Goal: Task Accomplishment & Management: Manage account settings

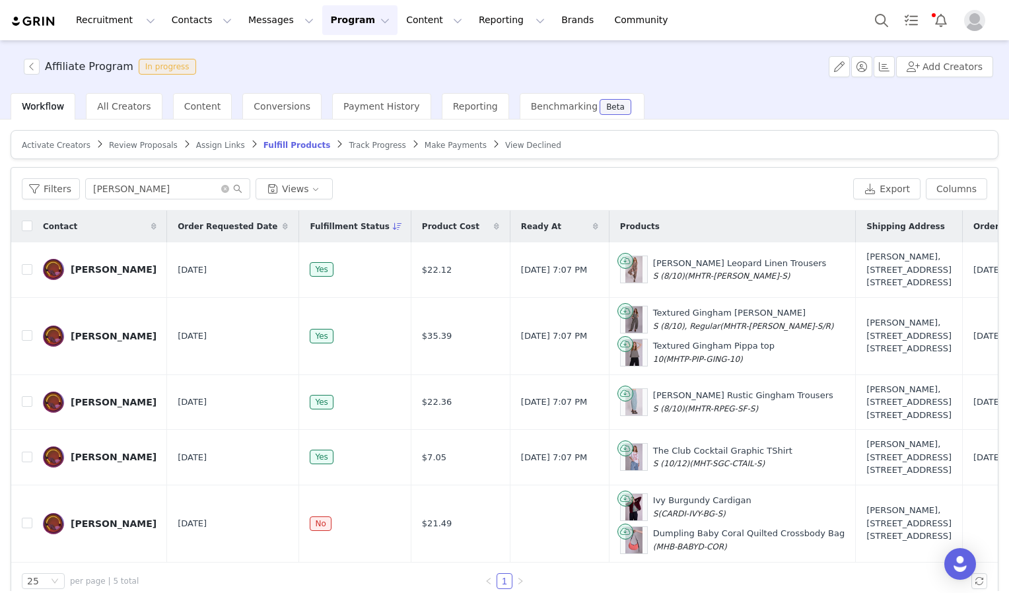
scroll to position [1, 0]
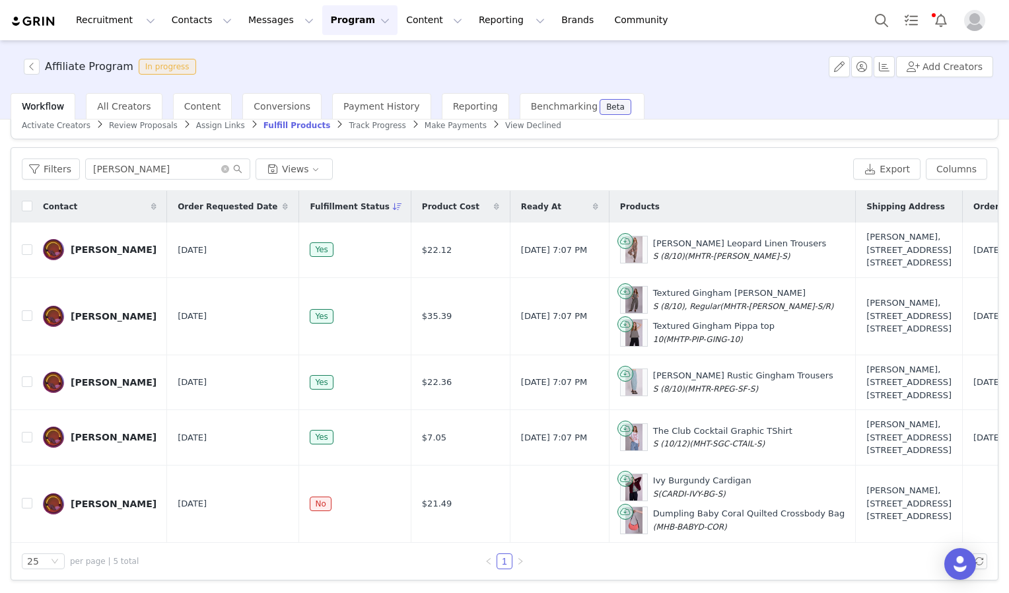
click at [322, 23] on button "Program Program" at bounding box center [359, 20] width 75 height 30
click at [326, 52] on p "Activations" at bounding box center [326, 59] width 51 height 14
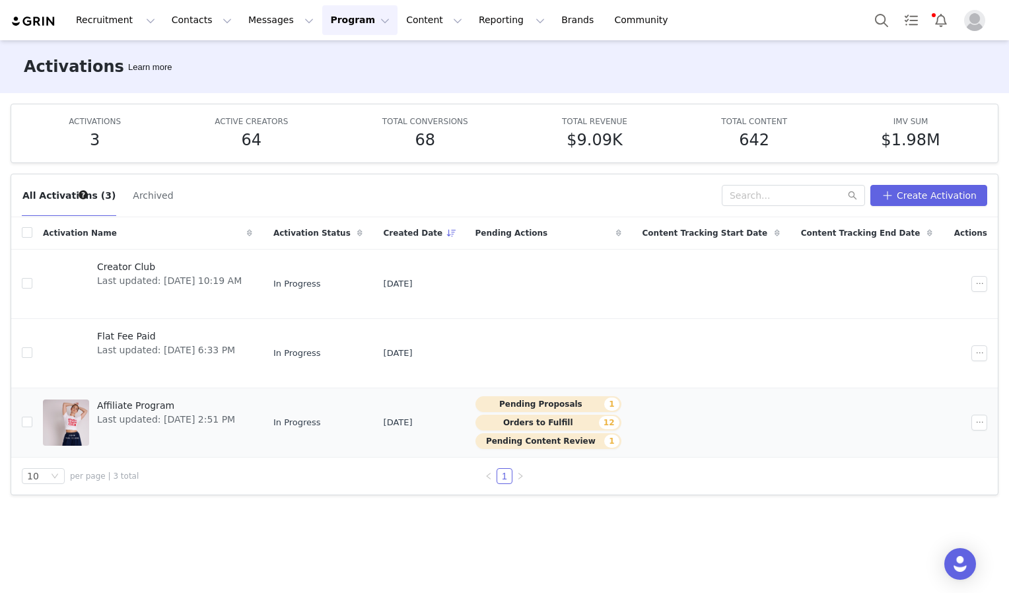
click at [190, 404] on span "Affiliate Program" at bounding box center [166, 406] width 138 height 14
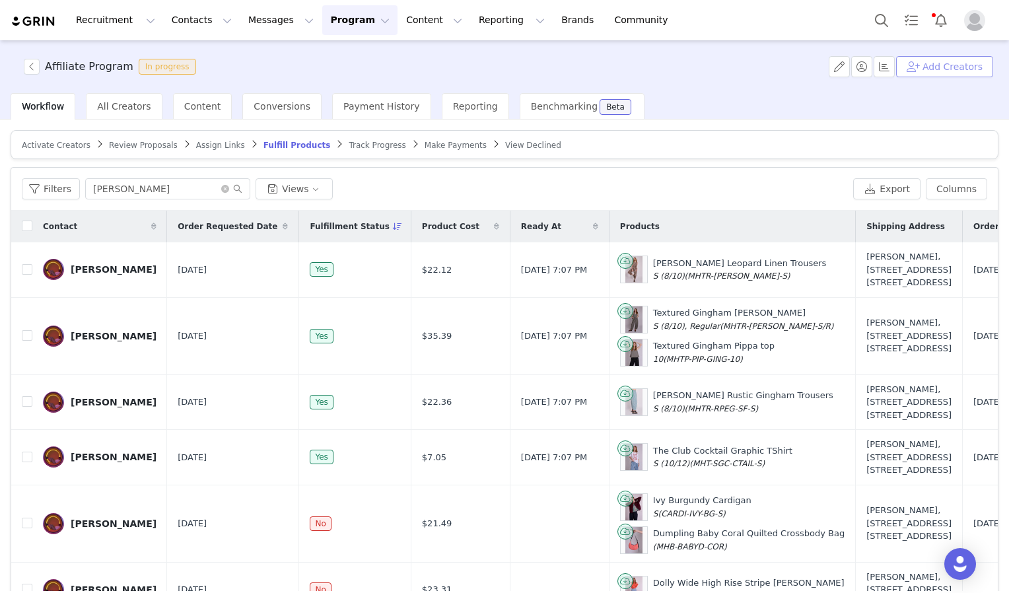
click at [945, 65] on button "Add Creators" at bounding box center [944, 66] width 97 height 21
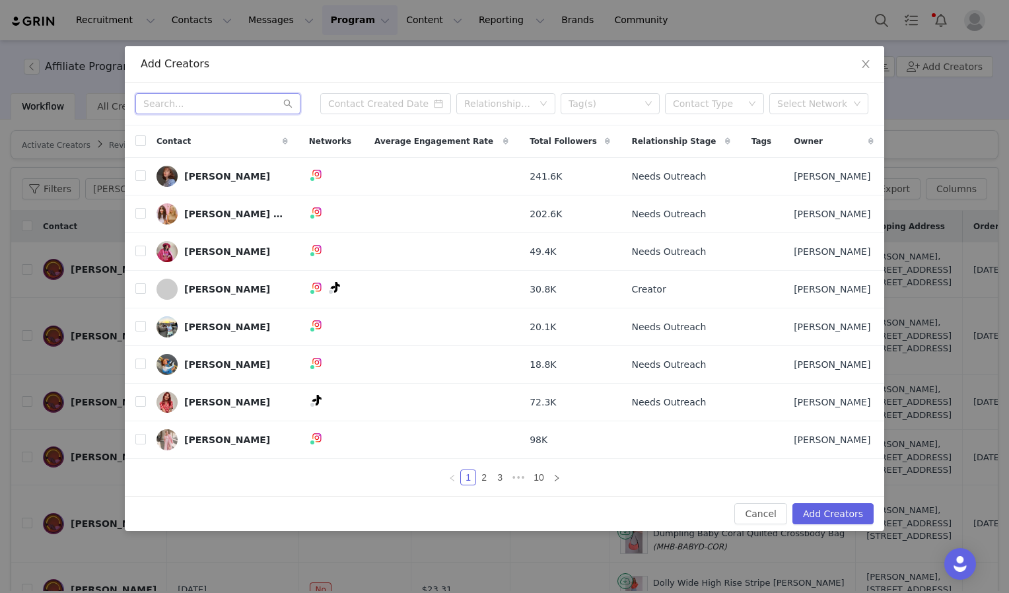
click at [240, 112] on input "text" at bounding box center [217, 103] width 165 height 21
paste input "thecoleycloset"
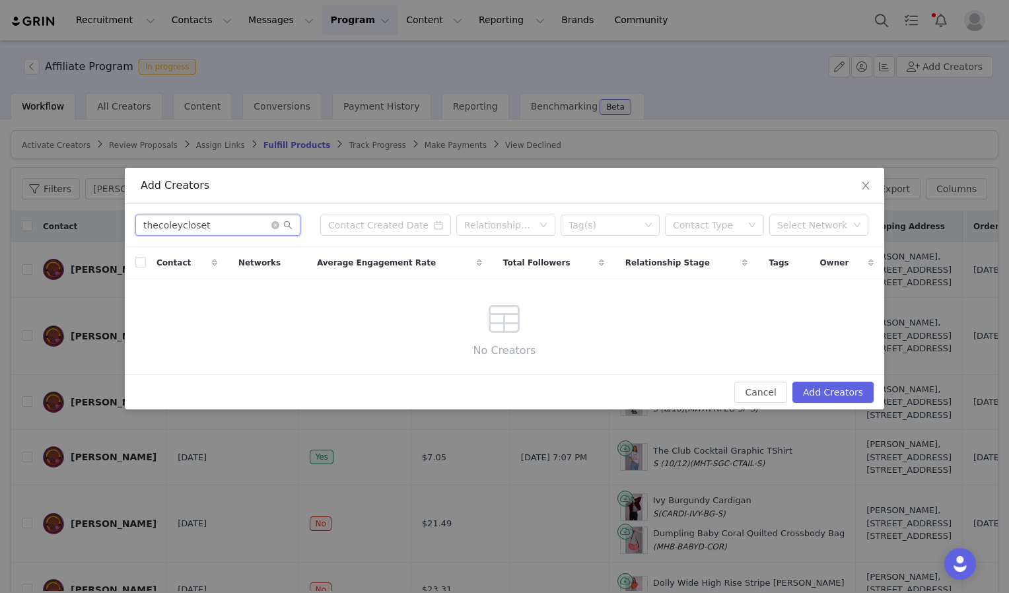
drag, startPoint x: 221, startPoint y: 228, endPoint x: 50, endPoint y: 209, distance: 171.4
click at [50, 209] on div "Add Creators thecoleycloset Relationship Stage Tag(s) Contact Type Select Netwo…" at bounding box center [504, 296] width 1009 height 593
type input "meagan coley"
click at [868, 183] on icon "icon: close" at bounding box center [866, 185] width 11 height 11
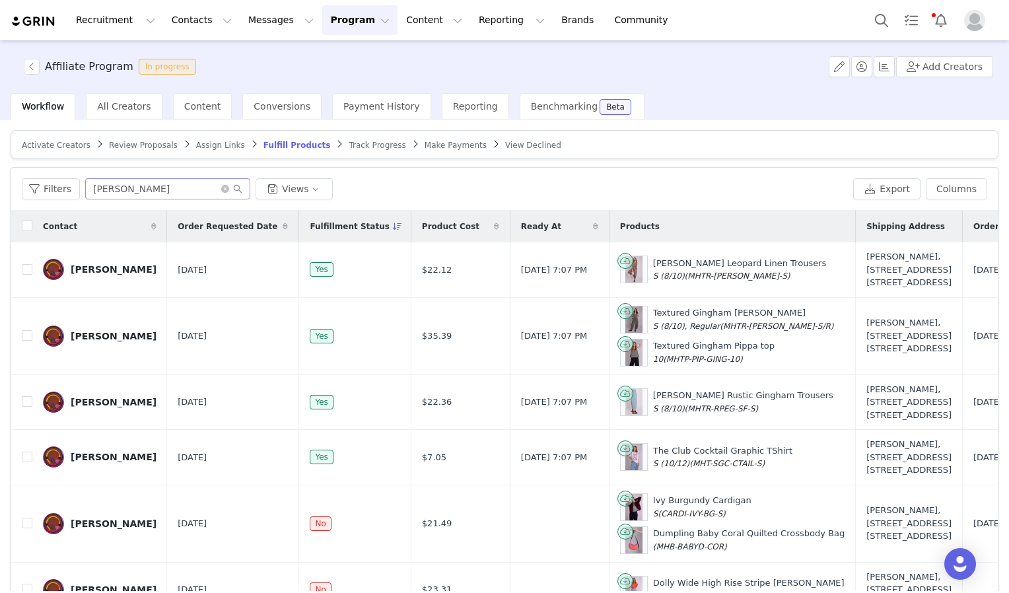
click at [224, 192] on span at bounding box center [231, 188] width 21 height 9
click at [209, 188] on input "sophie yesufu" at bounding box center [167, 188] width 165 height 21
click at [221, 186] on icon "icon: close-circle" at bounding box center [225, 189] width 8 height 8
click at [141, 191] on input "text" at bounding box center [167, 188] width 165 height 21
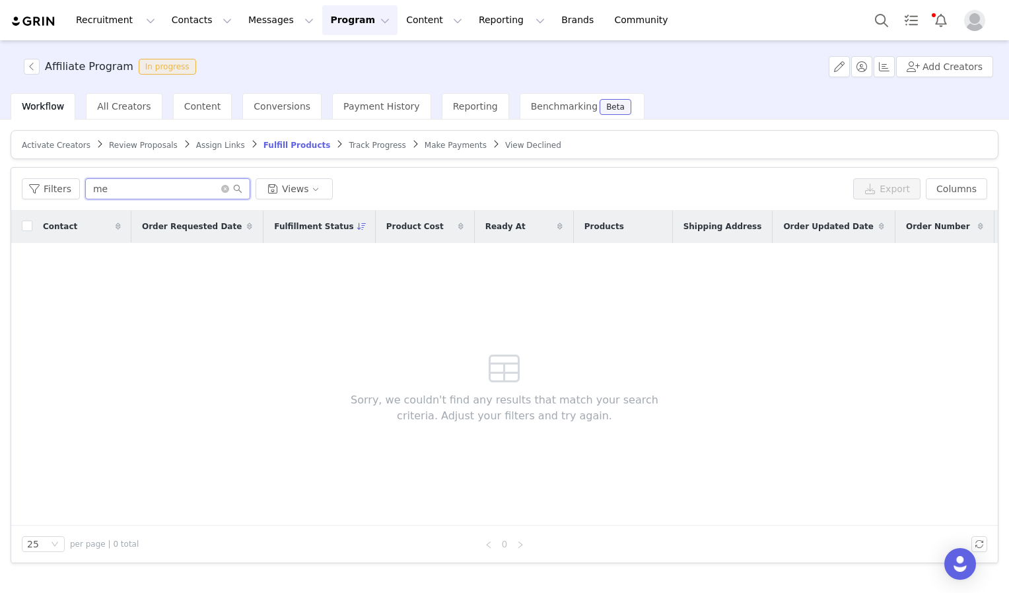
type input "m"
click at [127, 101] on span "All Creators" at bounding box center [124, 106] width 54 height 11
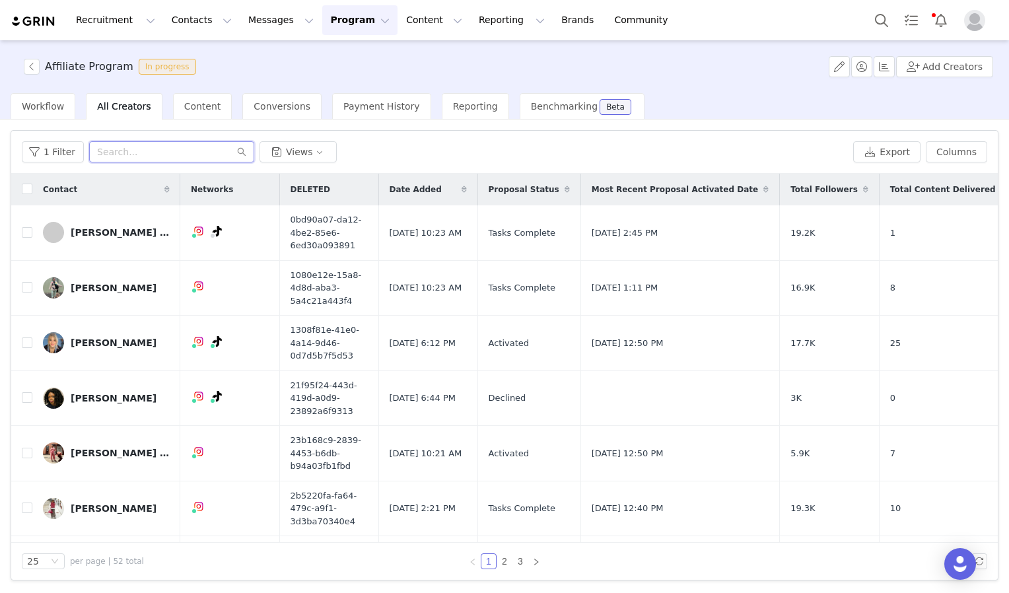
click at [148, 151] on input "text" at bounding box center [171, 151] width 165 height 21
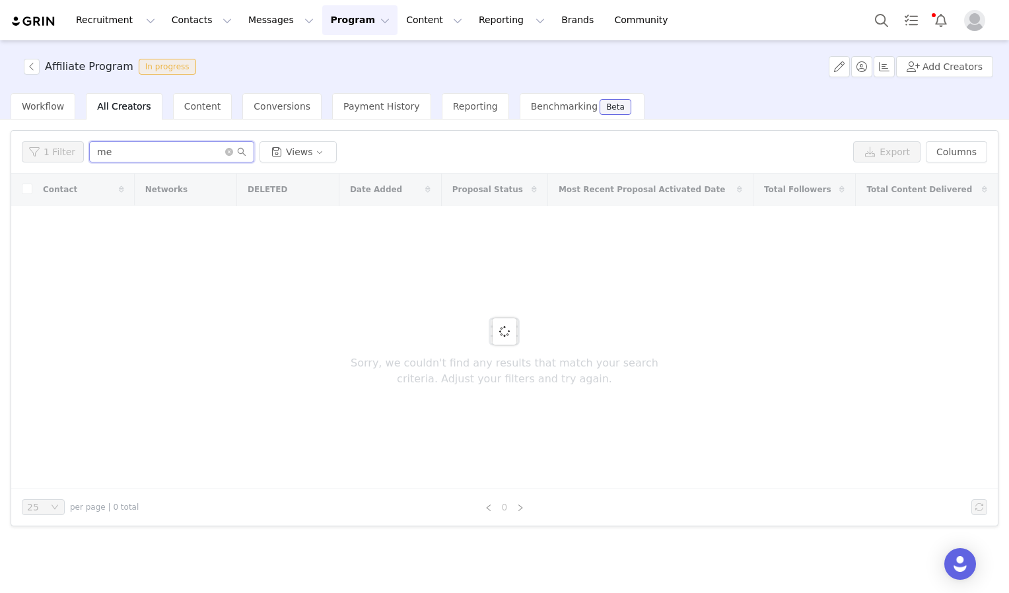
type input "m"
type input "t"
click at [114, 24] on button "Recruitment Recruitment" at bounding box center [115, 20] width 95 height 30
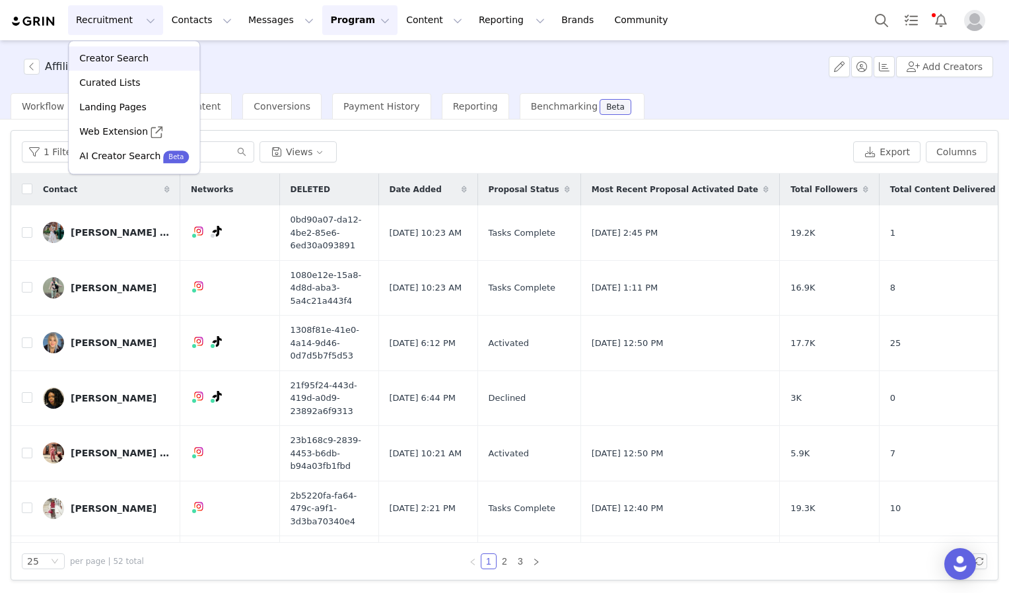
click at [127, 62] on p "Creator Search" at bounding box center [113, 59] width 69 height 14
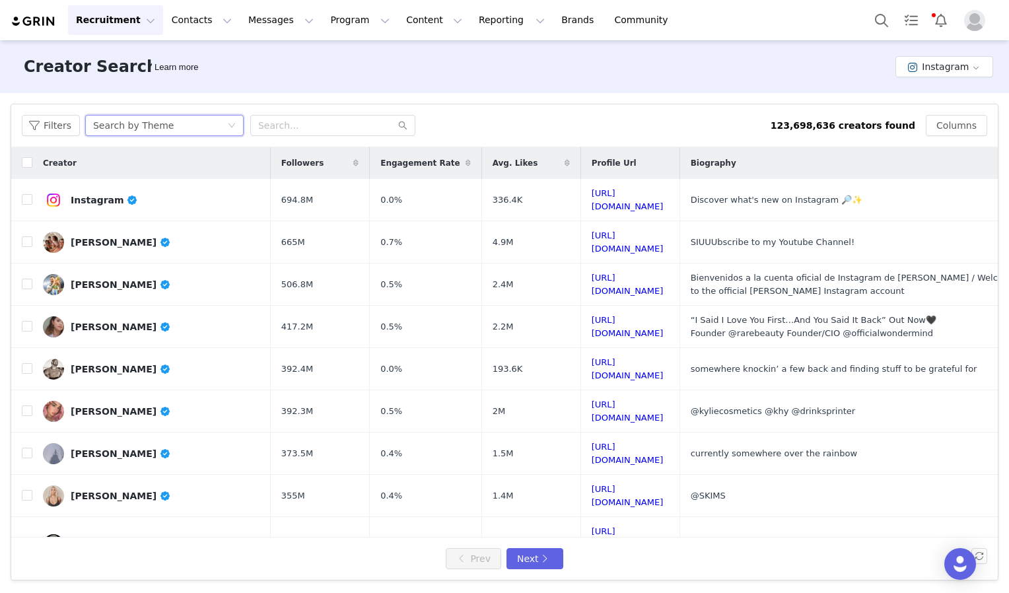
click at [178, 122] on div "Search by Theme" at bounding box center [160, 126] width 134 height 20
click at [293, 131] on input "text" at bounding box center [332, 125] width 165 height 21
paste input "thecoleycloset"
type input "thecoleycloset"
click at [400, 128] on icon "icon: search" at bounding box center [402, 125] width 9 height 9
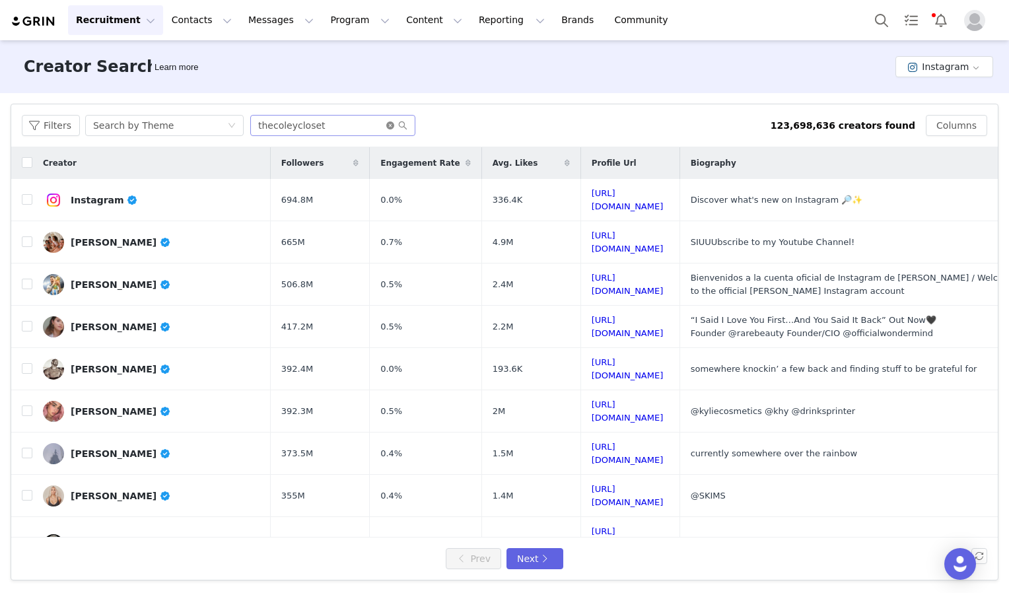
click at [386, 126] on icon "icon: close-circle" at bounding box center [390, 126] width 8 height 8
click at [170, 120] on div "Search by Theme" at bounding box center [160, 126] width 134 height 20
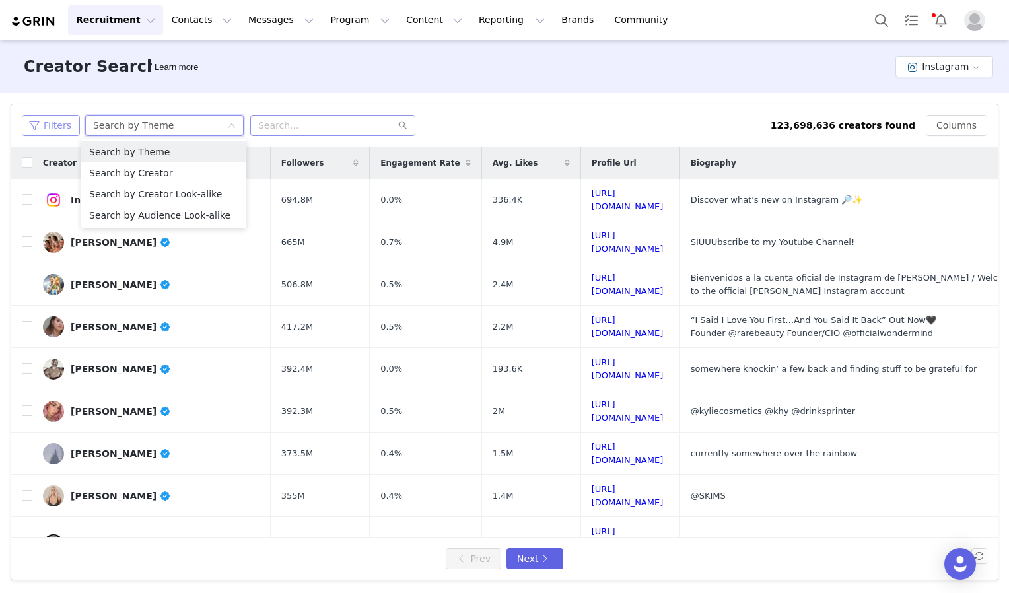
click at [61, 126] on button "Filters" at bounding box center [51, 125] width 58 height 21
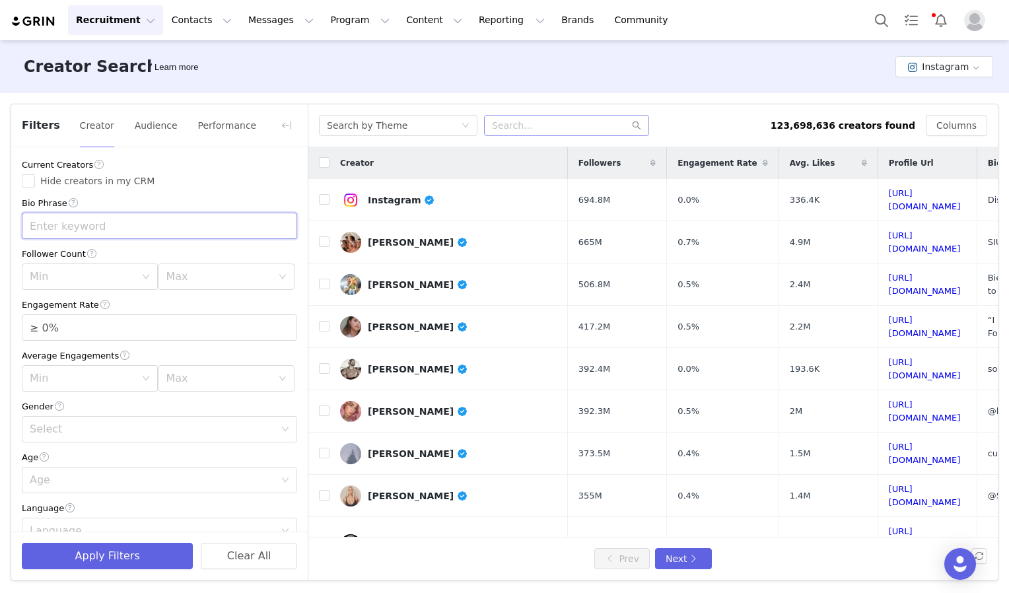
click at [102, 229] on input "text" at bounding box center [159, 226] width 275 height 26
paste input "thecoleycloset"
type input "thecoleycloset"
click at [100, 552] on button "Apply Filters" at bounding box center [107, 556] width 171 height 26
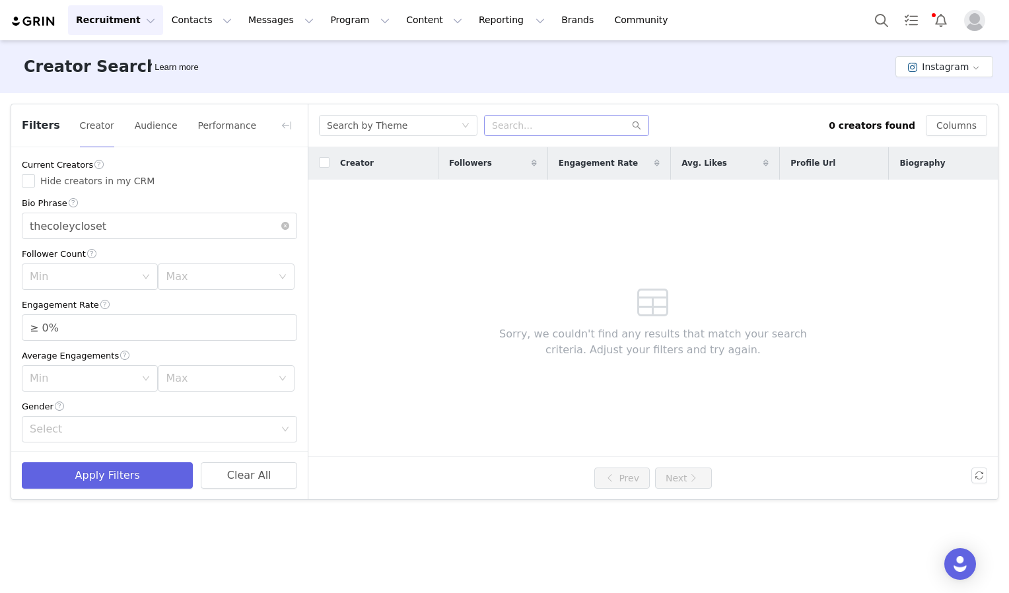
click at [88, 18] on button "Recruitment Recruitment" at bounding box center [115, 20] width 95 height 30
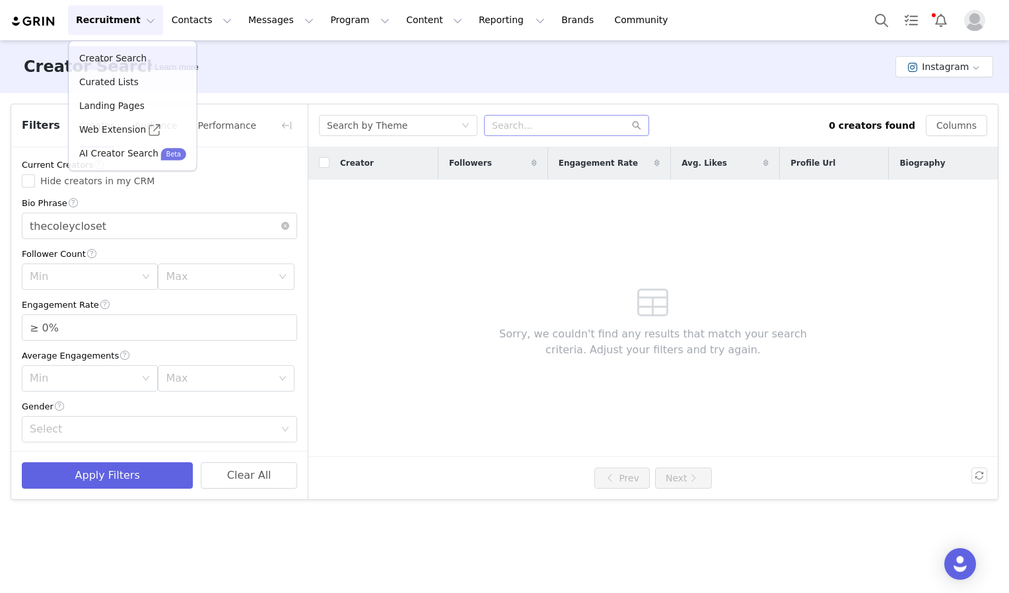
click at [88, 18] on button "Recruitment Recruitment" at bounding box center [115, 20] width 95 height 30
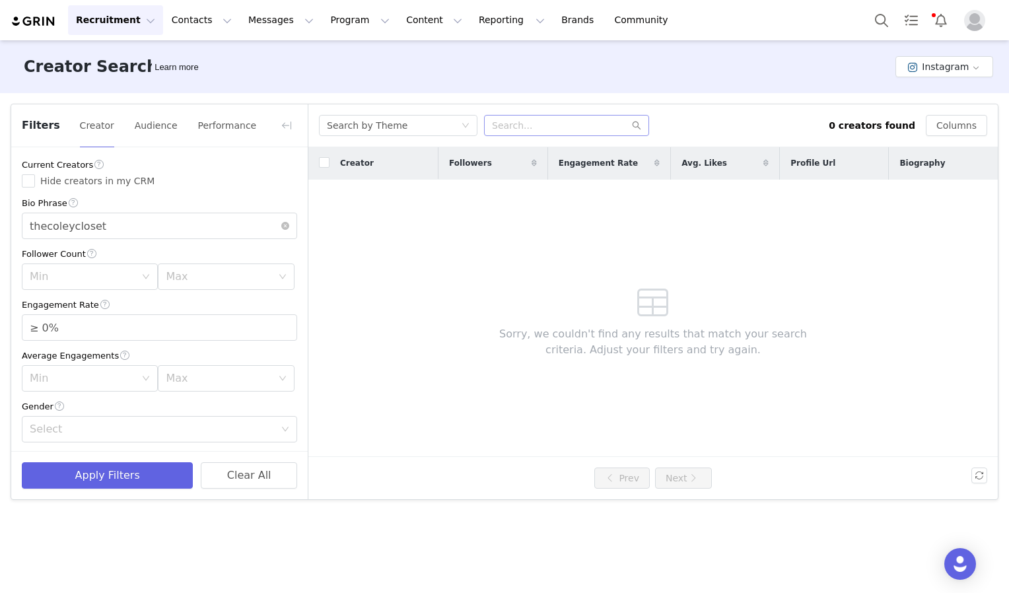
click at [88, 18] on button "Recruitment Recruitment" at bounding box center [115, 20] width 95 height 30
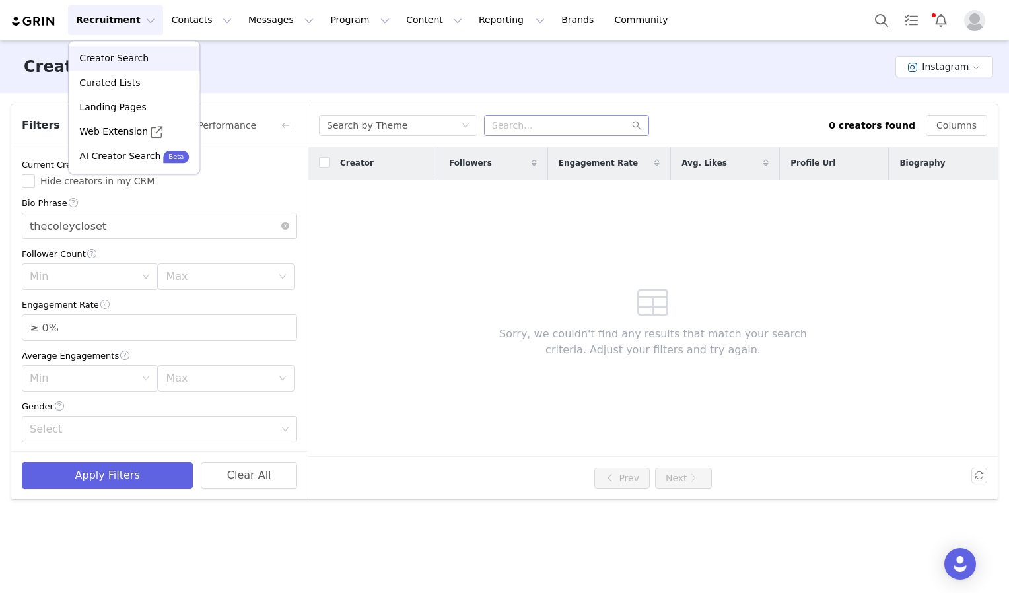
click at [137, 56] on p "Creator Search" at bounding box center [113, 59] width 69 height 14
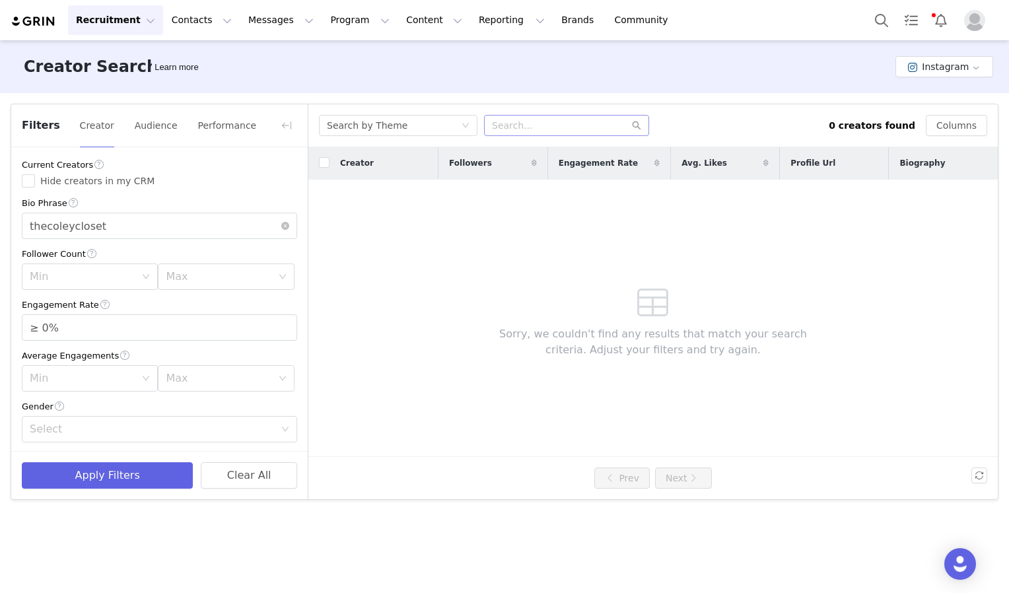
click at [139, 20] on button "Recruitment Recruitment" at bounding box center [115, 20] width 95 height 30
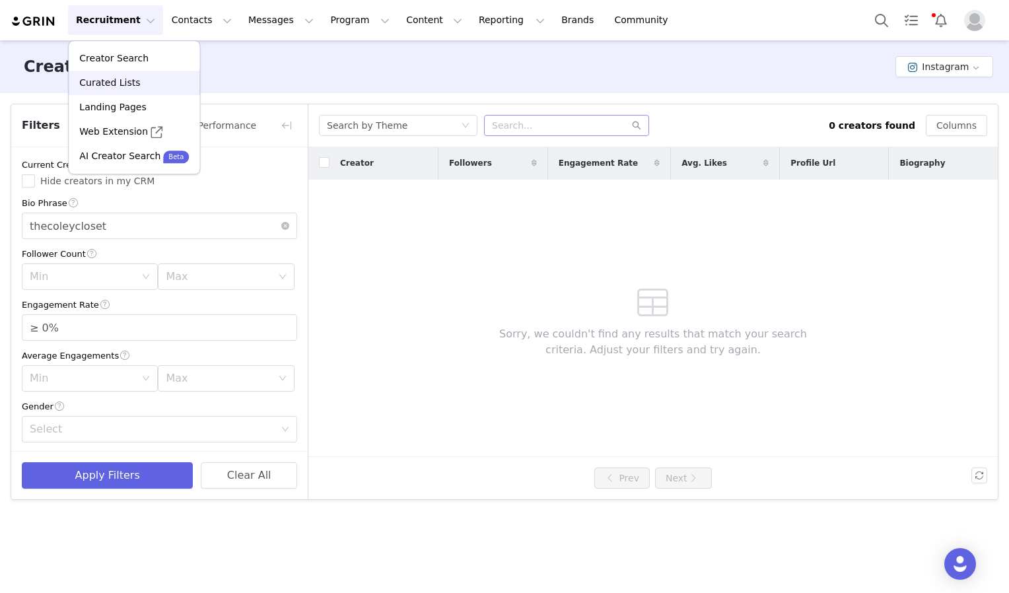
click at [118, 87] on p "Curated Lists" at bounding box center [109, 83] width 61 height 14
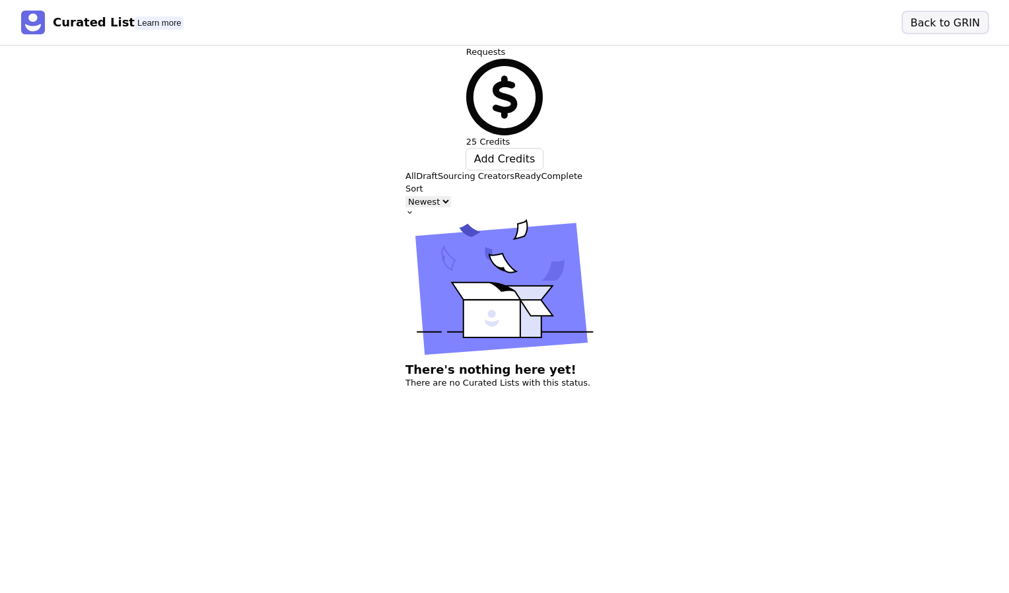
click at [947, 26] on button "Back to GRIN" at bounding box center [945, 22] width 85 height 21
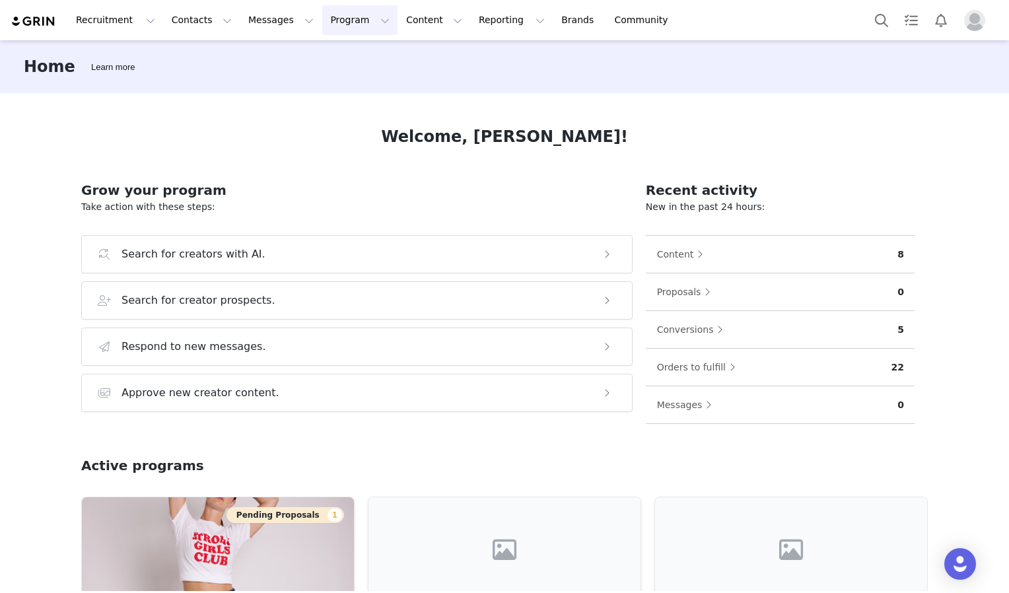
click at [346, 28] on button "Program Program" at bounding box center [359, 20] width 75 height 30
click at [400, 22] on button "Content Content" at bounding box center [434, 20] width 72 height 30
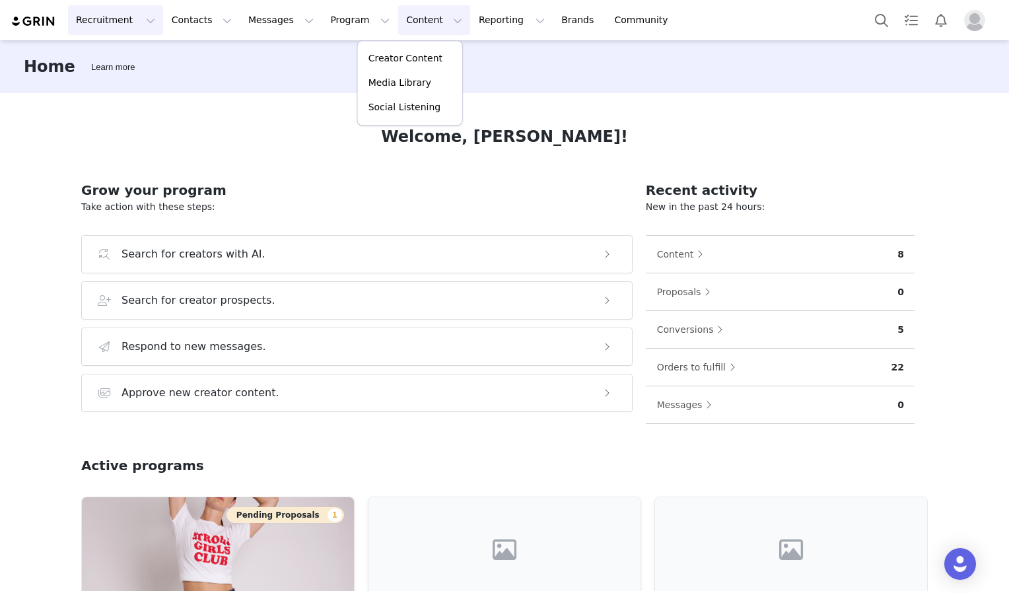
click at [136, 20] on button "Recruitment Recruitment" at bounding box center [115, 20] width 95 height 30
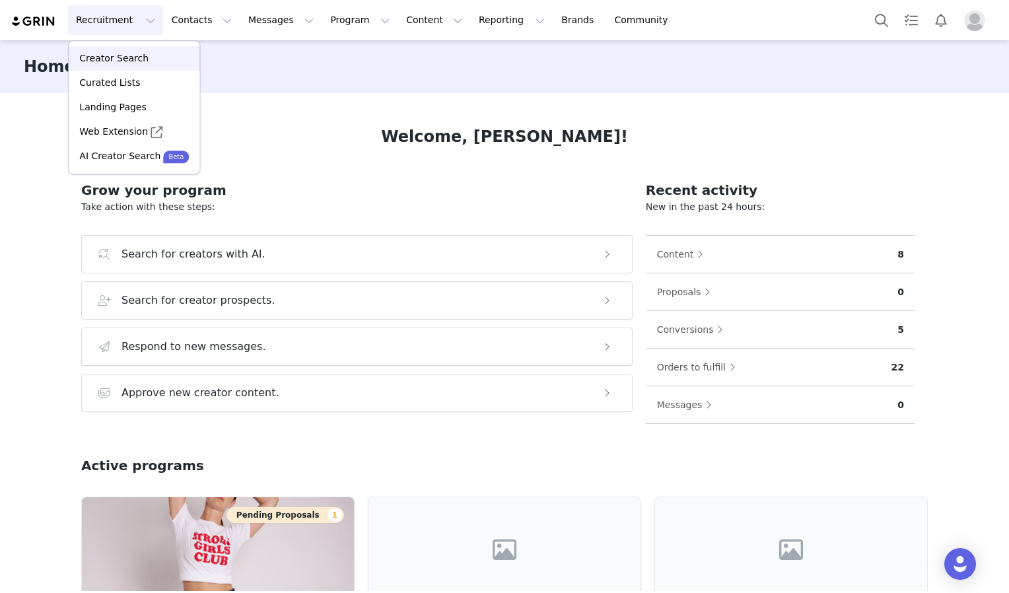
click at [126, 67] on link "Creator Search" at bounding box center [134, 58] width 131 height 24
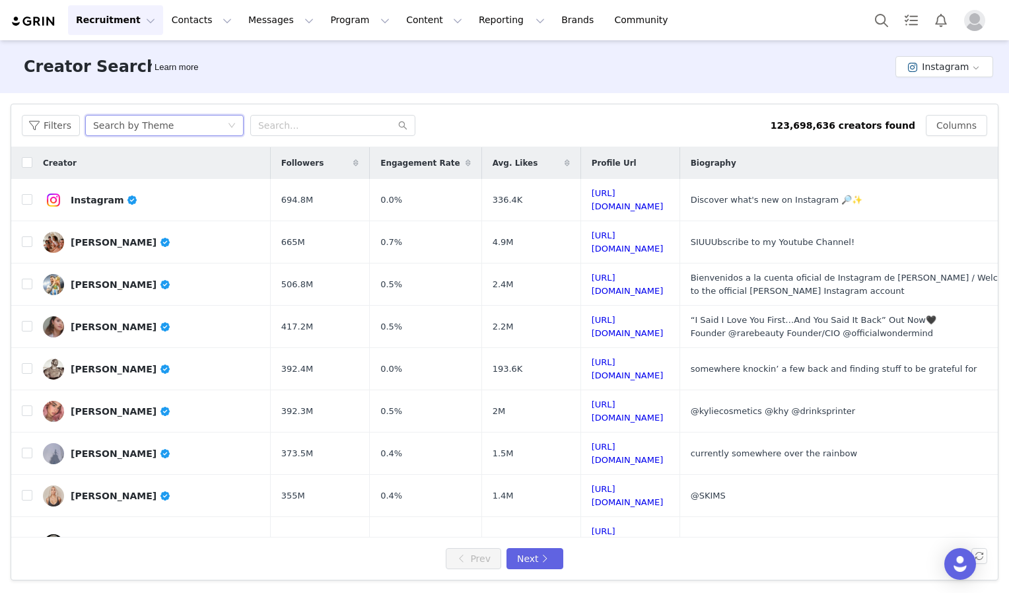
click at [159, 120] on div "Search by Theme" at bounding box center [160, 126] width 134 height 20
click at [297, 131] on input "text" at bounding box center [332, 125] width 165 height 21
click at [235, 131] on div "Search by Theme" at bounding box center [164, 125] width 159 height 21
click at [161, 174] on li "Search by Creator" at bounding box center [163, 173] width 165 height 21
click at [268, 125] on input "text" at bounding box center [332, 125] width 165 height 21
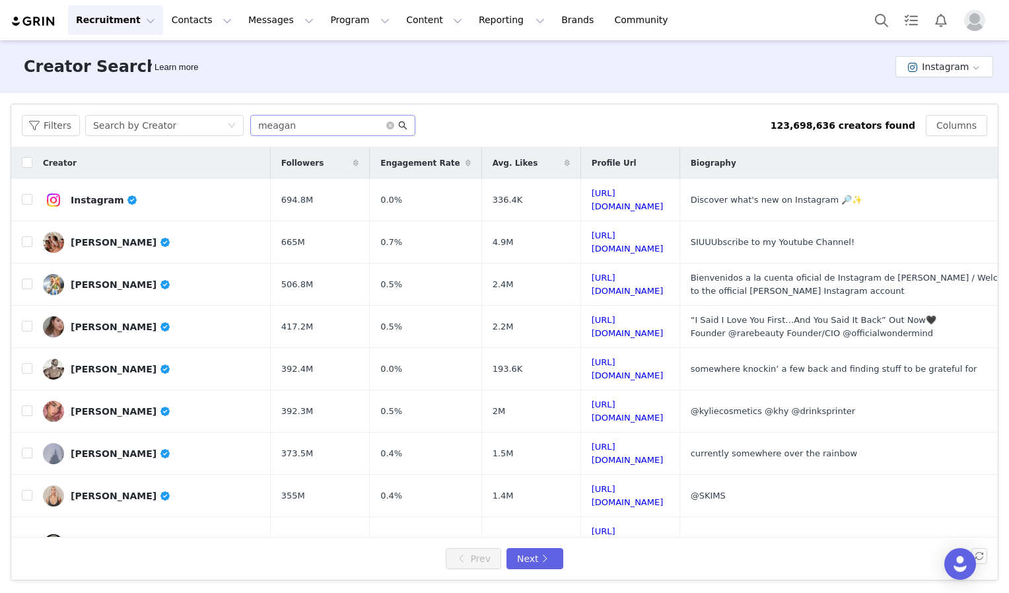
click at [401, 127] on icon "icon: search" at bounding box center [402, 125] width 9 height 9
click at [402, 127] on icon "icon: search" at bounding box center [402, 125] width 9 height 9
click at [314, 126] on input "meagan" at bounding box center [332, 125] width 165 height 21
click at [399, 126] on icon "icon: search" at bounding box center [403, 126] width 9 height 9
click at [334, 118] on input "meagan coley" at bounding box center [332, 125] width 165 height 21
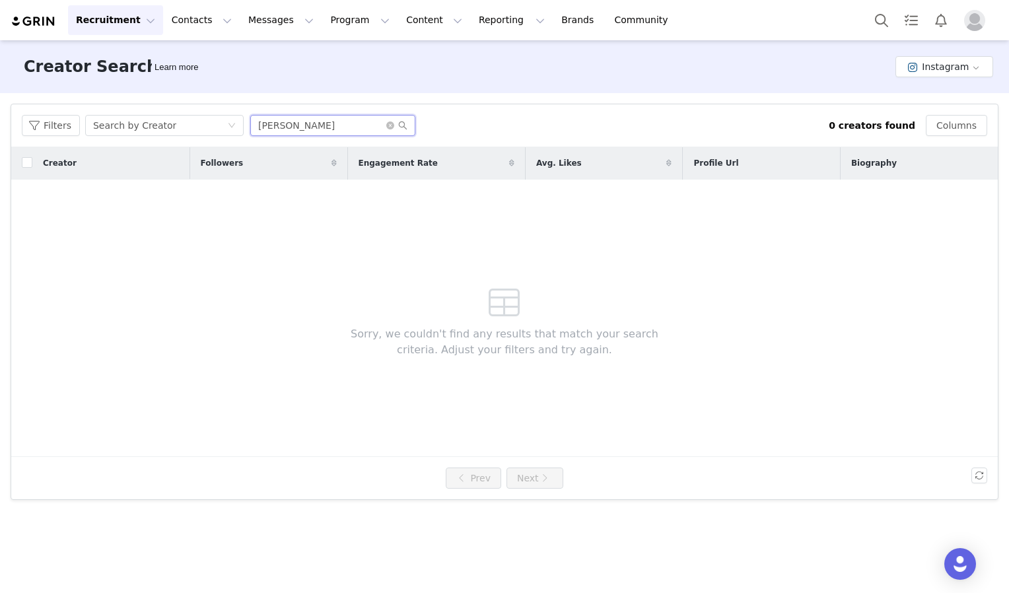
click at [334, 118] on input "meagan coley" at bounding box center [332, 125] width 165 height 21
type input "m"
type input "the coley closet"
click at [336, 26] on button "Program Program" at bounding box center [359, 20] width 75 height 30
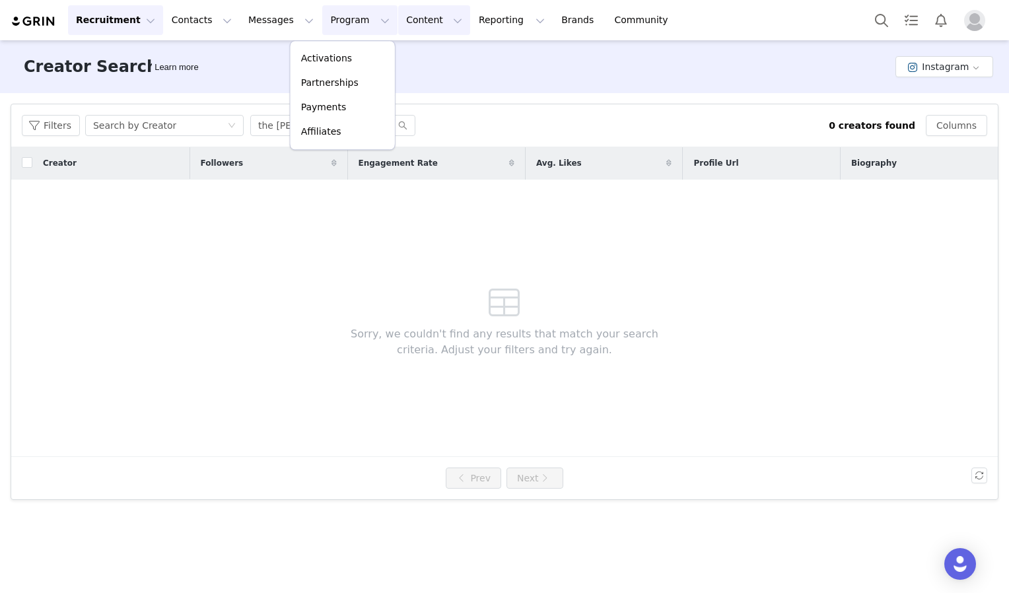
click at [398, 17] on button "Content Content" at bounding box center [434, 20] width 72 height 30
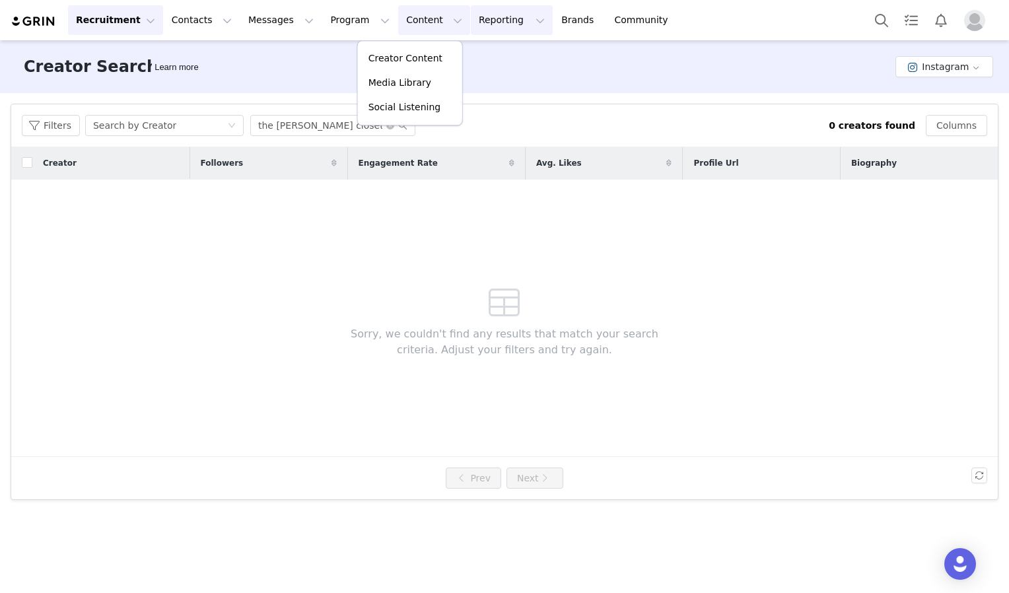
click at [471, 16] on button "Reporting Reporting" at bounding box center [512, 20] width 82 height 30
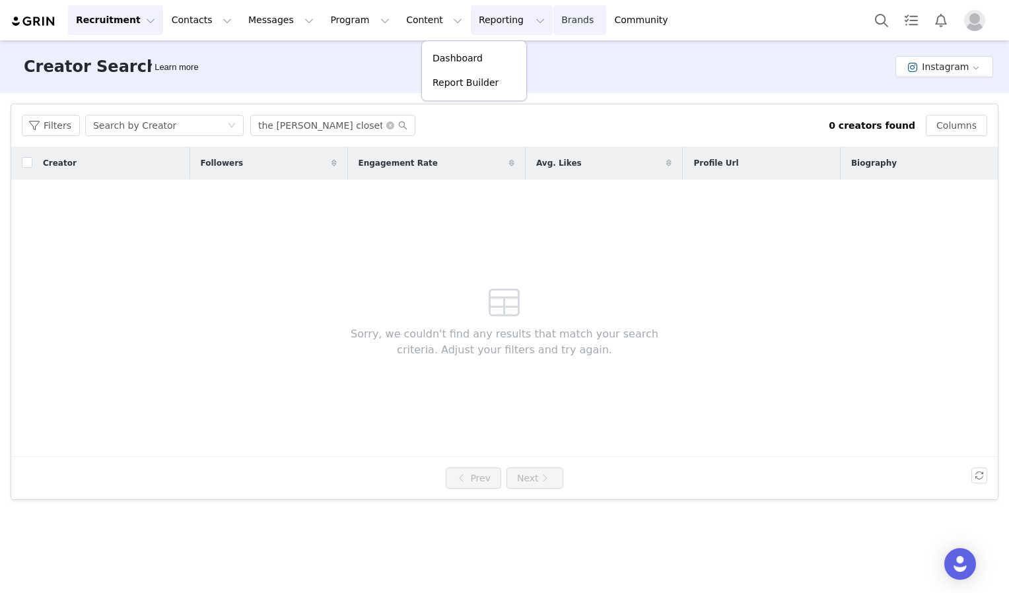
click at [554, 19] on link "Brands Brands" at bounding box center [580, 20] width 52 height 30
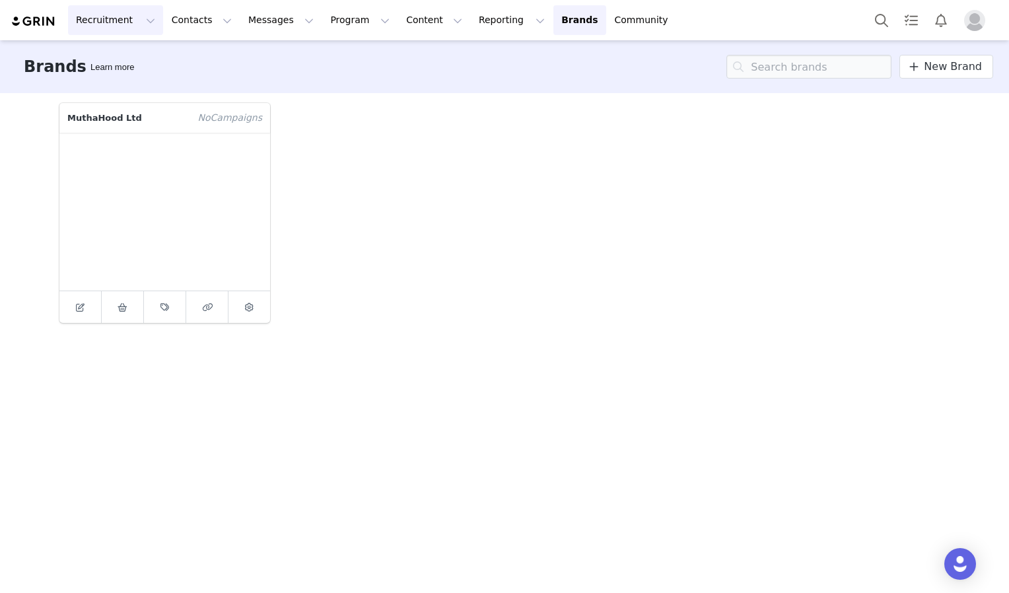
click at [126, 22] on button "Recruitment Recruitment" at bounding box center [115, 20] width 95 height 30
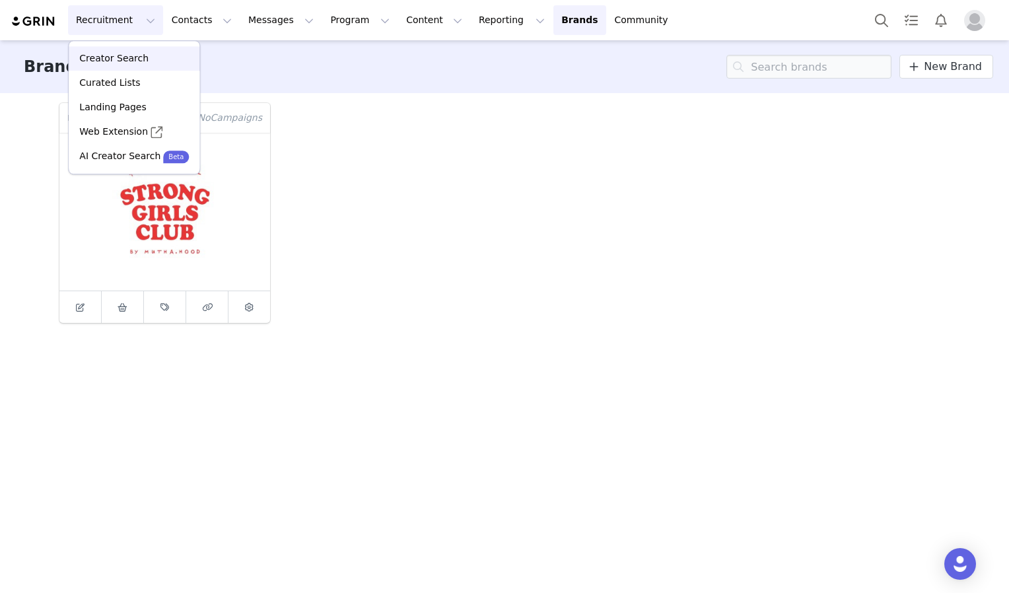
click at [130, 54] on p "Creator Search" at bounding box center [113, 59] width 69 height 14
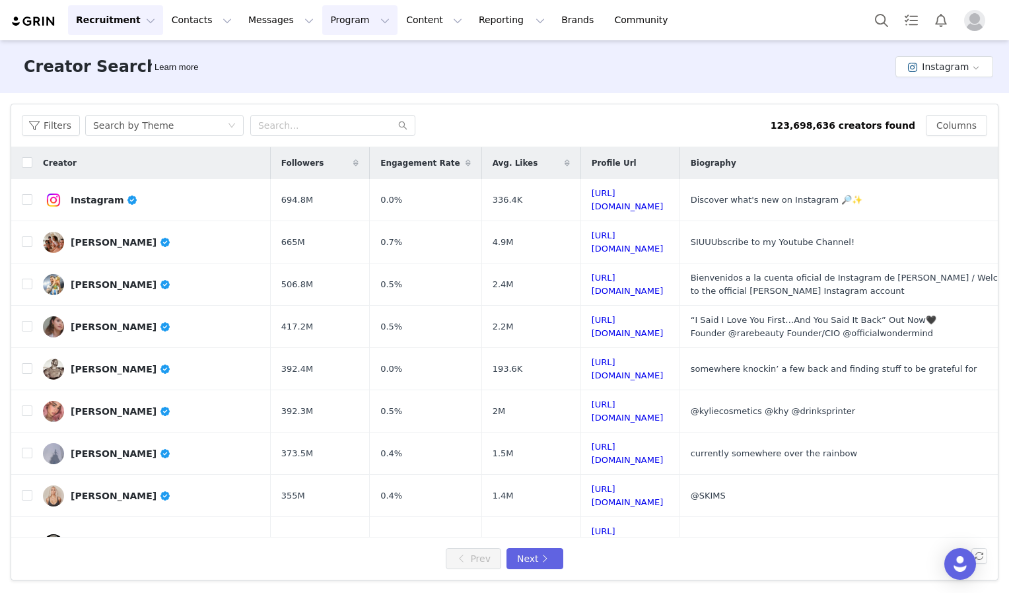
click at [322, 25] on button "Program Program" at bounding box center [359, 20] width 75 height 30
click at [340, 63] on p "Activations" at bounding box center [326, 59] width 51 height 14
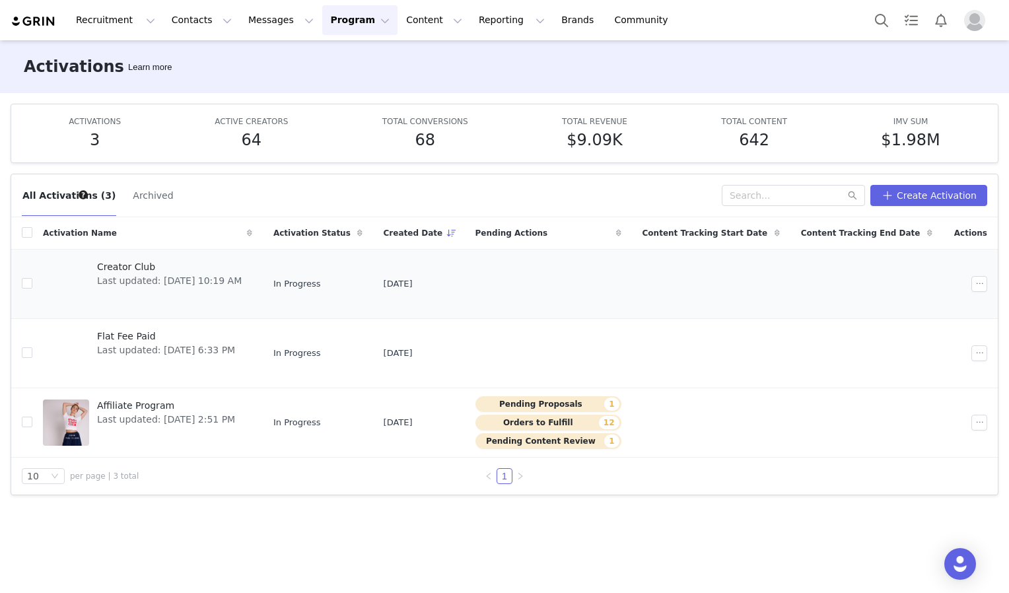
click at [184, 296] on div "Creator Club Last updated: Jun 2, 2025 10:19 AM" at bounding box center [169, 284] width 161 height 53
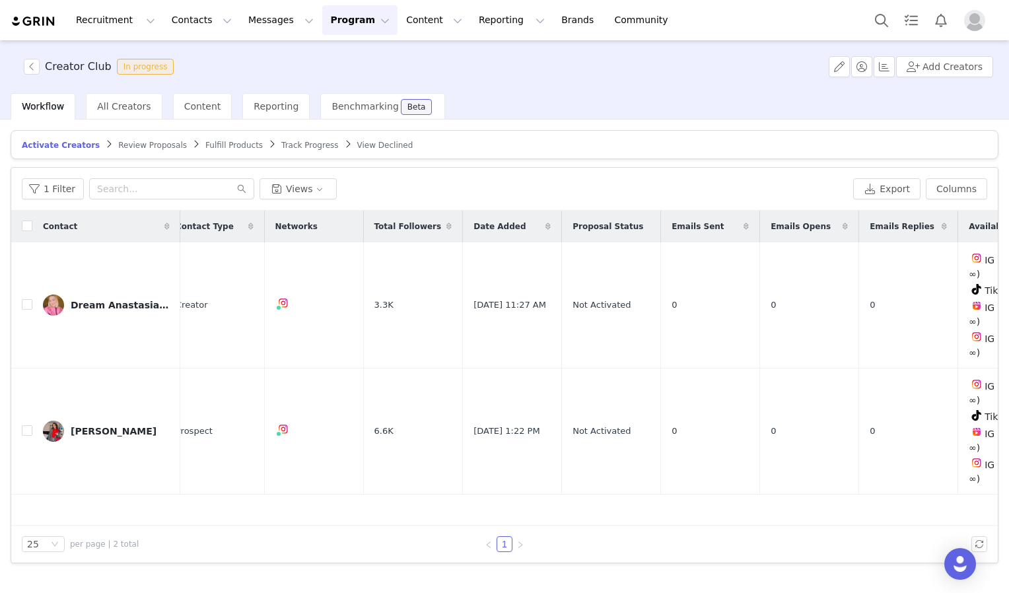
scroll to position [0, 15]
click at [984, 297] on button "button" at bounding box center [980, 305] width 16 height 16
click at [680, 369] on td "0" at bounding box center [711, 432] width 99 height 126
click at [89, 300] on div "Dream Anastasia | Dopamine Fashion & Styling" at bounding box center [120, 305] width 99 height 11
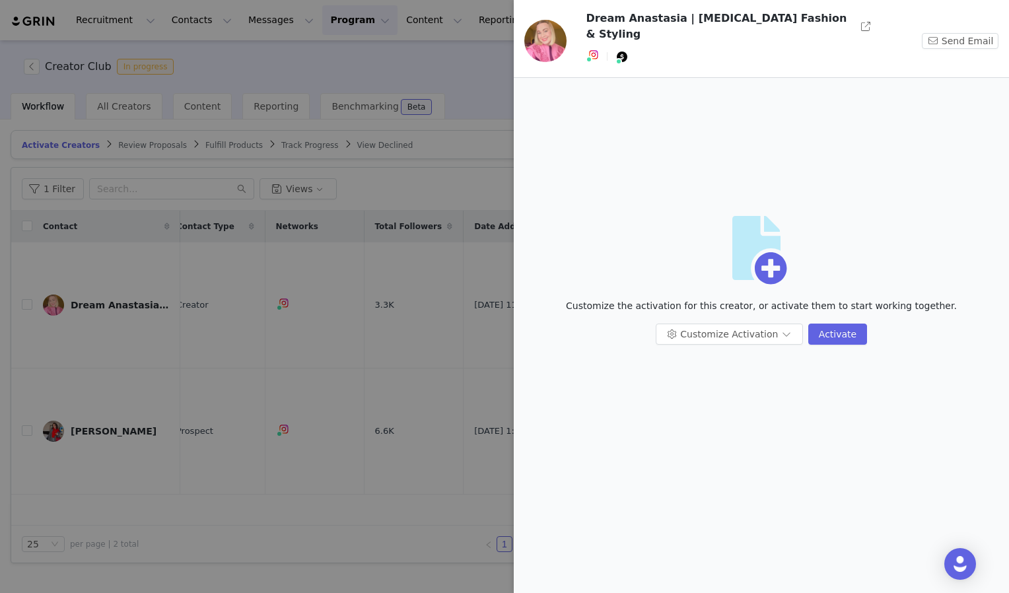
click at [333, 358] on div at bounding box center [504, 296] width 1009 height 593
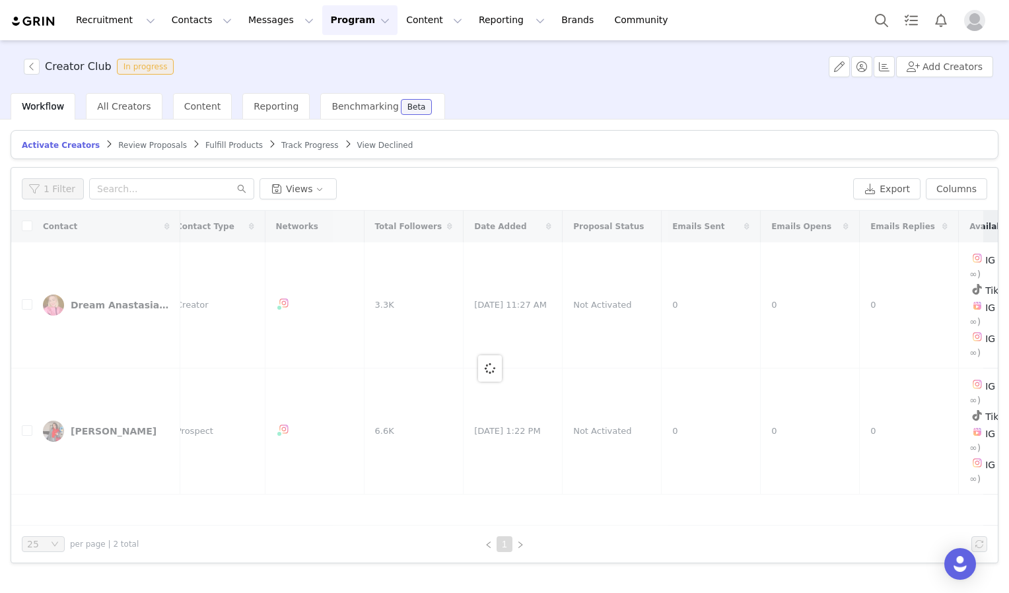
scroll to position [0, 0]
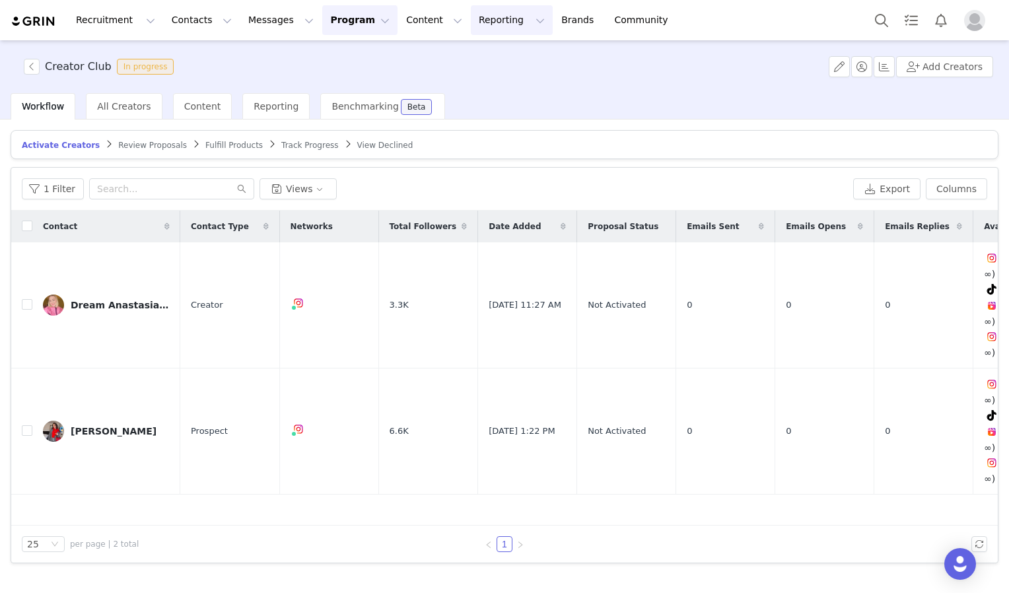
click at [474, 29] on button "Reporting Reporting" at bounding box center [512, 20] width 82 height 30
click at [284, 26] on button "Messages Messages" at bounding box center [280, 20] width 81 height 30
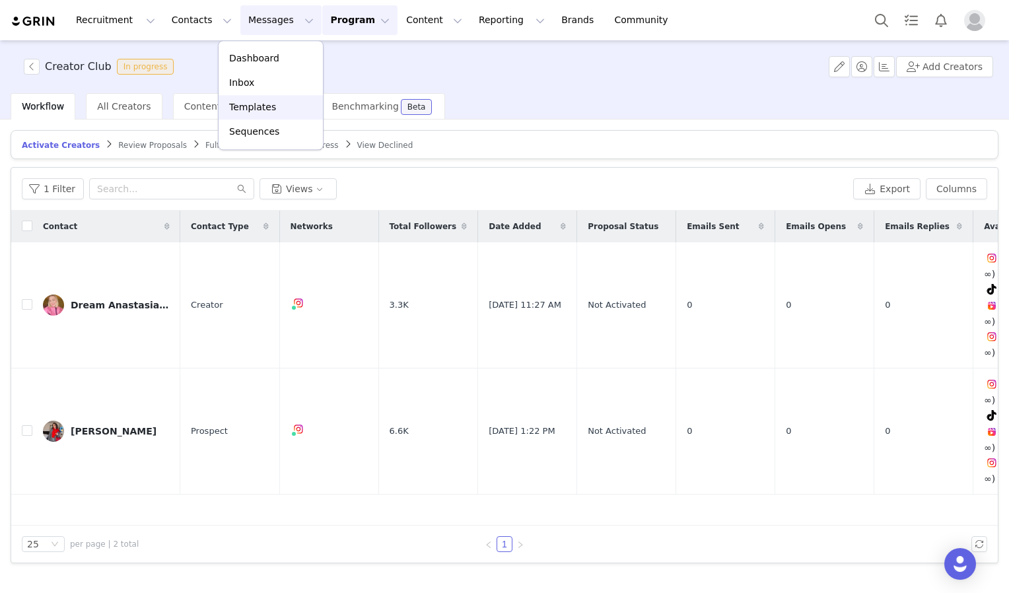
click at [267, 113] on p "Templates" at bounding box center [252, 107] width 47 height 14
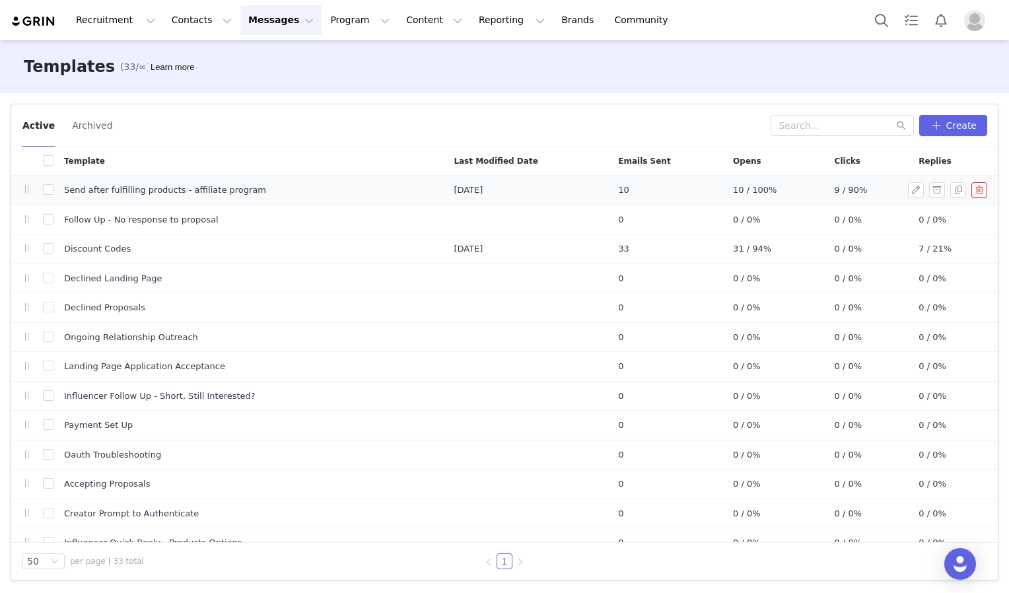
click at [96, 194] on span "Send after fulfilling products - affiliate program" at bounding box center [165, 190] width 202 height 13
click at [908, 189] on button "button" at bounding box center [916, 190] width 16 height 16
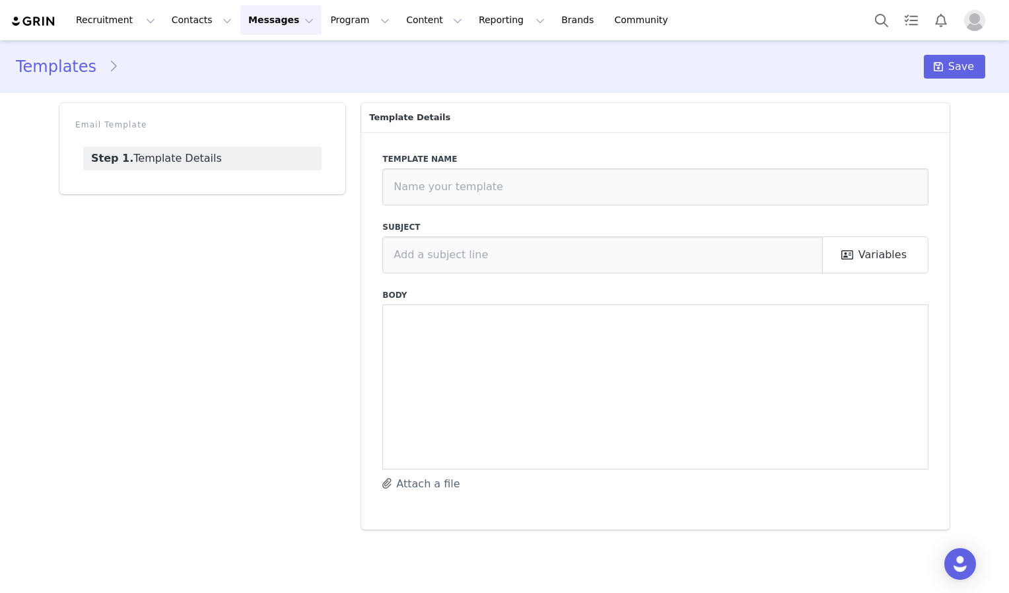
type input "Send after fulfilling products - affiliate program"
type input "You're in The Club!"
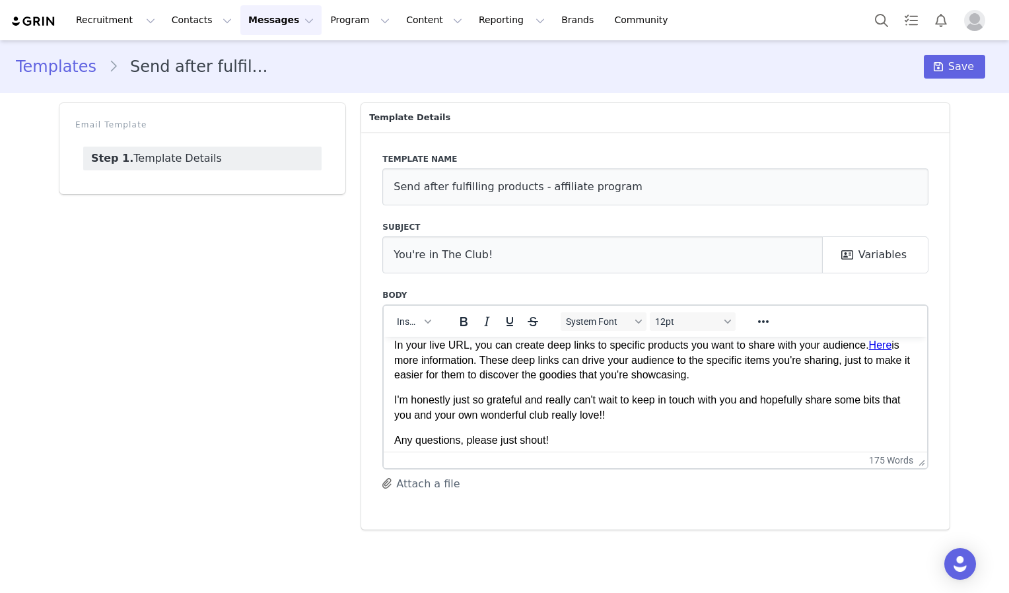
scroll to position [223, 0]
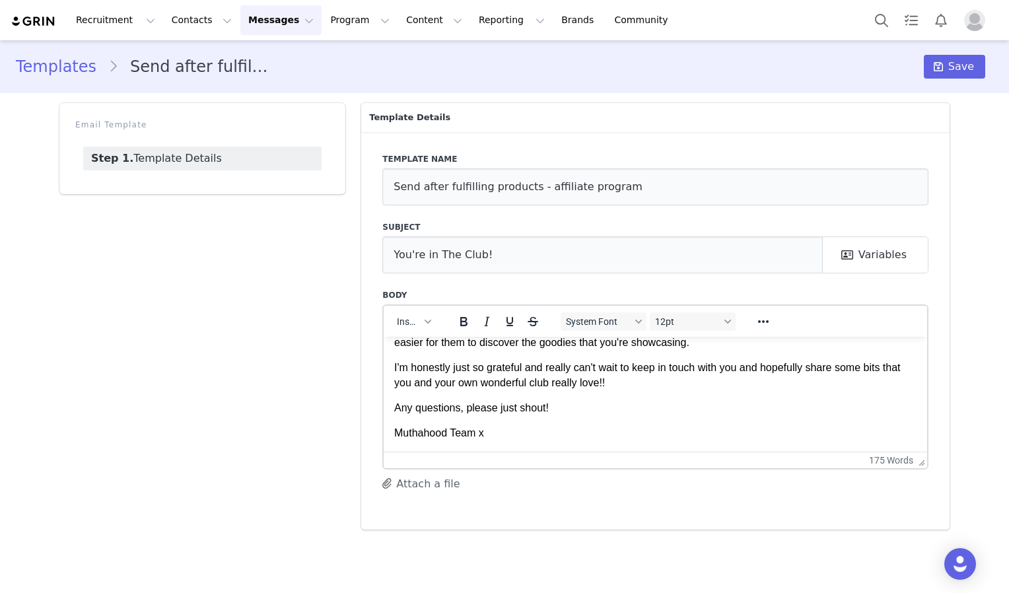
drag, startPoint x: 498, startPoint y: 441, endPoint x: 484, endPoint y: 422, distance: 23.7
click at [472, 414] on html "Hi First Name , Yay! You're all set up on our Affiliate Program. Thank you so m…" at bounding box center [656, 282] width 544 height 338
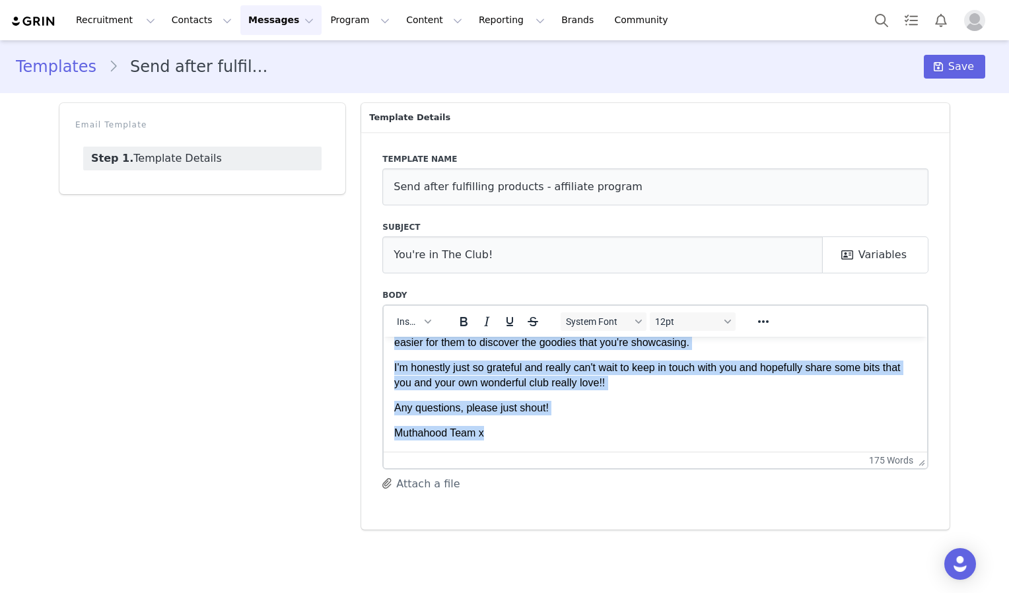
scroll to position [0, 0]
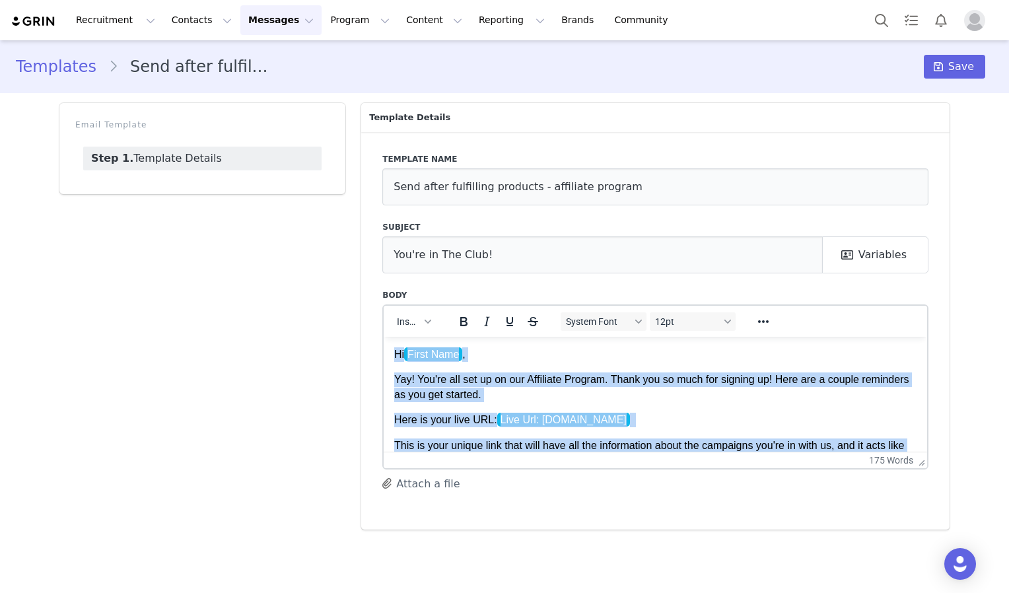
drag, startPoint x: 509, startPoint y: 434, endPoint x: 359, endPoint y: 351, distance: 170.6
click at [384, 351] on html "Hi First Name , Yay! You're all set up on our Affiliate Program. Thank you so m…" at bounding box center [656, 505] width 544 height 338
drag, startPoint x: 922, startPoint y: 367, endPoint x: 1248, endPoint y: 504, distance: 353.8
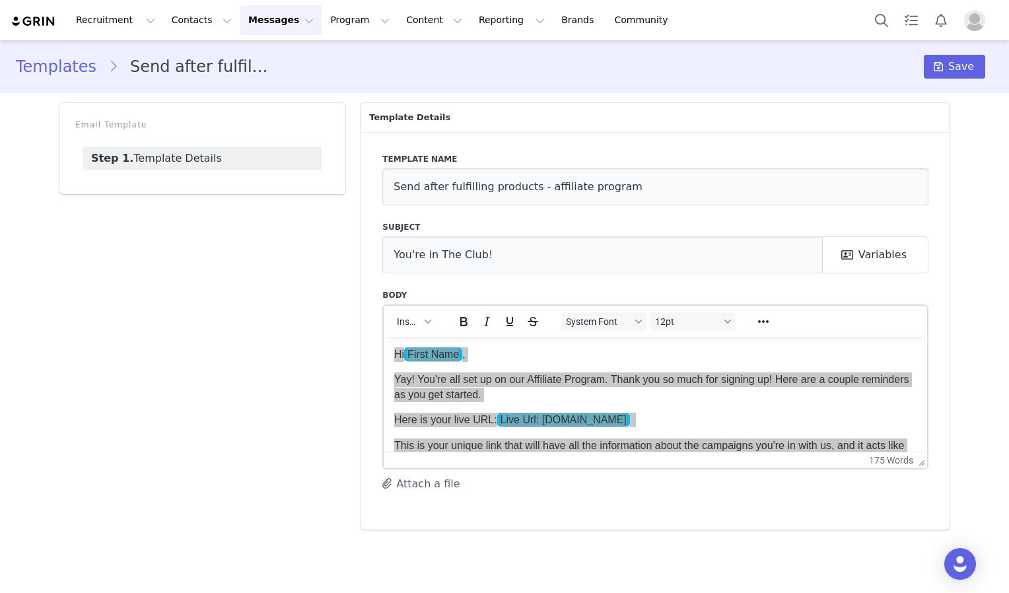
click at [276, 11] on button "Messages Messages" at bounding box center [280, 20] width 81 height 30
click at [794, 70] on div "Templates Send after fulfilling products - affiliate program Save" at bounding box center [505, 67] width 978 height 24
click at [482, 20] on button "Reporting Reporting" at bounding box center [512, 20] width 82 height 30
click at [408, 24] on button "Content Content" at bounding box center [434, 20] width 72 height 30
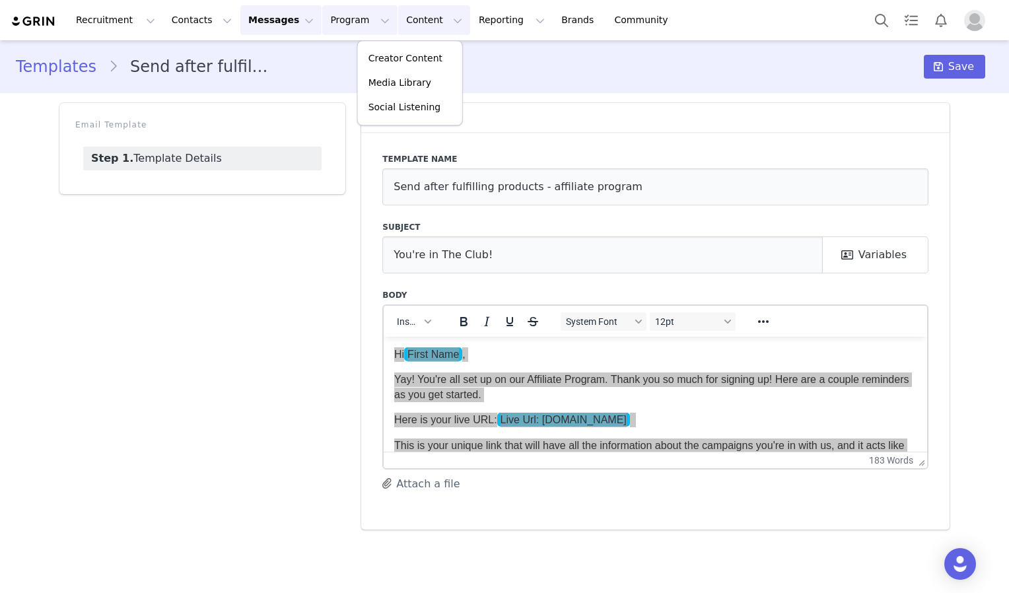
click at [345, 18] on button "Program Program" at bounding box center [359, 20] width 75 height 30
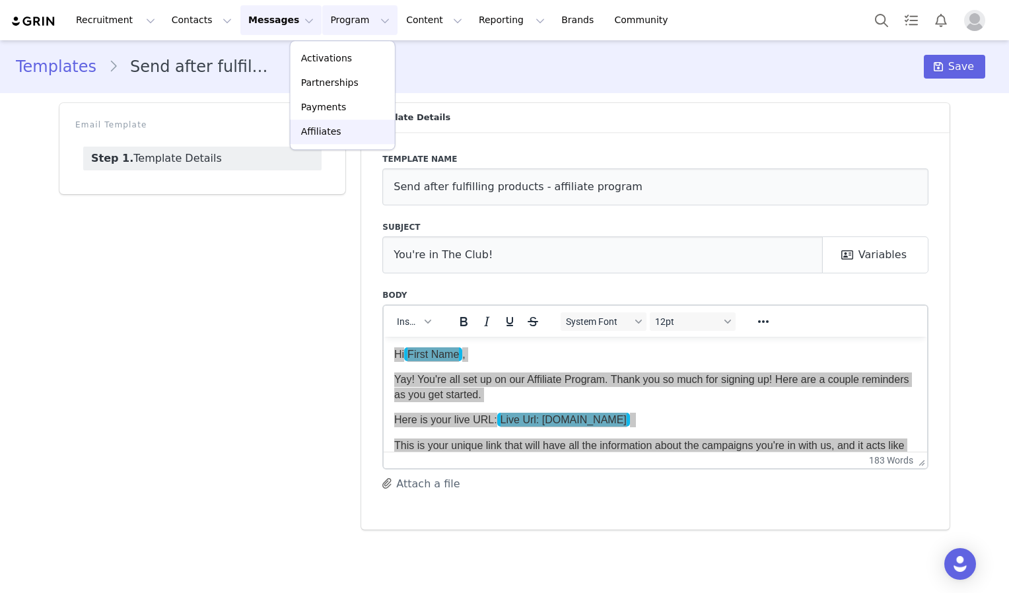
click at [325, 132] on p "Affiliates" at bounding box center [321, 132] width 40 height 14
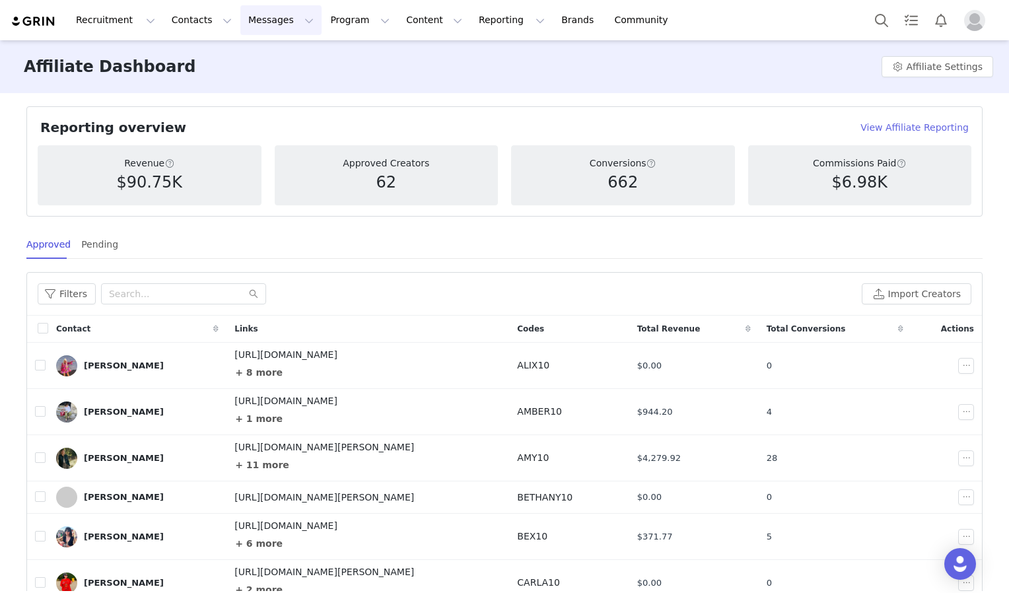
click at [268, 25] on button "Messages Messages" at bounding box center [280, 20] width 81 height 30
click at [240, 89] on p "Inbox" at bounding box center [241, 83] width 25 height 14
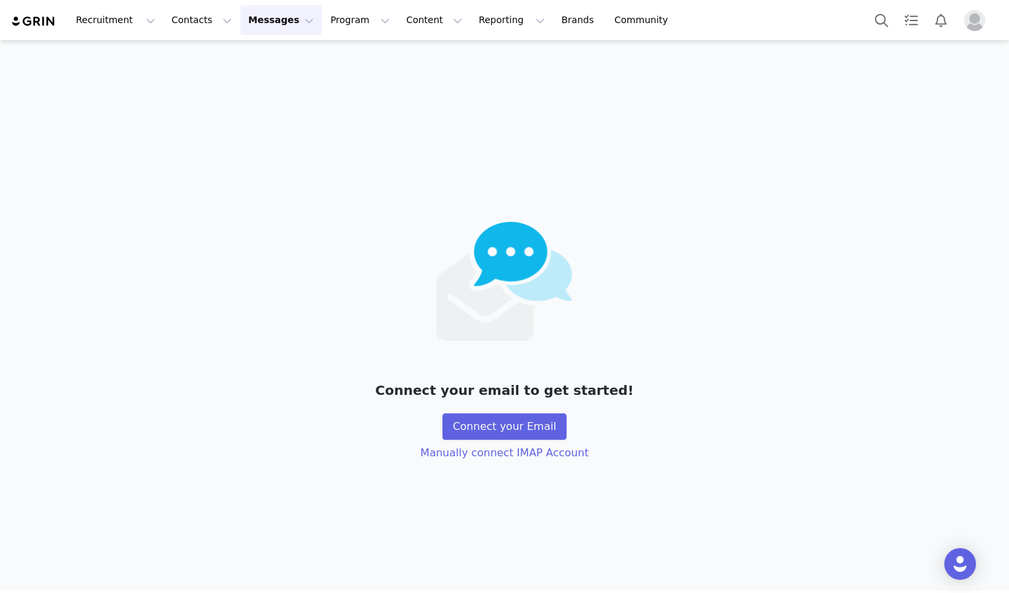
click at [279, 23] on button "Messages Messages" at bounding box center [280, 20] width 81 height 30
click at [253, 107] on p "Templates" at bounding box center [252, 107] width 47 height 14
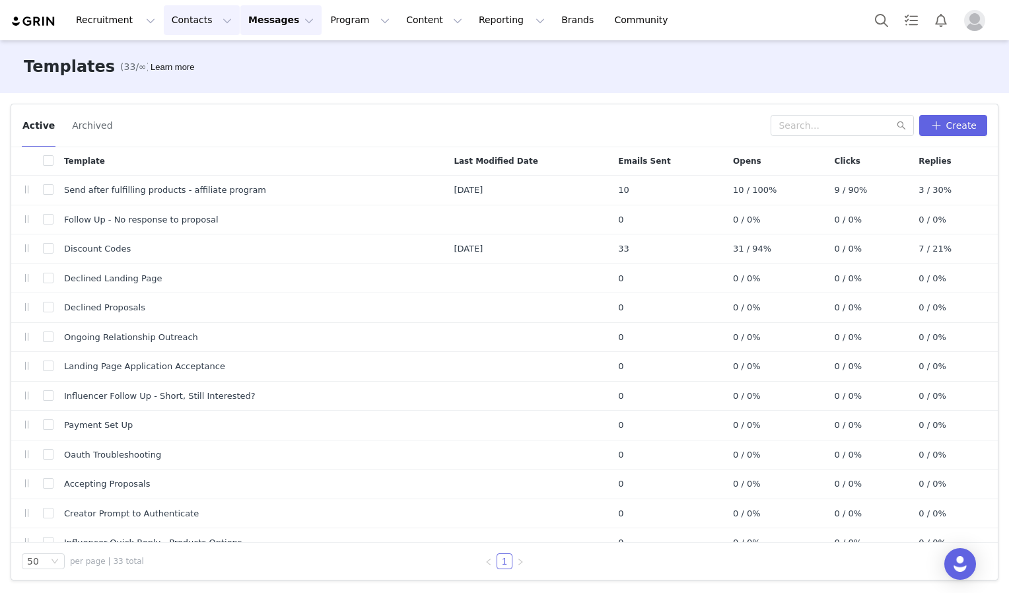
click at [201, 16] on button "Contacts Contacts" at bounding box center [202, 20] width 76 height 30
click at [194, 86] on p "Prospects" at bounding box center [183, 83] width 44 height 14
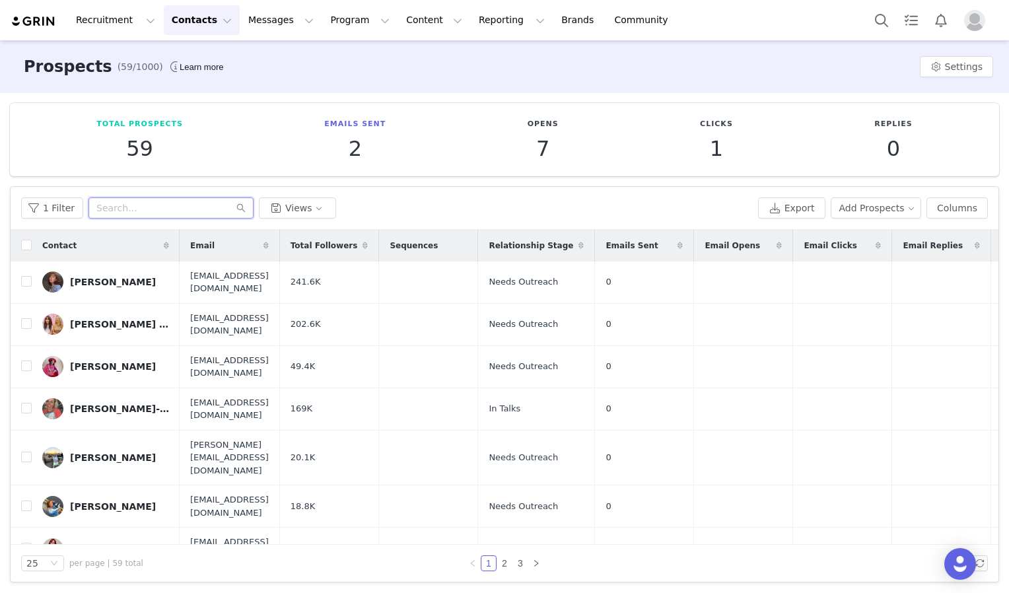
click at [156, 214] on input "text" at bounding box center [171, 208] width 165 height 21
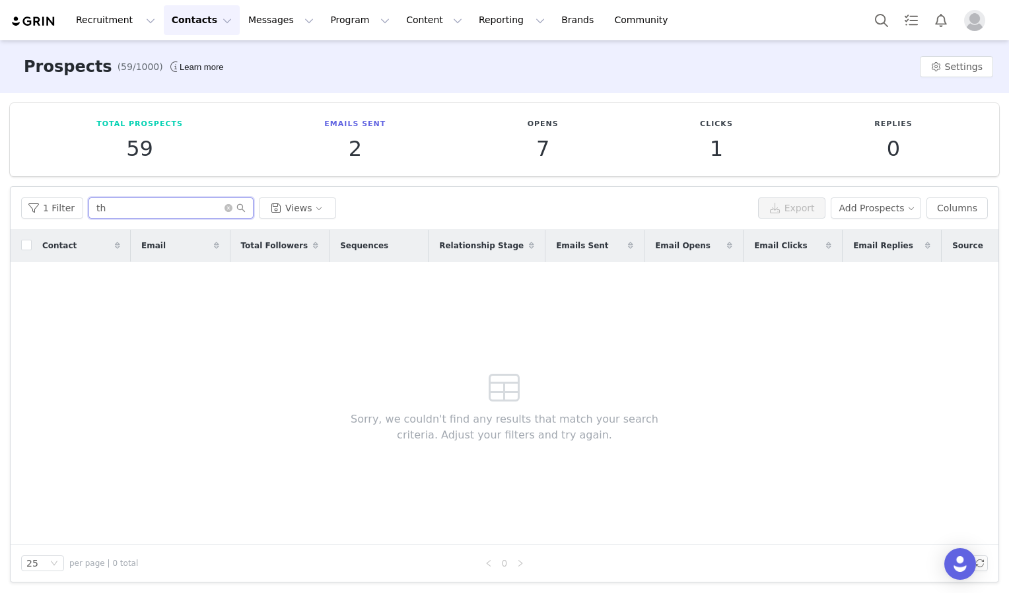
type input "t"
type input "meagan"
click at [322, 20] on button "Program Program" at bounding box center [359, 20] width 75 height 30
click at [328, 57] on p "Activations" at bounding box center [326, 59] width 51 height 14
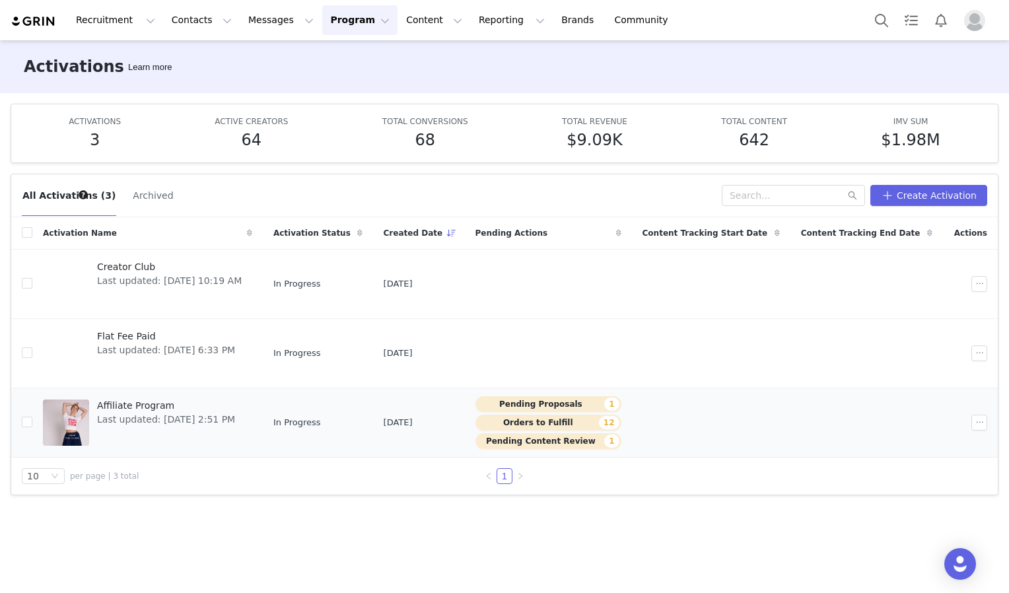
click at [200, 419] on span "Last updated: [DATE] 2:51 PM" at bounding box center [166, 420] width 138 height 14
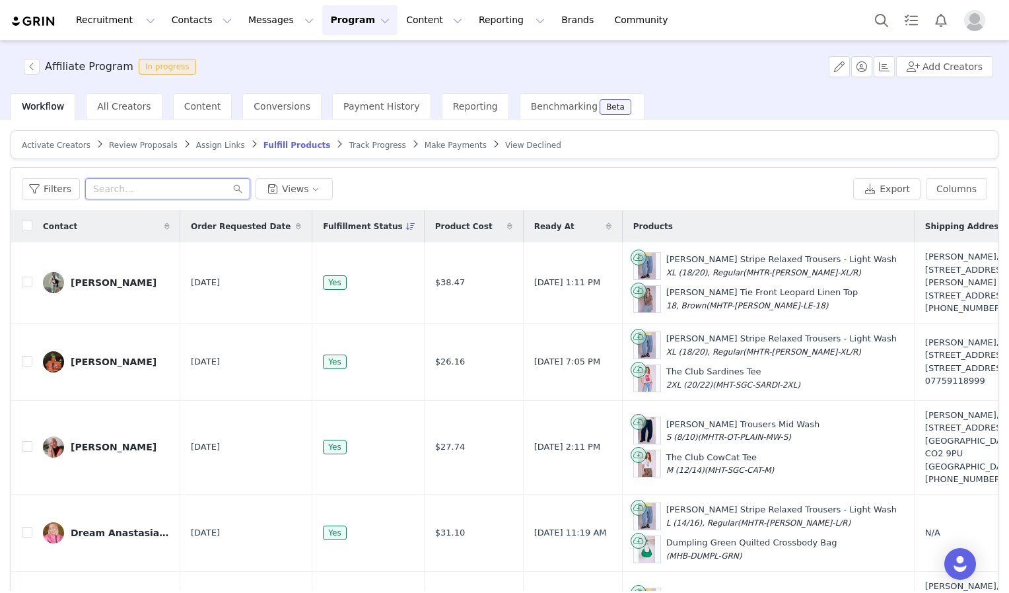
click at [141, 190] on input "text" at bounding box center [167, 188] width 165 height 21
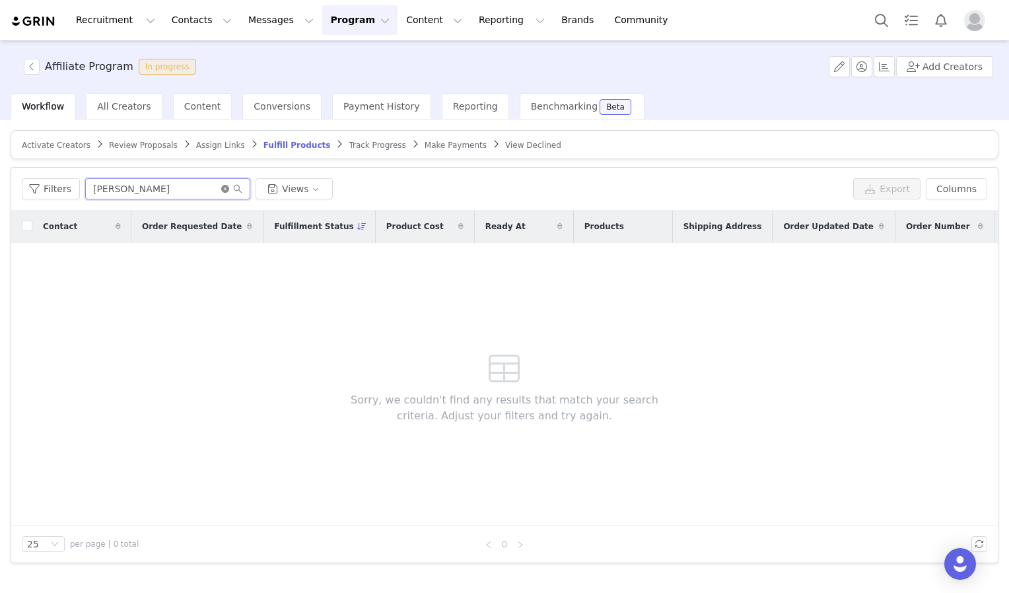
type input "meagan coley"
click at [223, 186] on icon "icon: close-circle" at bounding box center [225, 189] width 8 height 8
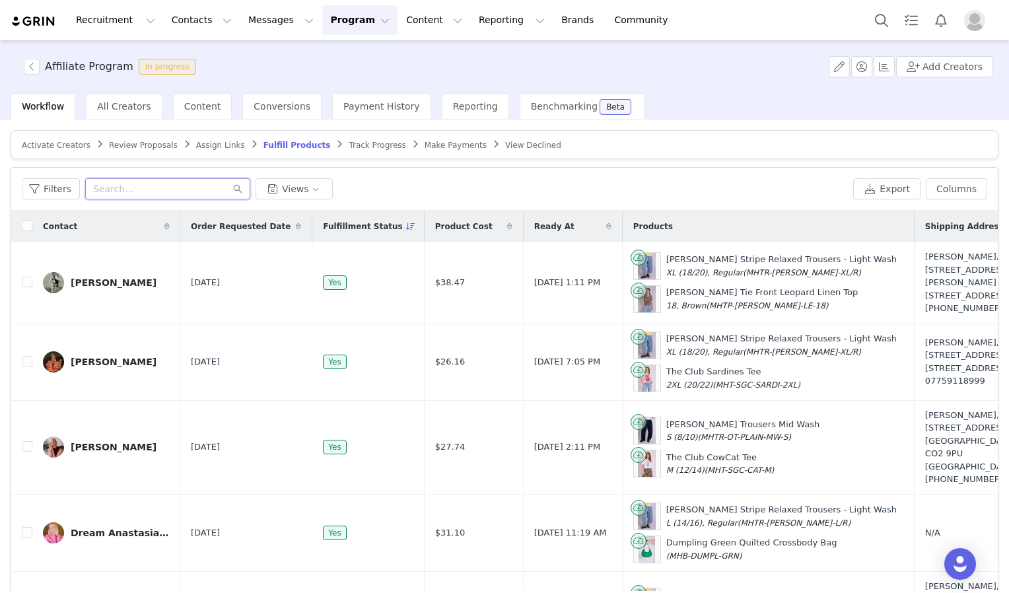
click at [218, 186] on input "text" at bounding box center [167, 188] width 165 height 21
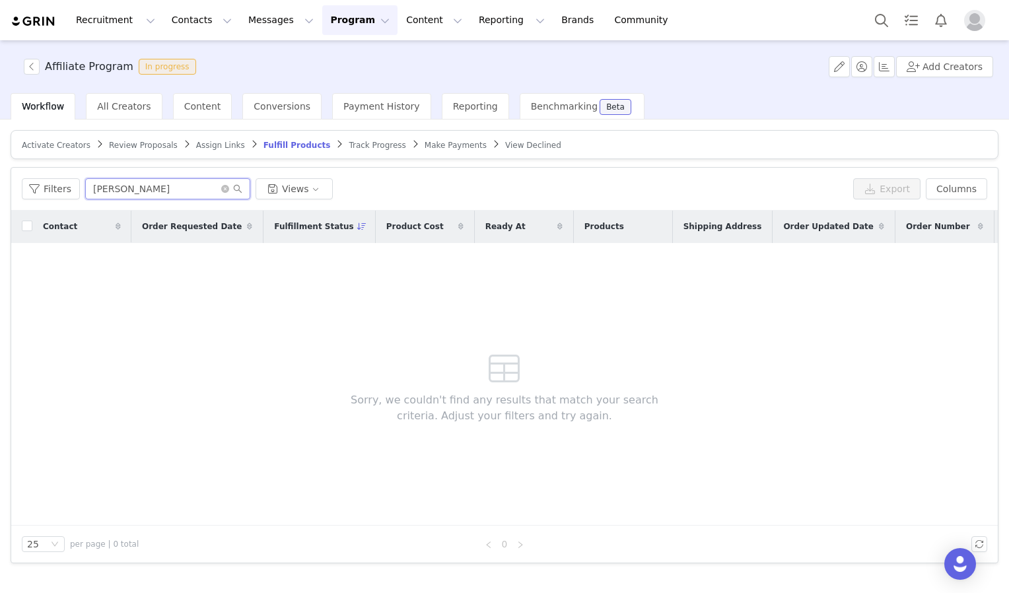
click at [148, 193] on input "[PERSON_NAME]" at bounding box center [167, 188] width 165 height 21
type input "leanne dawn hart"
click at [221, 192] on span at bounding box center [231, 188] width 21 height 9
click at [221, 189] on icon "icon: close-circle" at bounding box center [225, 189] width 8 height 8
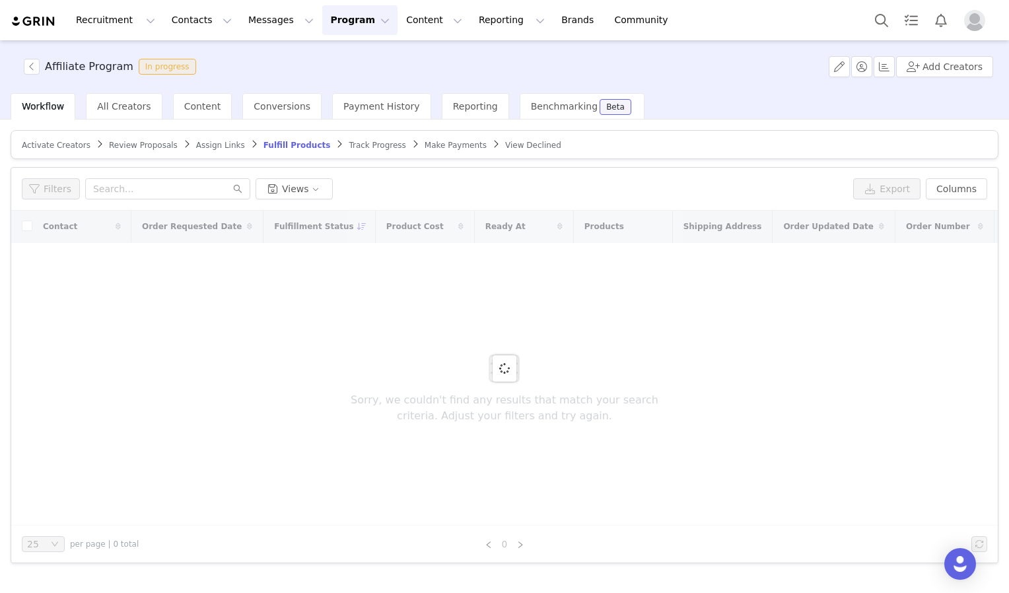
click at [331, 19] on button "Program Program" at bounding box center [359, 20] width 75 height 30
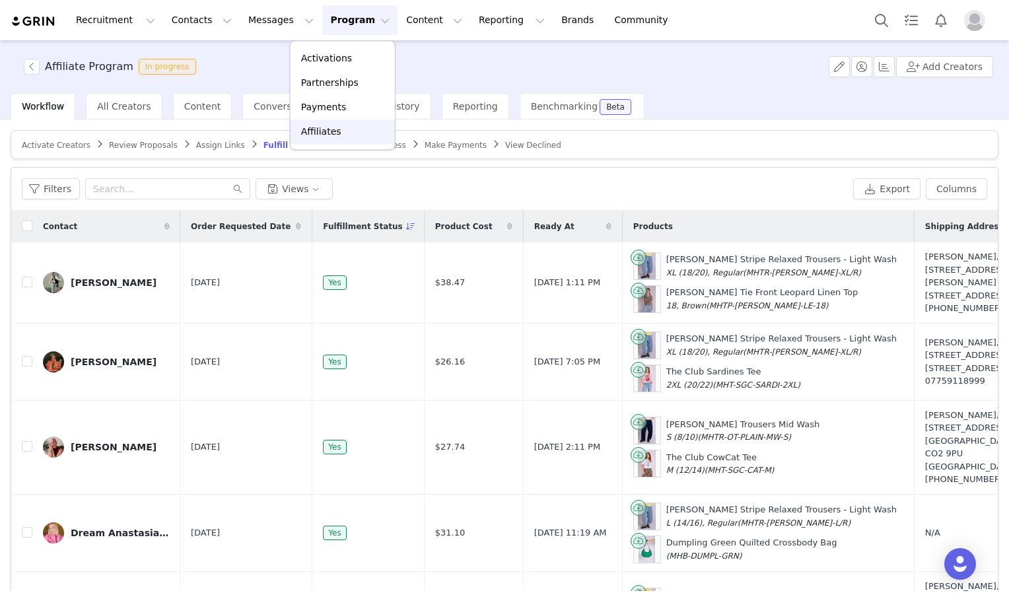
click at [340, 130] on div "Affiliates" at bounding box center [343, 132] width 89 height 14
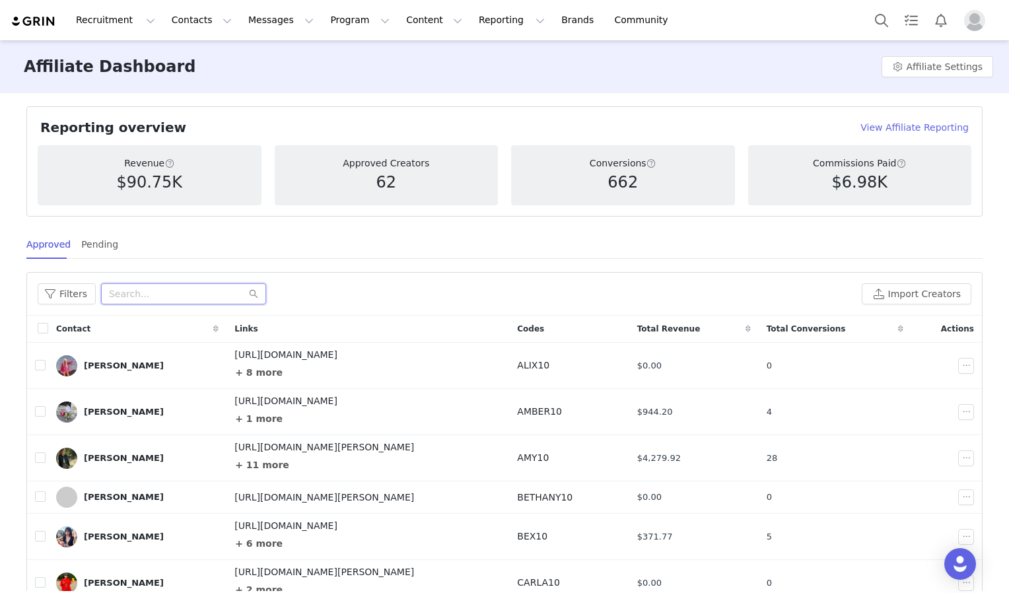
click at [137, 297] on input "text" at bounding box center [183, 293] width 165 height 21
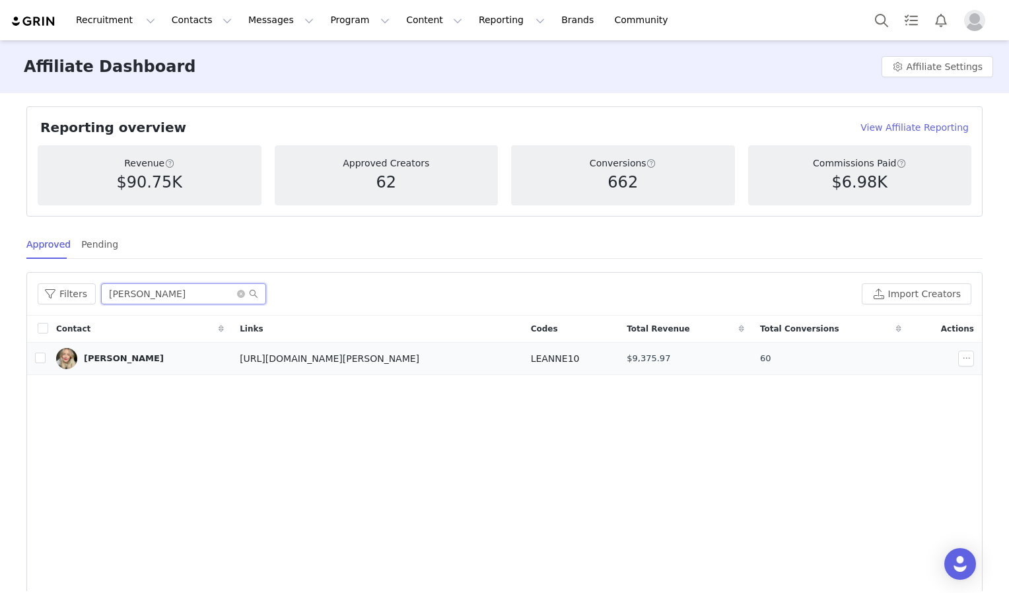
type input "leanne"
click at [127, 358] on div "[PERSON_NAME]" at bounding box center [124, 358] width 80 height 11
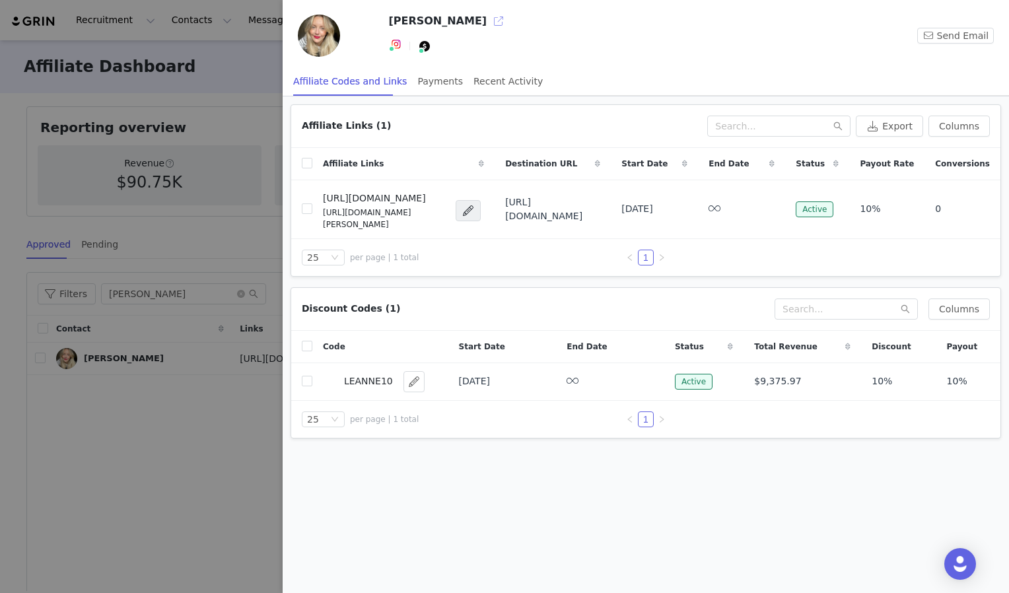
click at [488, 26] on button "button" at bounding box center [498, 21] width 21 height 21
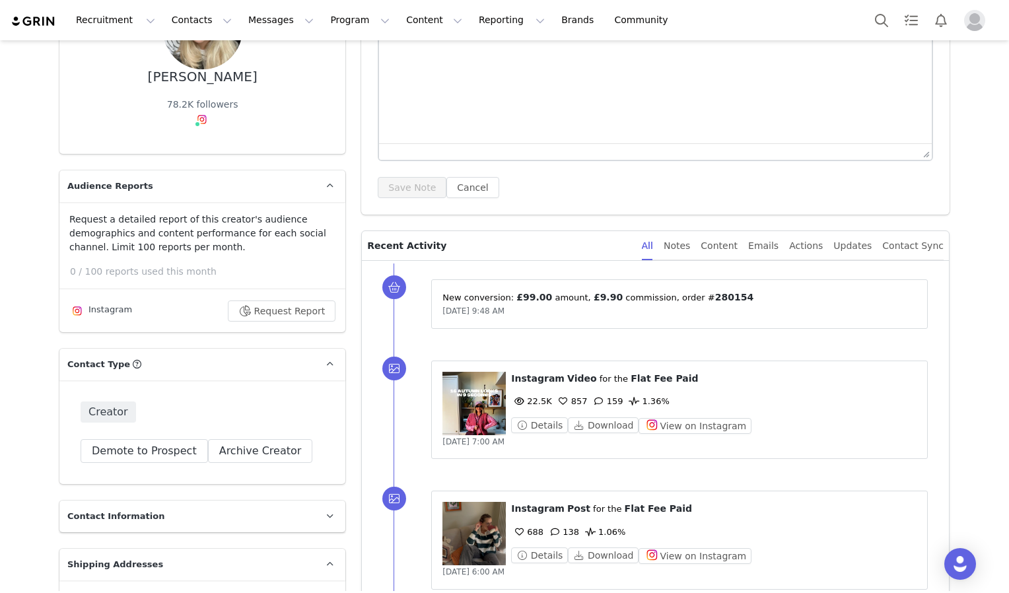
scroll to position [143, 0]
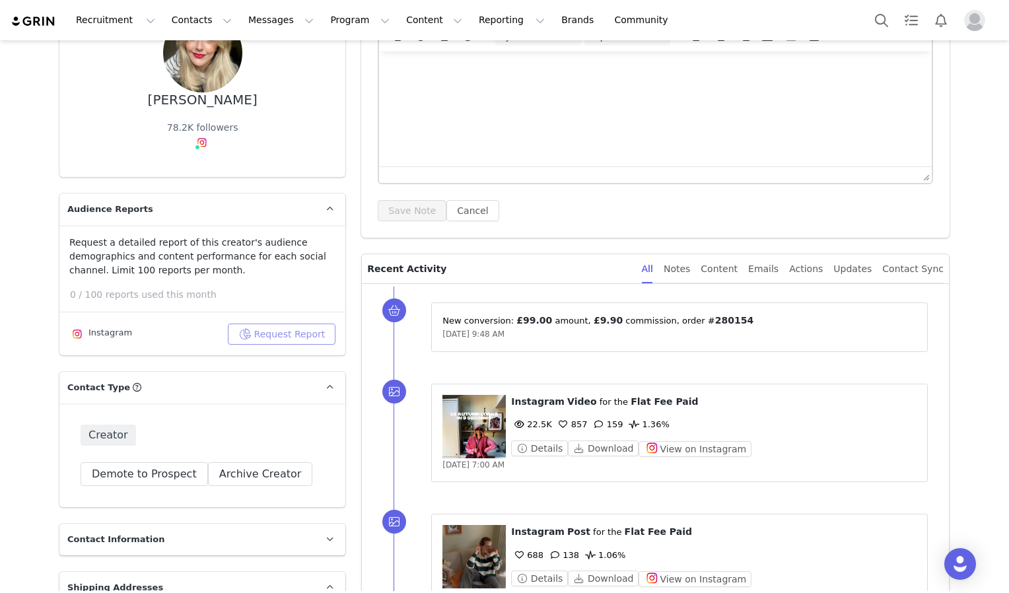
click at [292, 332] on button "Request Report" at bounding box center [282, 334] width 108 height 21
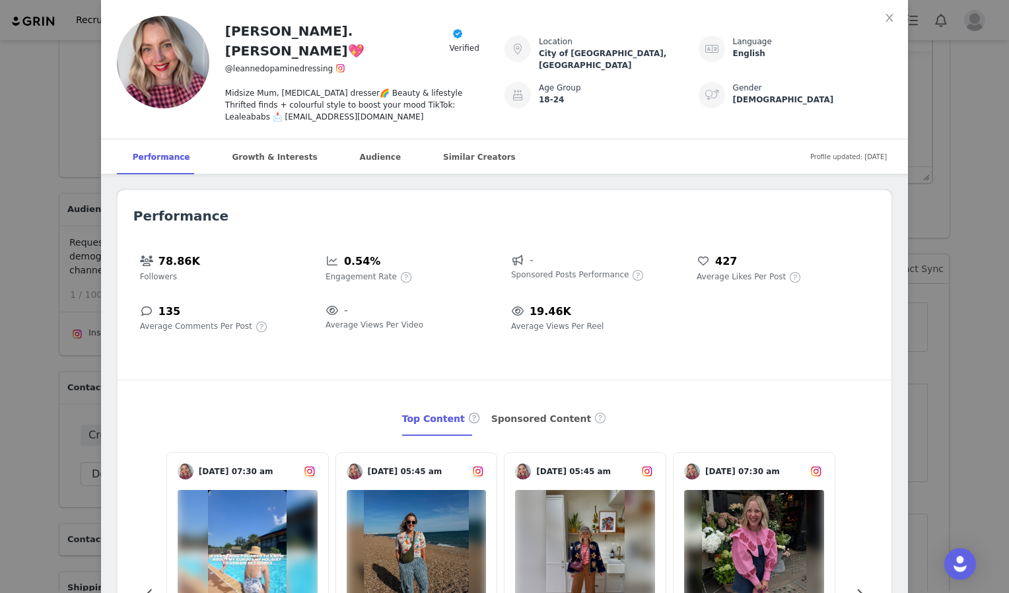
click at [959, 259] on div "Leanne.Hart💖 Verified @leannedopaminedressing Midsize Mum, Dopamine dresser🌈 Be…" at bounding box center [504, 296] width 1009 height 593
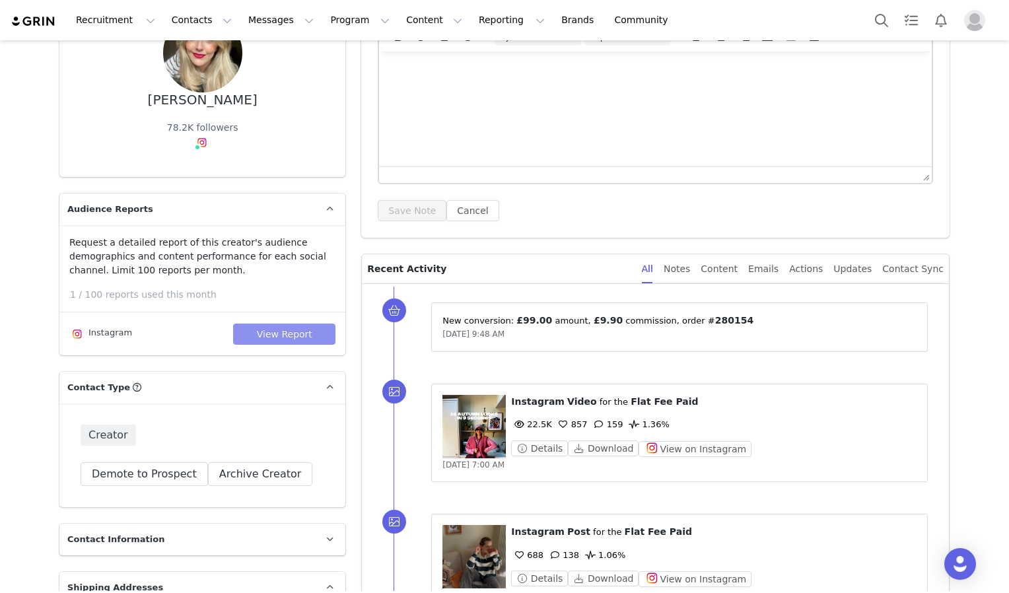
scroll to position [0, 0]
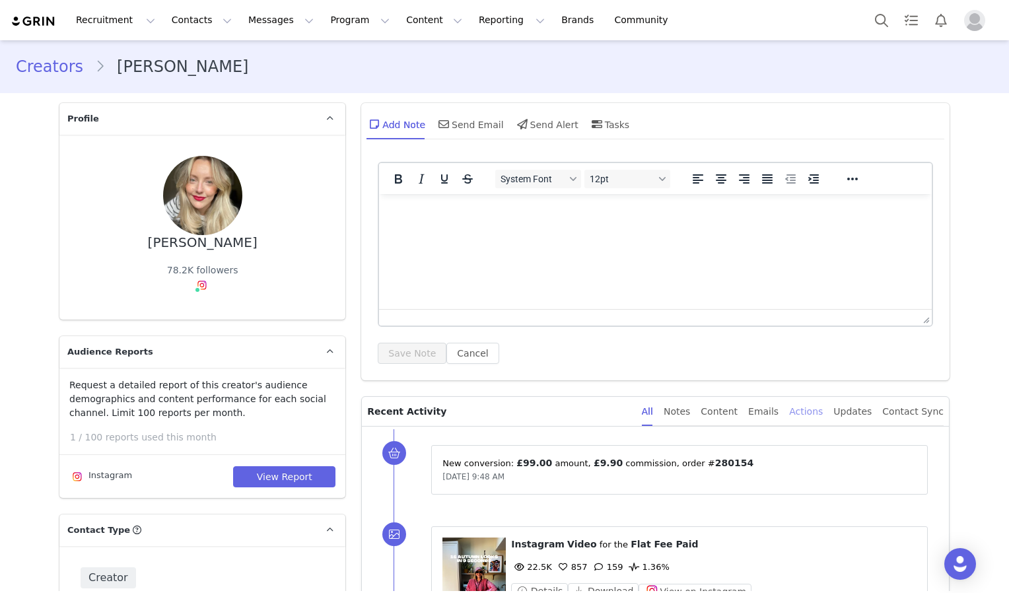
click at [817, 421] on div "Actions" at bounding box center [806, 412] width 34 height 30
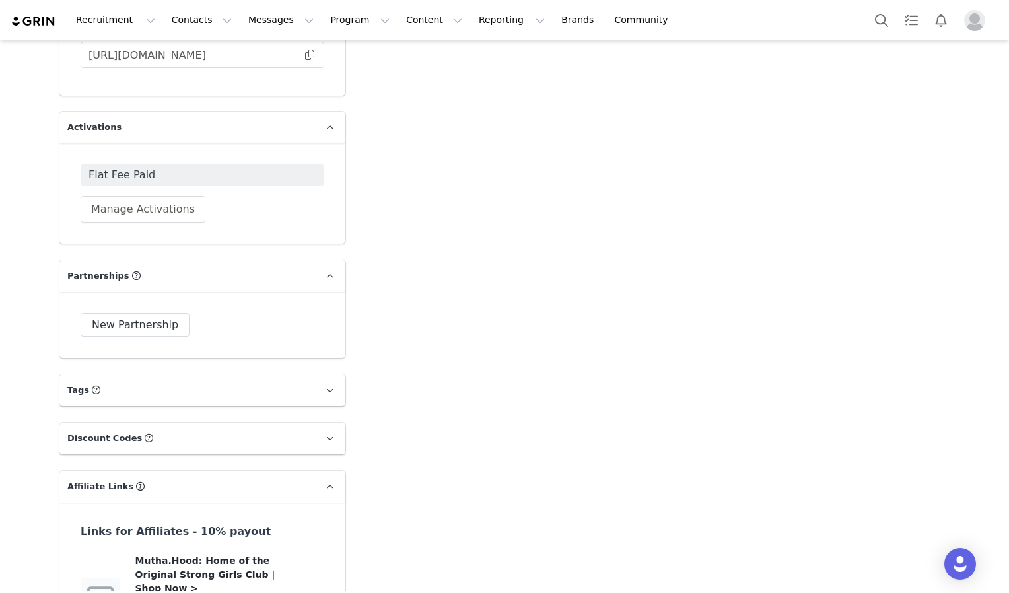
scroll to position [1515, 0]
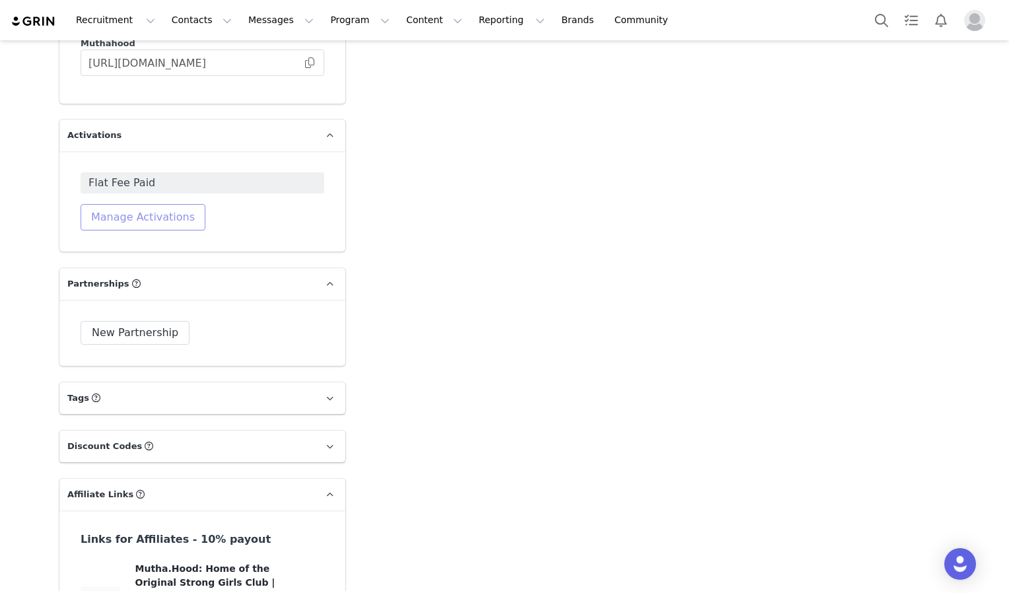
click at [140, 204] on button "Manage Activations" at bounding box center [143, 217] width 125 height 26
click at [73, 233] on div "Select Activation" at bounding box center [76, 237] width 78 height 20
click at [285, 300] on div "New Partnership New Partnership Start Date End Date IG Posts 0 IG Videos 0 Swip…" at bounding box center [202, 333] width 286 height 66
click at [326, 394] on icon at bounding box center [329, 398] width 7 height 9
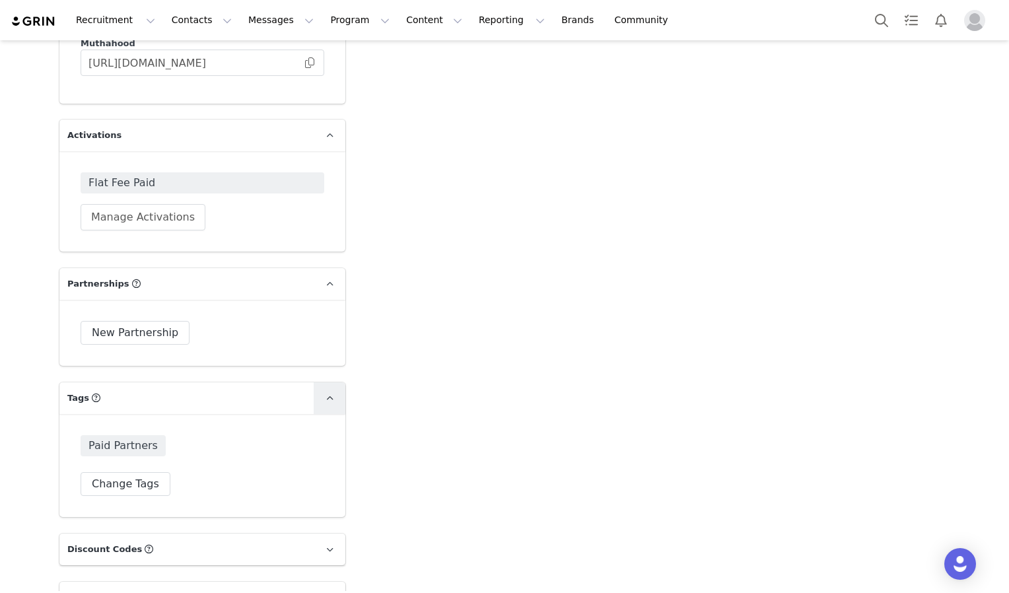
click at [326, 394] on icon at bounding box center [329, 398] width 7 height 9
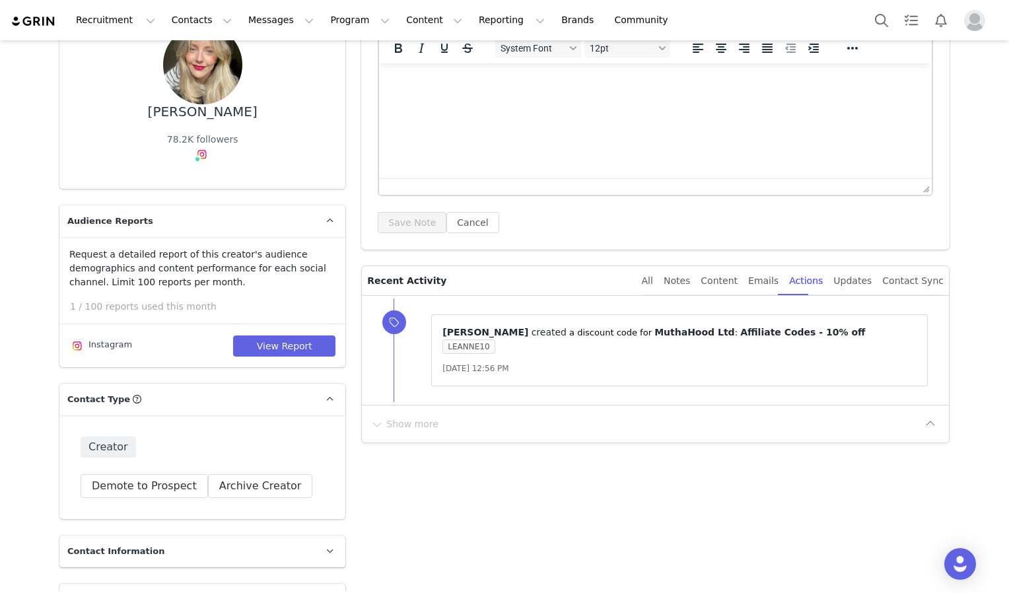
scroll to position [0, 0]
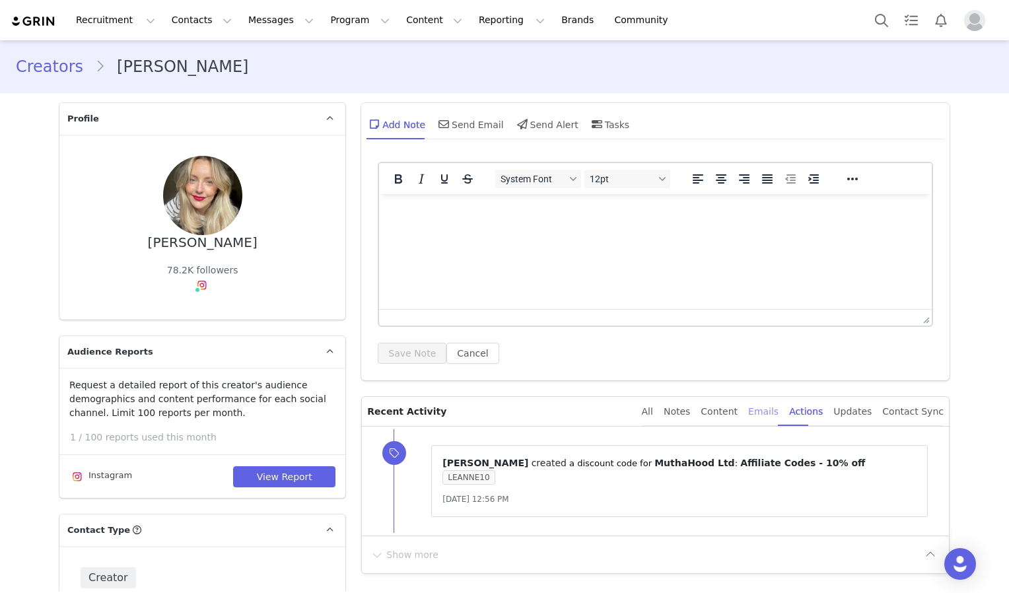
click at [779, 411] on div "Emails" at bounding box center [763, 412] width 30 height 30
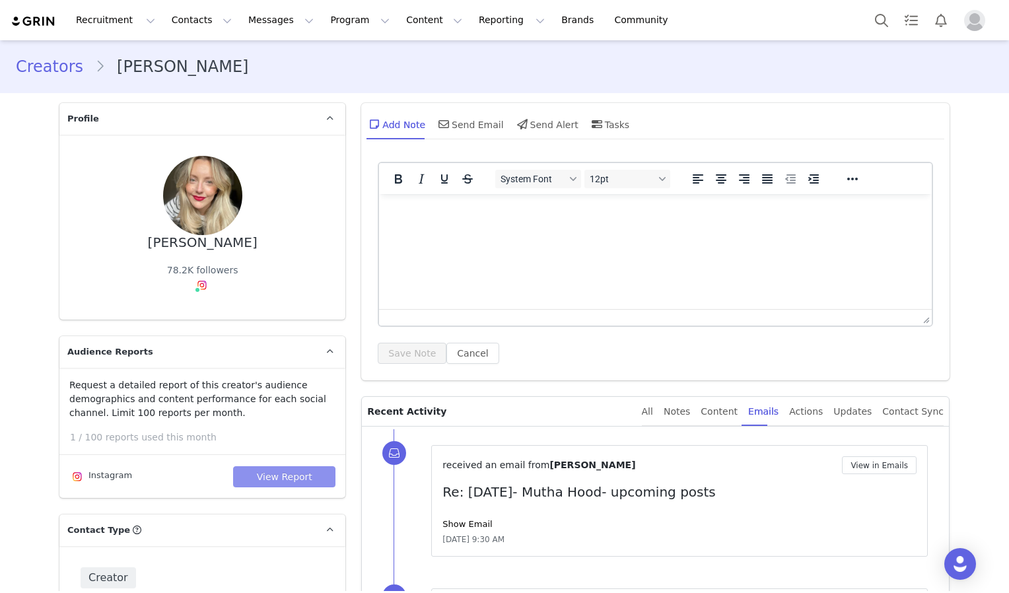
click at [288, 480] on button "View Report" at bounding box center [284, 476] width 102 height 21
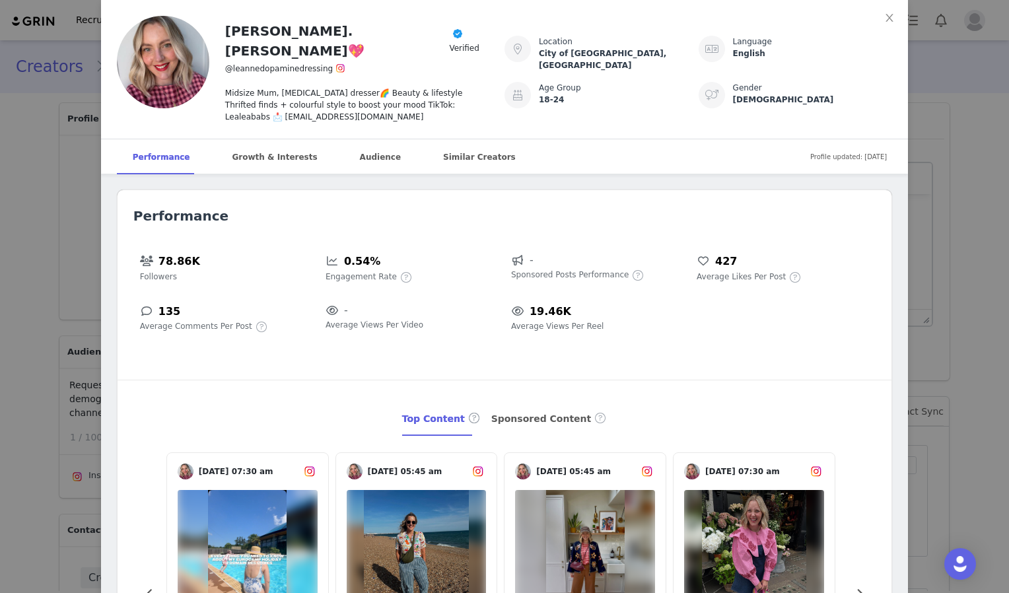
click at [967, 234] on div "Leanne.Hart💖 Verified @leannedopaminedressing Midsize Mum, Dopamine dresser🌈 Be…" at bounding box center [504, 296] width 1009 height 593
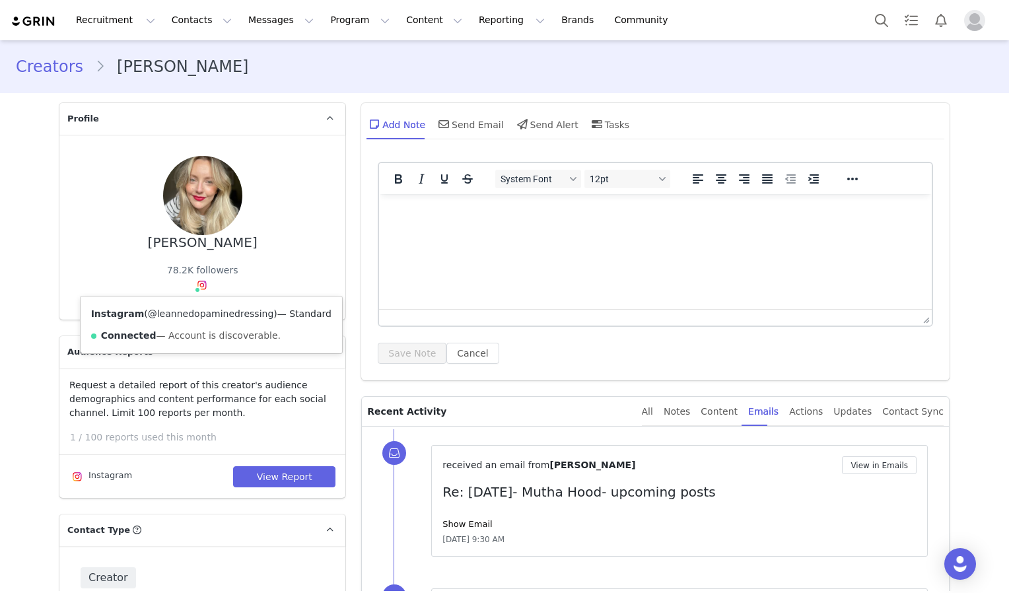
click at [196, 317] on link "@leannedopaminedressing" at bounding box center [211, 314] width 126 height 11
click at [53, 77] on link "Creators" at bounding box center [55, 67] width 79 height 24
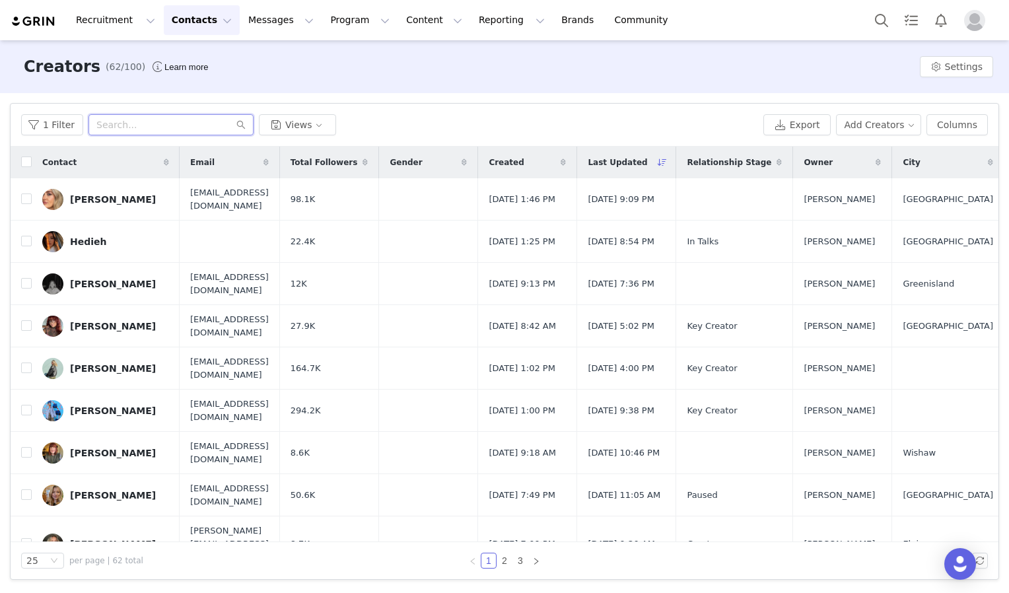
click at [127, 124] on input "text" at bounding box center [171, 124] width 165 height 21
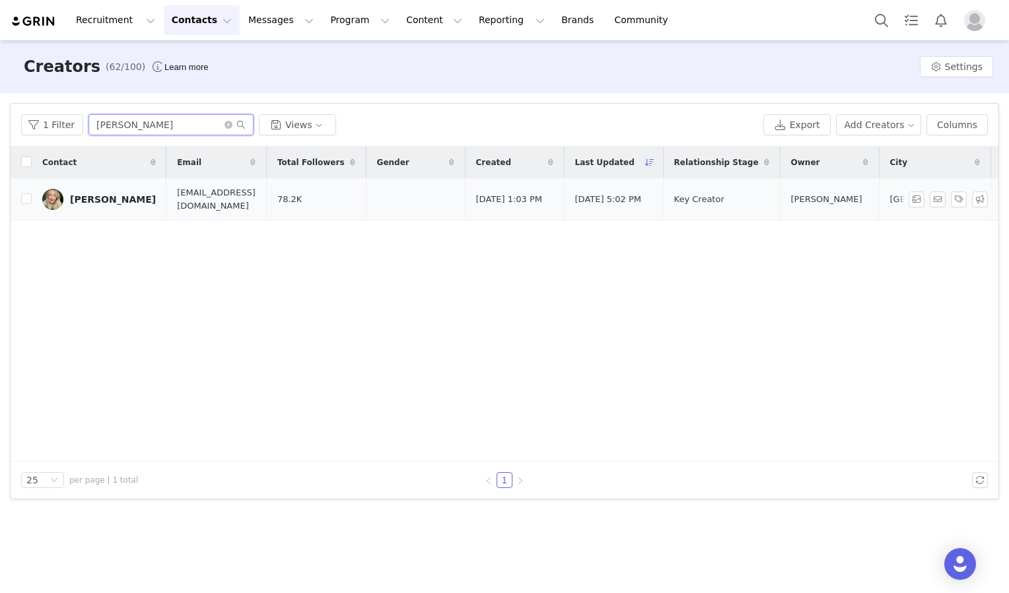
type input "leanne"
click at [96, 201] on div "[PERSON_NAME]" at bounding box center [113, 199] width 86 height 11
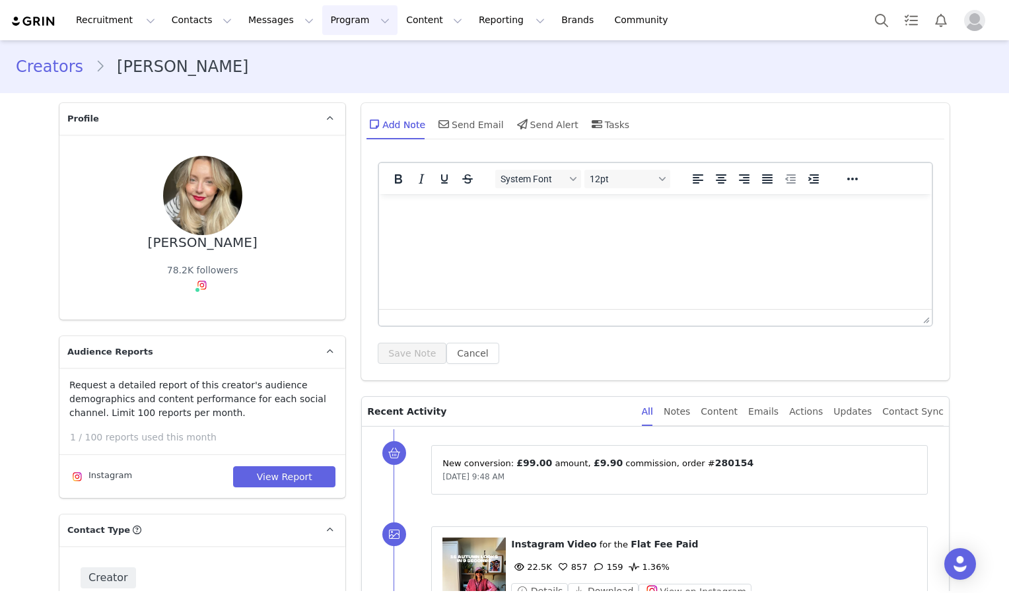
click at [329, 16] on button "Program Program" at bounding box center [359, 20] width 75 height 30
click at [324, 63] on p "Activations" at bounding box center [326, 59] width 51 height 14
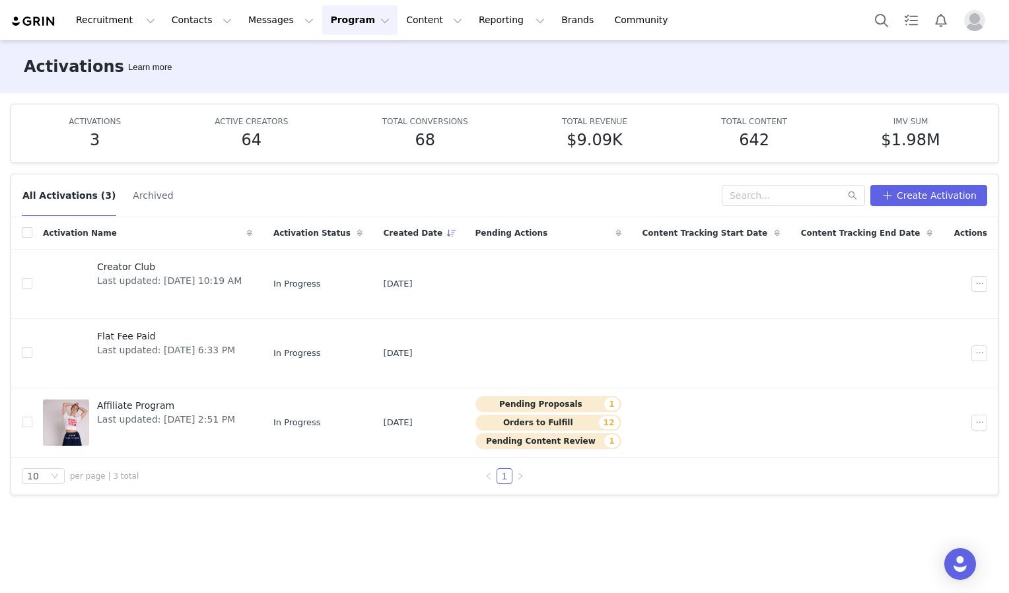
click at [326, 22] on button "Program Program" at bounding box center [359, 20] width 75 height 30
click at [324, 82] on p "Partnerships" at bounding box center [329, 83] width 57 height 14
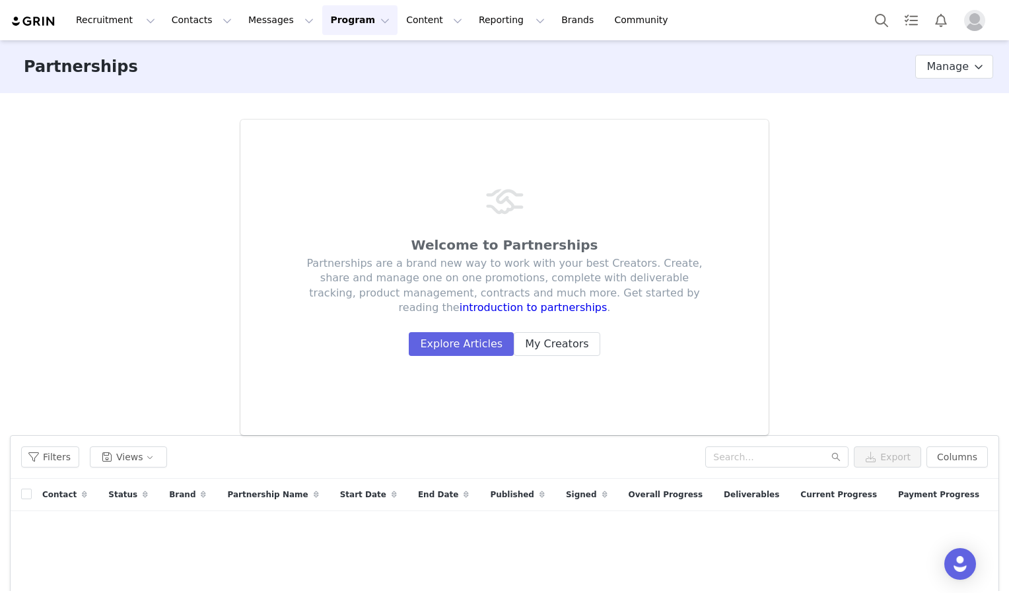
click at [333, 19] on button "Program Program" at bounding box center [359, 20] width 75 height 30
click at [326, 130] on p "Affiliates" at bounding box center [321, 132] width 40 height 14
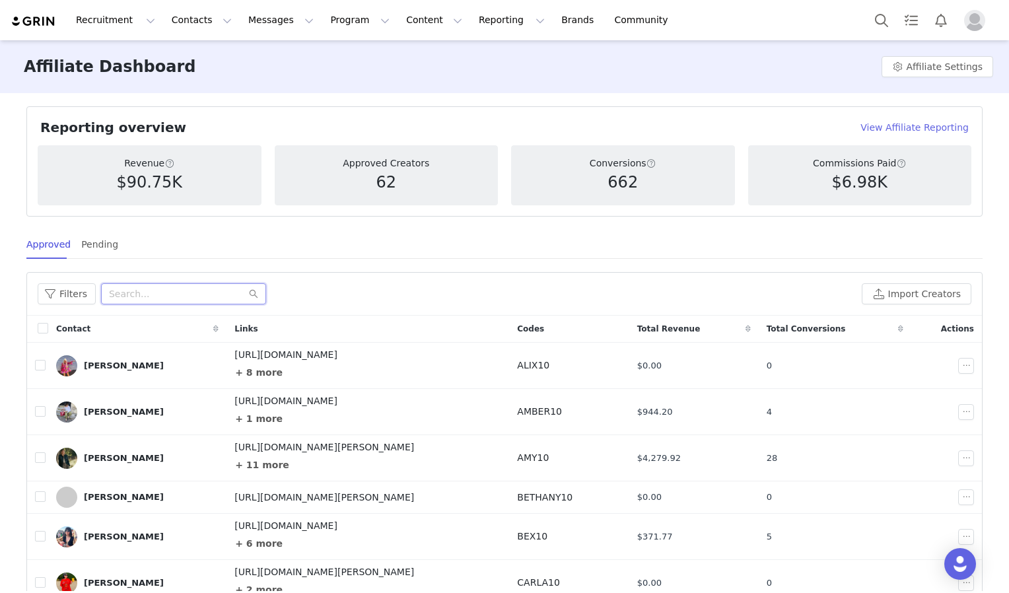
click at [132, 297] on input "text" at bounding box center [183, 293] width 165 height 21
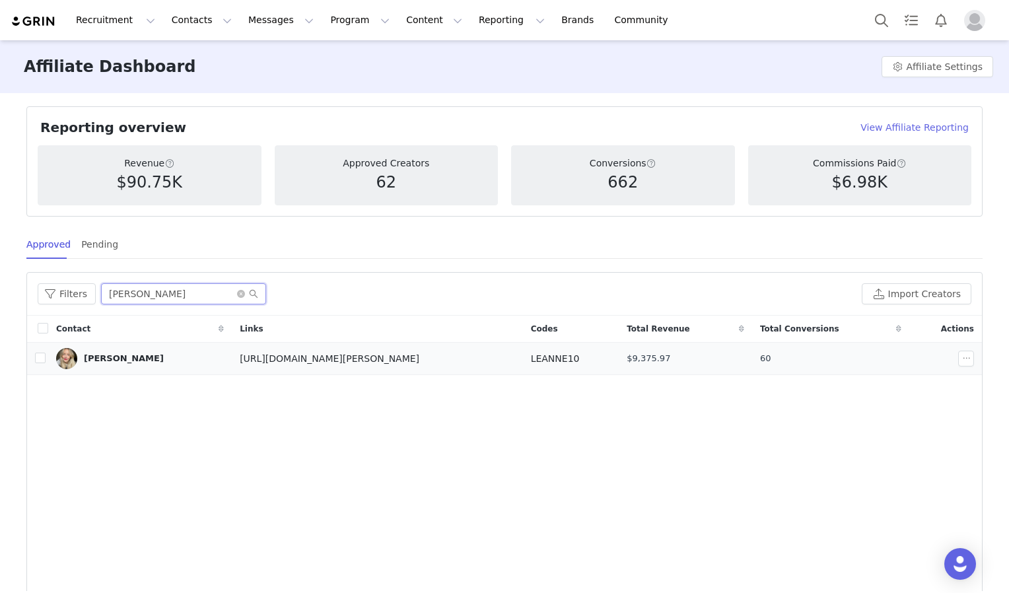
type input "leanne"
click at [111, 365] on div "[PERSON_NAME]" at bounding box center [140, 358] width 168 height 21
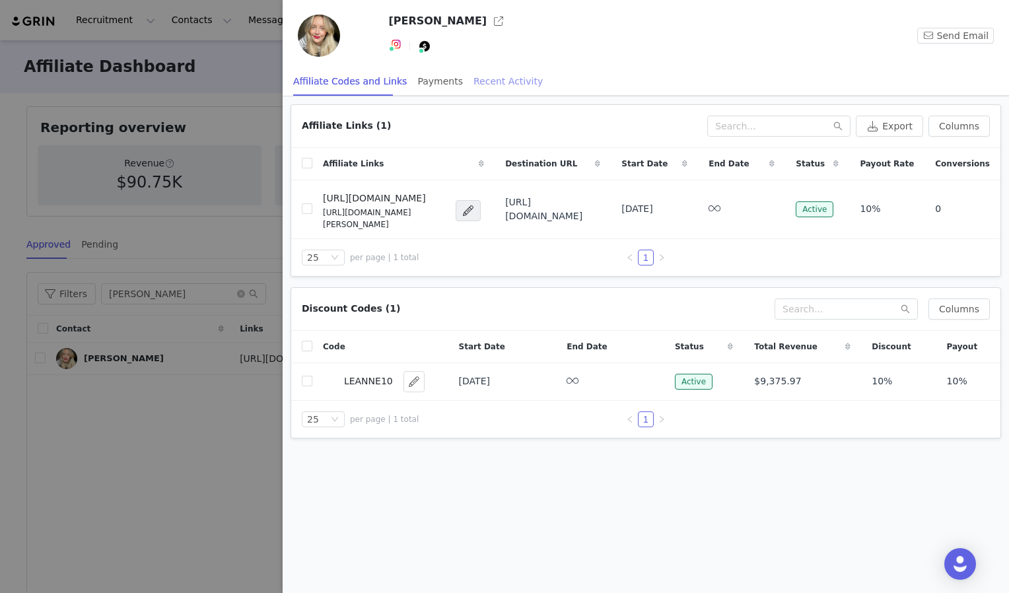
click at [481, 81] on div "Recent Activity" at bounding box center [508, 82] width 69 height 30
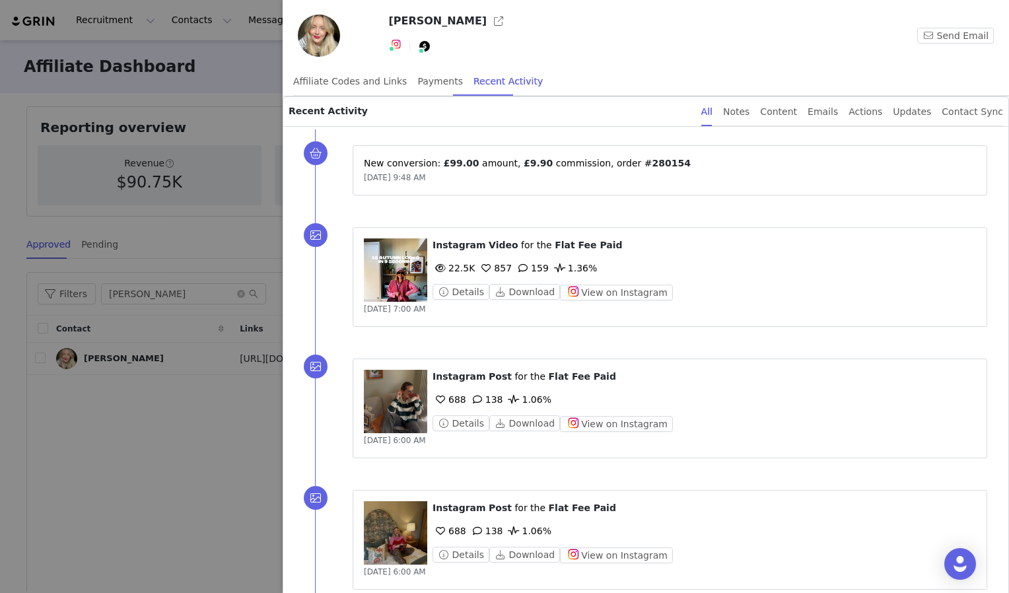
click at [392, 255] on figure at bounding box center [395, 269] width 63 height 63
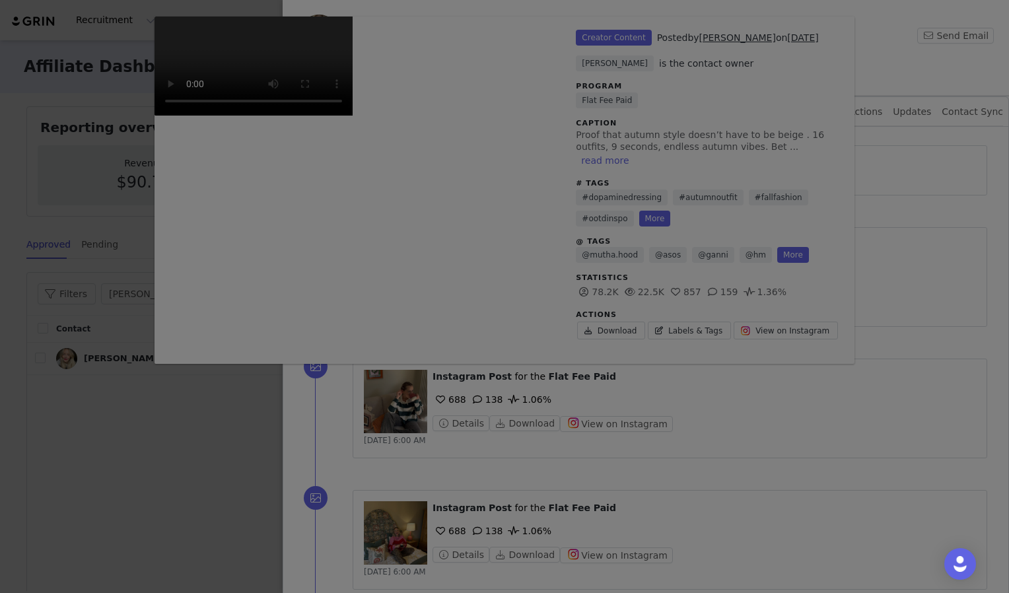
drag, startPoint x: 1003, startPoint y: 184, endPoint x: 1003, endPoint y: 303, distance: 118.9
click at [1003, 303] on div at bounding box center [504, 296] width 1009 height 593
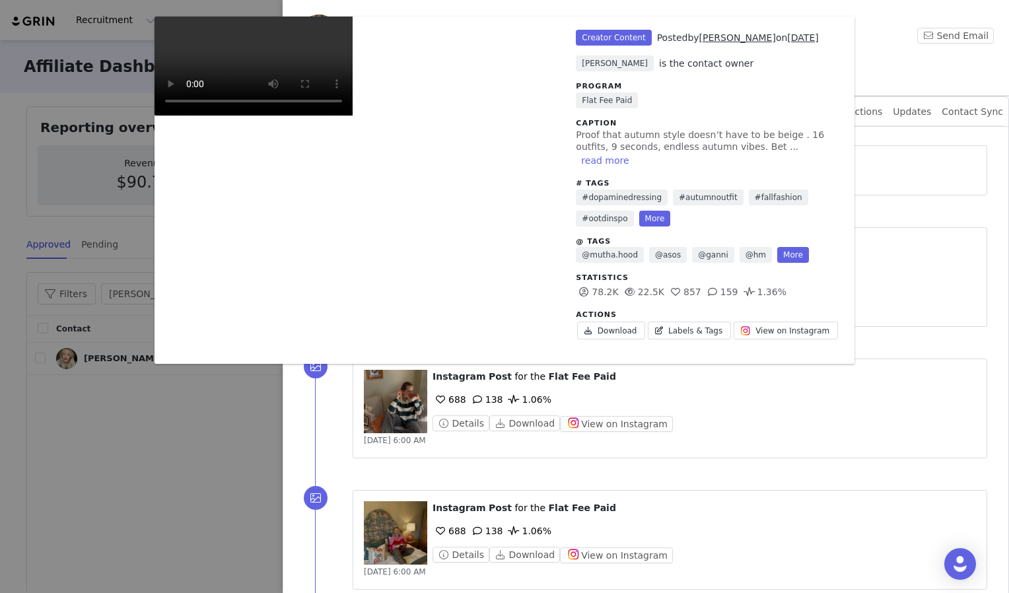
click at [353, 116] on video "Unlabeled" at bounding box center [254, 66] width 198 height 99
click at [889, 325] on div "Unlabeled Creator Content Posted by Leanne Hart on Sep 28, 2025 Katie Payne is …" at bounding box center [504, 296] width 1009 height 593
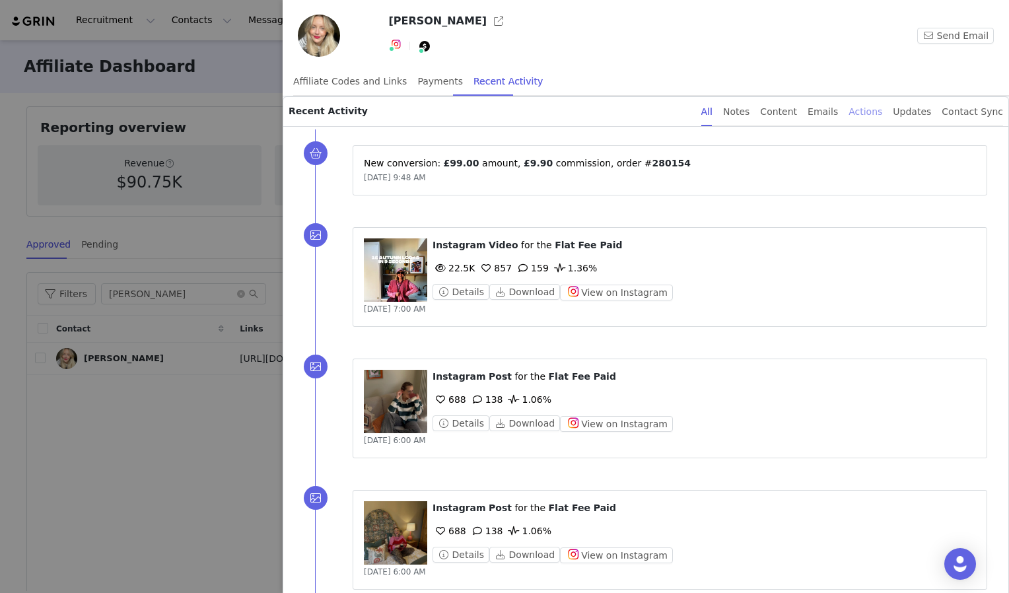
click at [865, 114] on div "Actions" at bounding box center [866, 112] width 34 height 30
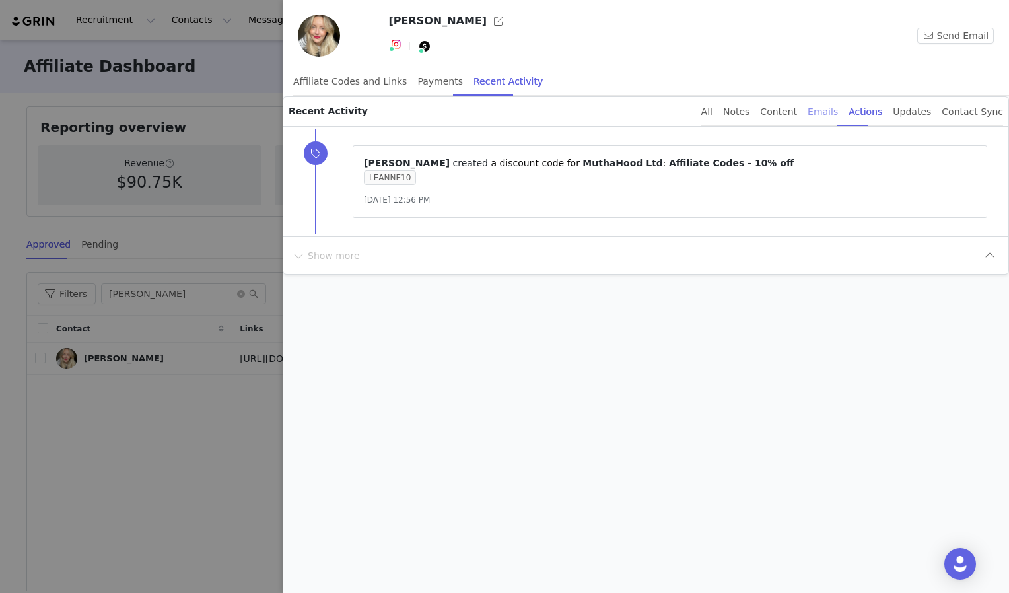
click at [838, 111] on div "Emails" at bounding box center [823, 112] width 30 height 30
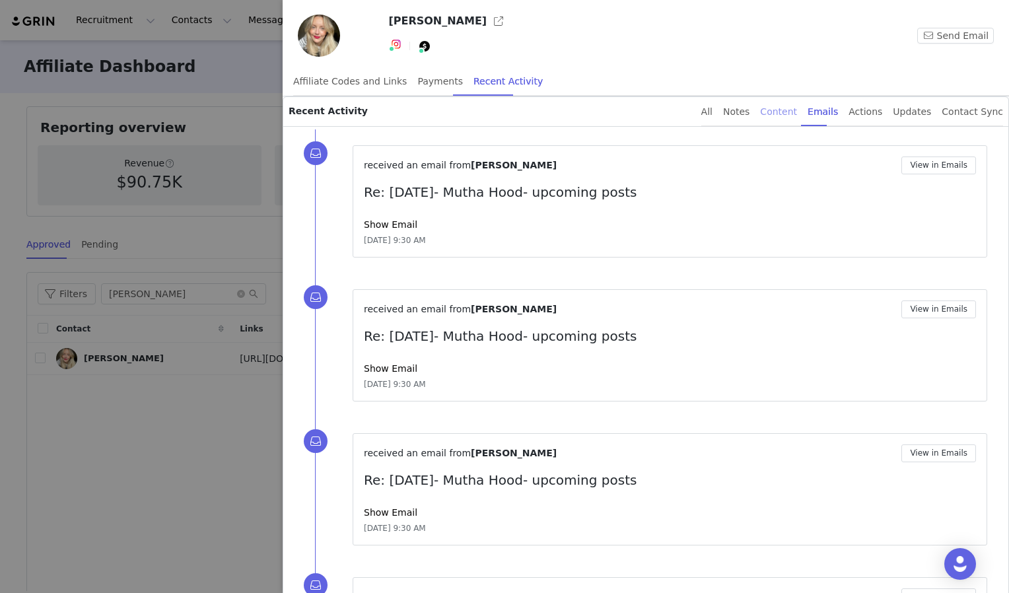
click at [797, 110] on div "Content" at bounding box center [778, 112] width 37 height 30
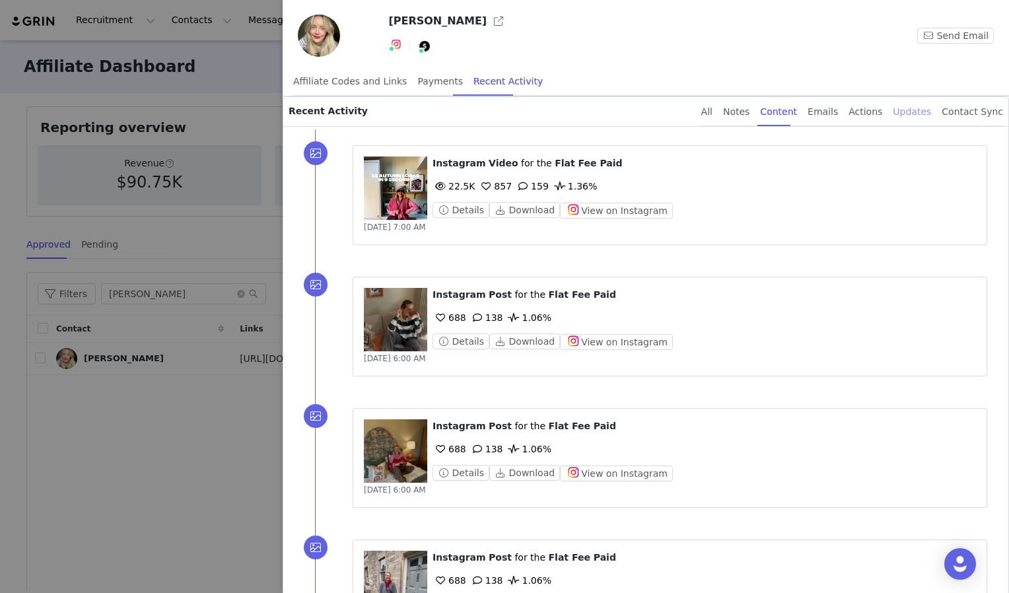
click at [913, 113] on div "Updates" at bounding box center [912, 112] width 38 height 30
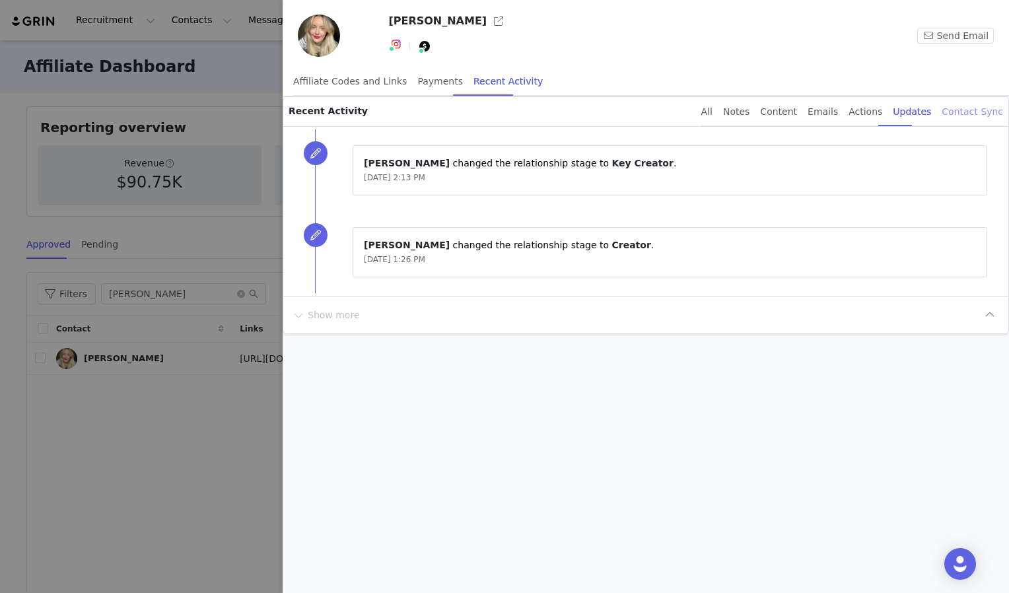
click at [967, 119] on div "Contact Sync" at bounding box center [972, 112] width 61 height 30
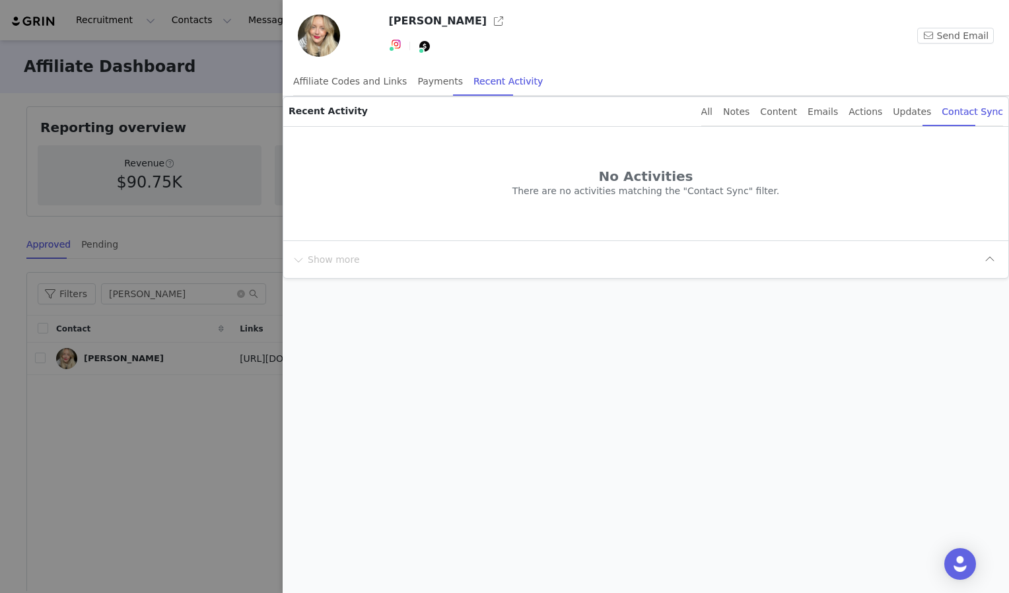
click at [741, 119] on div "All Notes Content Emails Actions Updates Contact Sync" at bounding box center [853, 112] width 302 height 30
click at [713, 112] on div "All" at bounding box center [707, 112] width 11 height 30
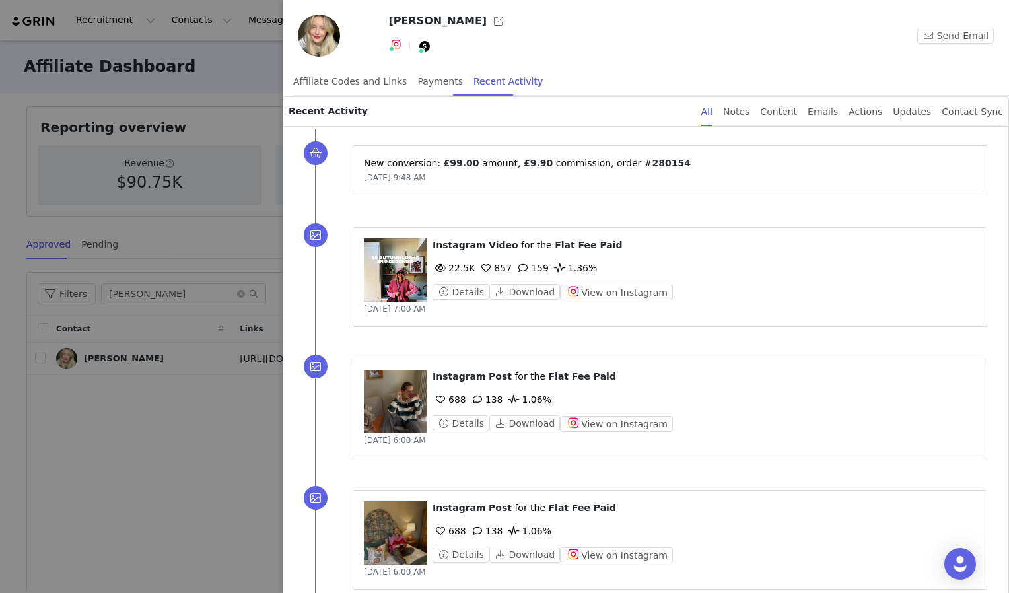
click at [259, 273] on div at bounding box center [504, 296] width 1009 height 593
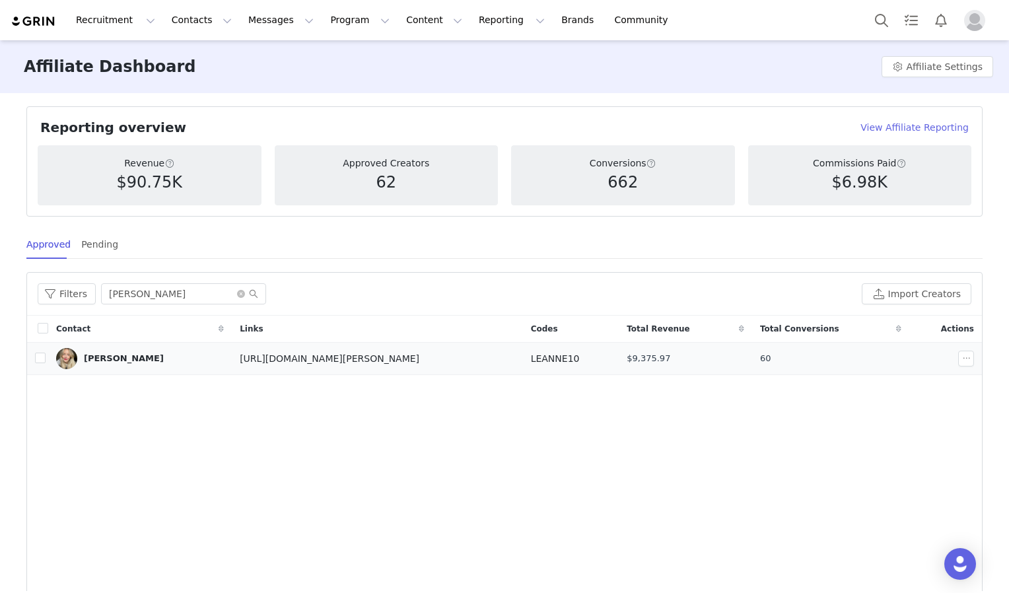
click at [119, 354] on div "[PERSON_NAME]" at bounding box center [124, 358] width 80 height 11
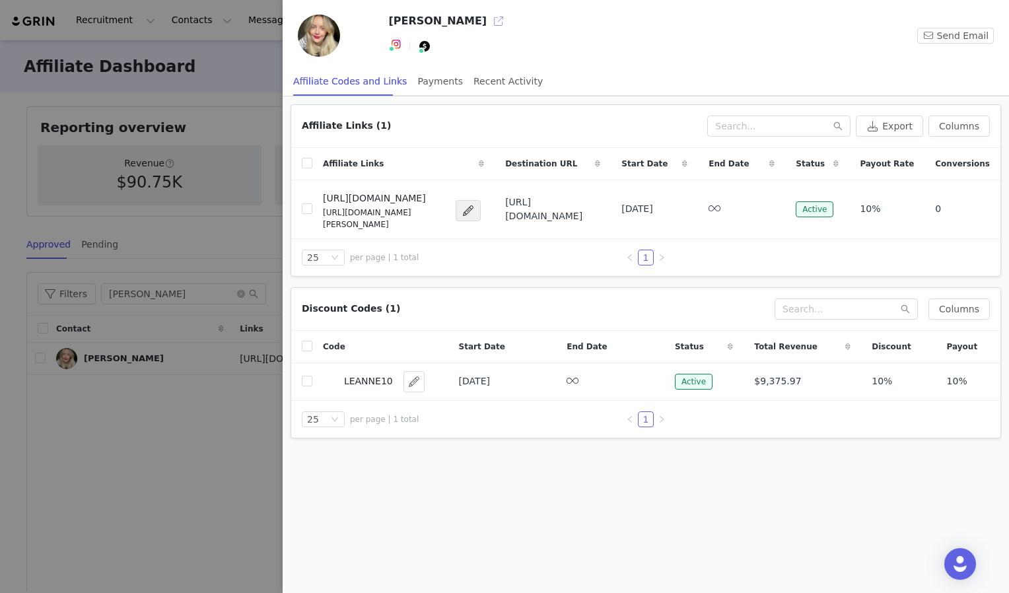
click at [488, 24] on button "button" at bounding box center [498, 21] width 21 height 21
click at [429, 77] on div "Payments" at bounding box center [441, 82] width 46 height 30
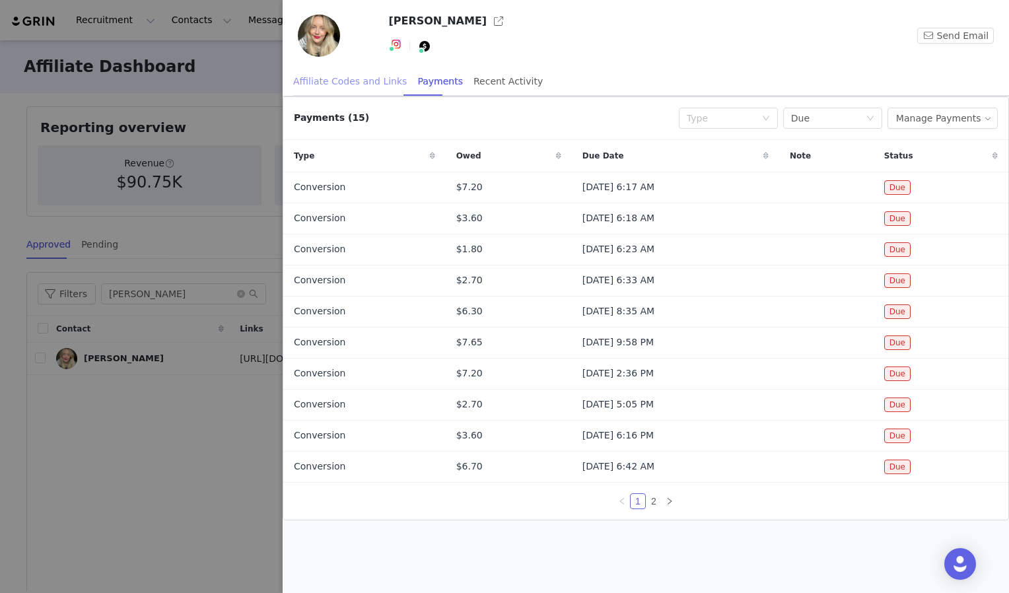
click at [377, 81] on div "Affiliate Codes and Links" at bounding box center [350, 82] width 114 height 30
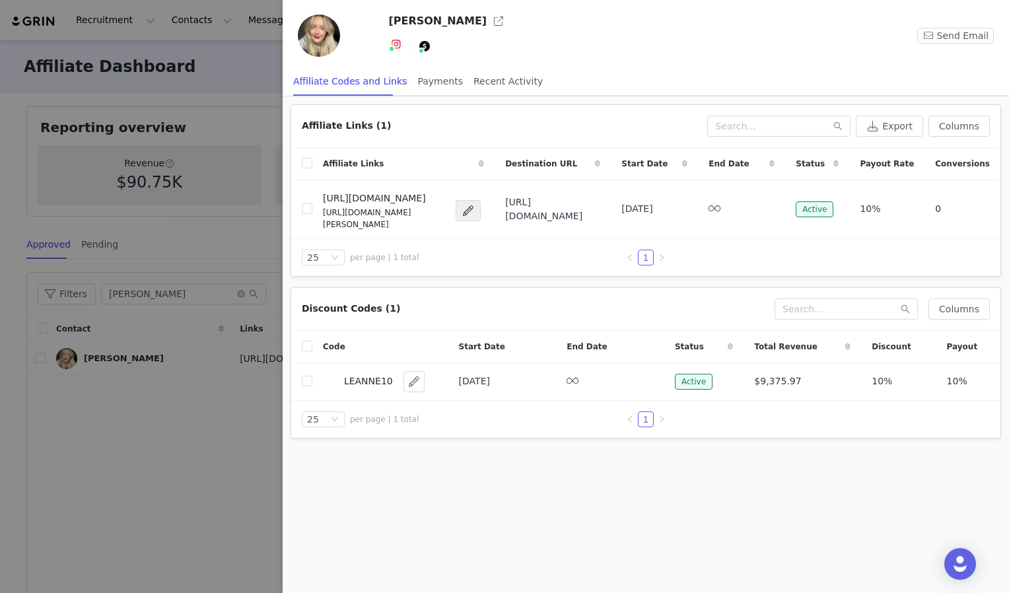
click at [235, 428] on div at bounding box center [504, 296] width 1009 height 593
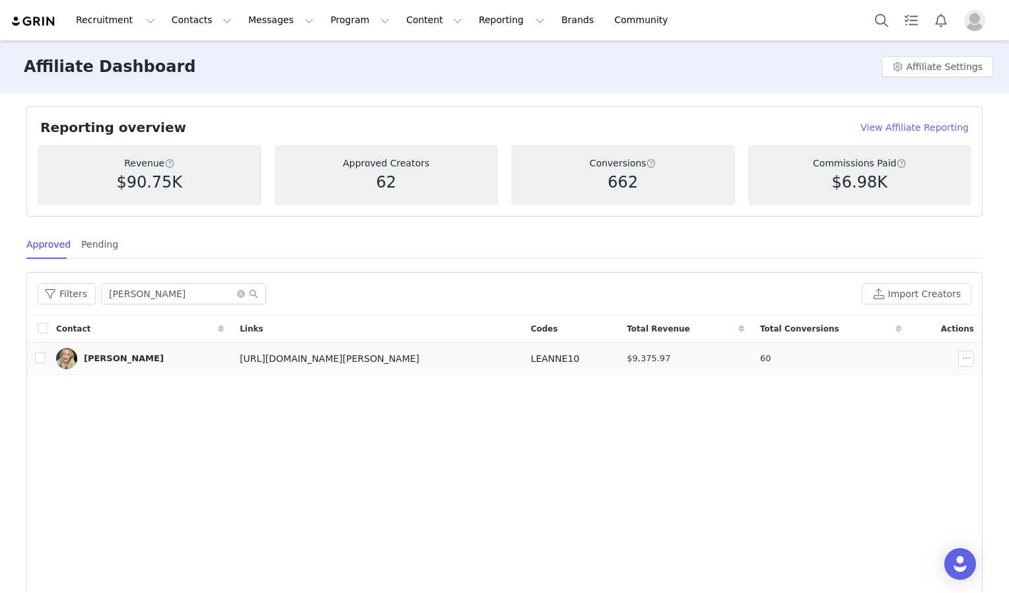
click at [97, 355] on div "[PERSON_NAME]" at bounding box center [124, 358] width 80 height 11
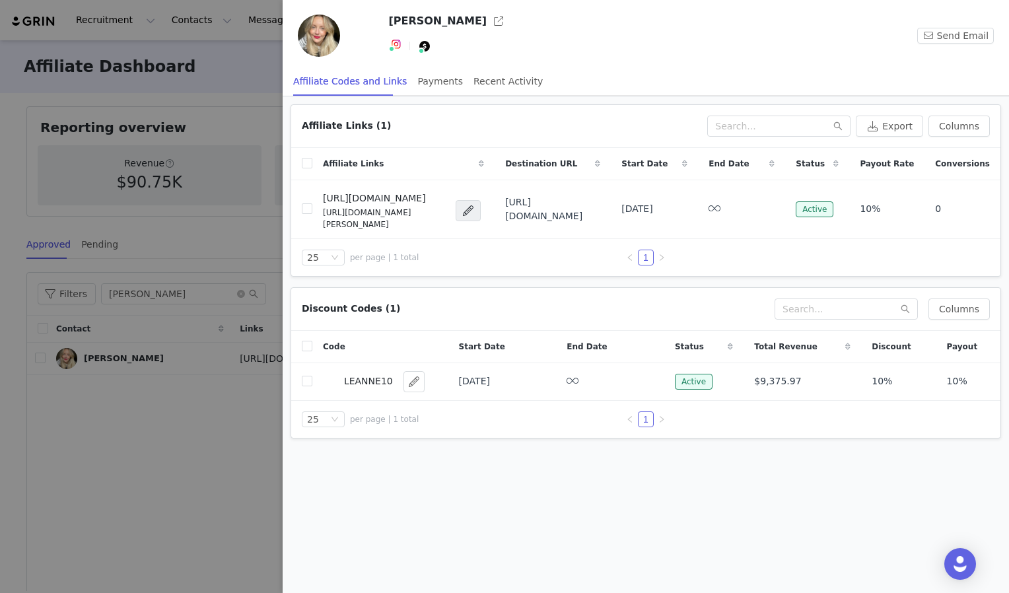
click at [190, 451] on div at bounding box center [504, 296] width 1009 height 593
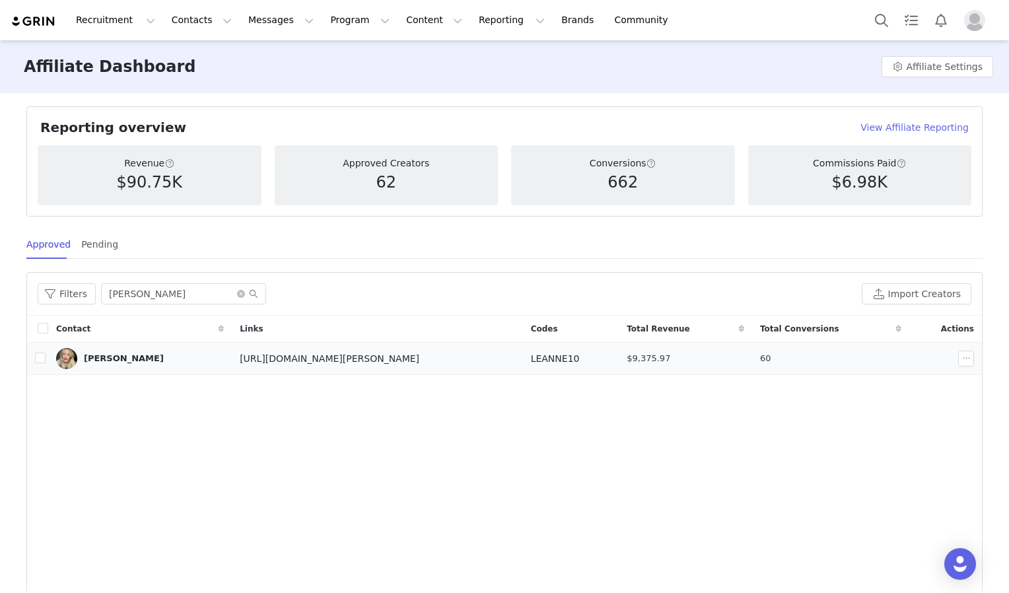
click at [123, 353] on div "[PERSON_NAME]" at bounding box center [124, 358] width 80 height 11
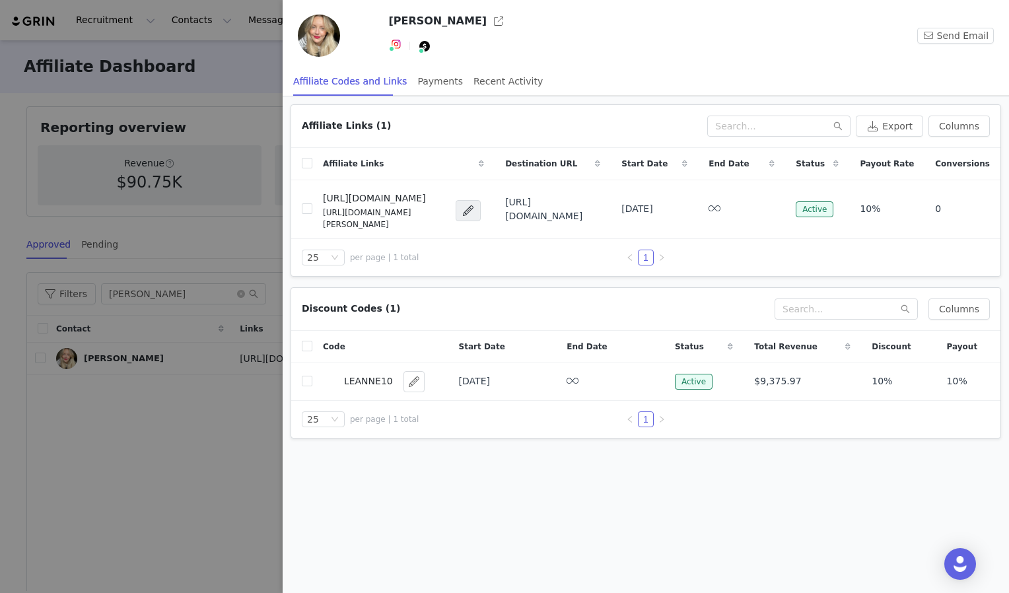
click at [112, 383] on div at bounding box center [504, 296] width 1009 height 593
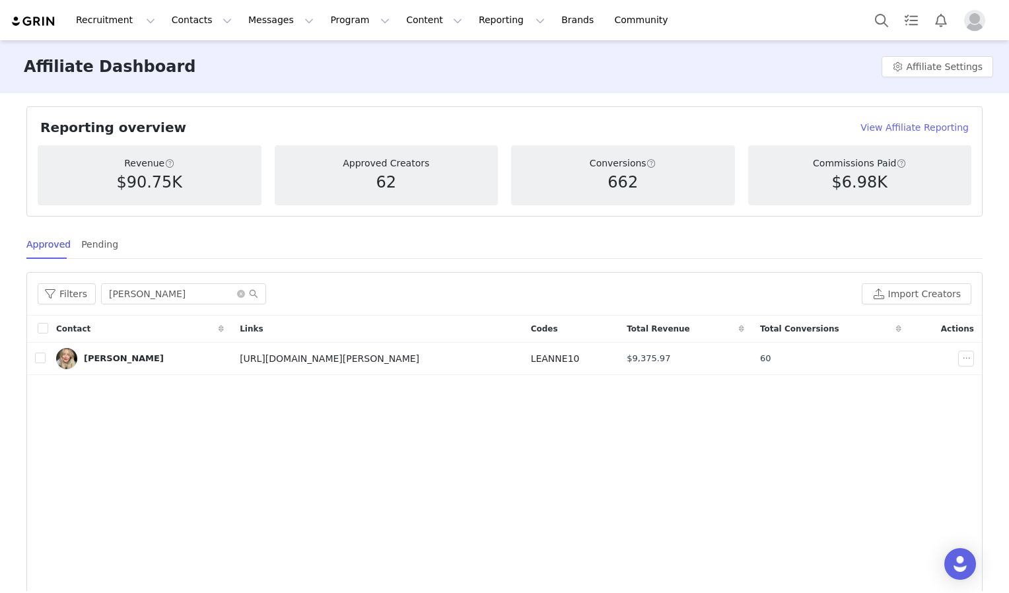
click at [337, 40] on div "Recruitment Recruitment Creator Search Curated Lists Landing Pages Web Extensio…" at bounding box center [504, 20] width 1009 height 40
click at [337, 22] on button "Program Program" at bounding box center [359, 20] width 75 height 30
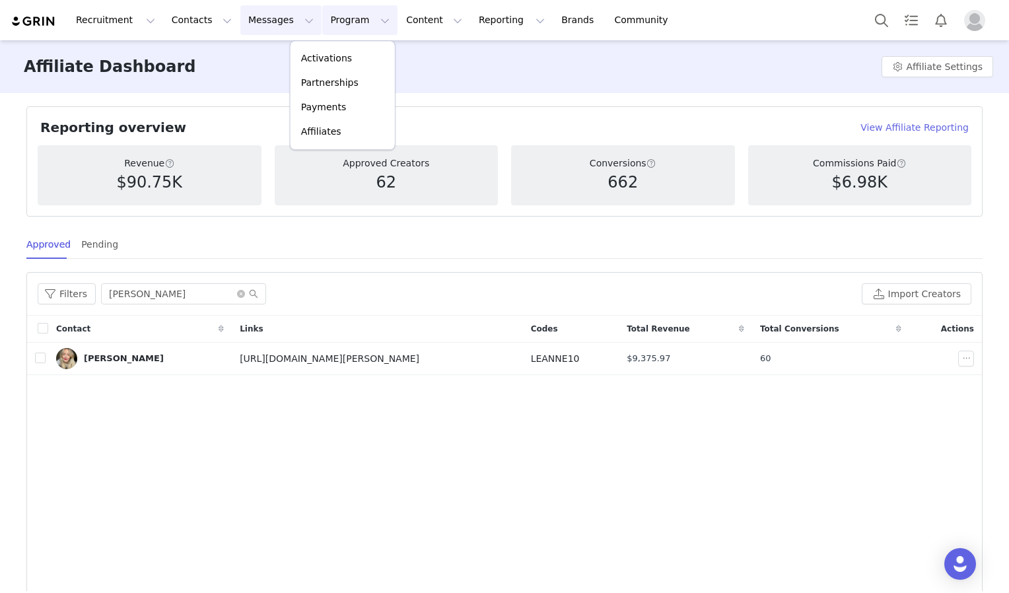
click at [240, 20] on button "Messages Messages" at bounding box center [280, 20] width 81 height 30
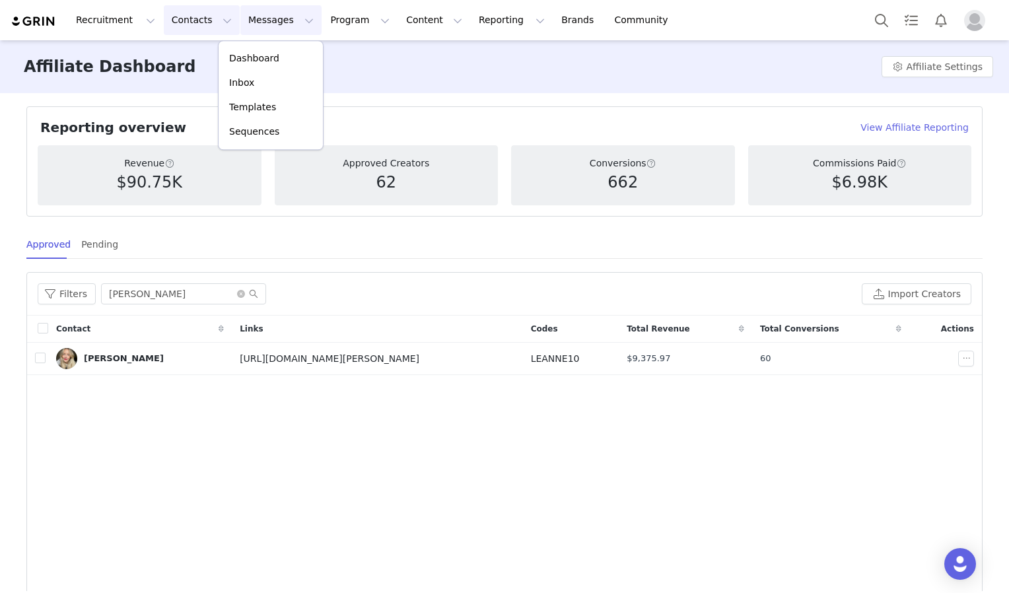
click at [175, 31] on button "Contacts Contacts" at bounding box center [202, 20] width 76 height 30
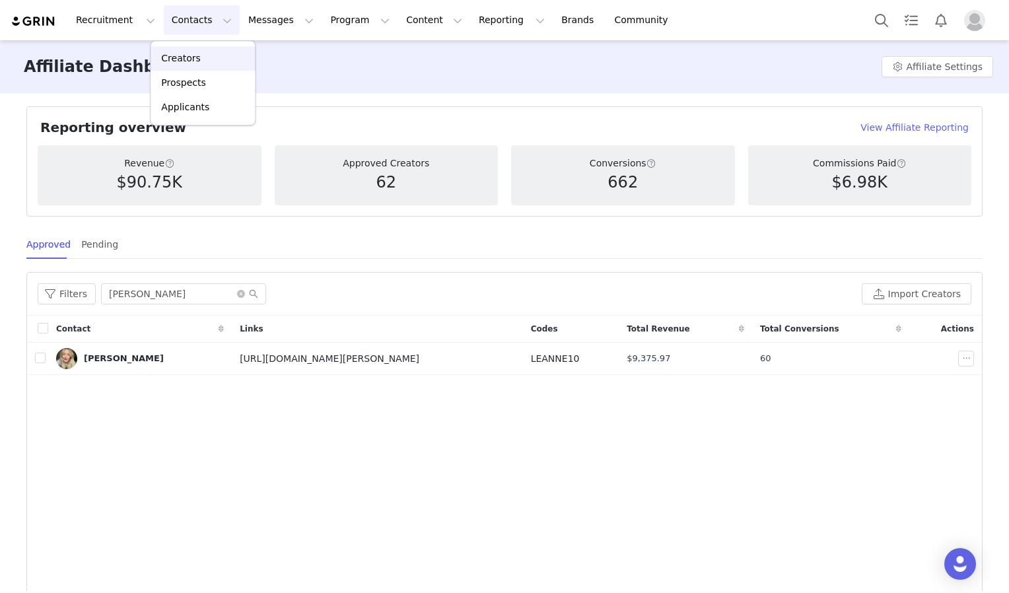
click at [181, 56] on p "Creators" at bounding box center [181, 59] width 40 height 14
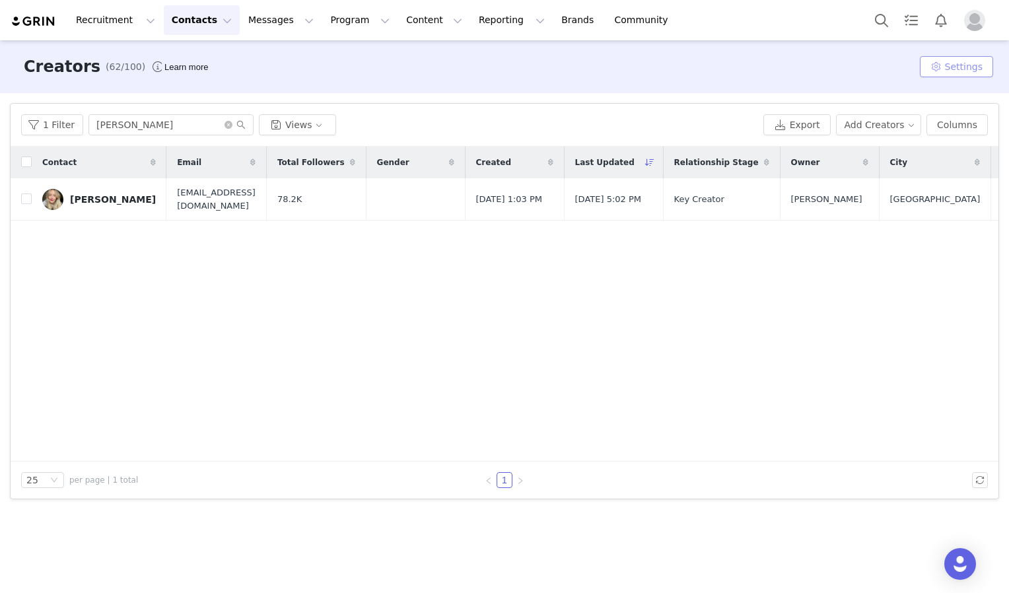
click at [941, 63] on button "Settings" at bounding box center [956, 66] width 73 height 21
click at [846, 53] on div "Creators (62/100) Learn more Settings" at bounding box center [504, 66] width 1009 height 53
click at [318, 128] on button "Views" at bounding box center [297, 124] width 77 height 21
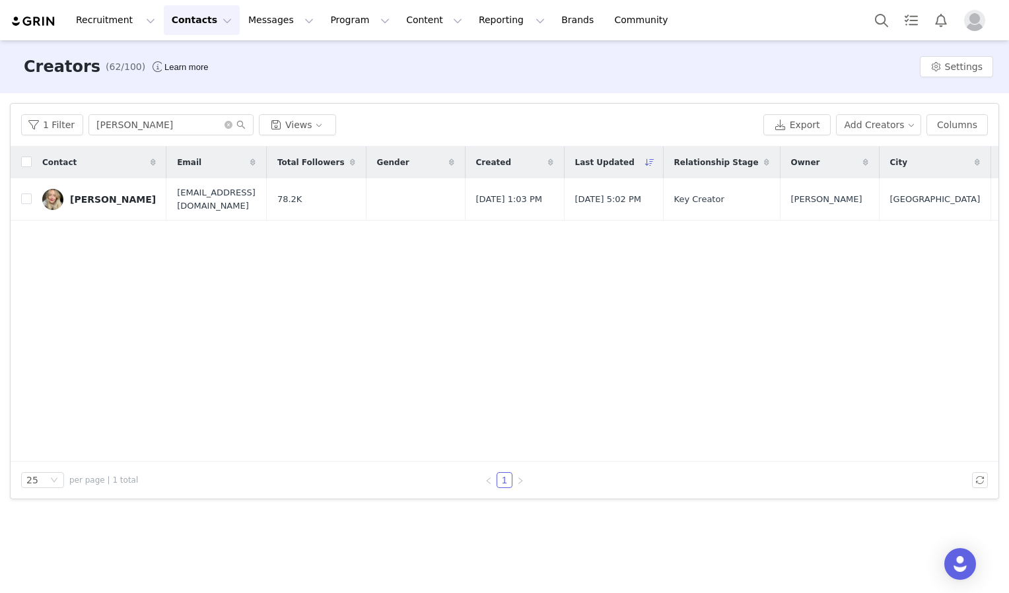
click at [464, 256] on div "Contact Email Total Followers Gender Created Last Updated Relationship Stage Ow…" at bounding box center [505, 304] width 988 height 315
click at [210, 15] on button "Contacts Contacts" at bounding box center [202, 20] width 76 height 30
click at [249, 22] on button "Messages Messages" at bounding box center [280, 20] width 81 height 30
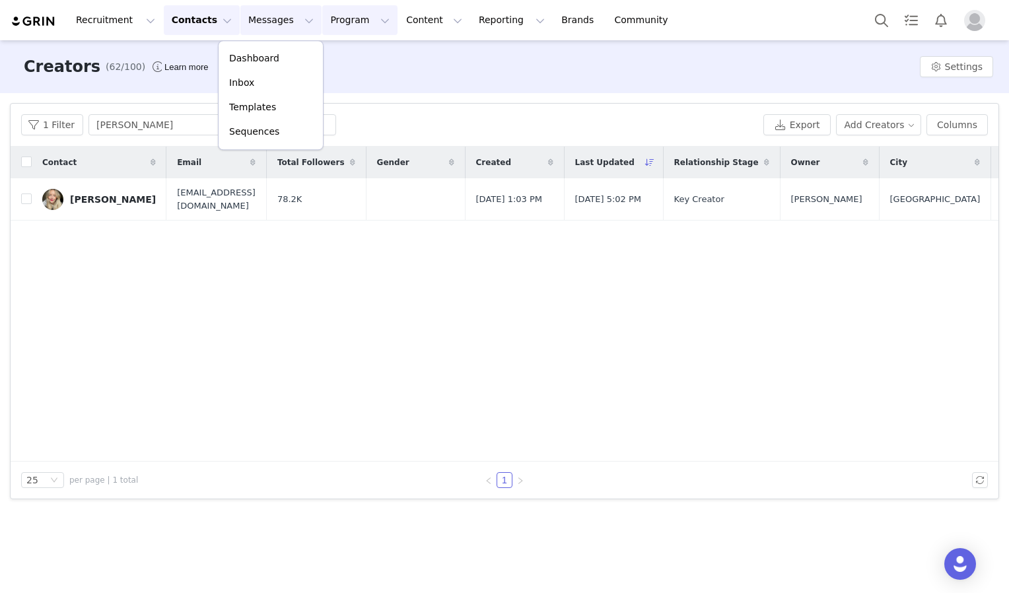
click at [326, 14] on button "Program Program" at bounding box center [359, 20] width 75 height 30
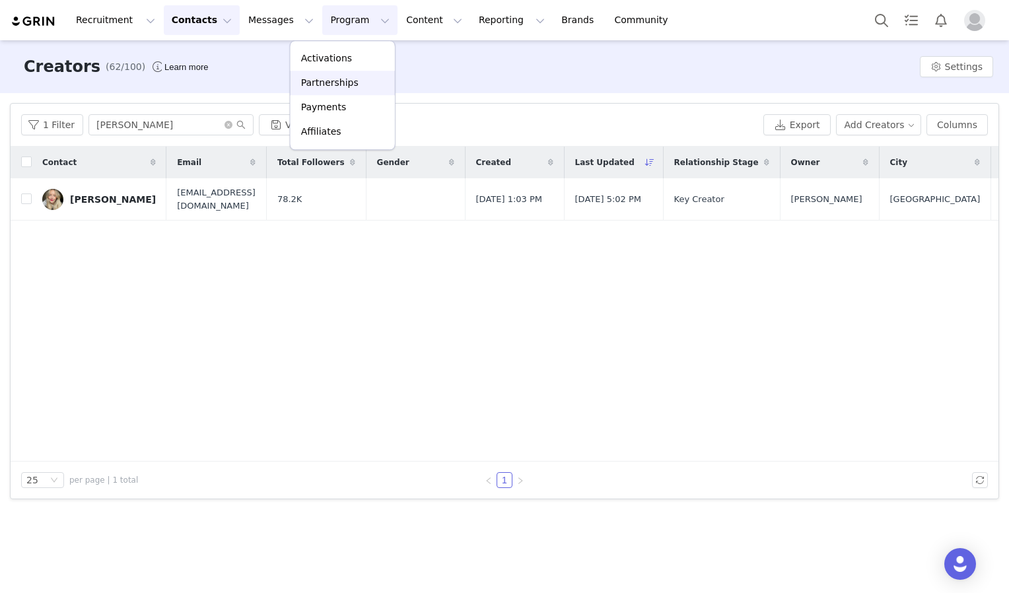
click at [318, 78] on p "Partnerships" at bounding box center [329, 83] width 57 height 14
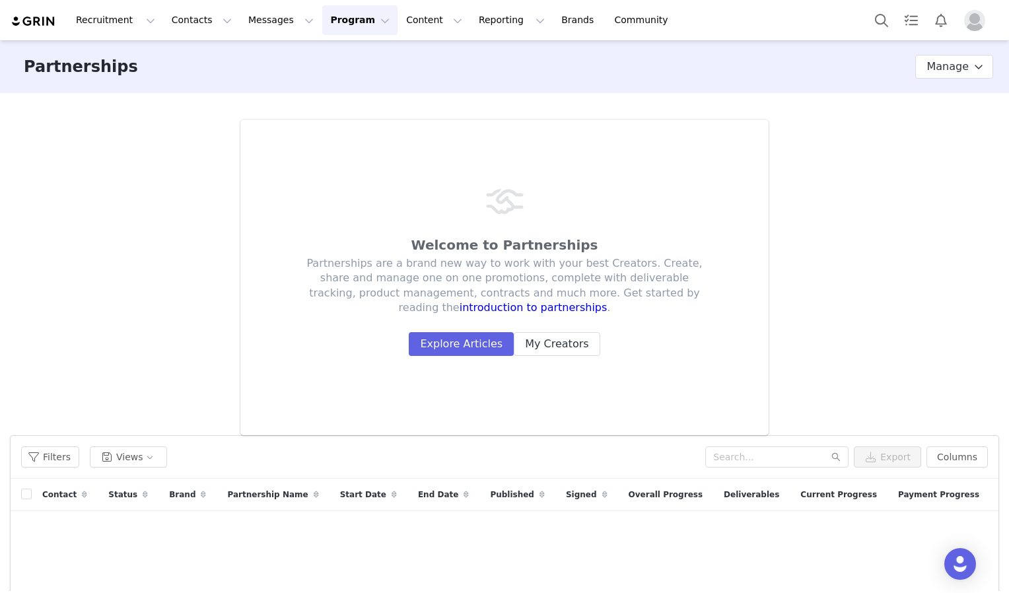
click at [324, 26] on button "Program Program" at bounding box center [359, 20] width 75 height 30
click at [334, 129] on p "Affiliates" at bounding box center [321, 132] width 40 height 14
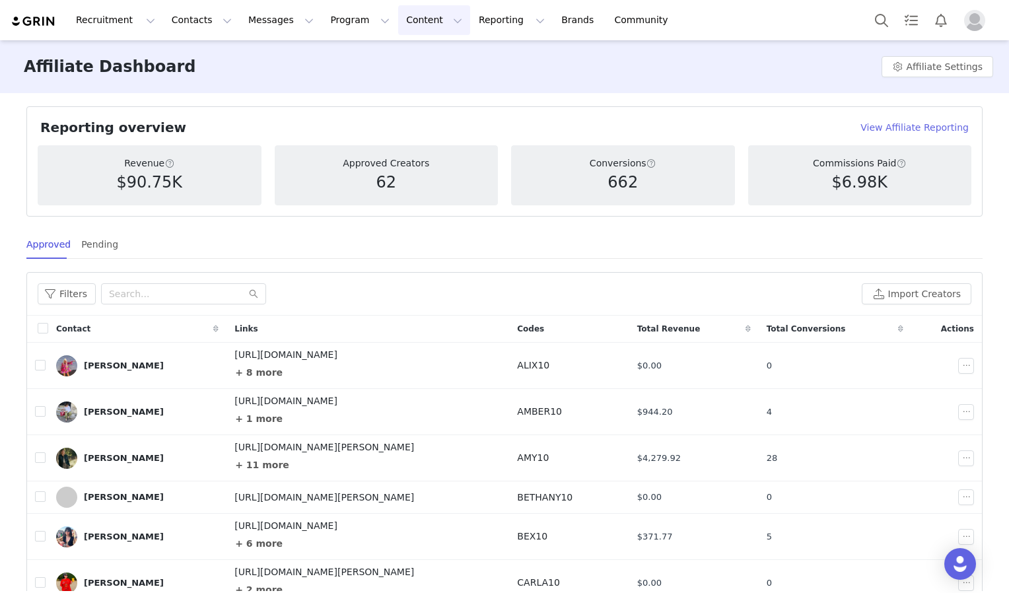
click at [398, 28] on button "Content Content" at bounding box center [434, 20] width 72 height 30
click at [908, 61] on button "Affiliate Settings" at bounding box center [938, 66] width 112 height 21
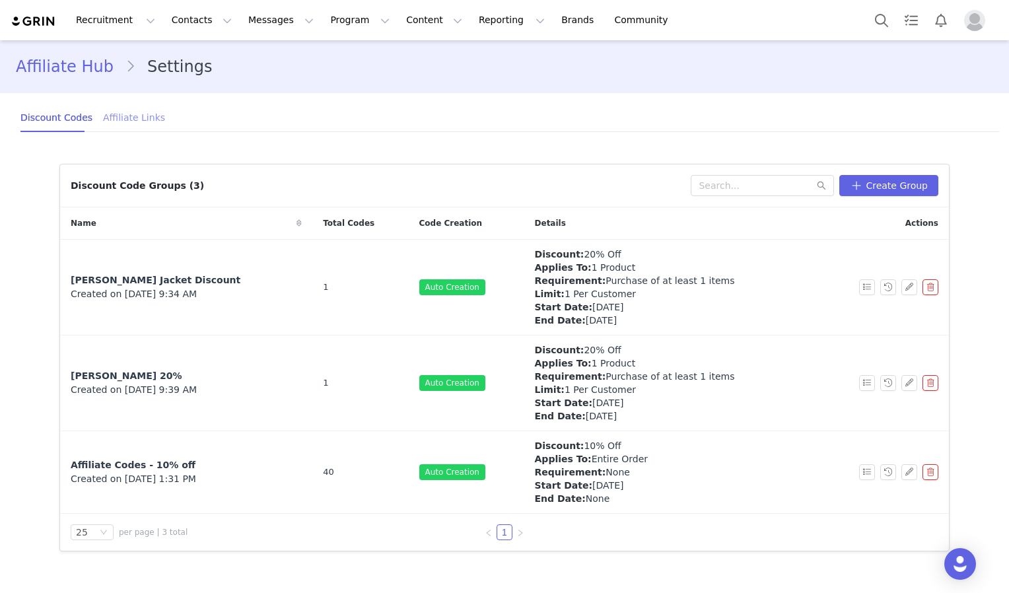
click at [129, 121] on div "Affiliate Links" at bounding box center [134, 118] width 62 height 30
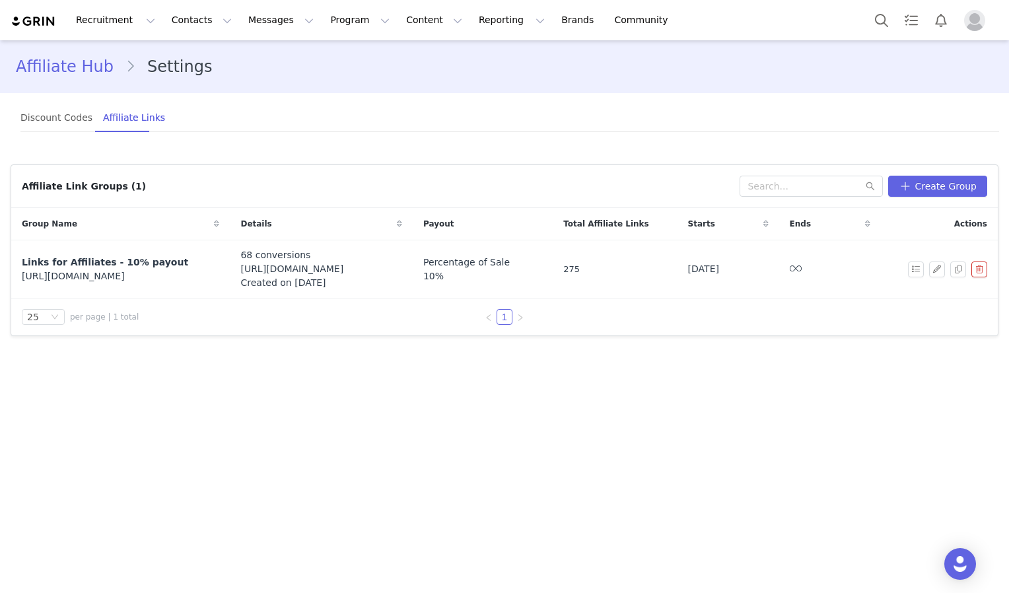
click at [89, 124] on div "Discount Codes Affiliate Links" at bounding box center [92, 118] width 145 height 30
click at [62, 123] on div "Discount Codes" at bounding box center [56, 118] width 72 height 30
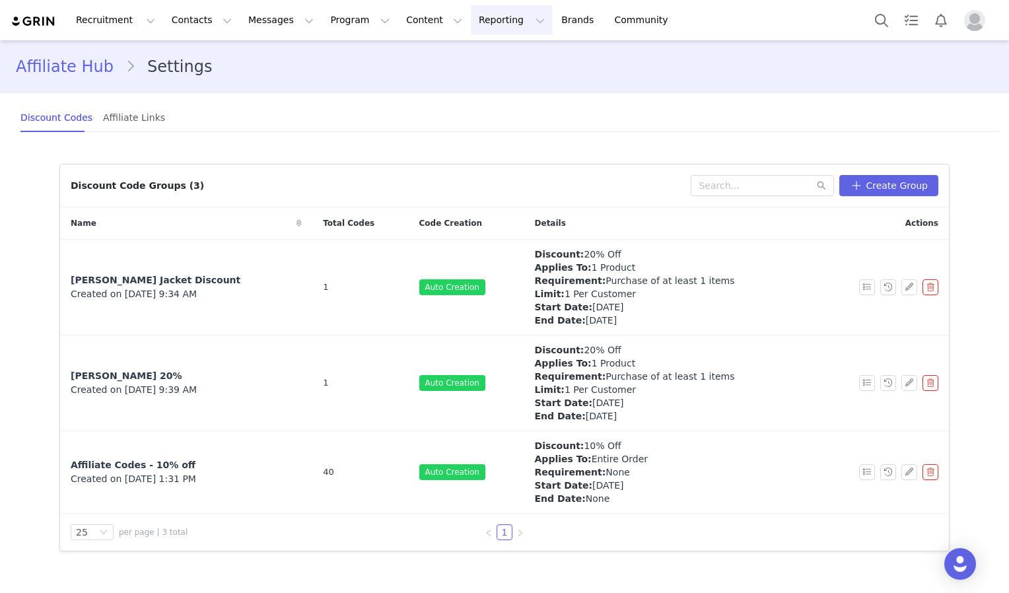
click at [489, 24] on button "Reporting Reporting" at bounding box center [512, 20] width 82 height 30
click at [554, 18] on link "Brands Brands" at bounding box center [580, 20] width 52 height 30
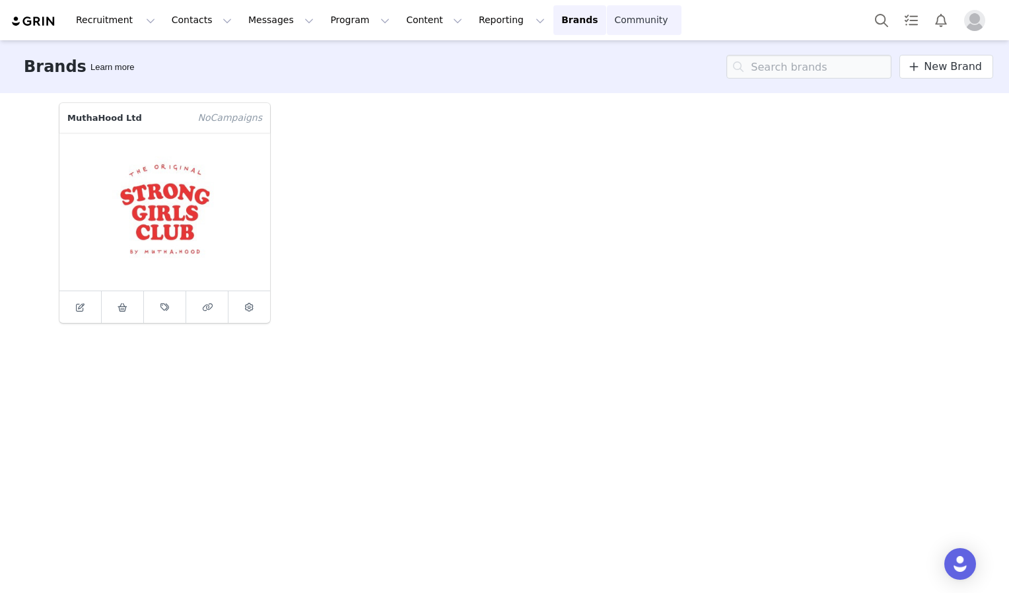
click at [607, 13] on link "Community Community" at bounding box center [644, 20] width 75 height 30
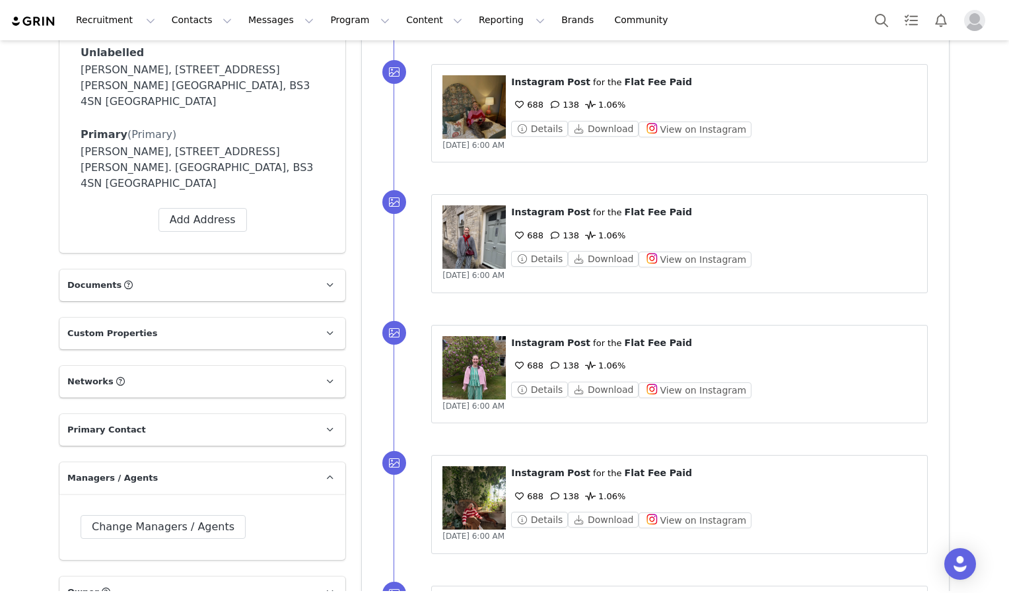
scroll to position [721, 0]
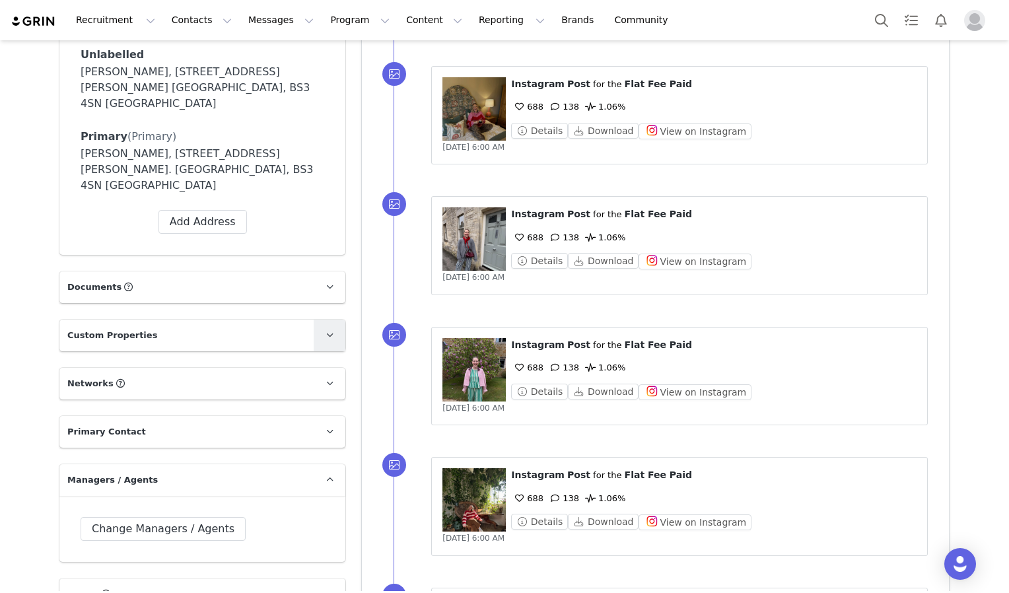
click at [326, 331] on icon at bounding box center [329, 335] width 7 height 9
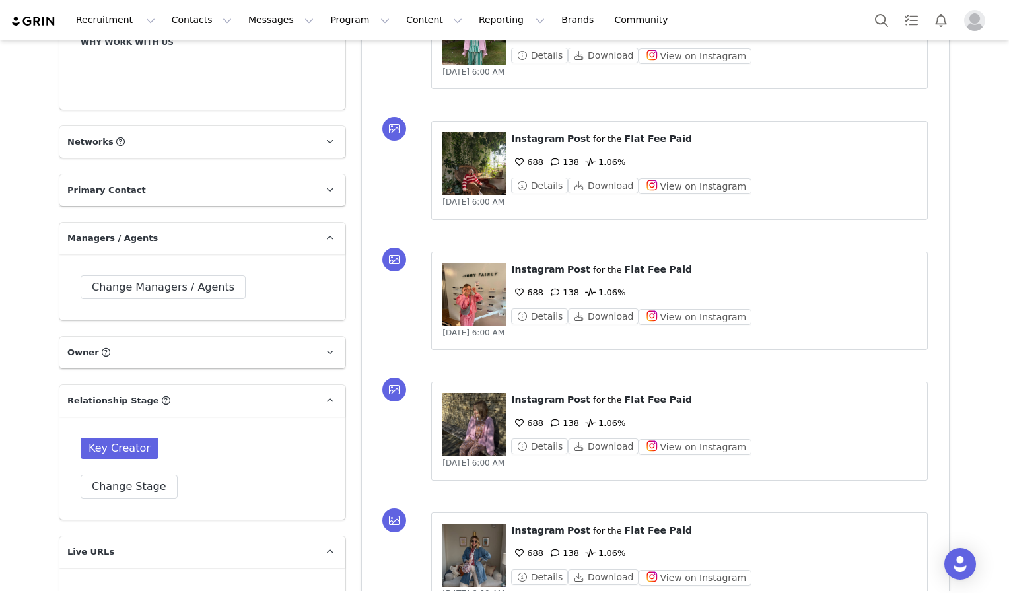
scroll to position [1053, 0]
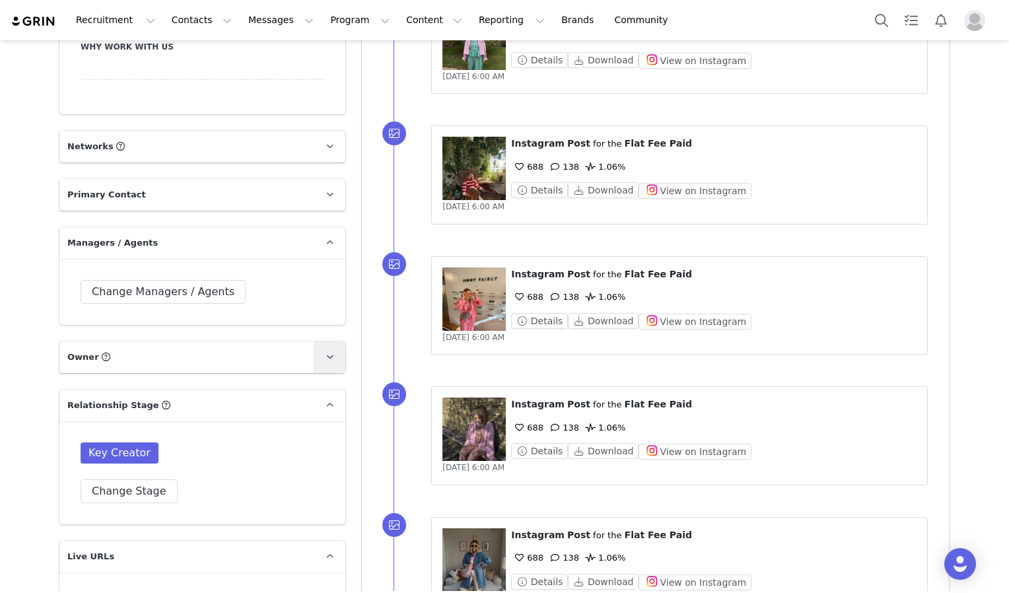
click at [329, 349] on span at bounding box center [330, 357] width 16 height 16
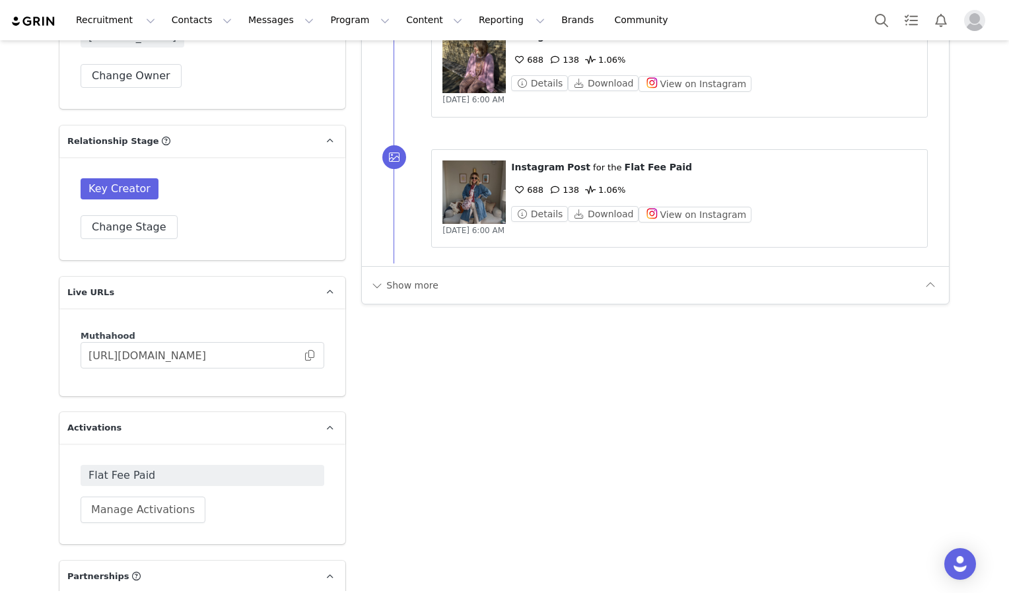
scroll to position [1412, 0]
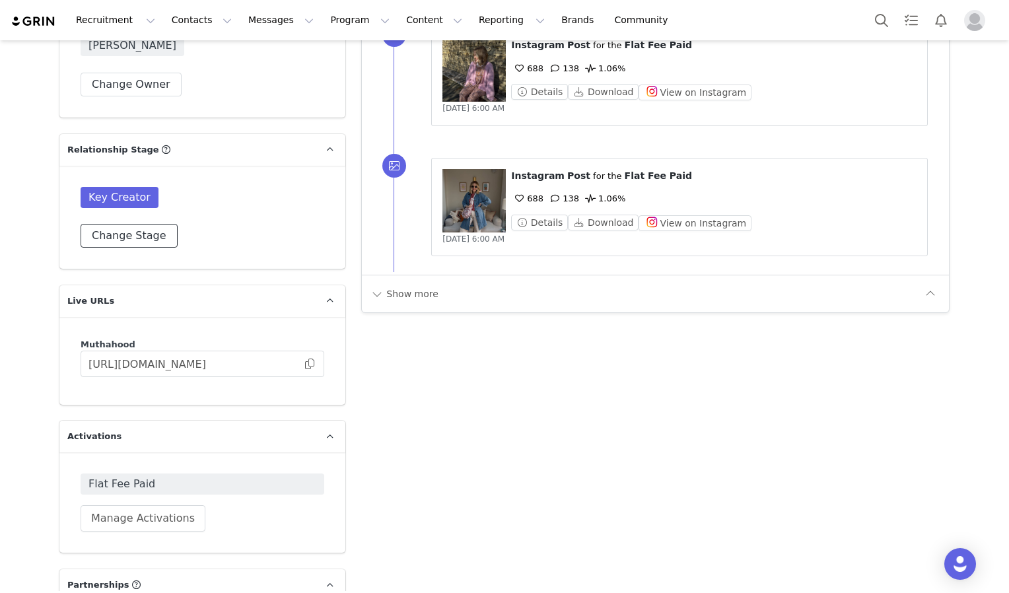
click at [111, 224] on button "Change Stage" at bounding box center [129, 236] width 97 height 24
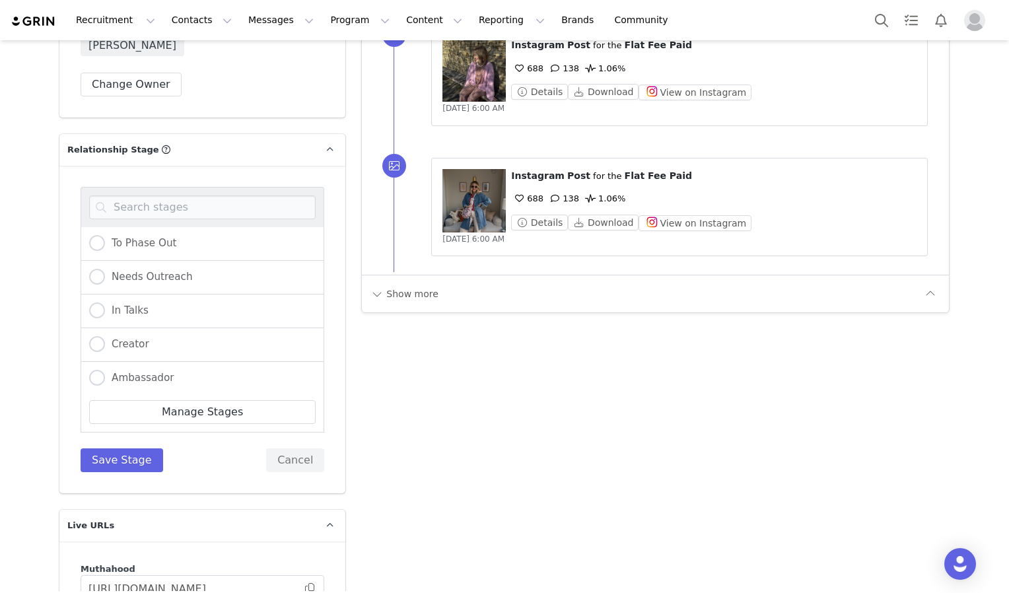
scroll to position [33, 0]
click at [0, 283] on html "Recruitment Recruitment Creator Search Curated Lists Landing Pages Web Extensio…" at bounding box center [504, 296] width 1009 height 593
click at [40, 305] on div "Creators Leanne Hart Profile Leanne Hart 78.2K followers Audience Reports Reque…" at bounding box center [504, 95] width 1009 height 2934
click at [293, 449] on button "Cancel" at bounding box center [295, 461] width 58 height 24
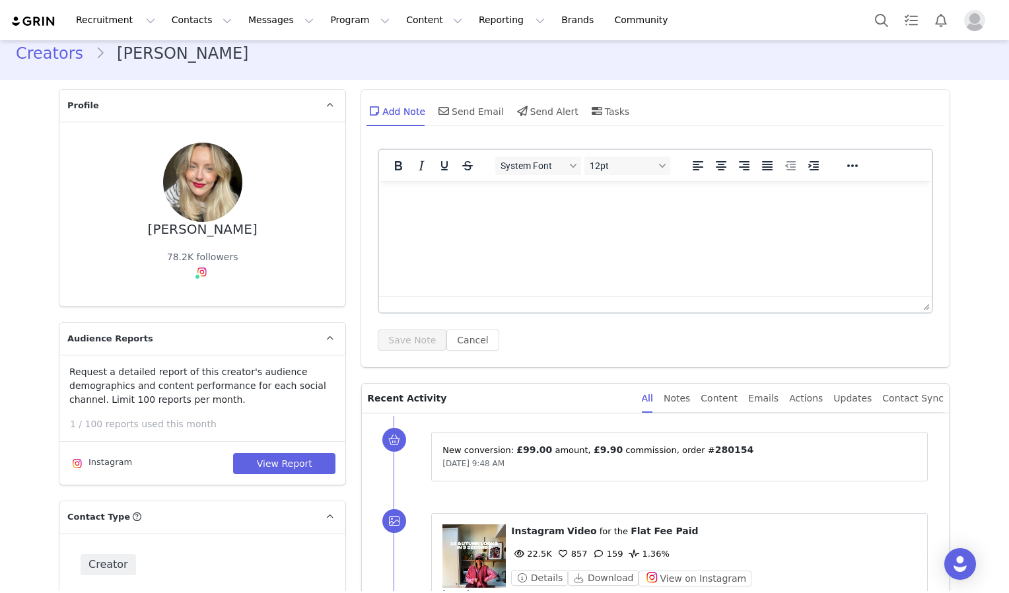
scroll to position [0, 0]
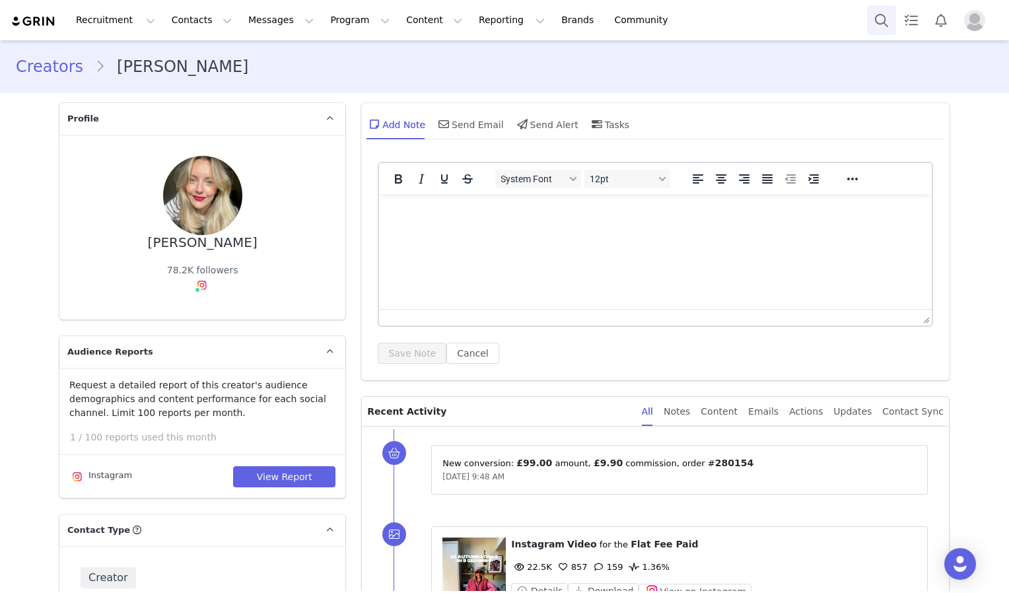
click at [883, 28] on button "Search" at bounding box center [881, 20] width 29 height 30
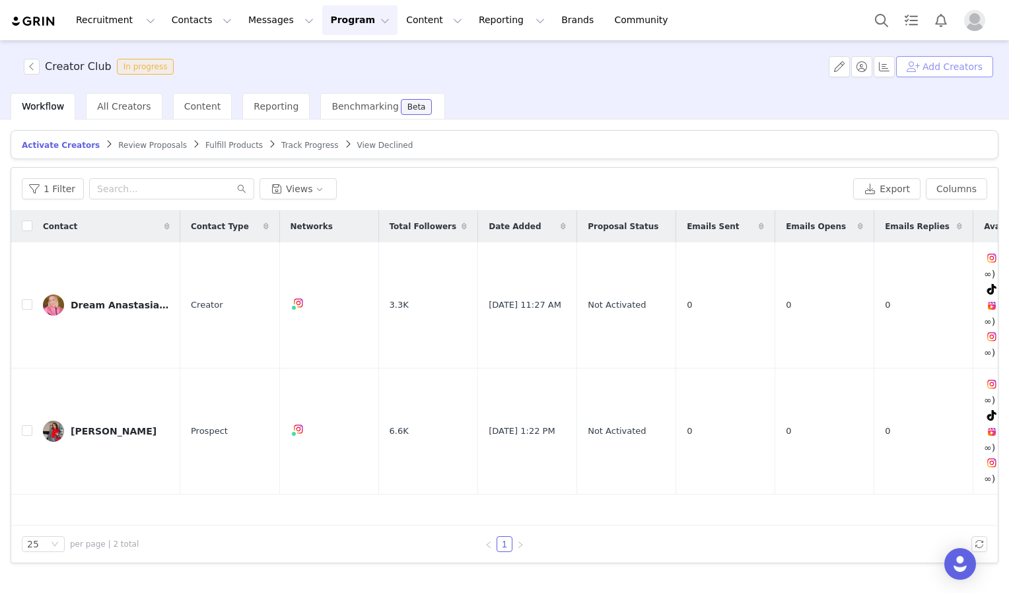
click at [951, 66] on button "Add Creators" at bounding box center [944, 66] width 97 height 21
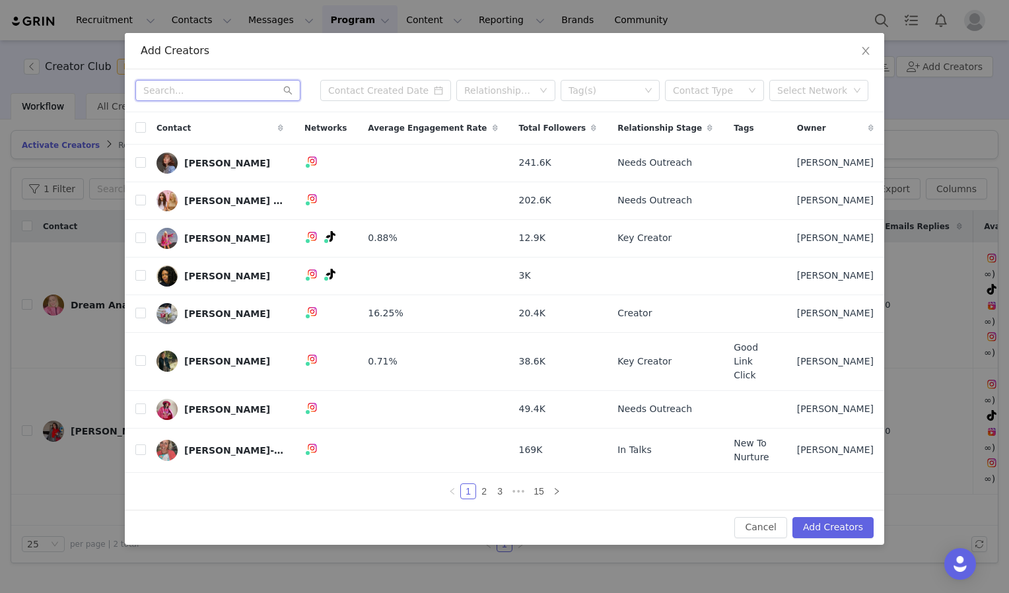
click at [205, 101] on input "text" at bounding box center [217, 90] width 165 height 21
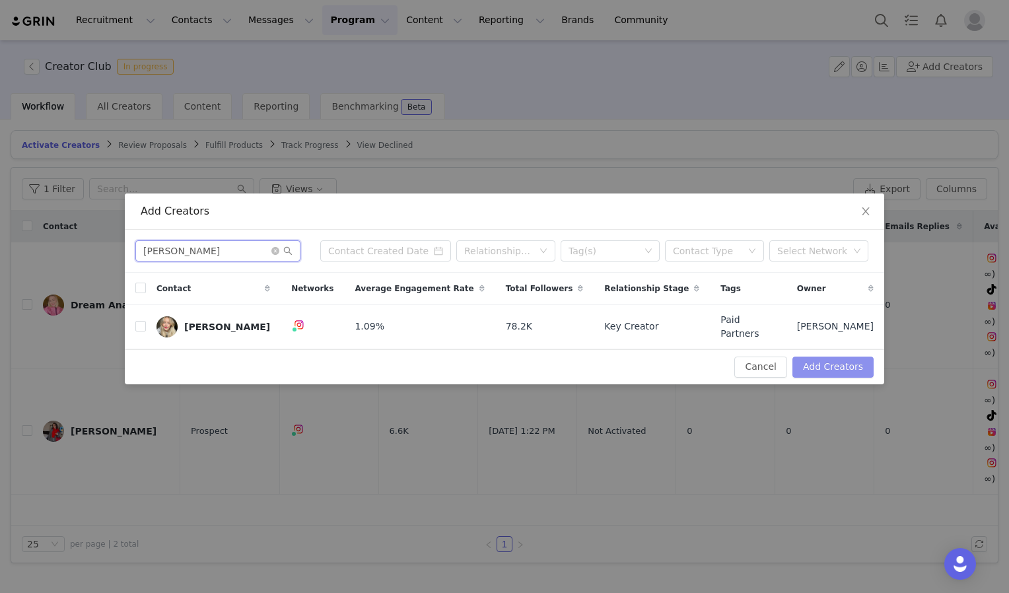
type input "[PERSON_NAME]"
click at [842, 359] on button "Add Creators" at bounding box center [833, 367] width 81 height 21
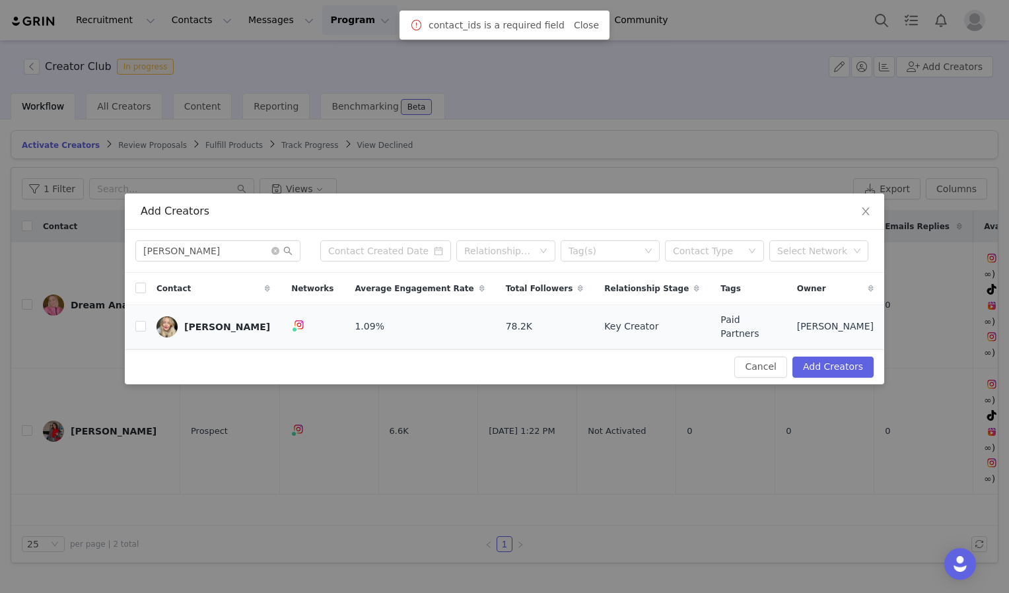
click at [133, 331] on td at bounding box center [135, 327] width 21 height 44
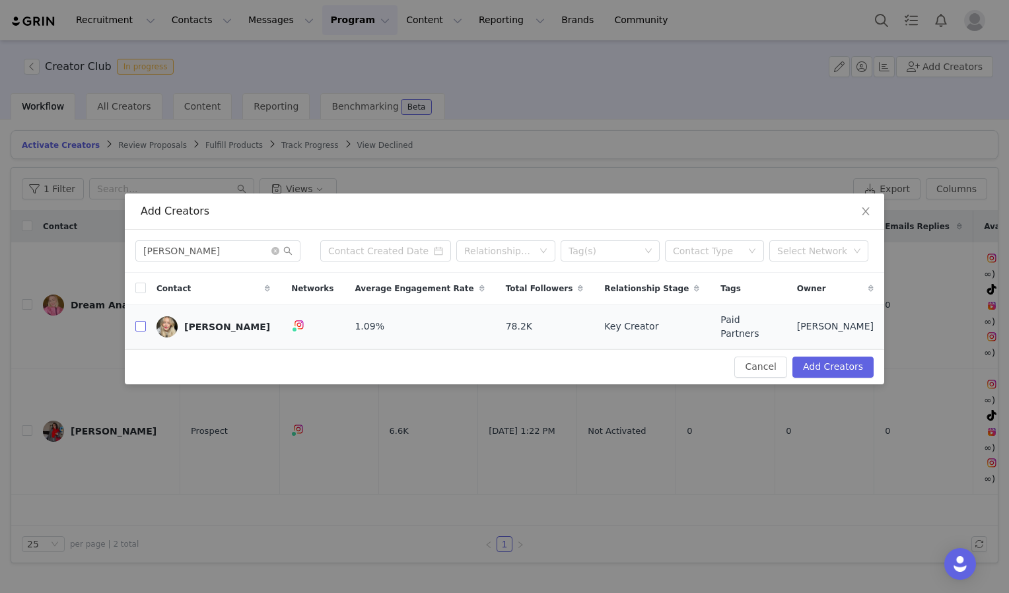
click at [139, 328] on input "checkbox" at bounding box center [140, 326] width 11 height 11
checkbox input "true"
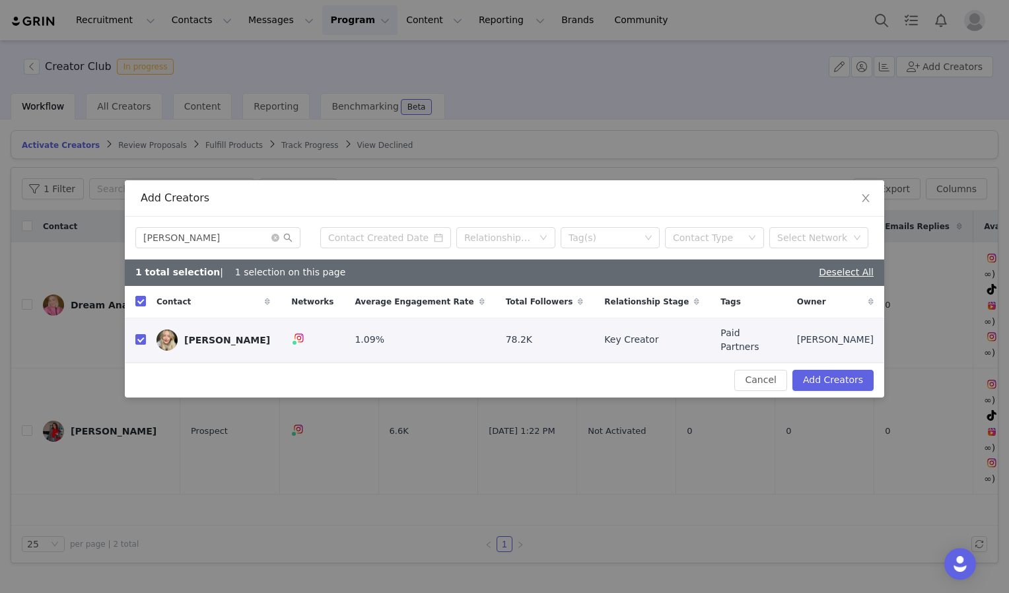
click at [844, 358] on table "Contact Networks Average Engagement Rate Total Followers Relationship Stage Tag…" at bounding box center [505, 324] width 760 height 77
click at [843, 377] on button "Add Creators" at bounding box center [833, 380] width 81 height 21
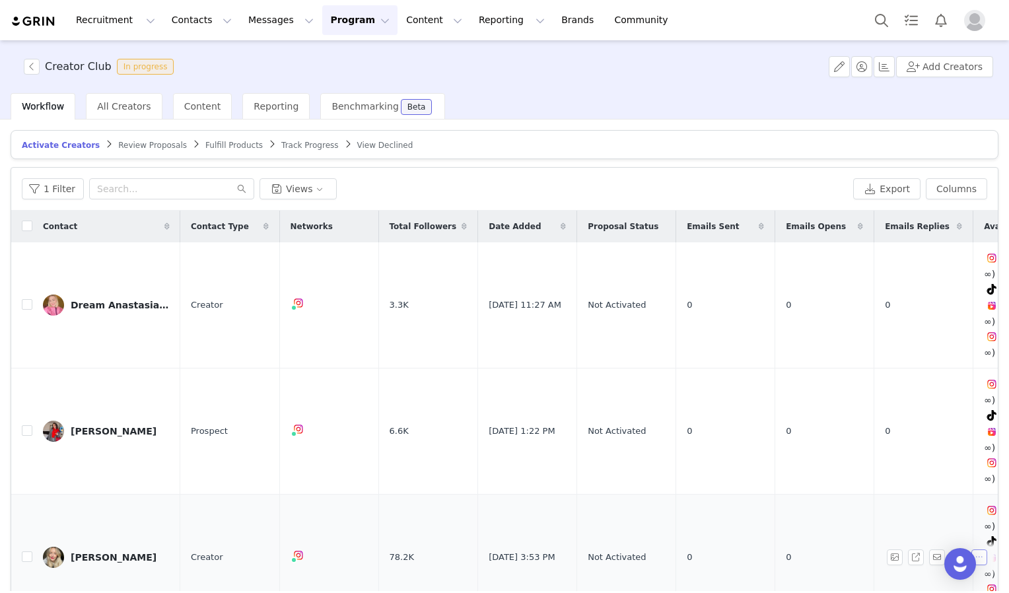
click at [976, 550] on button "button" at bounding box center [980, 558] width 16 height 16
click at [896, 550] on button "button" at bounding box center [895, 558] width 16 height 16
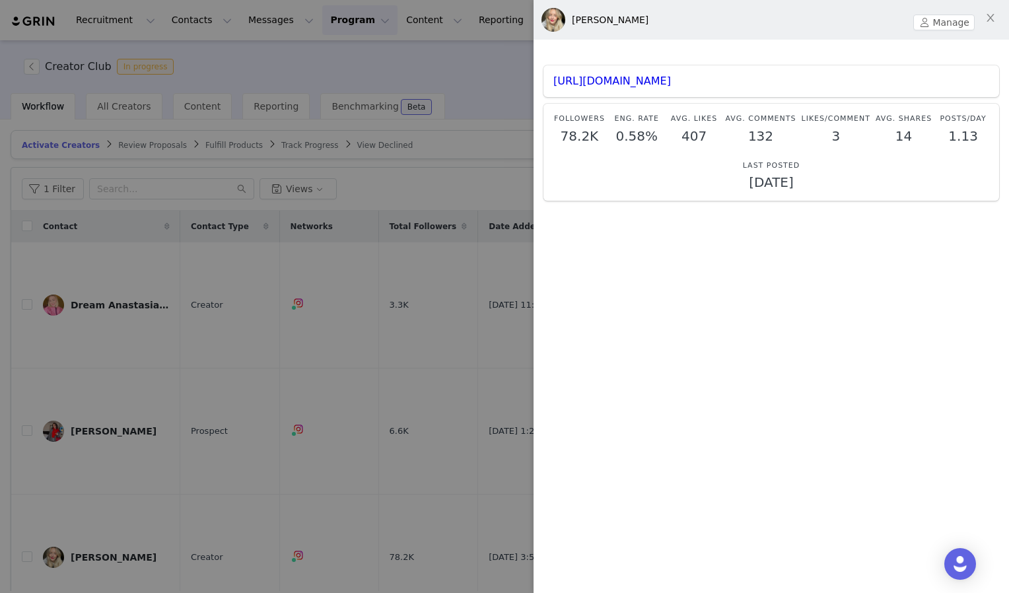
click at [462, 423] on div at bounding box center [504, 296] width 1009 height 593
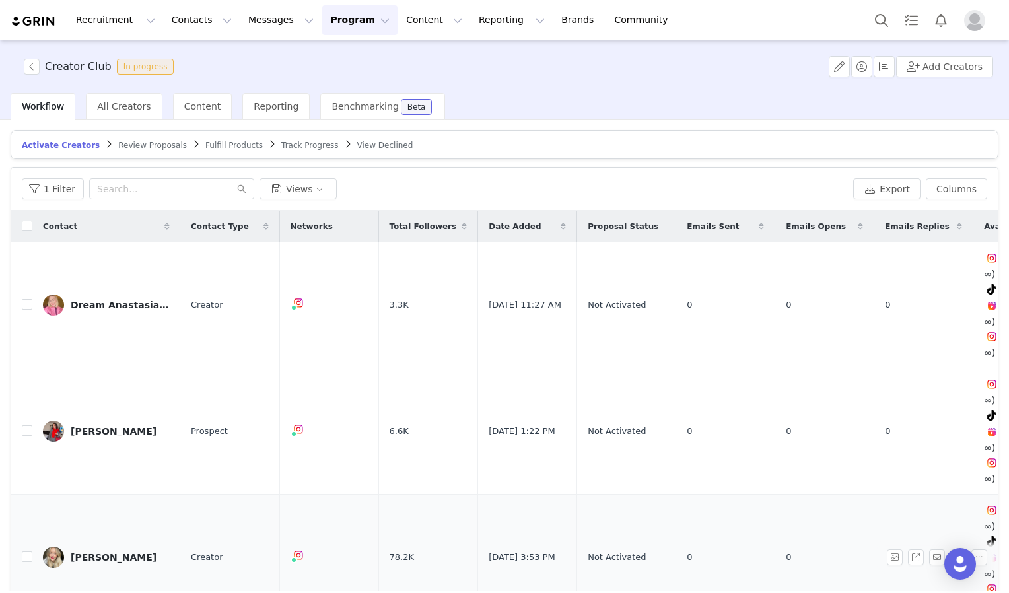
click at [102, 552] on div "[PERSON_NAME]" at bounding box center [114, 557] width 86 height 11
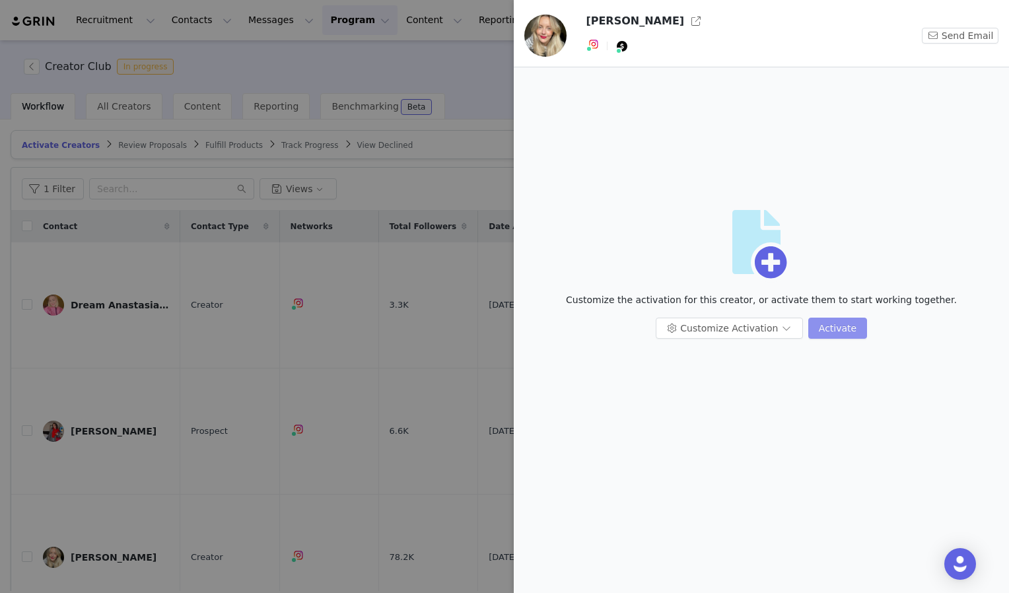
click at [831, 326] on button "Activate" at bounding box center [838, 328] width 59 height 21
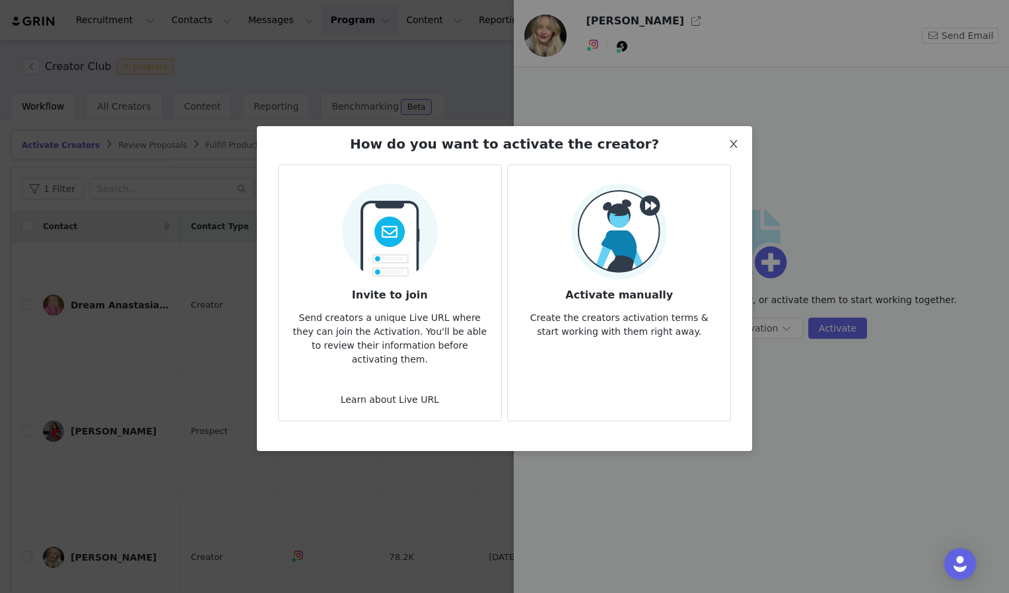
click at [740, 131] on span "Close" at bounding box center [733, 144] width 37 height 37
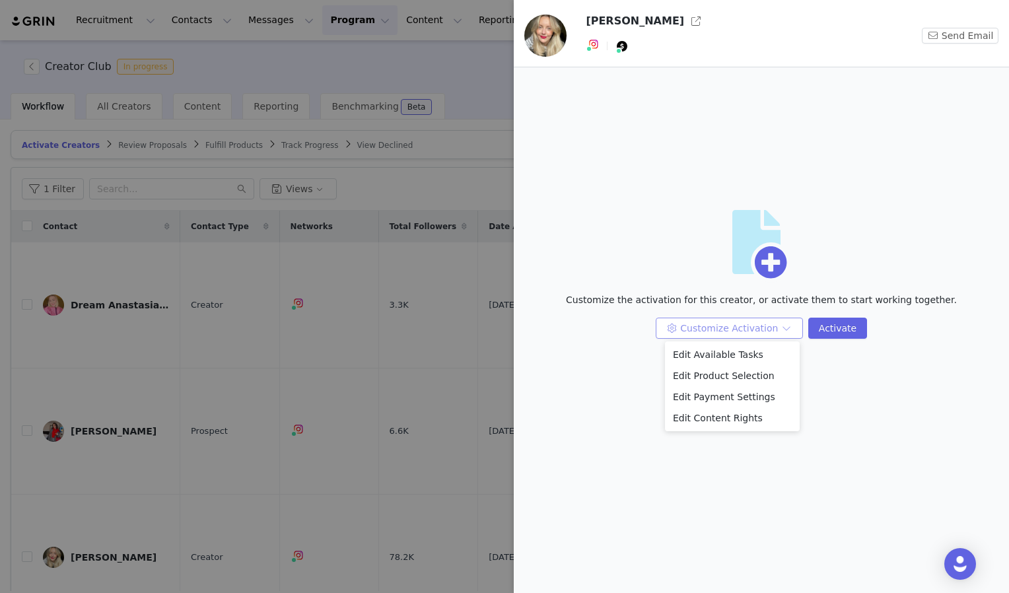
click at [784, 322] on button "Customize Activation" at bounding box center [729, 328] width 147 height 21
click at [737, 377] on li "Edit Product Selection" at bounding box center [732, 375] width 135 height 21
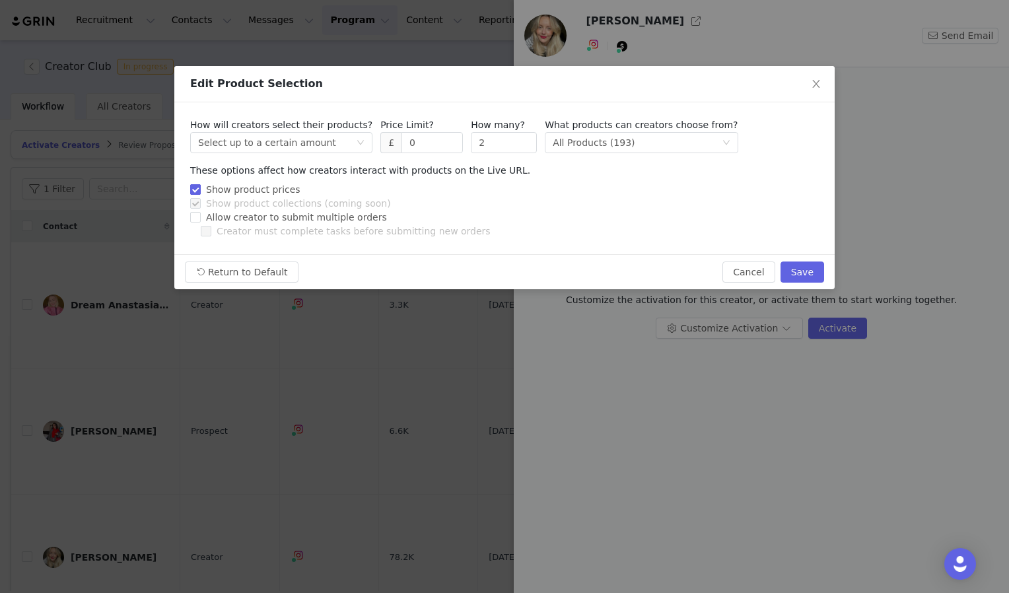
click at [199, 188] on input "Show product prices" at bounding box center [194, 188] width 9 height 9
checkbox input "false"
click at [682, 148] on div "Select method All Products (193)" at bounding box center [637, 143] width 168 height 20
click at [657, 168] on li "All Products (193)" at bounding box center [614, 169] width 174 height 21
click at [822, 78] on span "Close" at bounding box center [816, 84] width 37 height 37
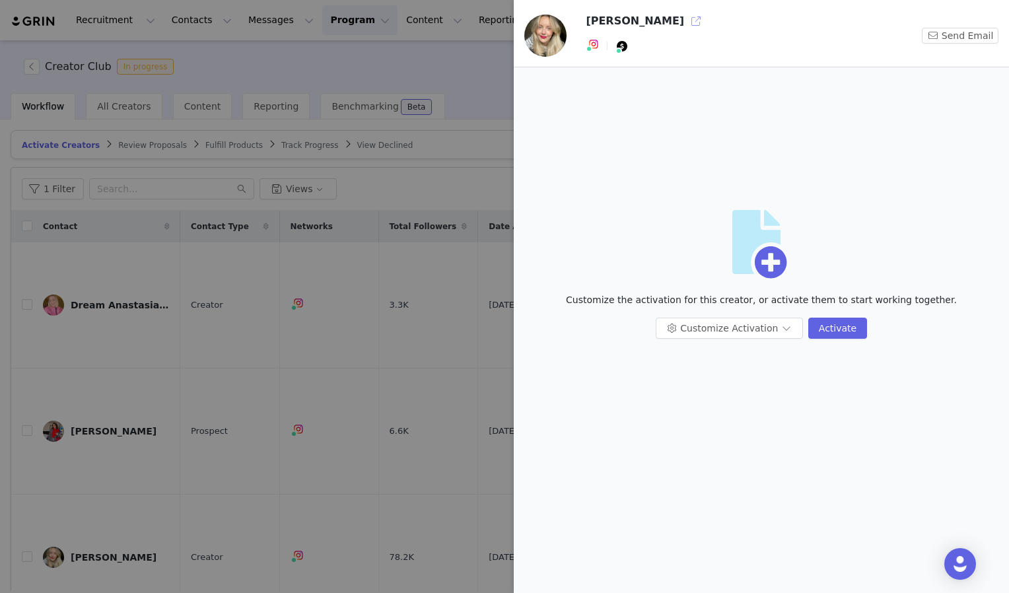
click at [686, 25] on button "button" at bounding box center [696, 21] width 21 height 21
click at [769, 268] on circle at bounding box center [771, 262] width 40 height 40
click at [767, 268] on icon at bounding box center [771, 262] width 32 height 32
click at [847, 333] on button "Activate" at bounding box center [838, 328] width 59 height 21
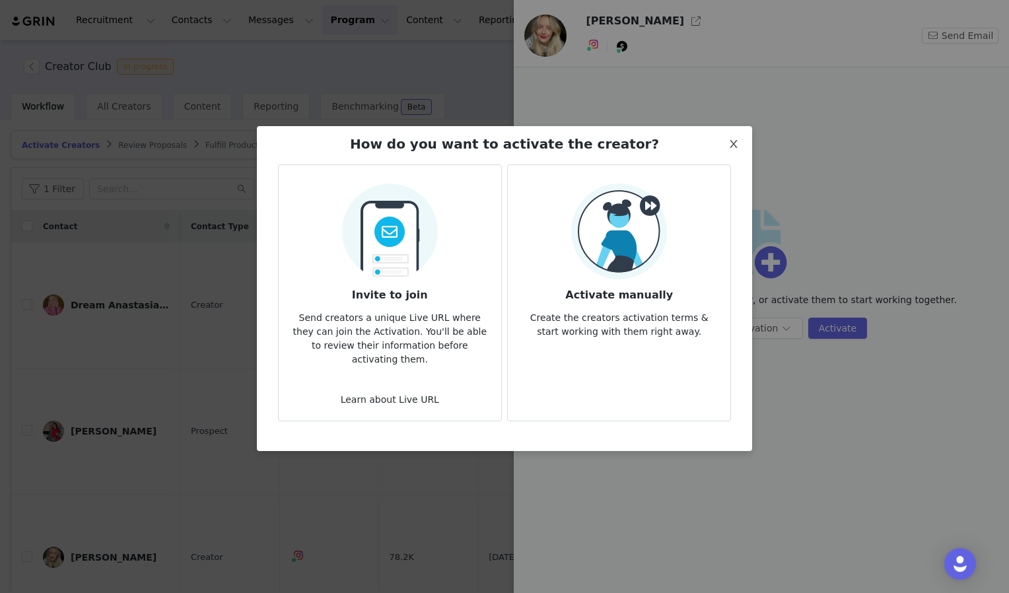
click at [731, 143] on icon "icon: close" at bounding box center [733, 144] width 7 height 8
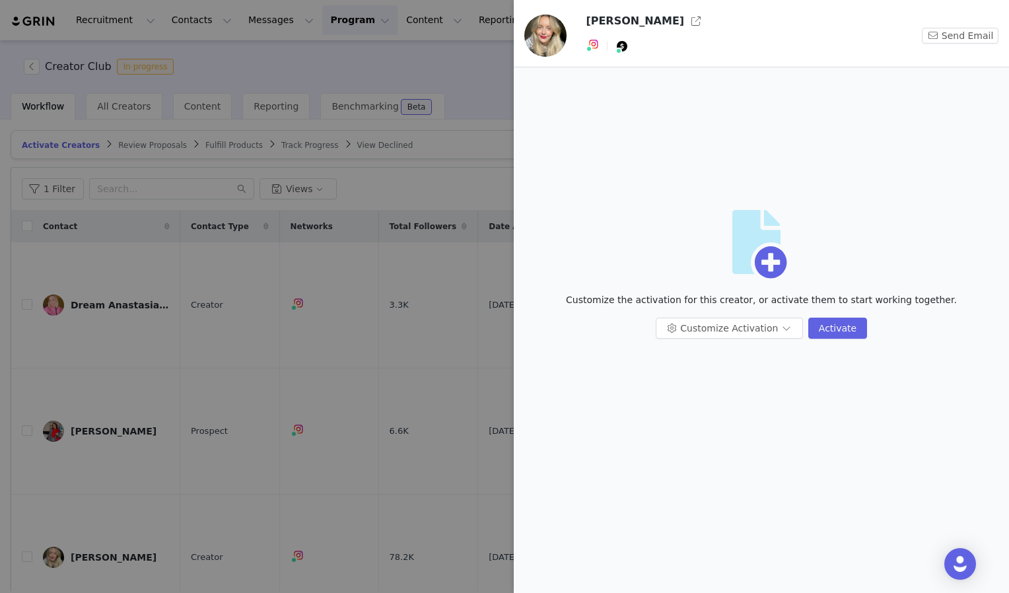
click at [324, 393] on div at bounding box center [504, 296] width 1009 height 593
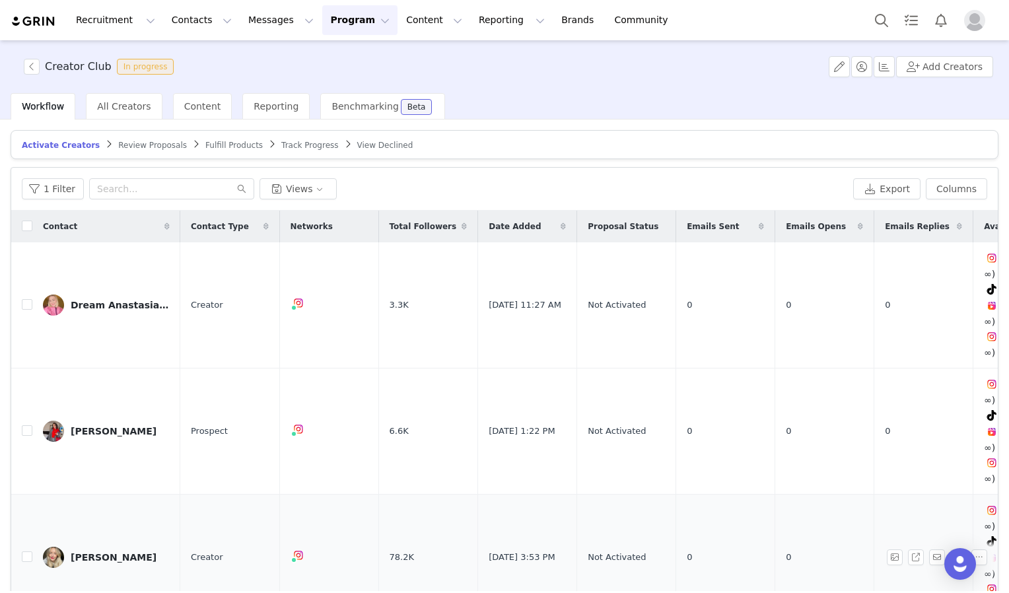
click at [625, 551] on span "Not Activated" at bounding box center [617, 557] width 58 height 13
click at [629, 551] on span "Not Activated" at bounding box center [617, 557] width 58 height 13
click at [22, 552] on input "checkbox" at bounding box center [27, 557] width 11 height 11
checkbox input "true"
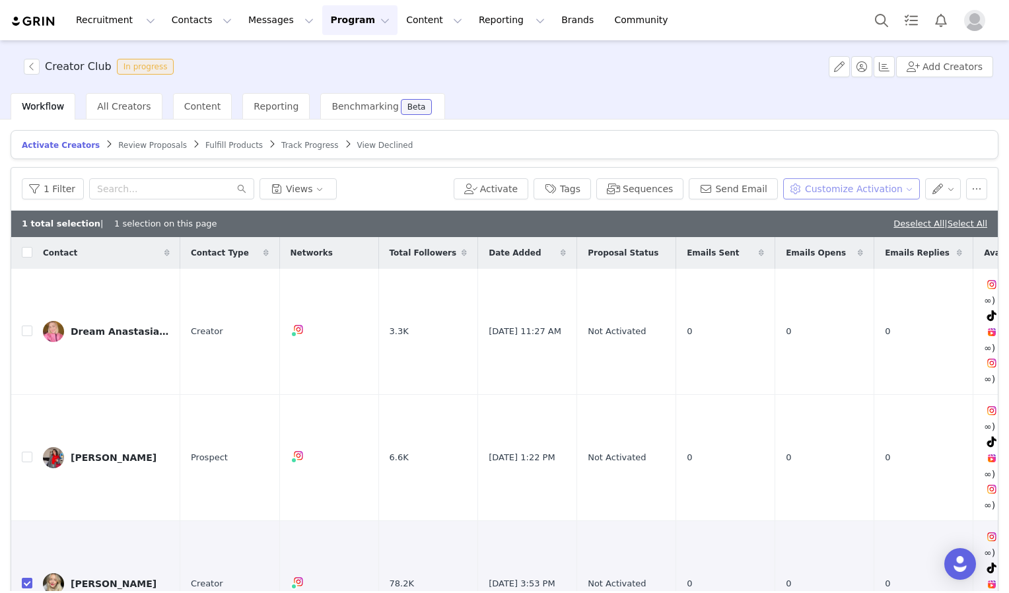
click at [896, 192] on button "Customize Activation" at bounding box center [852, 188] width 137 height 21
click at [529, 184] on button "Activate" at bounding box center [491, 188] width 75 height 21
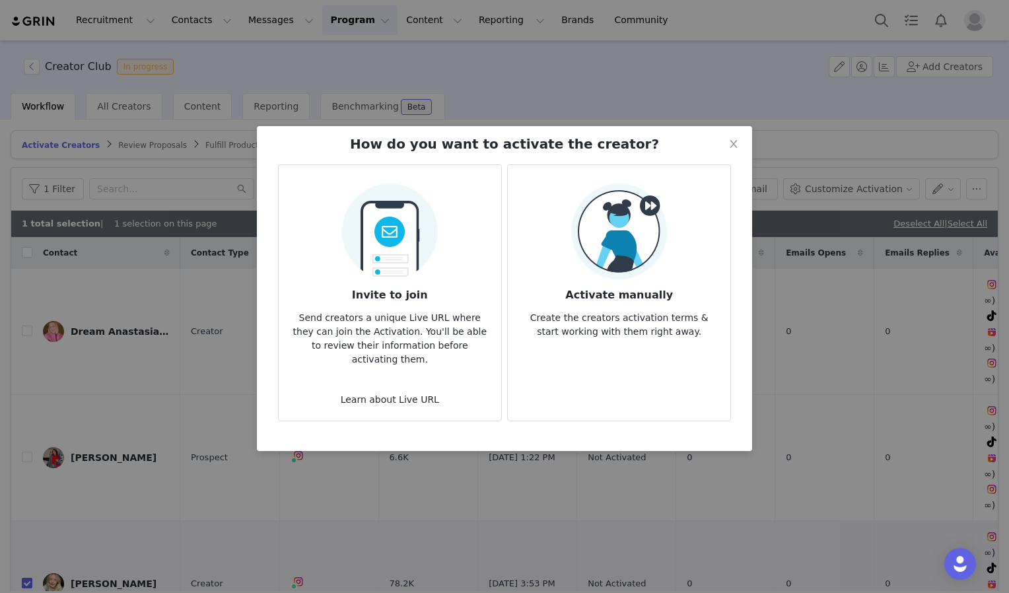
click at [595, 363] on article "Activate manually Create the creators activation terms & start working with the…" at bounding box center [619, 292] width 224 height 257
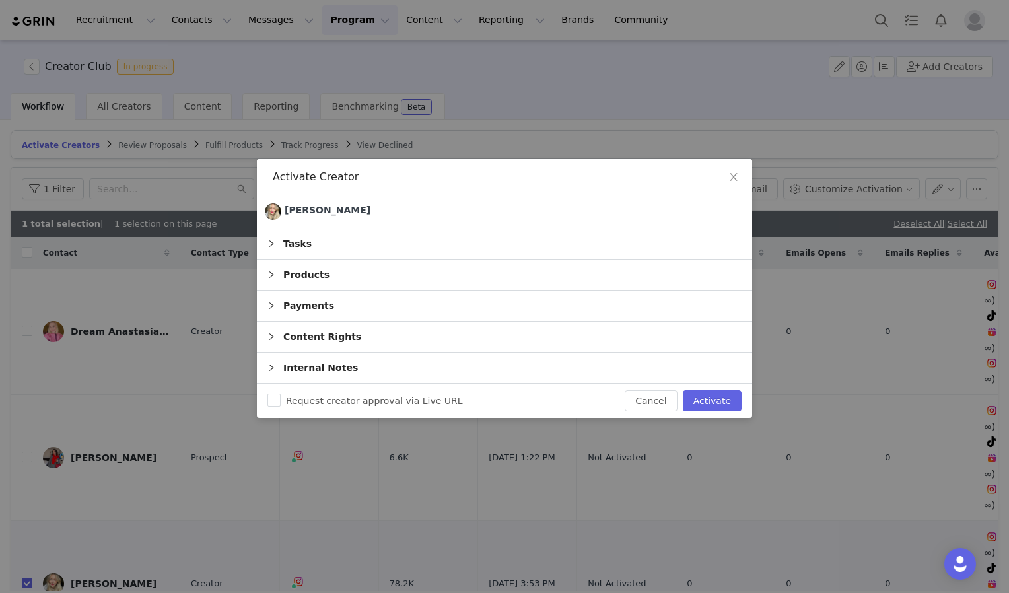
click at [300, 275] on div "Products" at bounding box center [504, 275] width 495 height 30
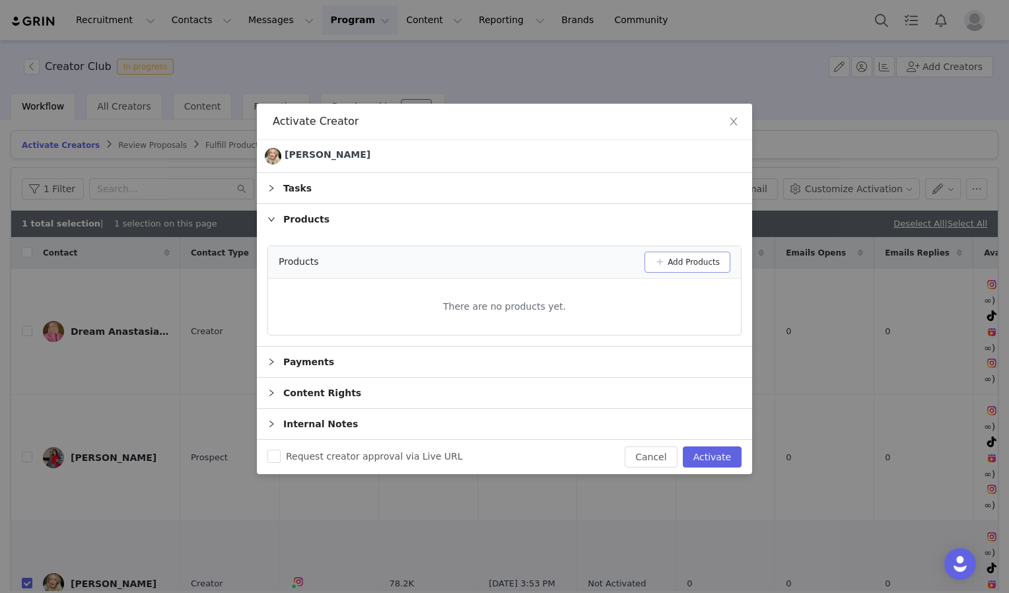
click at [678, 262] on button "Add Products" at bounding box center [688, 262] width 86 height 21
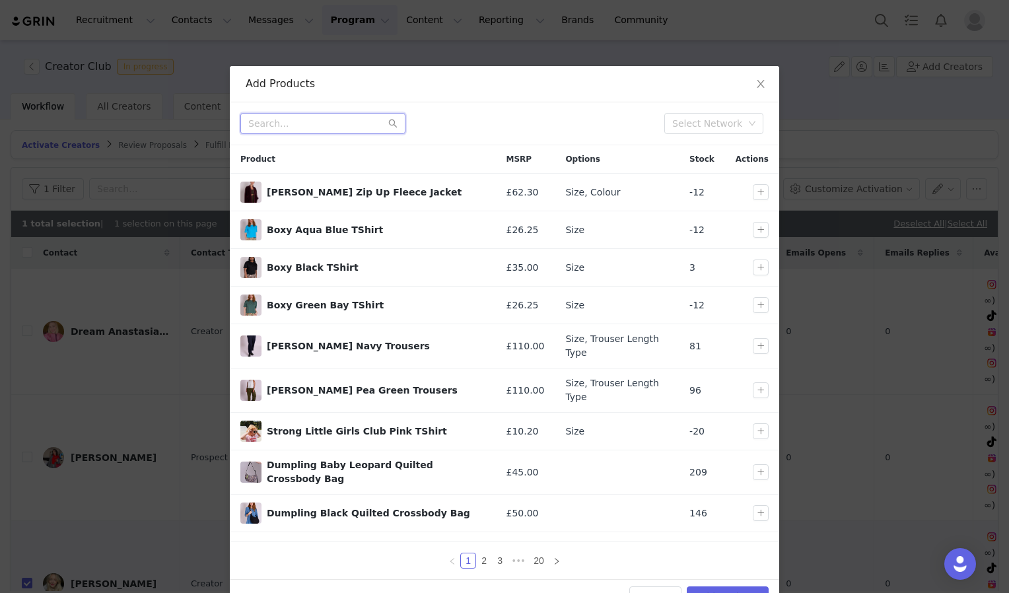
click at [284, 124] on input "text" at bounding box center [322, 123] width 165 height 21
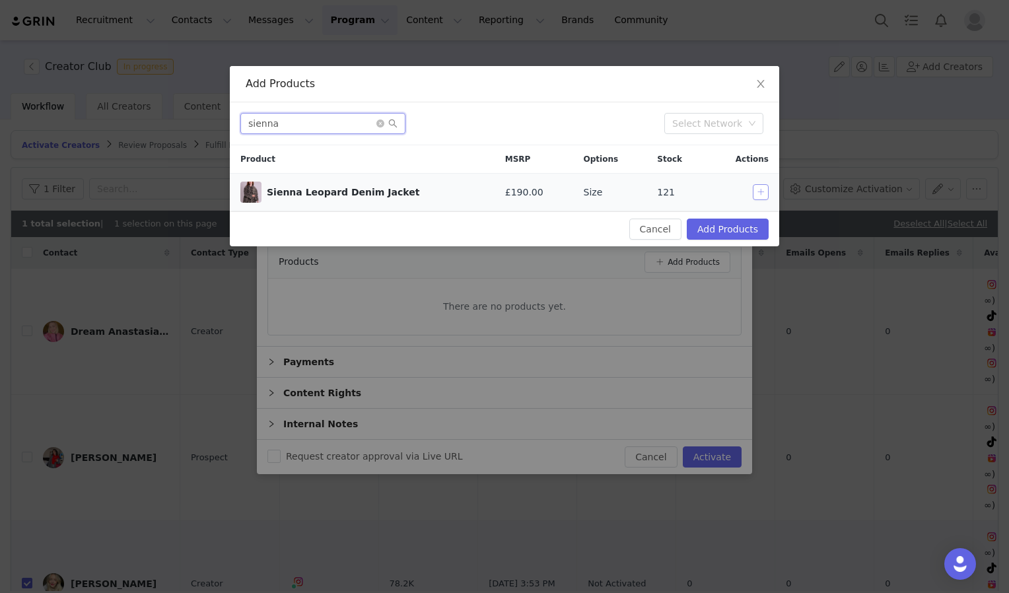
type input "sienna"
click at [762, 192] on button "button" at bounding box center [761, 192] width 16 height 16
click at [731, 225] on button "Add Products" at bounding box center [728, 229] width 82 height 21
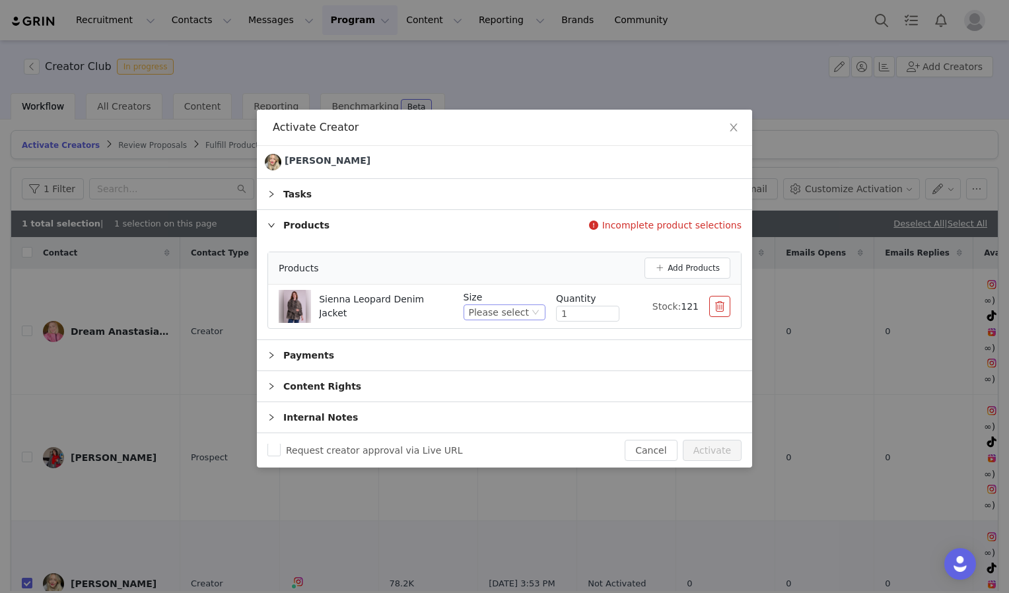
click at [526, 309] on div "Please select" at bounding box center [499, 312] width 60 height 15
click at [493, 362] on li "S (8/10)" at bounding box center [509, 356] width 73 height 21
click at [690, 273] on button "Add Products" at bounding box center [688, 268] width 86 height 21
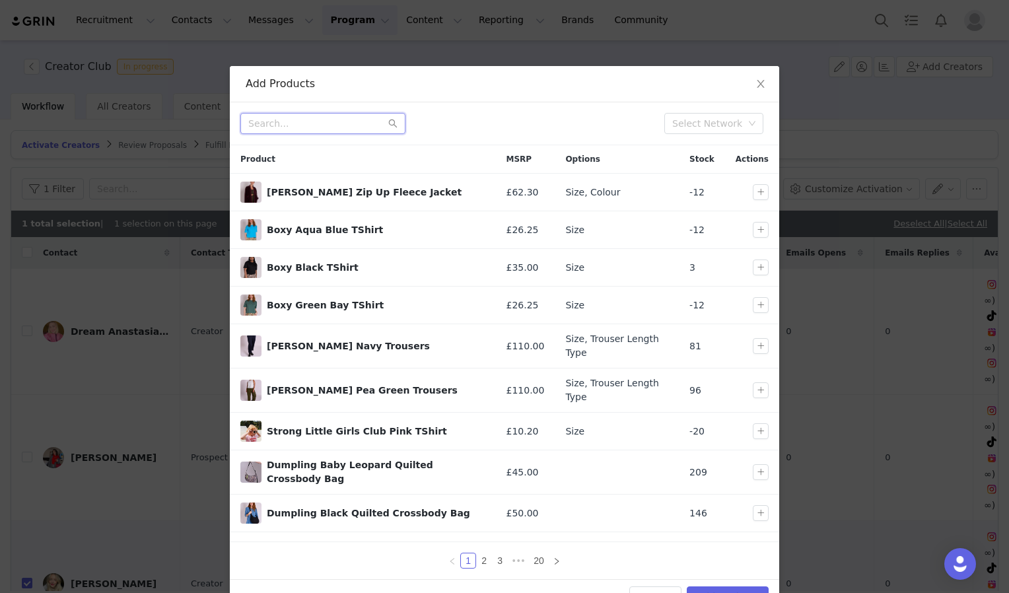
click at [322, 130] on input "text" at bounding box center [322, 123] width 165 height 21
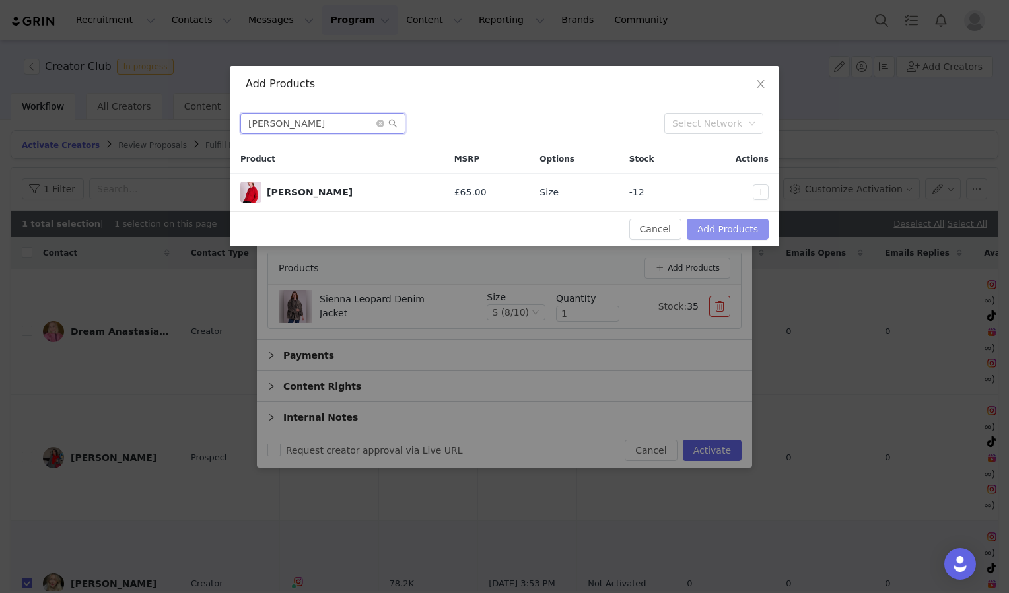
type input "joanie"
click at [732, 231] on button "Add Products" at bounding box center [728, 229] width 82 height 21
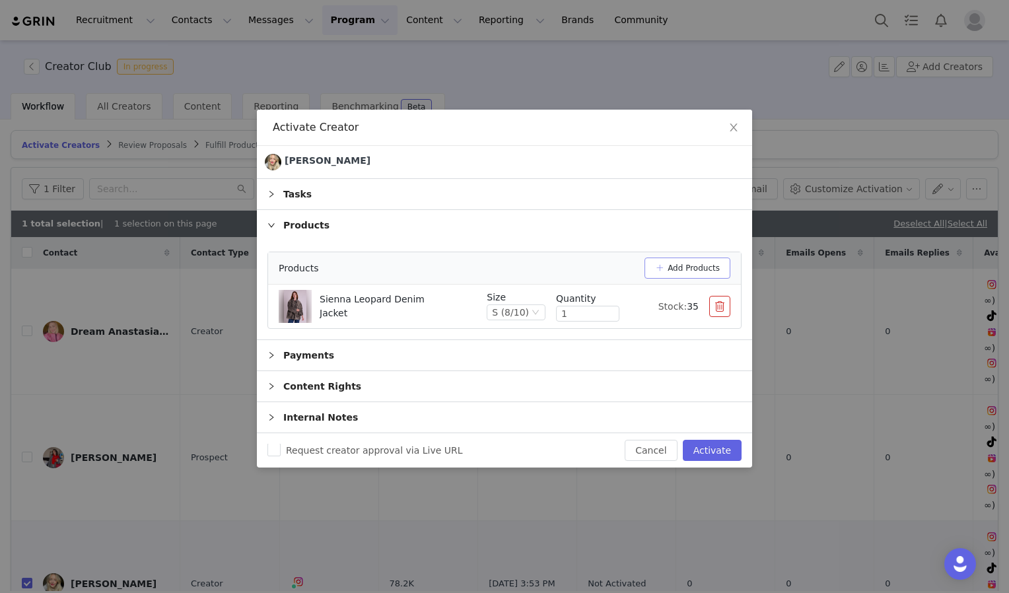
click at [700, 268] on button "Add Products" at bounding box center [688, 268] width 86 height 21
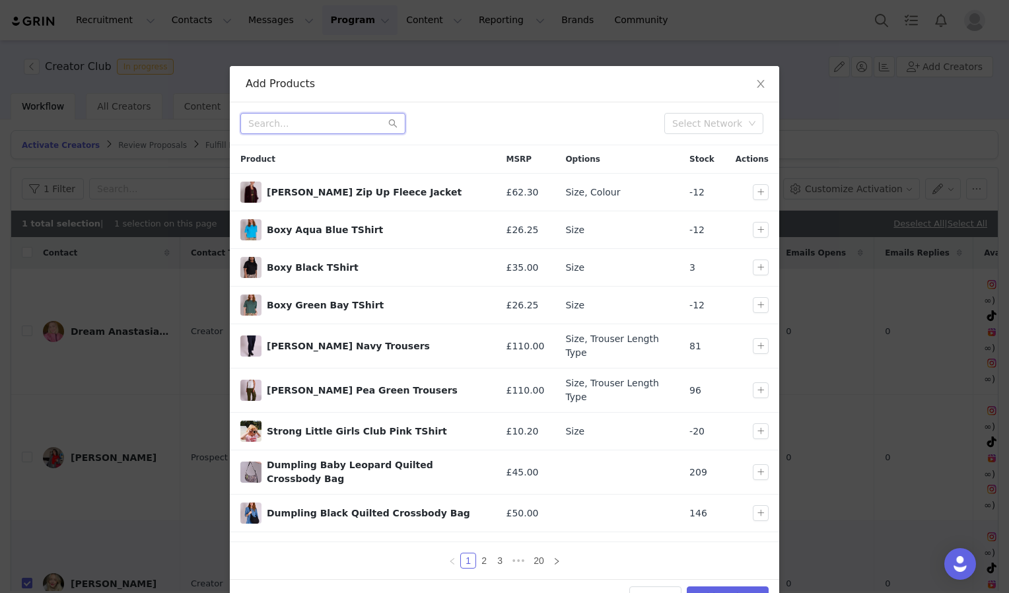
click at [328, 122] on input "text" at bounding box center [322, 123] width 165 height 21
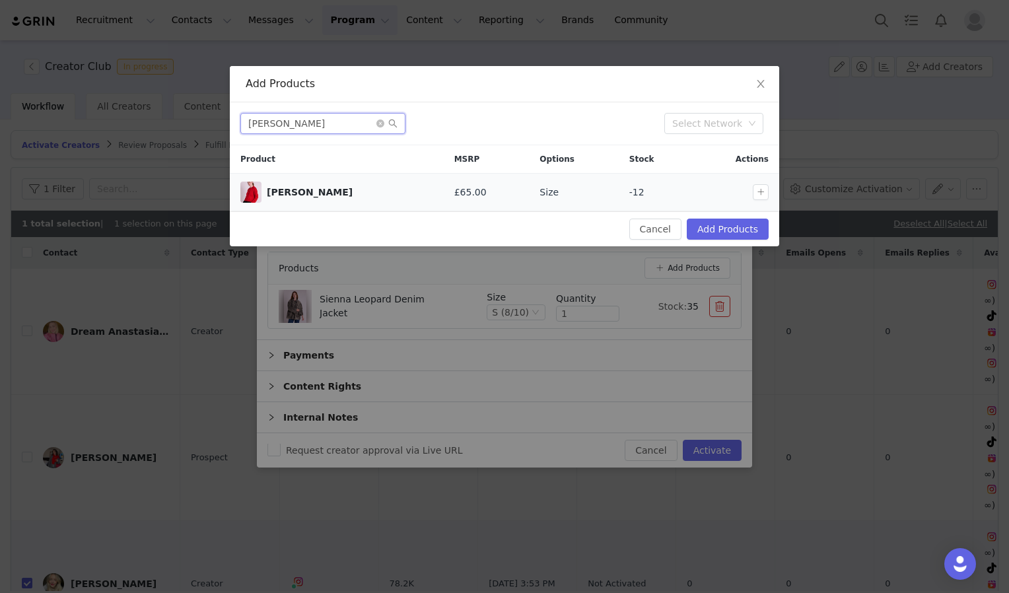
type input "joanie"
click at [761, 201] on td at bounding box center [735, 193] width 87 height 38
click at [760, 197] on button "button" at bounding box center [761, 192] width 16 height 16
click at [711, 222] on button "Add Products" at bounding box center [728, 229] width 82 height 21
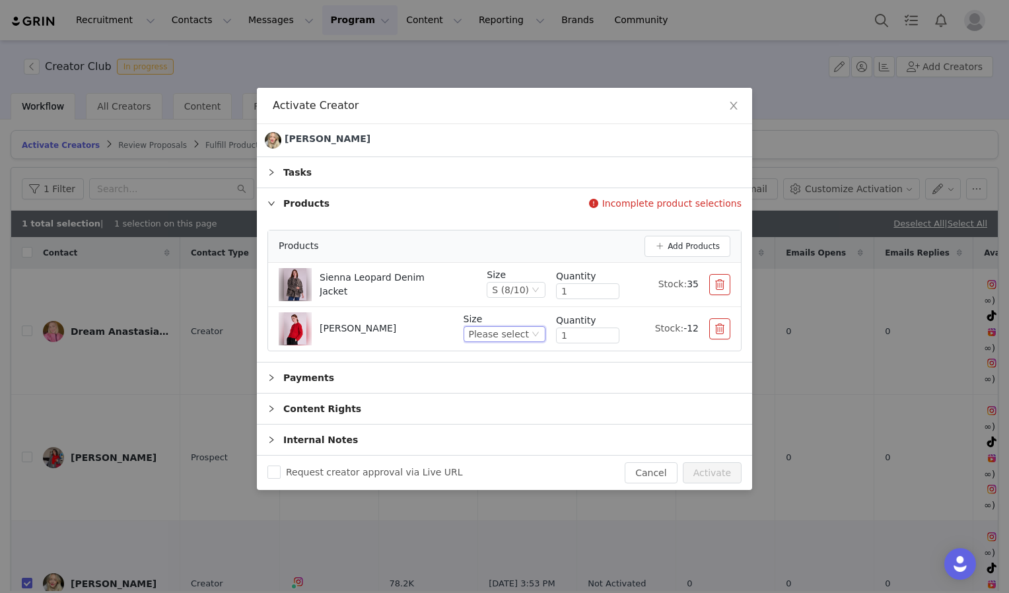
click at [538, 333] on icon "icon: down" at bounding box center [536, 334] width 8 height 8
click at [505, 401] on li "M (10/12)" at bounding box center [509, 400] width 73 height 21
click at [696, 251] on button "Add Products" at bounding box center [688, 246] width 86 height 21
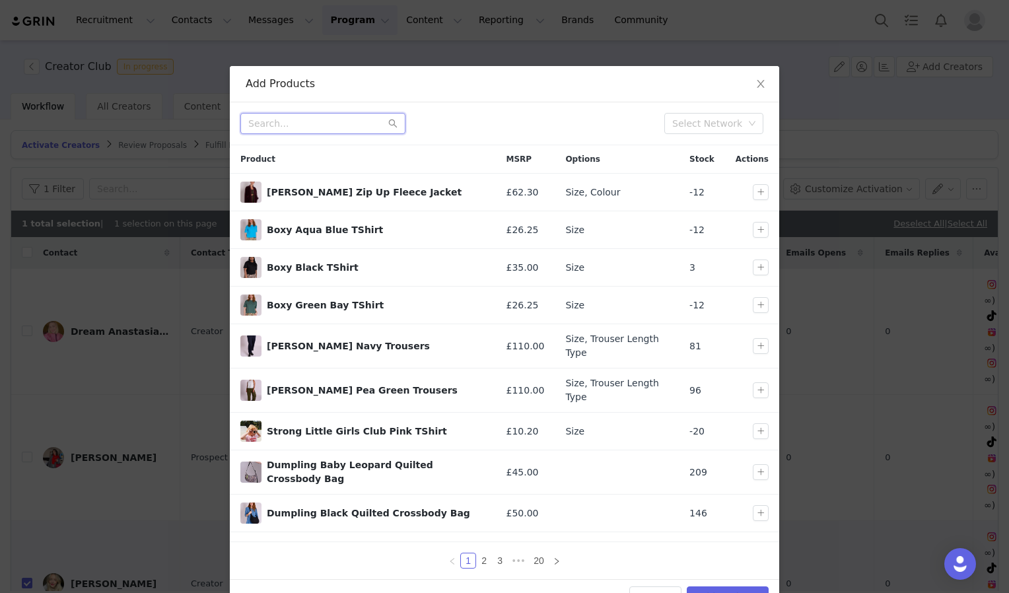
click at [325, 124] on input "text" at bounding box center [322, 123] width 165 height 21
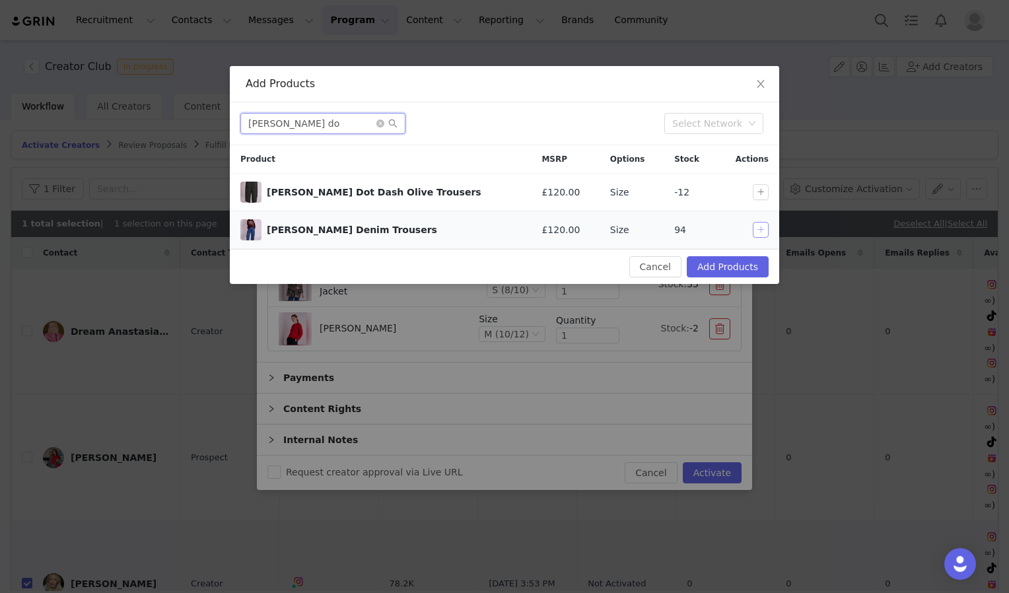
type input "ottie do"
click at [761, 227] on button "button" at bounding box center [761, 230] width 16 height 16
click at [747, 272] on button "Add Products" at bounding box center [728, 266] width 82 height 21
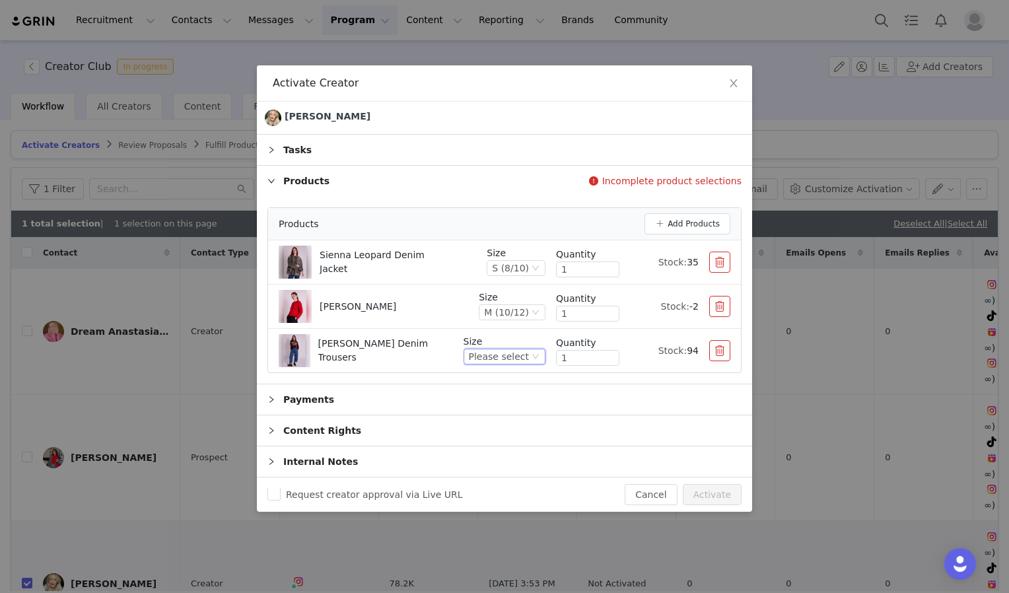
click at [535, 355] on icon "icon: down" at bounding box center [536, 357] width 8 height 8
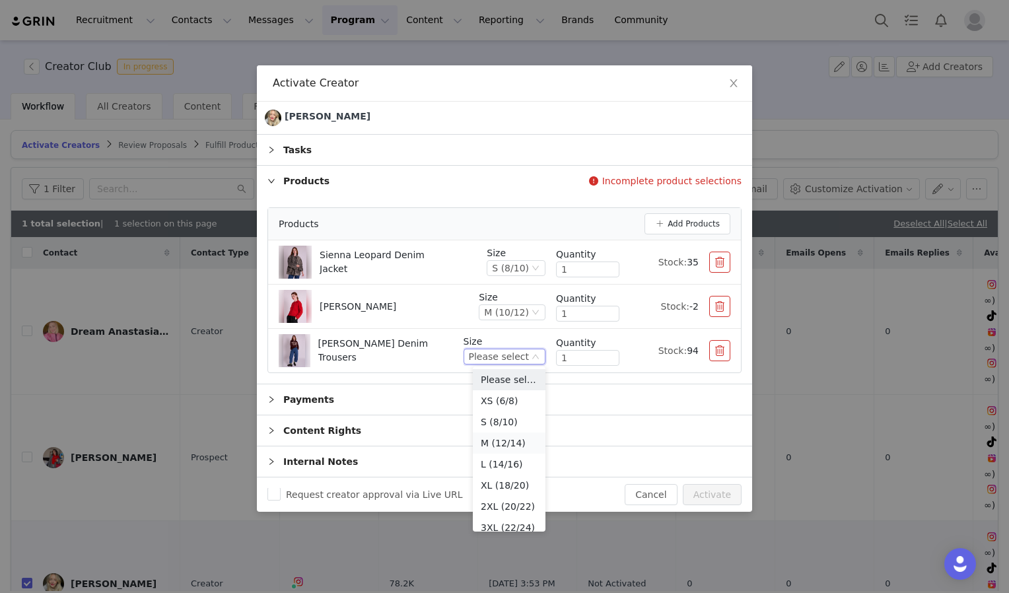
click at [509, 440] on li "M (12/14)" at bounding box center [509, 443] width 73 height 21
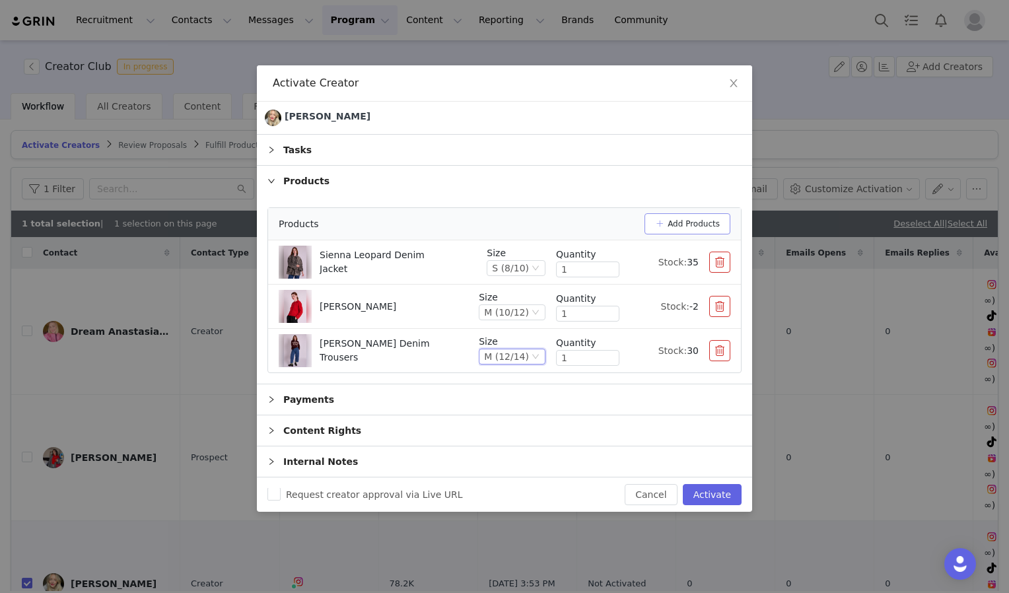
click at [691, 227] on button "Add Products" at bounding box center [688, 223] width 86 height 21
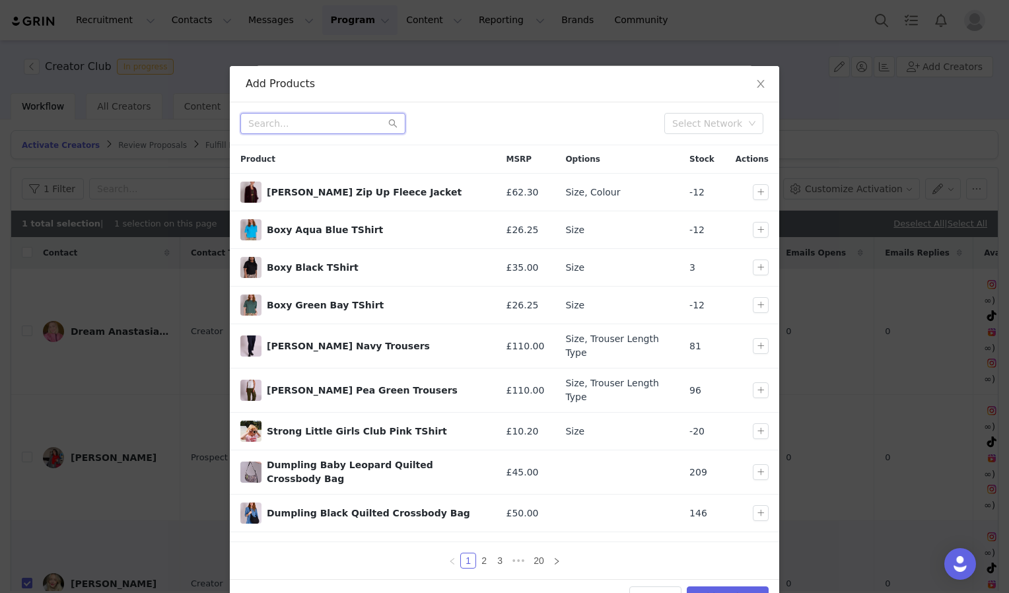
click at [295, 115] on input "text" at bounding box center [322, 123] width 165 height 21
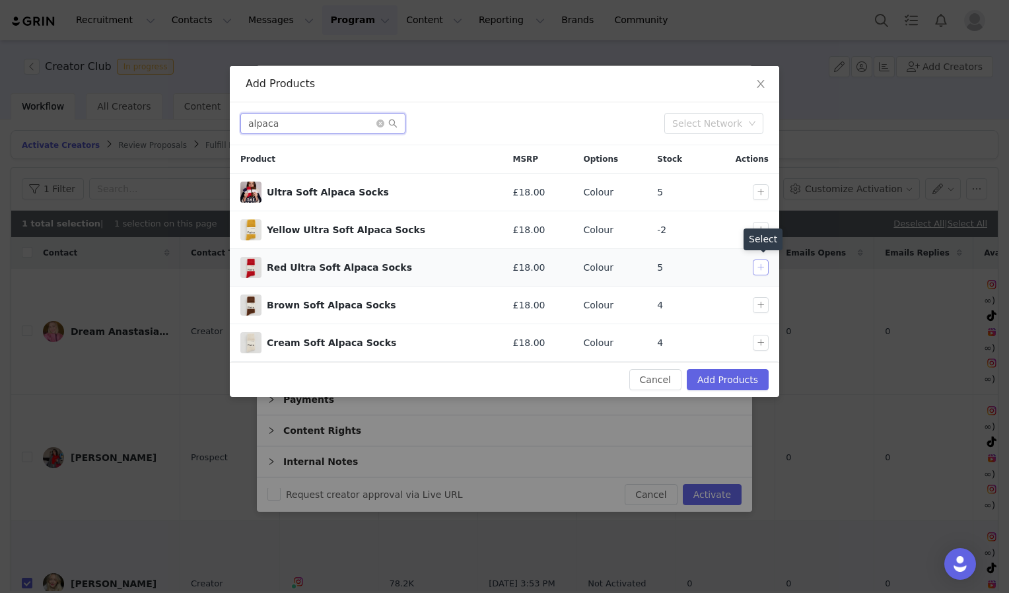
type input "alpaca"
click at [765, 268] on button "button" at bounding box center [761, 268] width 16 height 16
click at [761, 303] on button "button" at bounding box center [761, 305] width 16 height 16
click at [758, 228] on button "button" at bounding box center [761, 230] width 16 height 16
click at [762, 305] on button "button" at bounding box center [761, 305] width 16 height 16
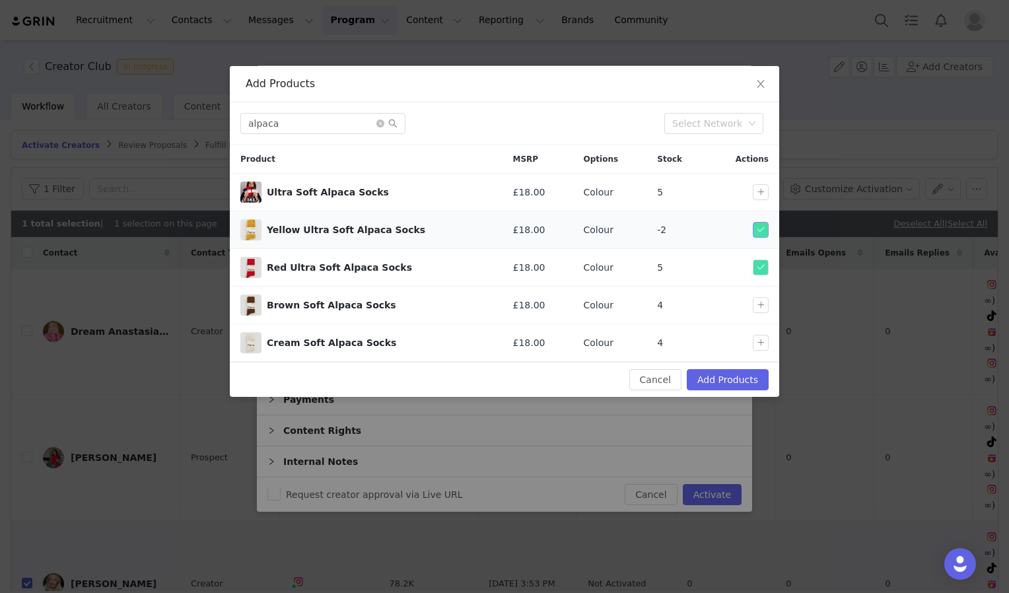
click at [762, 226] on button "button" at bounding box center [761, 230] width 16 height 16
click at [758, 344] on button "button" at bounding box center [761, 343] width 16 height 16
click at [725, 381] on button "Add Products" at bounding box center [728, 379] width 82 height 21
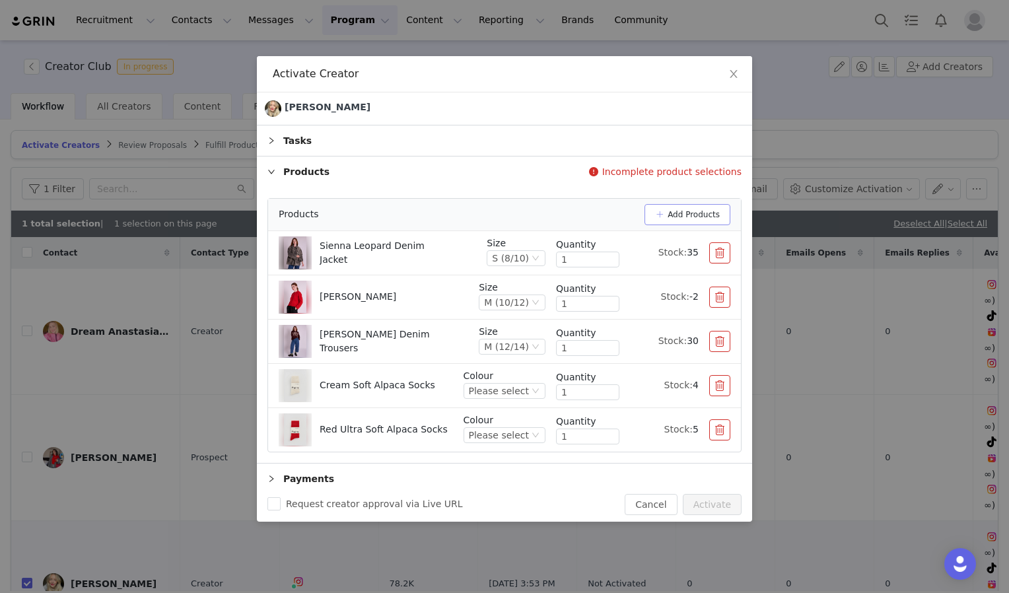
click at [695, 215] on button "Add Products" at bounding box center [688, 214] width 86 height 21
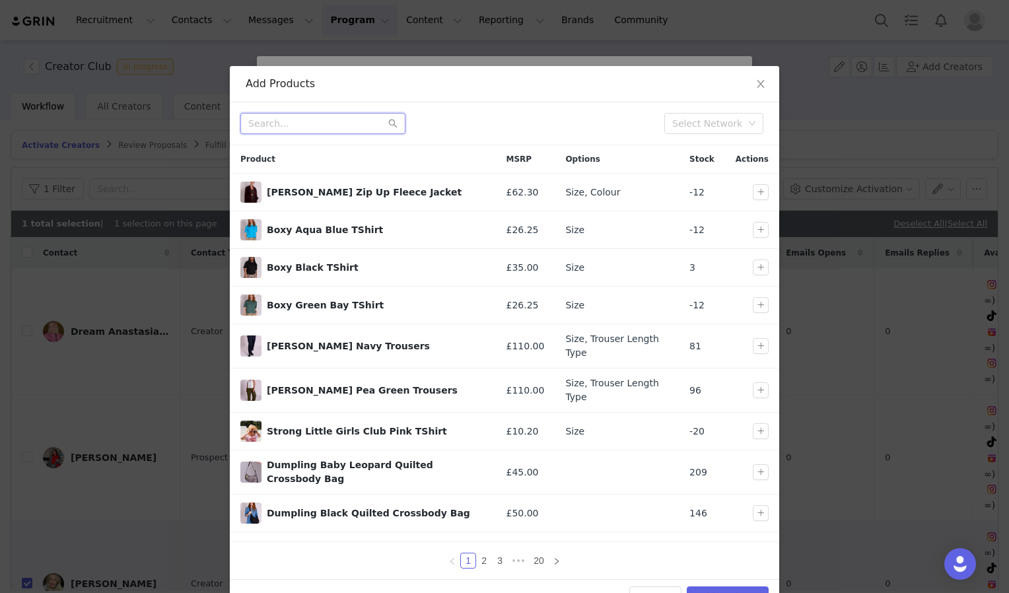
click at [322, 129] on input "text" at bounding box center [322, 123] width 165 height 21
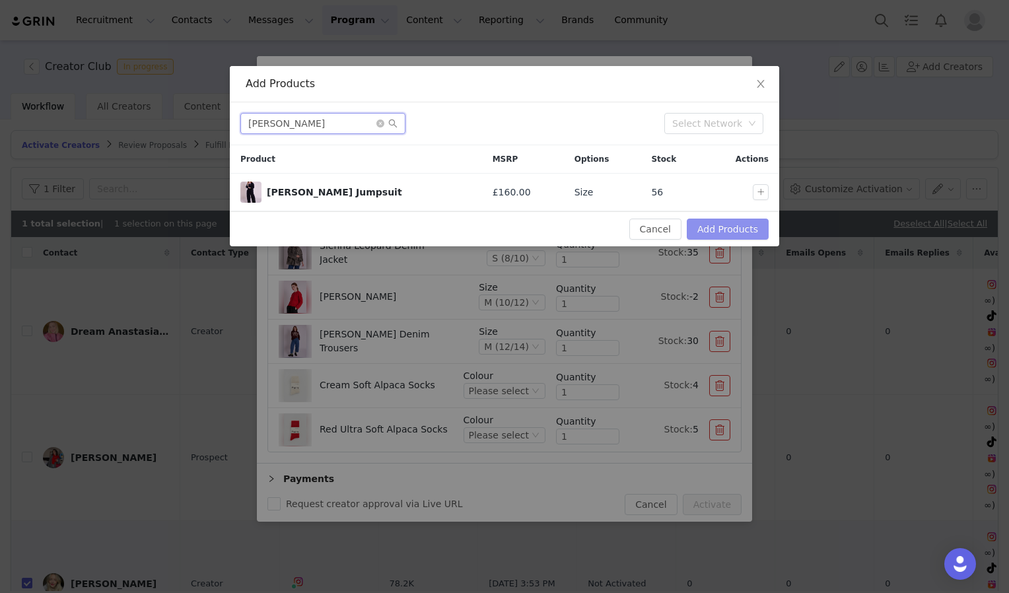
type input "edie"
click at [719, 231] on button "Add Products" at bounding box center [728, 229] width 82 height 21
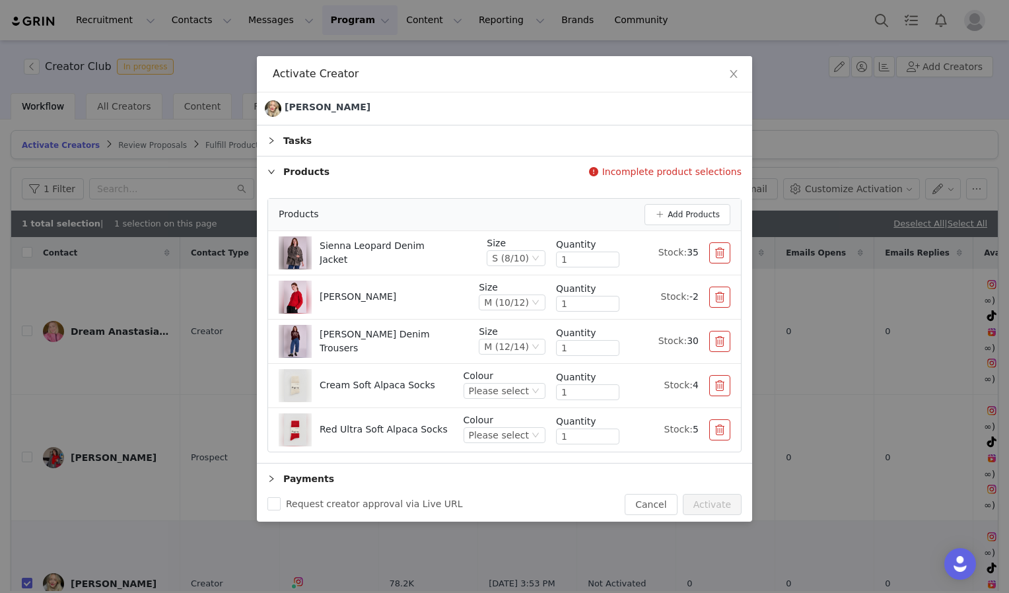
scroll to position [66, 0]
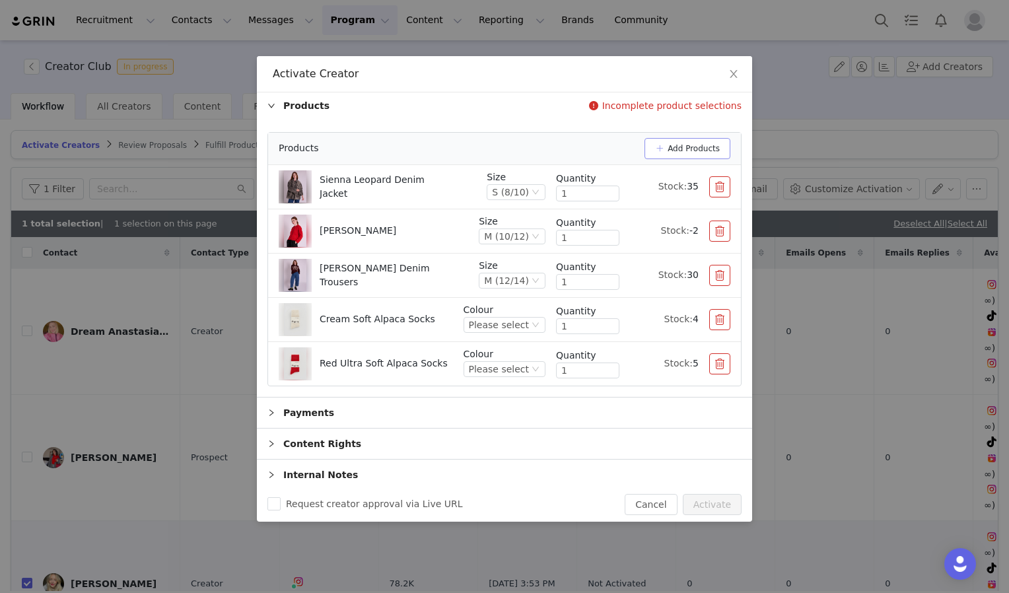
click at [677, 144] on button "Add Products" at bounding box center [688, 148] width 86 height 21
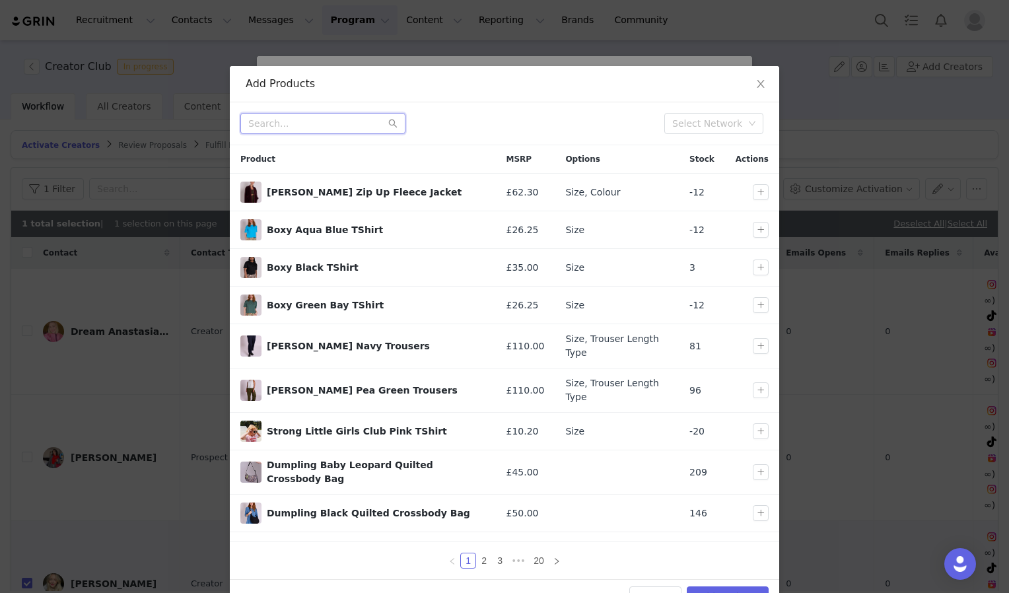
click at [276, 129] on input "text" at bounding box center [322, 123] width 165 height 21
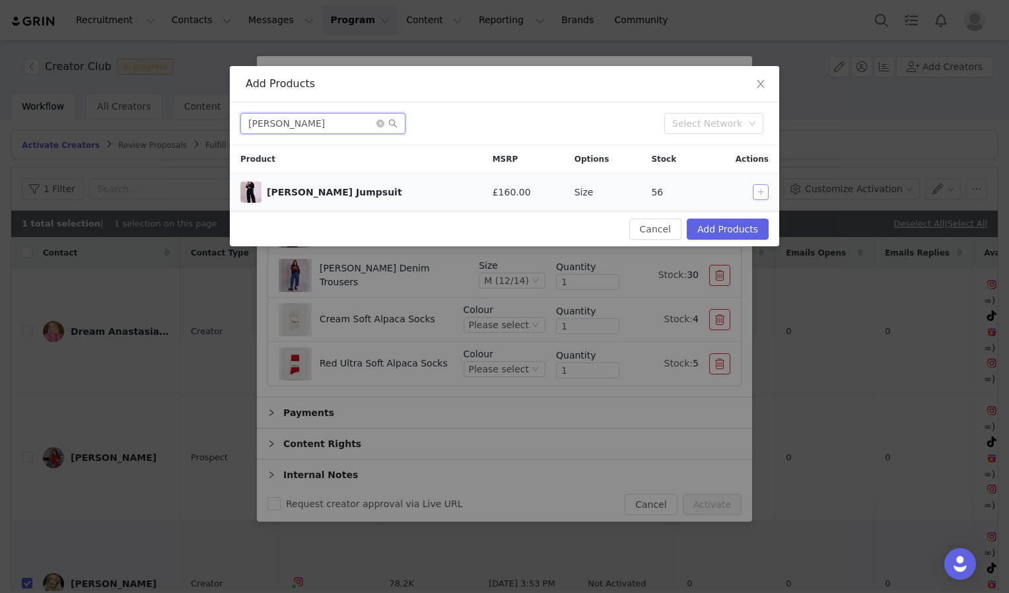
type input "edie"
click at [761, 193] on button "button" at bounding box center [761, 192] width 16 height 16
click at [743, 224] on button "Add Products" at bounding box center [728, 229] width 82 height 21
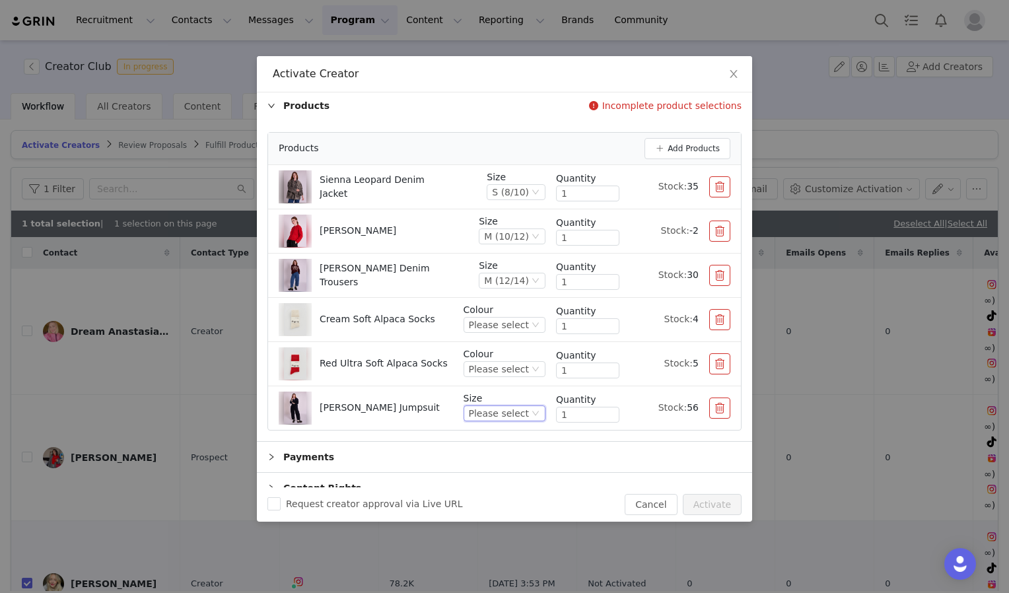
click at [532, 412] on icon "icon: down" at bounding box center [536, 414] width 8 height 8
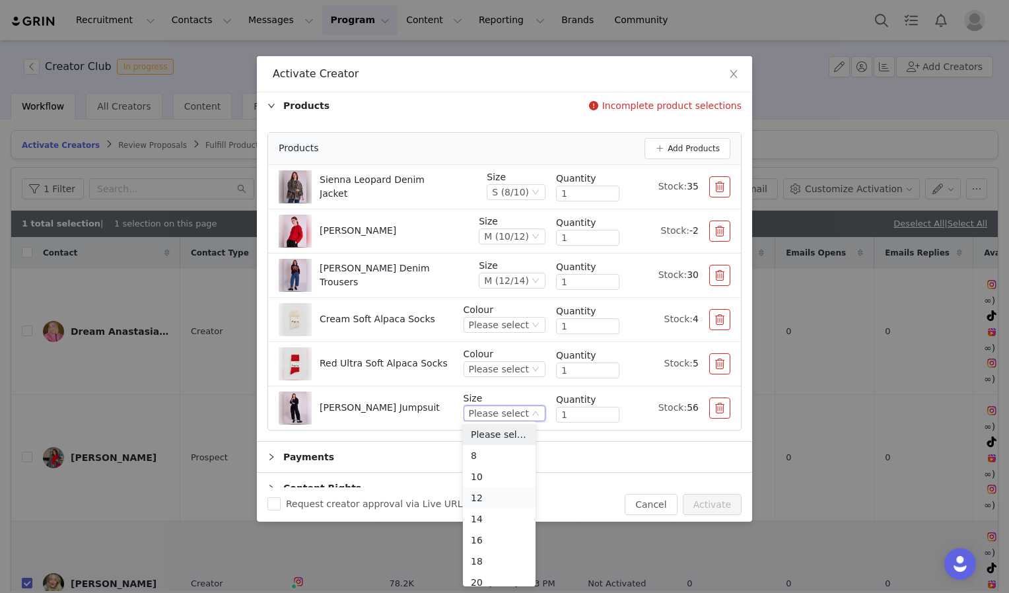
click at [494, 490] on li "12" at bounding box center [499, 498] width 73 height 21
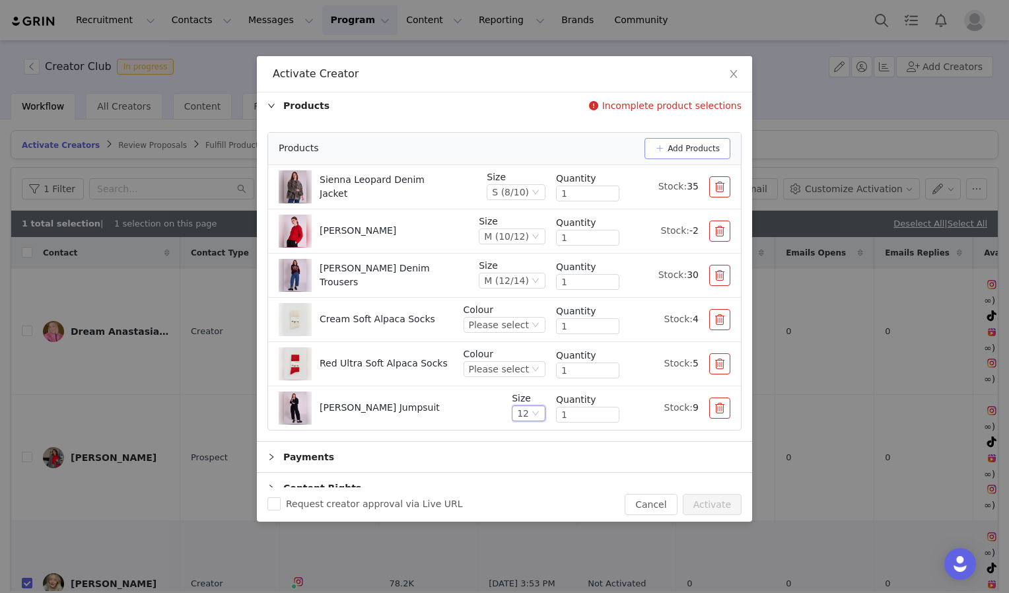
click at [683, 146] on button "Add Products" at bounding box center [688, 148] width 86 height 21
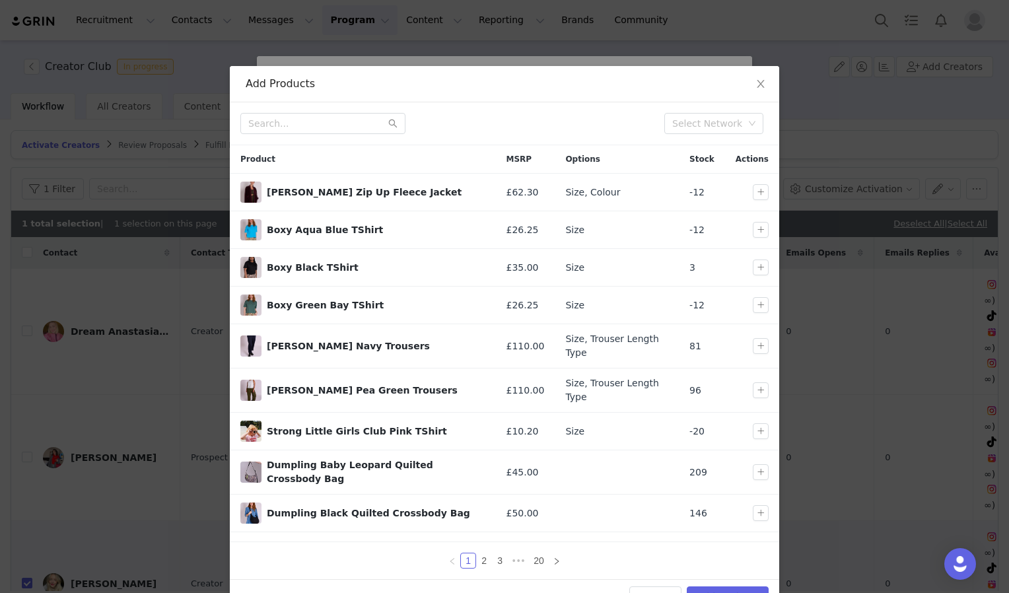
click at [297, 134] on div "Select Network" at bounding box center [505, 123] width 550 height 43
click at [301, 133] on input "text" at bounding box center [322, 123] width 165 height 21
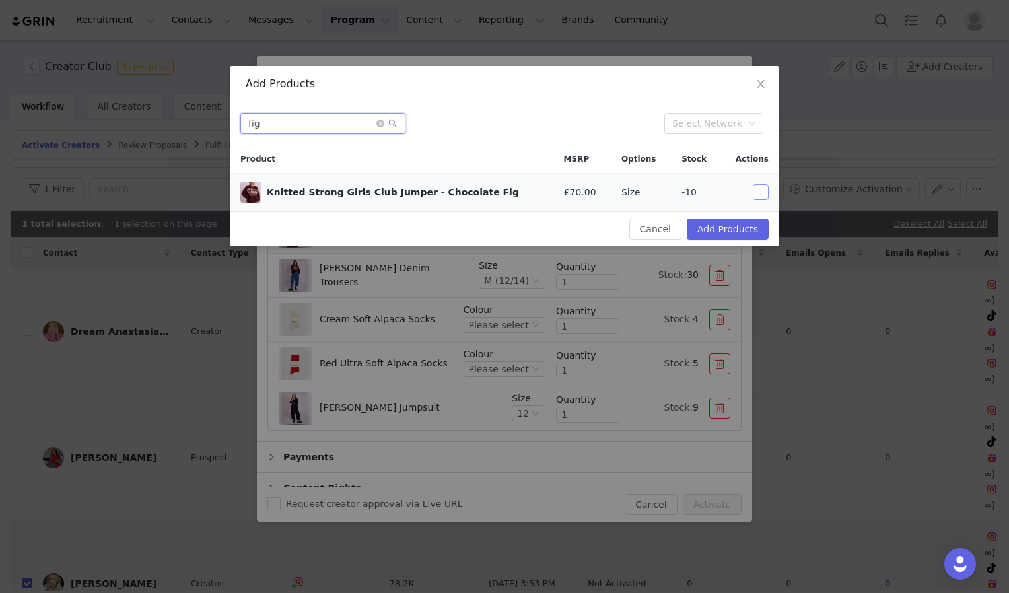
type input "fig"
click at [766, 194] on button "button" at bounding box center [761, 192] width 16 height 16
click at [715, 231] on button "Add Products" at bounding box center [728, 229] width 82 height 21
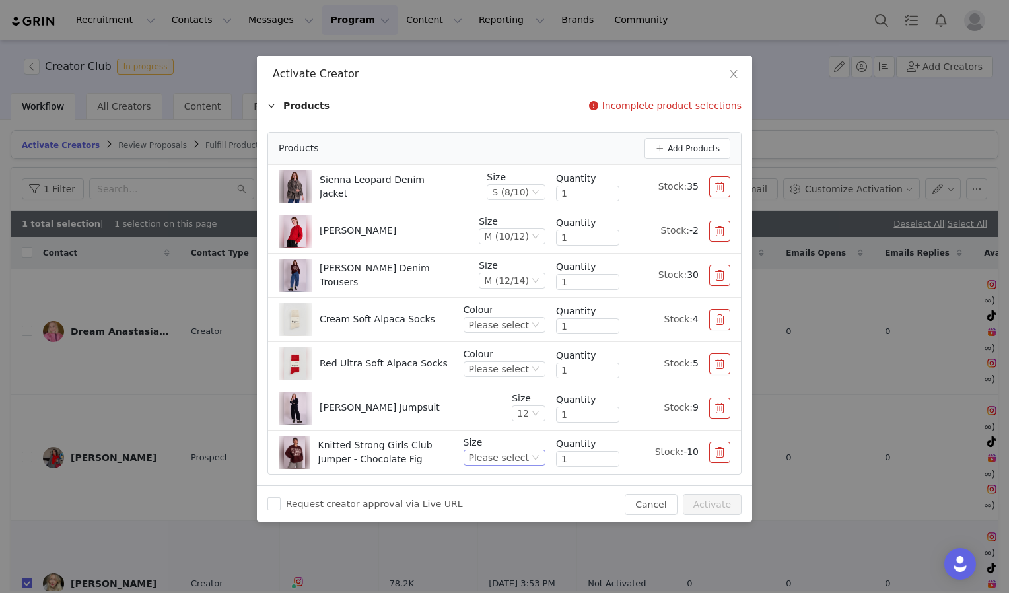
click at [507, 455] on div "Please select" at bounding box center [499, 458] width 60 height 15
click at [507, 367] on li "M (12/14)" at bounding box center [499, 367] width 73 height 21
click at [667, 149] on button "Add Products" at bounding box center [688, 148] width 86 height 21
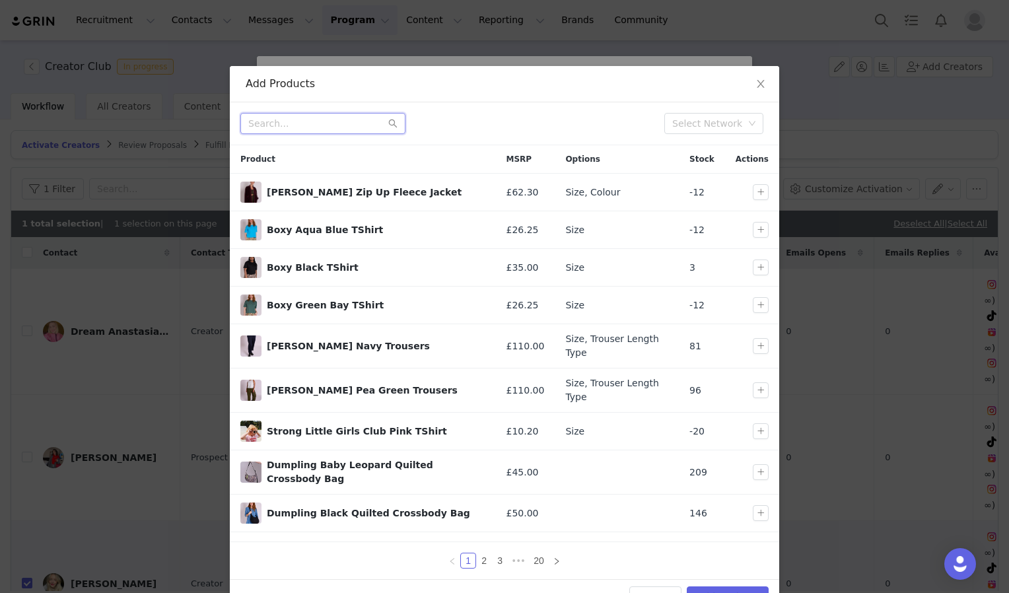
click at [303, 120] on input "text" at bounding box center [322, 123] width 165 height 21
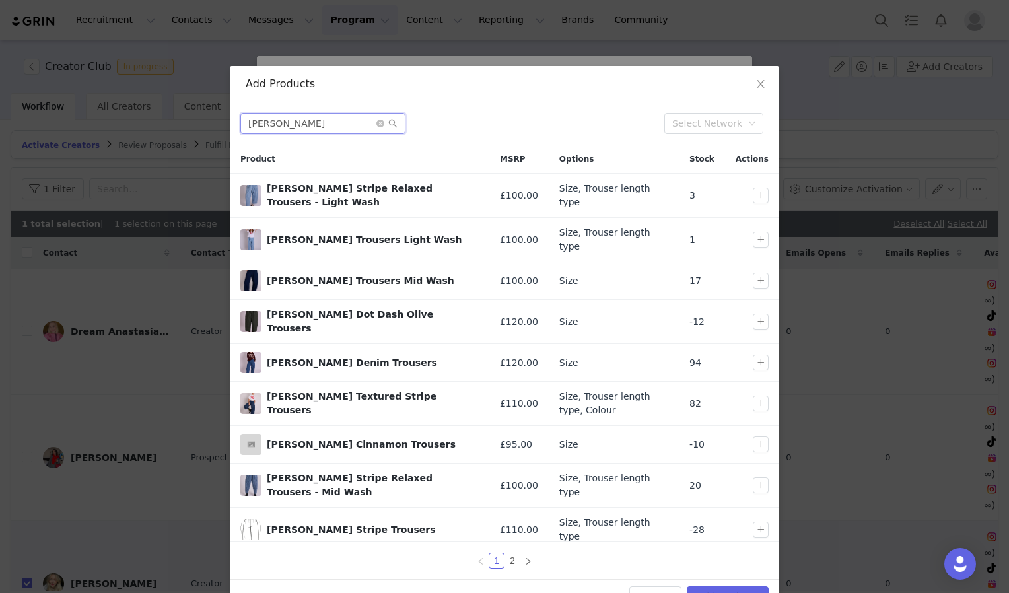
type input "ottie"
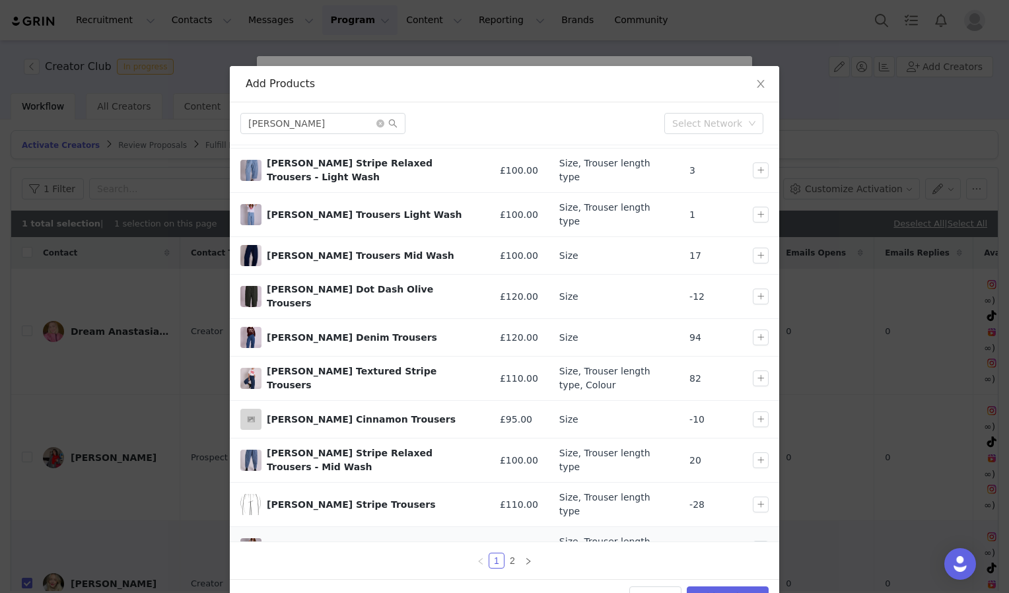
click at [328, 538] on div "Textured Gingham Ottie Trousers" at bounding box center [359, 548] width 238 height 21
click at [753, 541] on button "button" at bounding box center [761, 549] width 16 height 16
click at [509, 558] on link "2" at bounding box center [512, 561] width 15 height 15
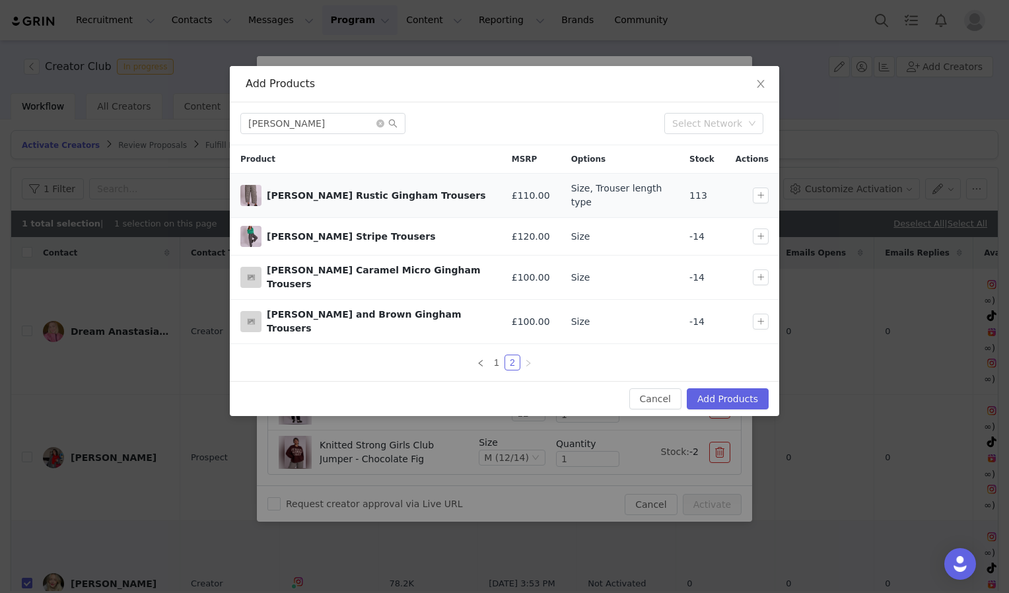
click at [381, 194] on div "Ottie Black Rustic Gingham Trousers" at bounding box center [379, 196] width 224 height 14
click at [495, 355] on link "1" at bounding box center [497, 362] width 15 height 15
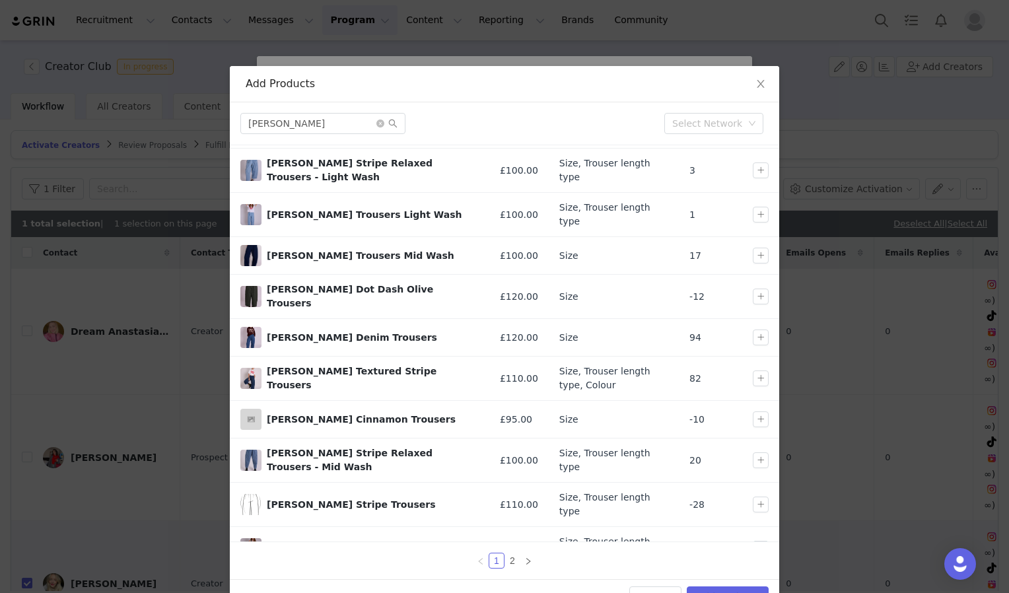
scroll to position [36, 0]
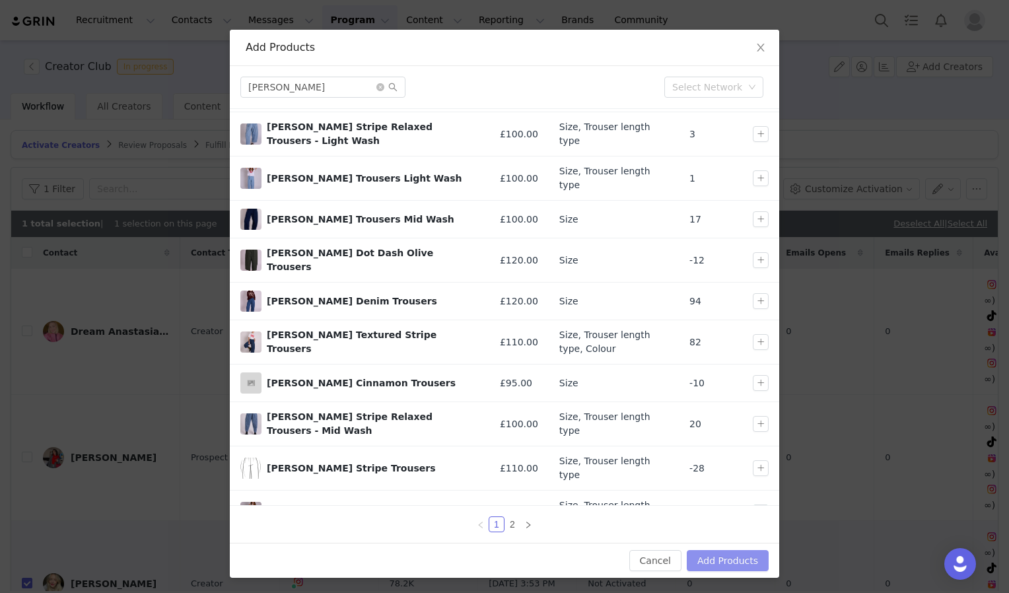
click at [744, 559] on button "Add Products" at bounding box center [728, 560] width 82 height 21
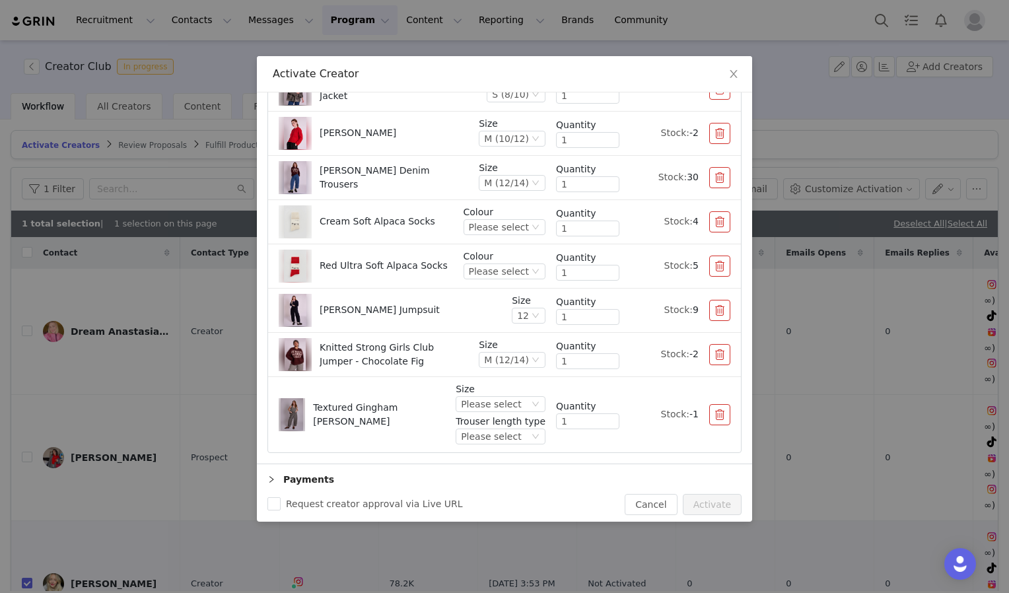
scroll to position [230, 0]
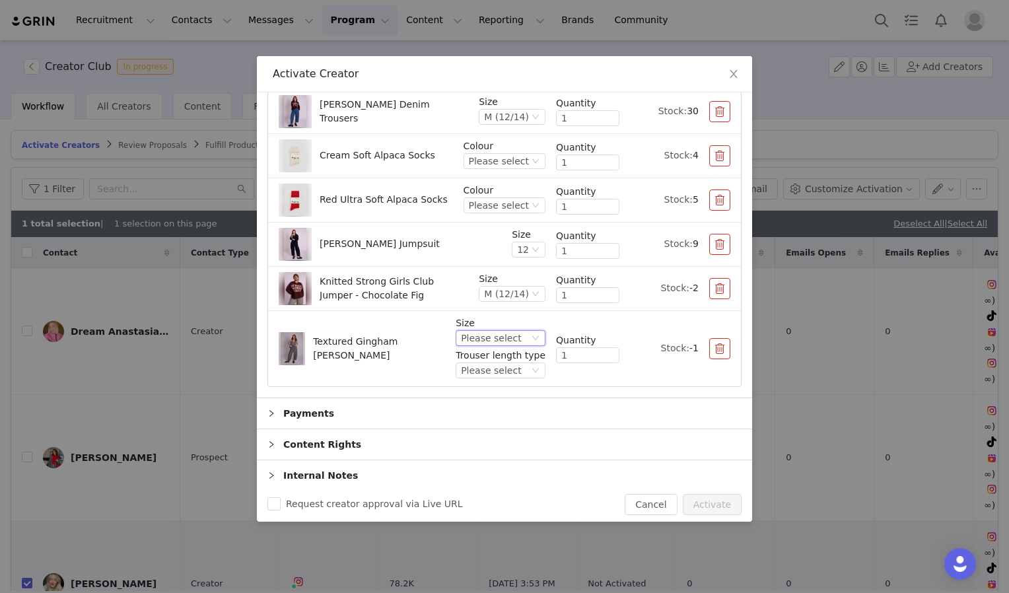
click at [532, 334] on icon "icon: down" at bounding box center [536, 338] width 8 height 8
click at [494, 420] on li "M (12/14)" at bounding box center [495, 422] width 81 height 21
click at [516, 370] on div "Please select" at bounding box center [495, 370] width 68 height 15
click at [498, 412] on li "Regular" at bounding box center [495, 412] width 81 height 21
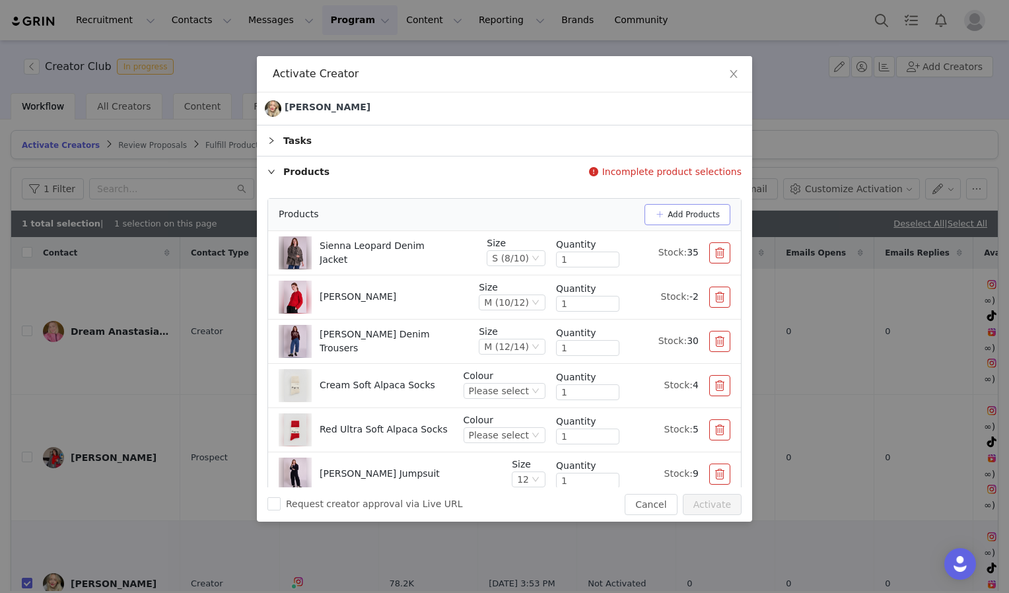
click at [678, 217] on button "Add Products" at bounding box center [688, 214] width 86 height 21
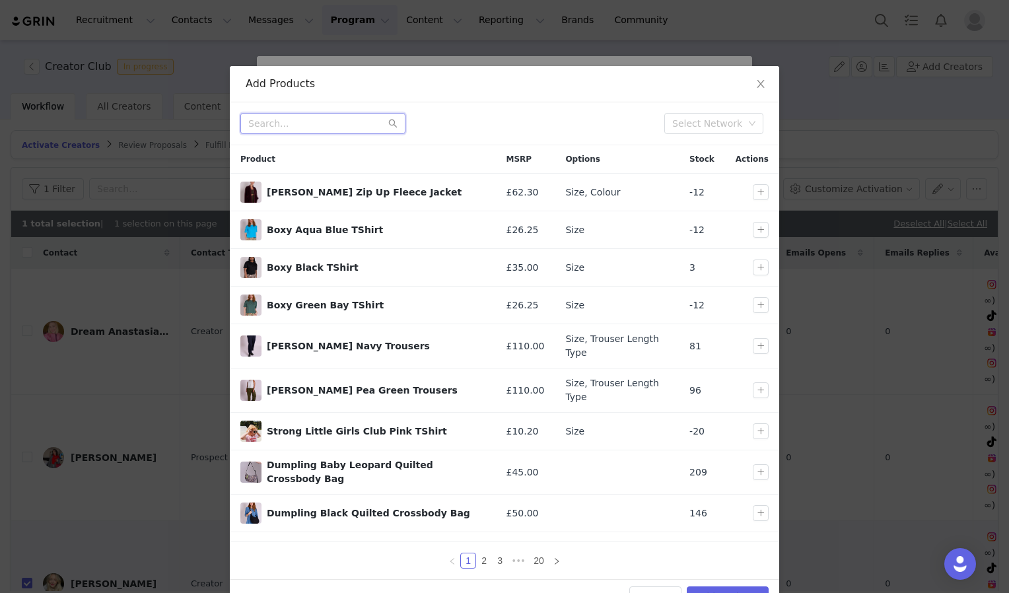
click at [277, 126] on input "text" at bounding box center [322, 123] width 165 height 21
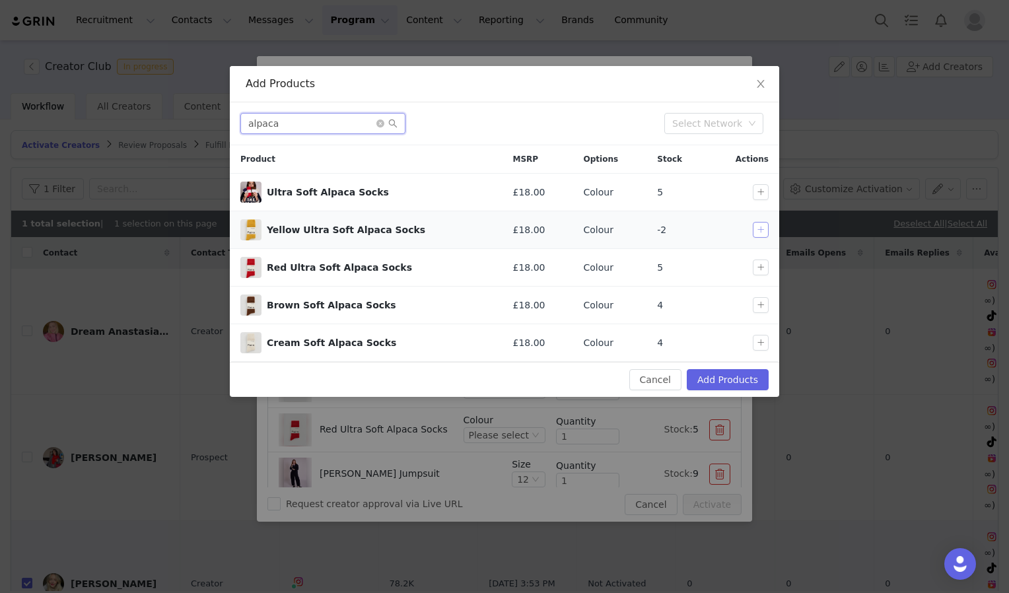
type input "alpaca"
click at [763, 227] on button "button" at bounding box center [761, 230] width 16 height 16
click at [719, 374] on button "Add Products" at bounding box center [728, 379] width 82 height 21
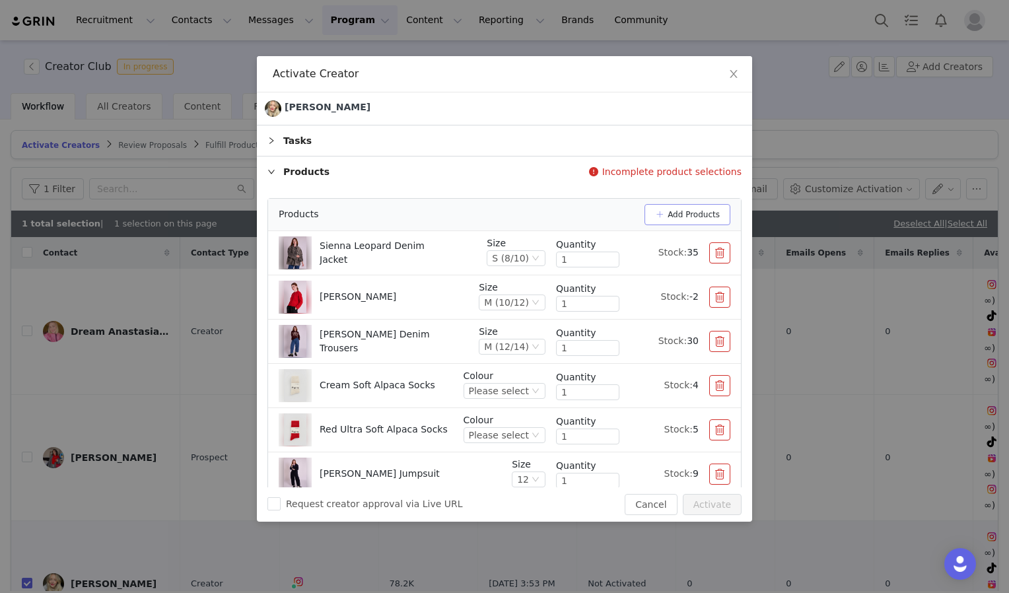
click at [696, 218] on button "Add Products" at bounding box center [688, 214] width 86 height 21
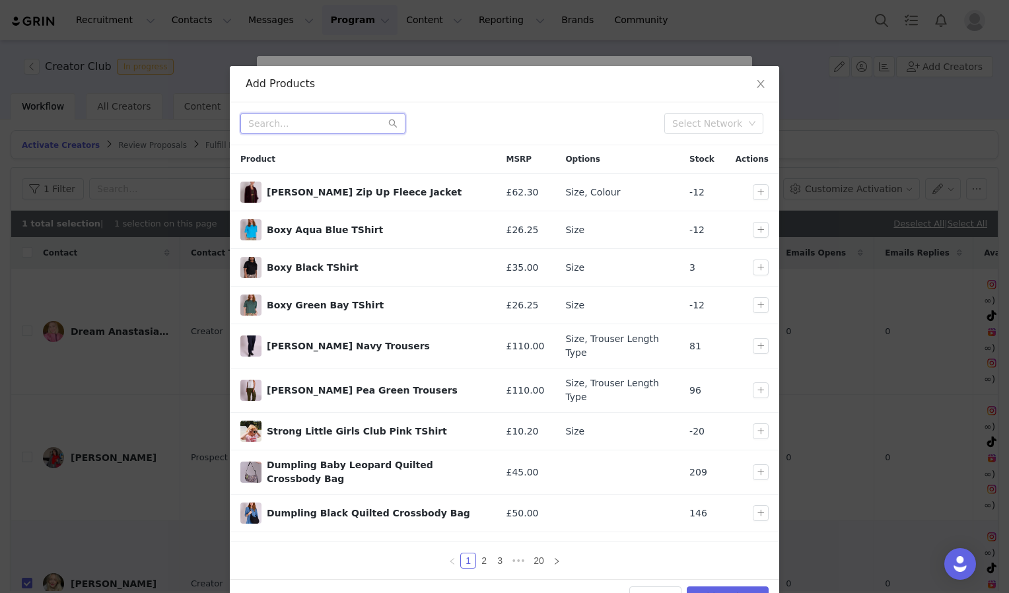
click at [323, 116] on input "text" at bounding box center [322, 123] width 165 height 21
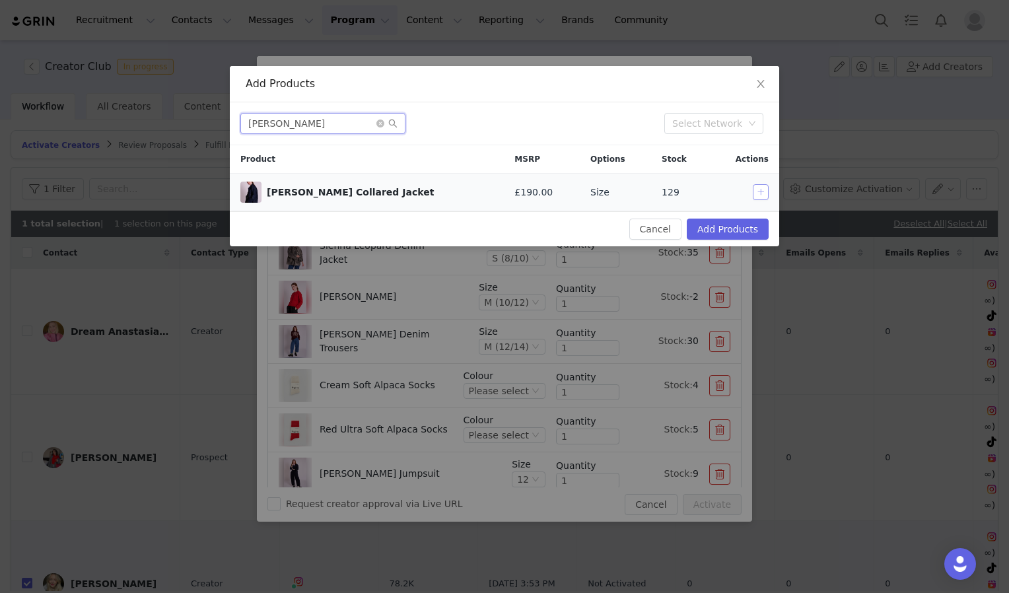
type input "aimee"
click at [758, 192] on button "button" at bounding box center [761, 192] width 16 height 16
click at [729, 227] on button "Add Products" at bounding box center [728, 229] width 82 height 21
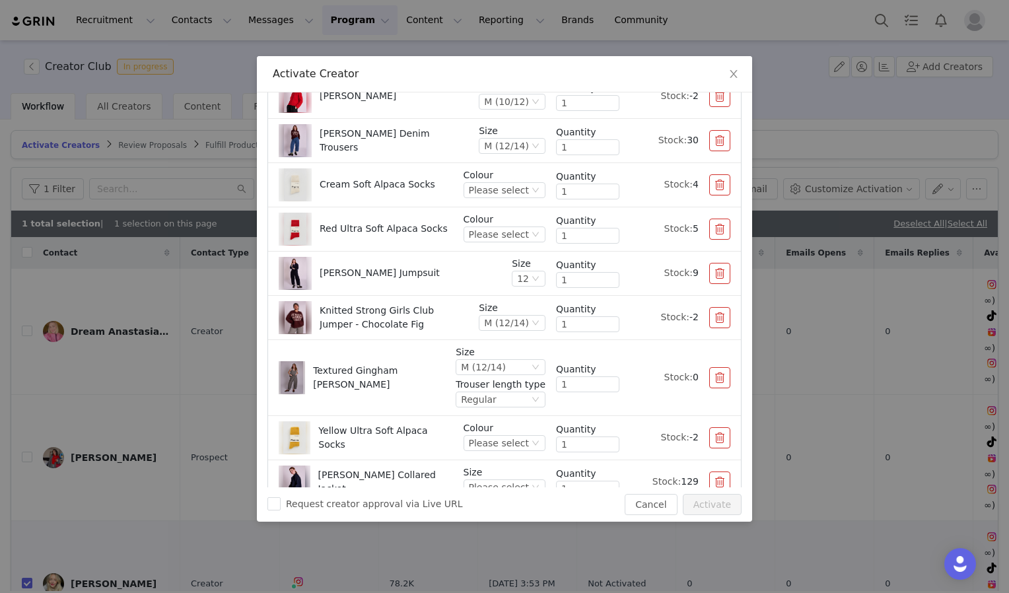
scroll to position [318, 0]
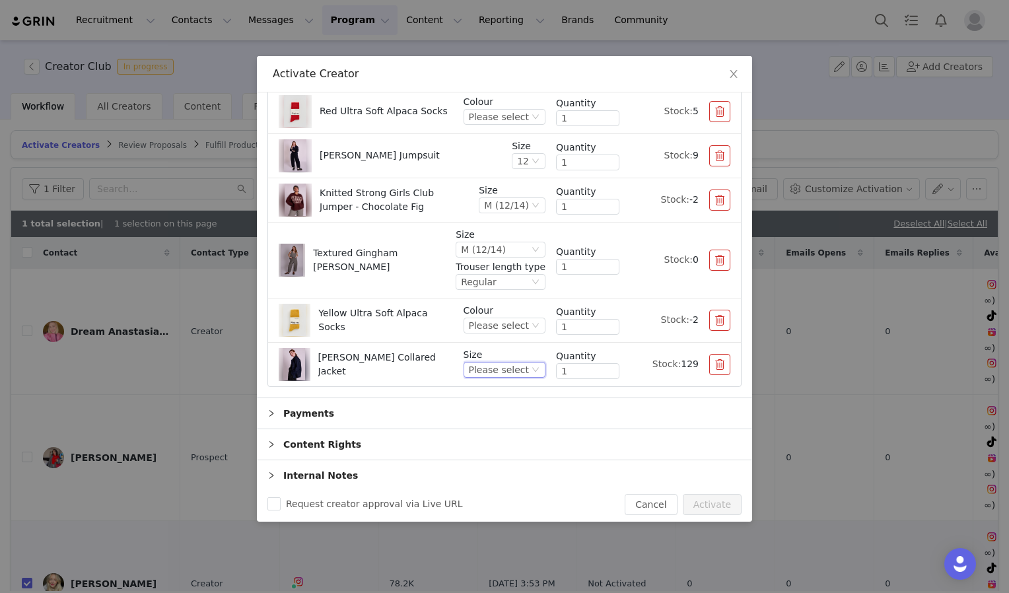
click at [532, 368] on icon "icon: down" at bounding box center [535, 370] width 7 height 5
click at [507, 434] on li "M (12/14)" at bounding box center [499, 432] width 73 height 21
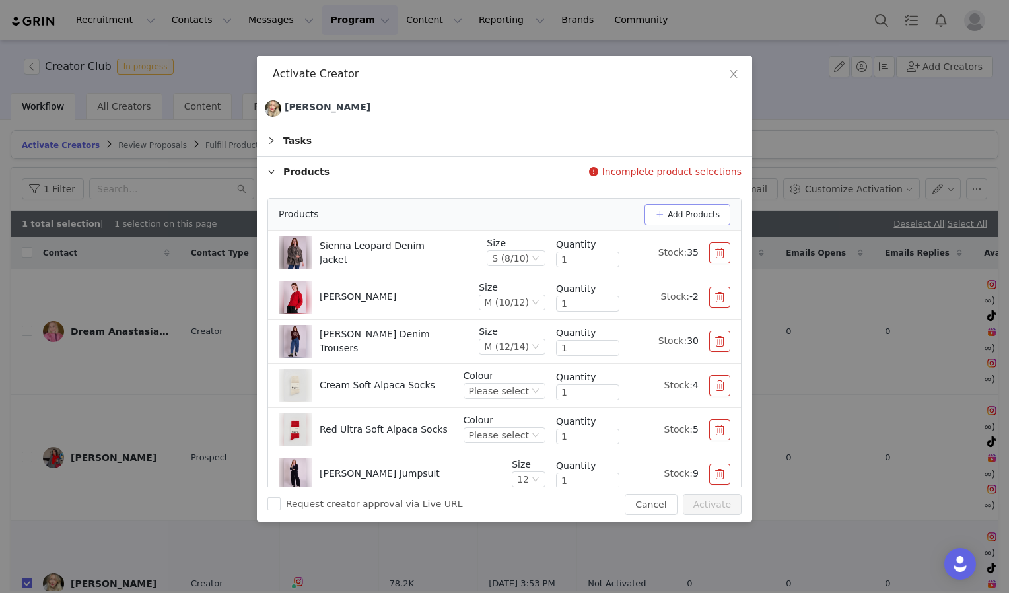
click at [667, 217] on button "Add Products" at bounding box center [688, 214] width 86 height 21
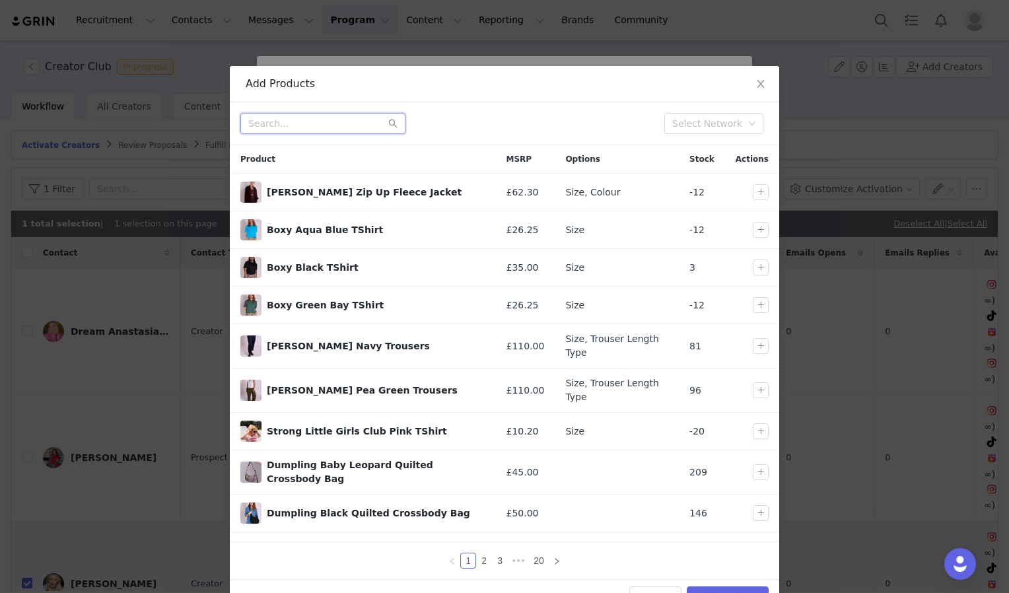
click at [301, 125] on input "text" at bounding box center [322, 123] width 165 height 21
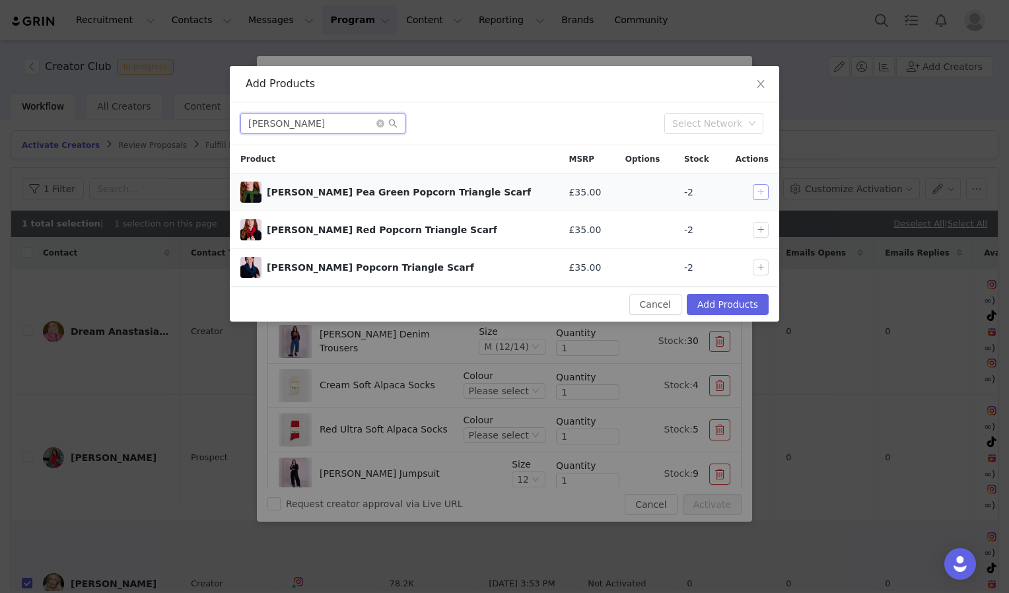
type input "lyla"
click at [762, 190] on button "button" at bounding box center [761, 192] width 16 height 16
click at [730, 307] on button "Add Products" at bounding box center [728, 304] width 82 height 21
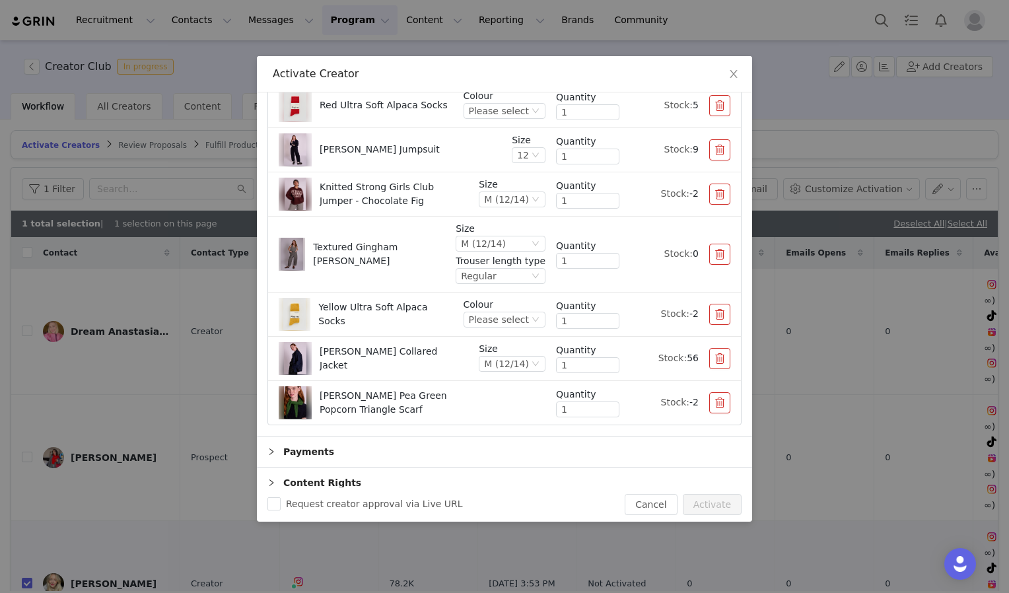
scroll to position [321, 0]
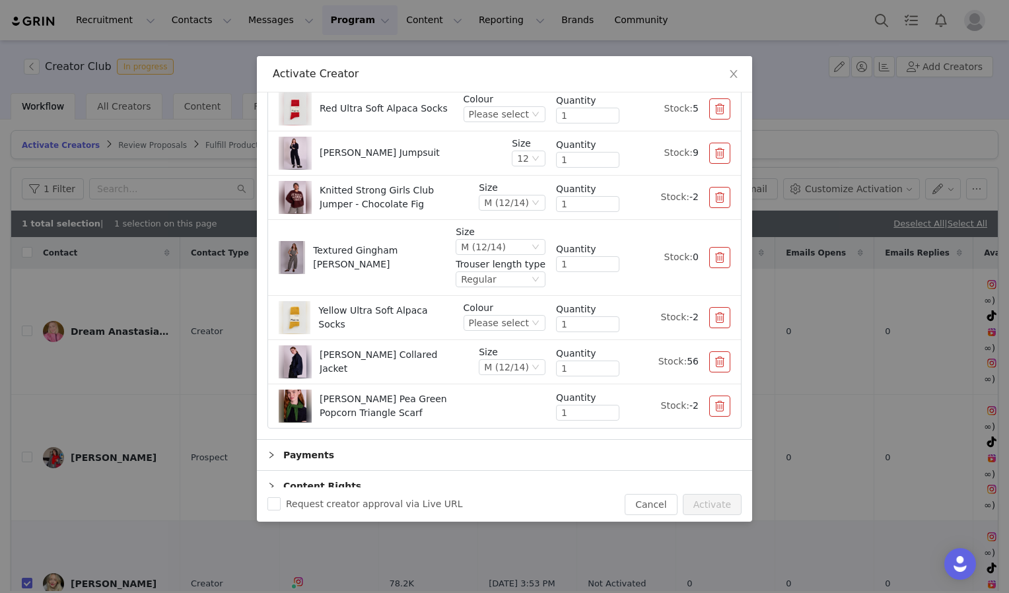
click at [711, 407] on button "button" at bounding box center [720, 406] width 21 height 21
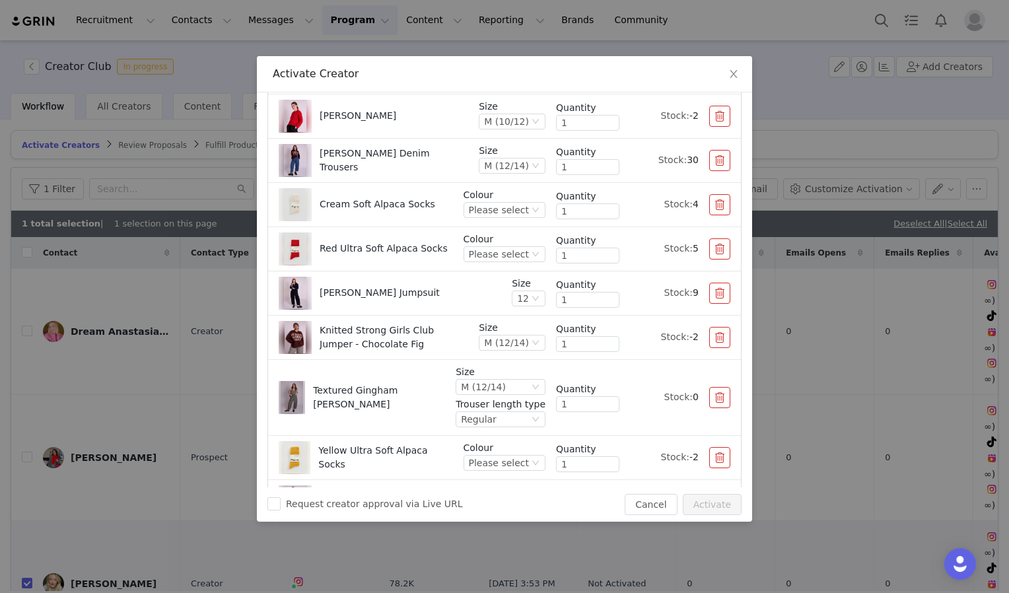
scroll to position [198, 0]
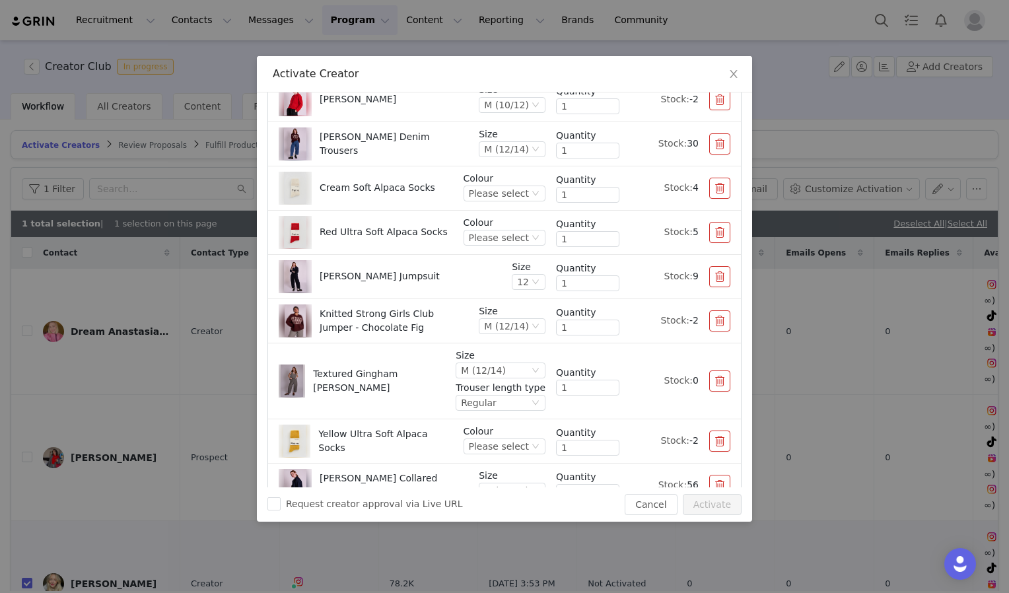
click at [710, 313] on button "button" at bounding box center [720, 320] width 21 height 21
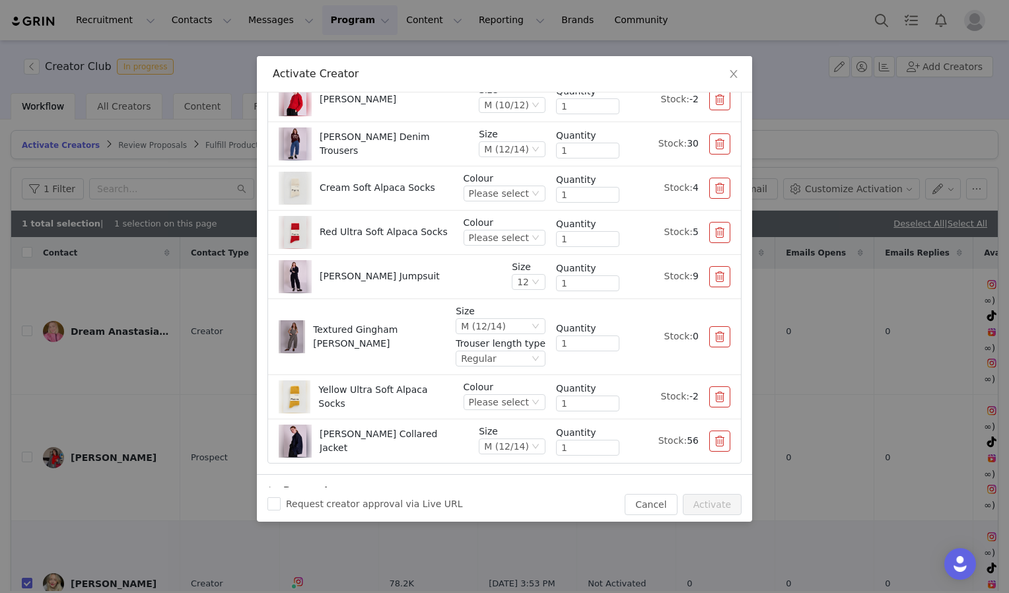
click at [710, 338] on button "button" at bounding box center [720, 336] width 21 height 21
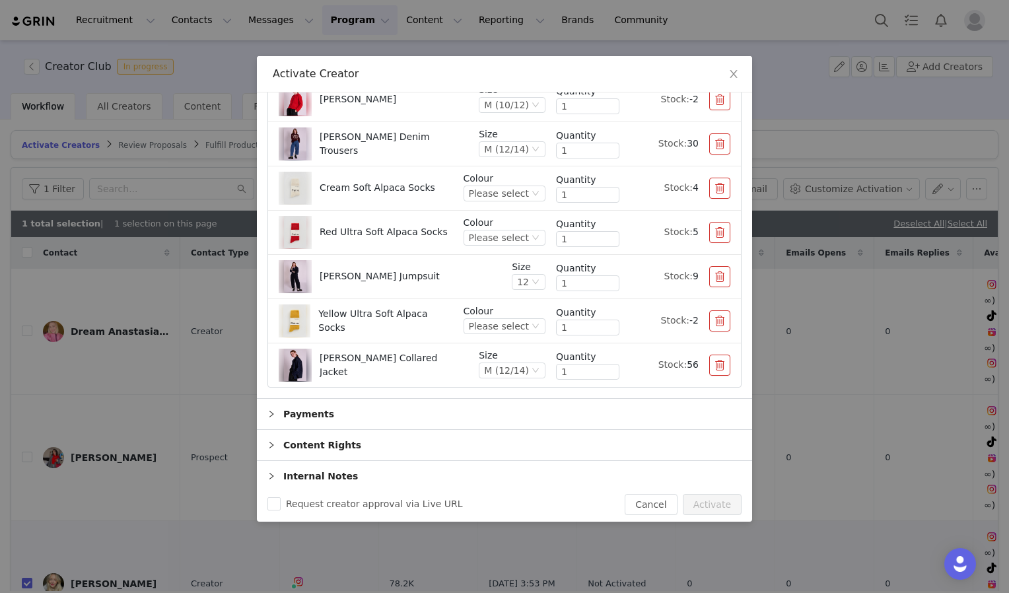
click at [710, 326] on button "button" at bounding box center [720, 320] width 21 height 21
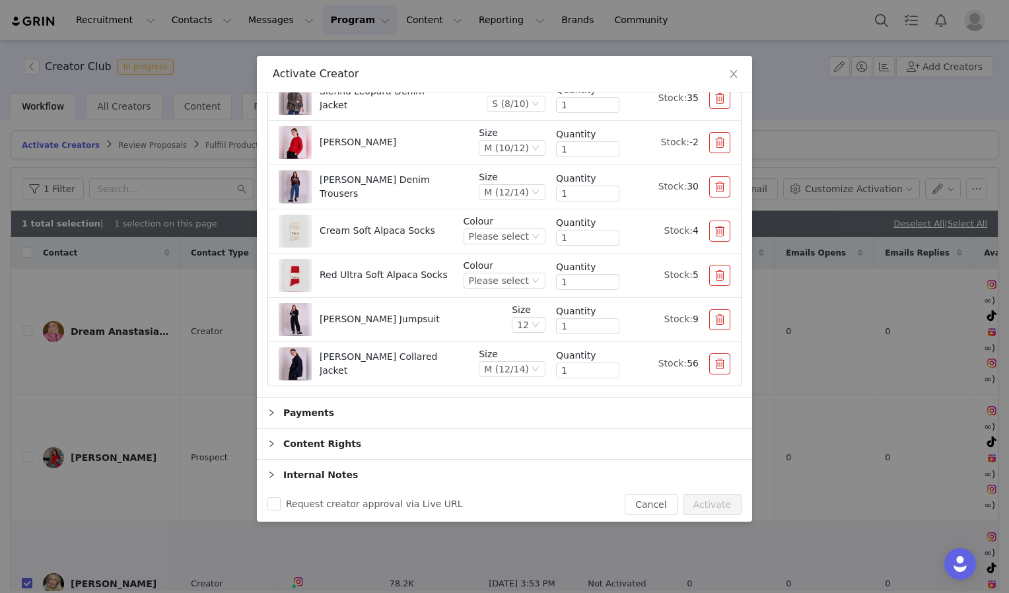
click at [714, 361] on button "button" at bounding box center [720, 363] width 21 height 21
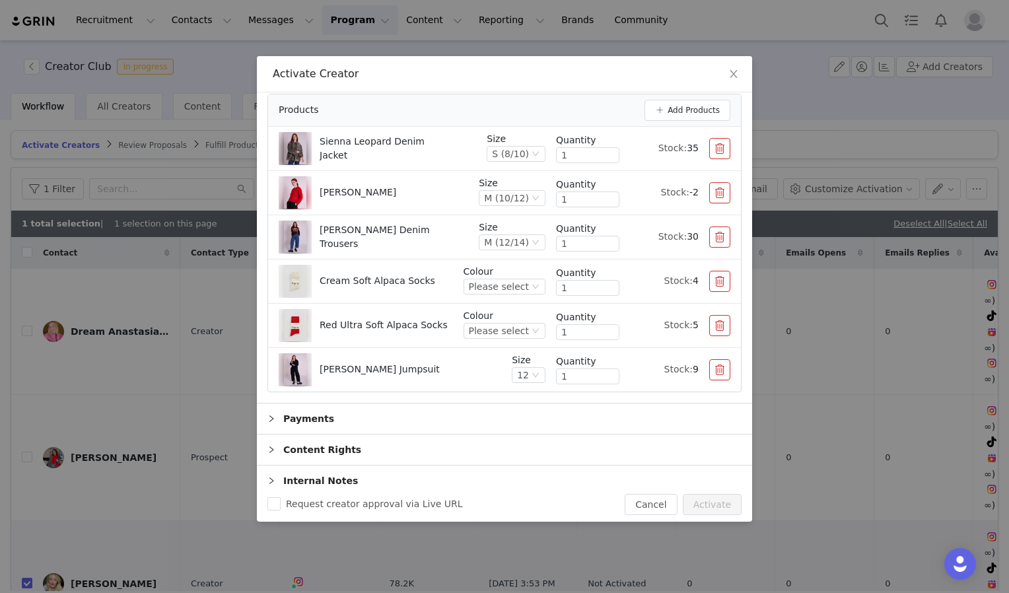
scroll to position [110, 0]
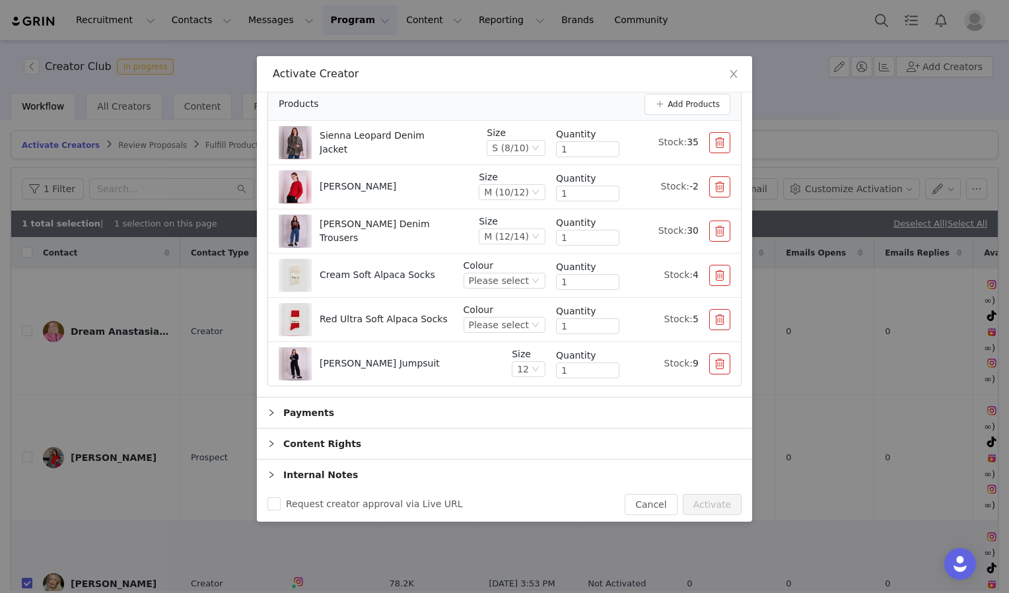
click at [711, 277] on button "button" at bounding box center [720, 275] width 21 height 21
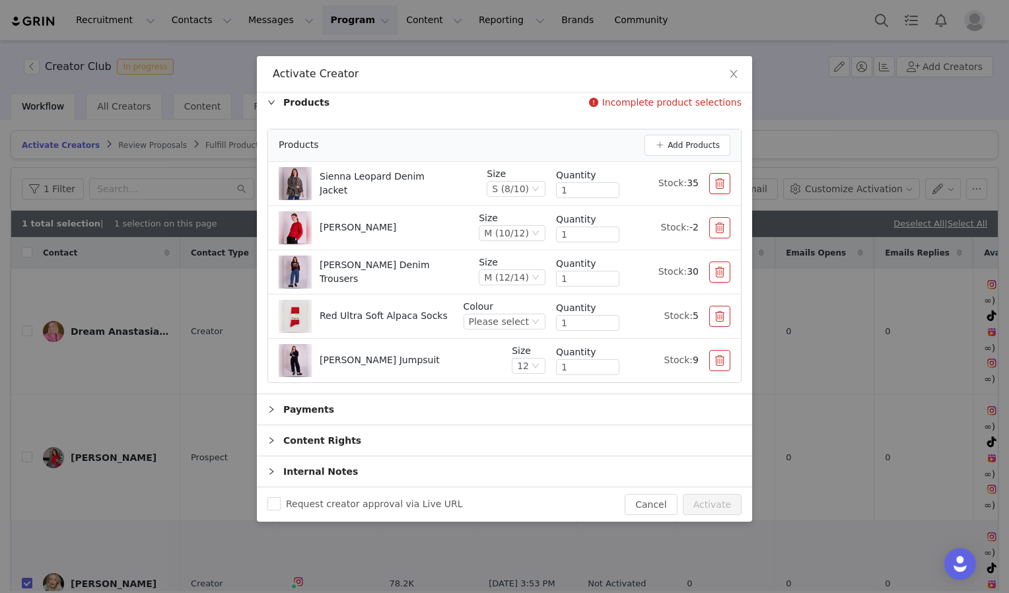
scroll to position [66, 0]
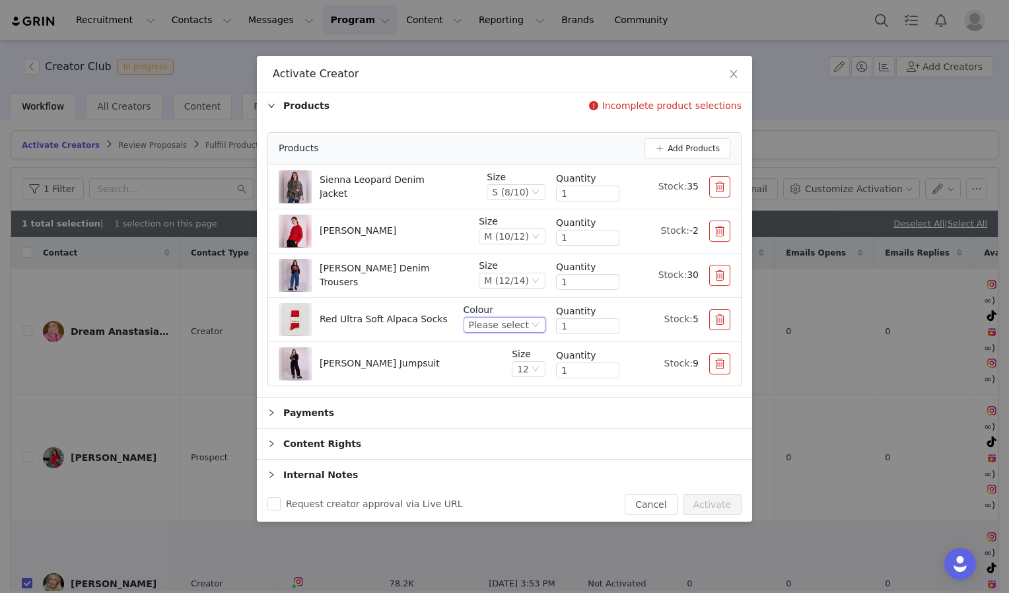
click at [532, 323] on icon "icon: down" at bounding box center [535, 325] width 7 height 5
click at [495, 366] on li "Red" at bounding box center [499, 367] width 73 height 21
click at [714, 499] on button "Activate" at bounding box center [712, 504] width 59 height 21
checkbox input "false"
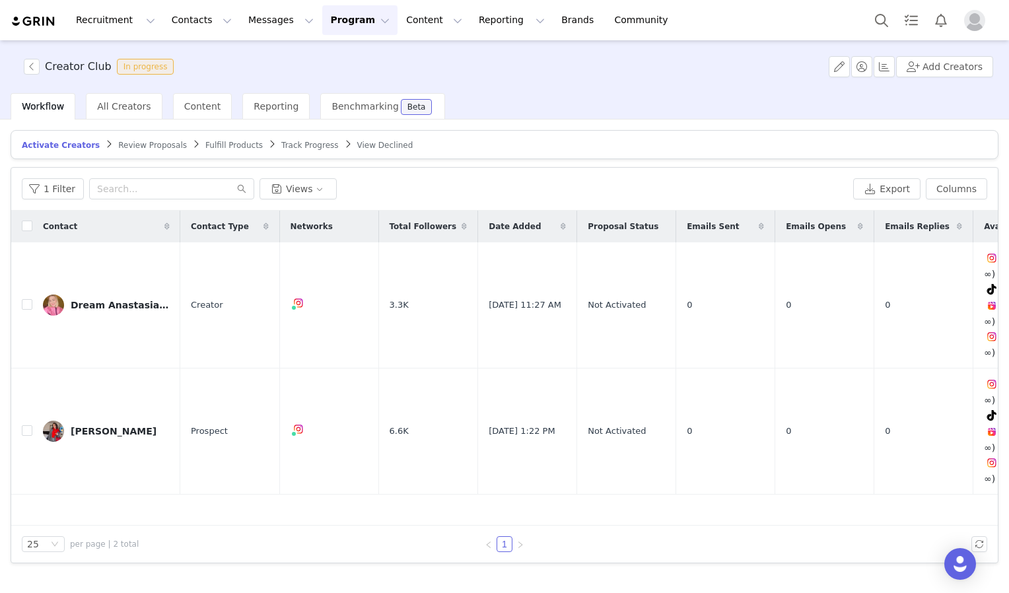
click at [322, 23] on button "Program Program" at bounding box center [359, 20] width 75 height 30
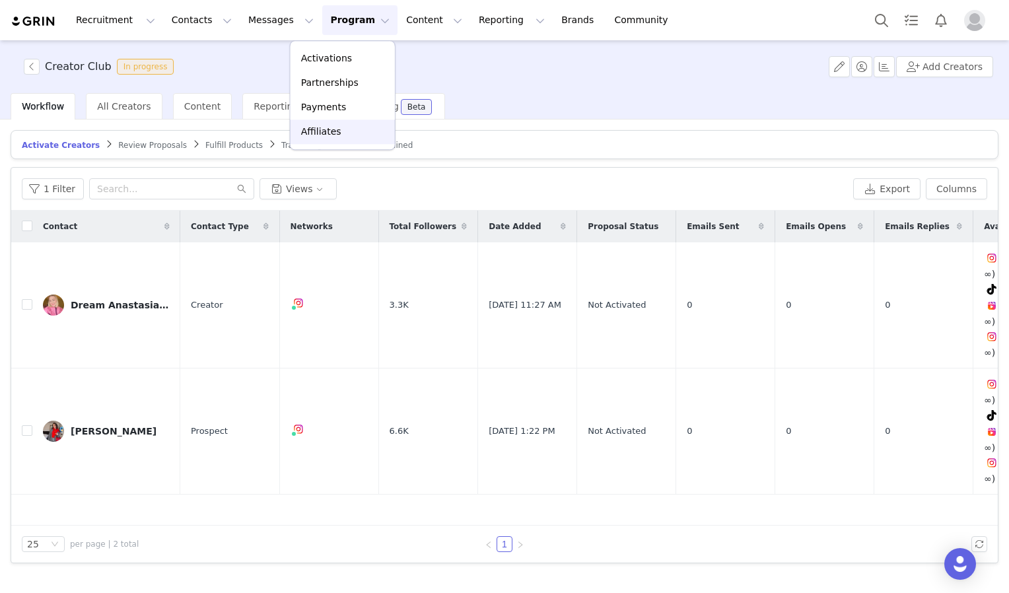
click at [336, 140] on link "Affiliates" at bounding box center [343, 132] width 104 height 24
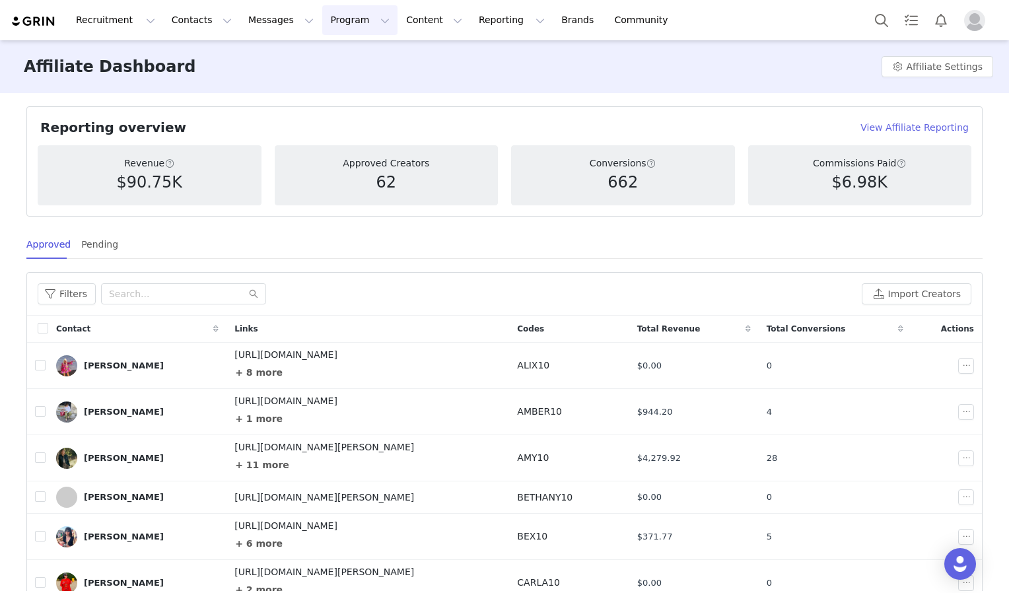
click at [330, 25] on button "Program Program" at bounding box center [359, 20] width 75 height 30
click at [323, 135] on p "Affiliates" at bounding box center [321, 132] width 40 height 14
click at [338, 20] on button "Program Program" at bounding box center [359, 20] width 75 height 30
click at [333, 53] on p "Activations" at bounding box center [326, 59] width 51 height 14
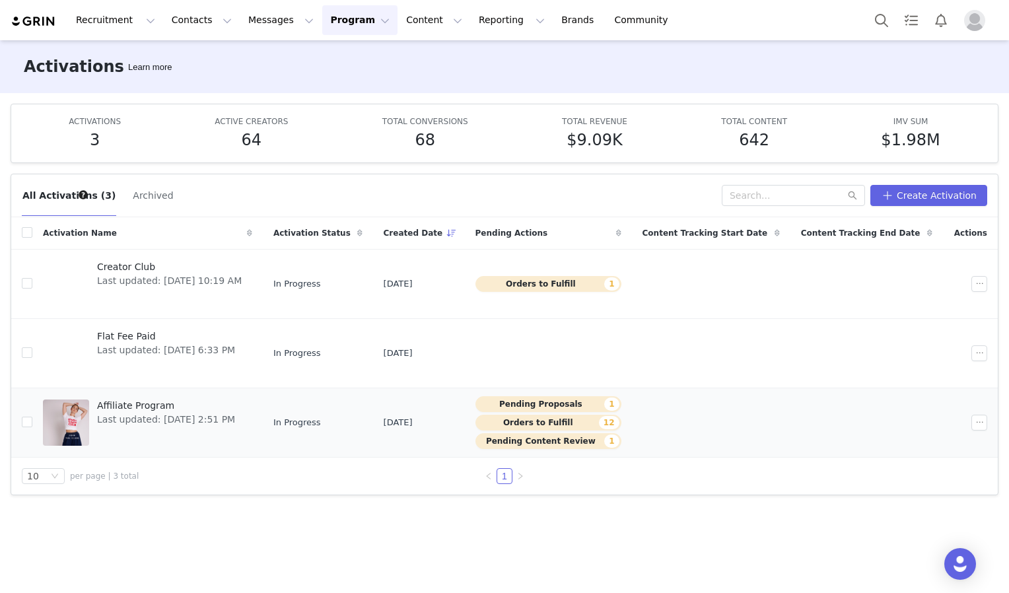
click at [200, 419] on span "Last updated: Sep 22, 2025 2:51 PM" at bounding box center [166, 420] width 138 height 14
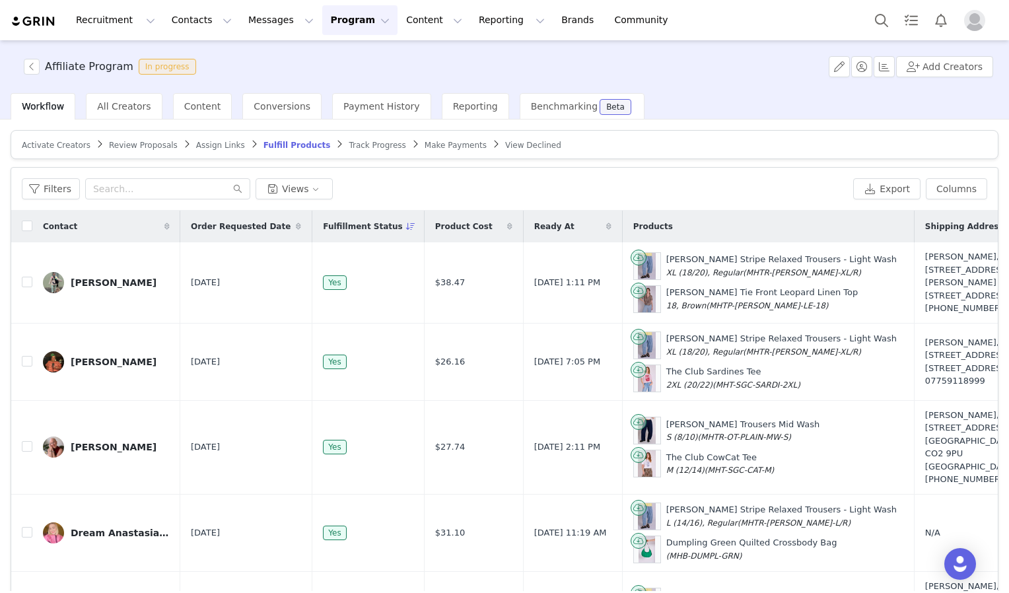
scroll to position [62, 0]
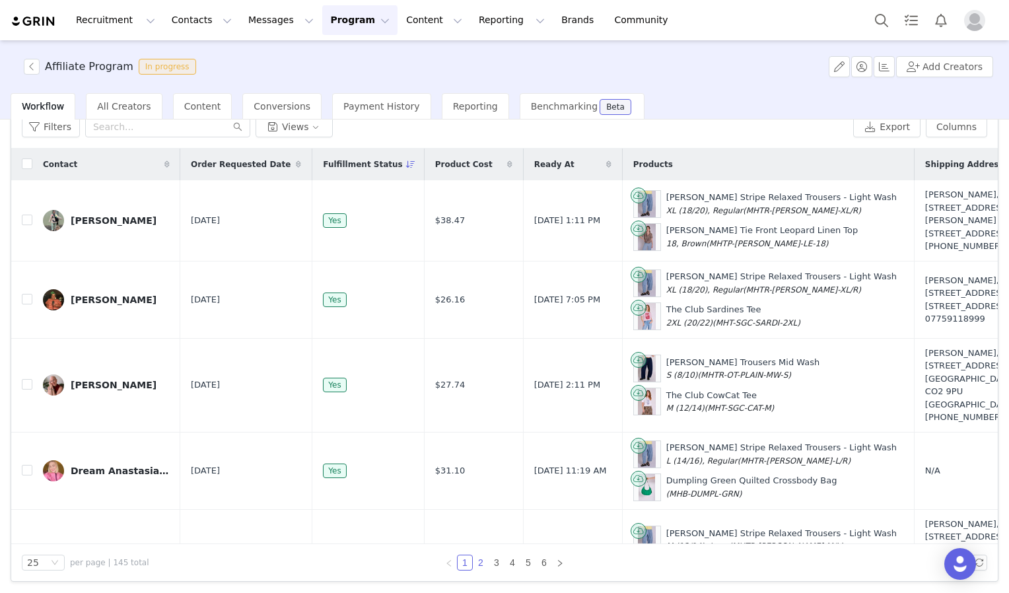
click at [478, 565] on link "2" at bounding box center [481, 563] width 15 height 15
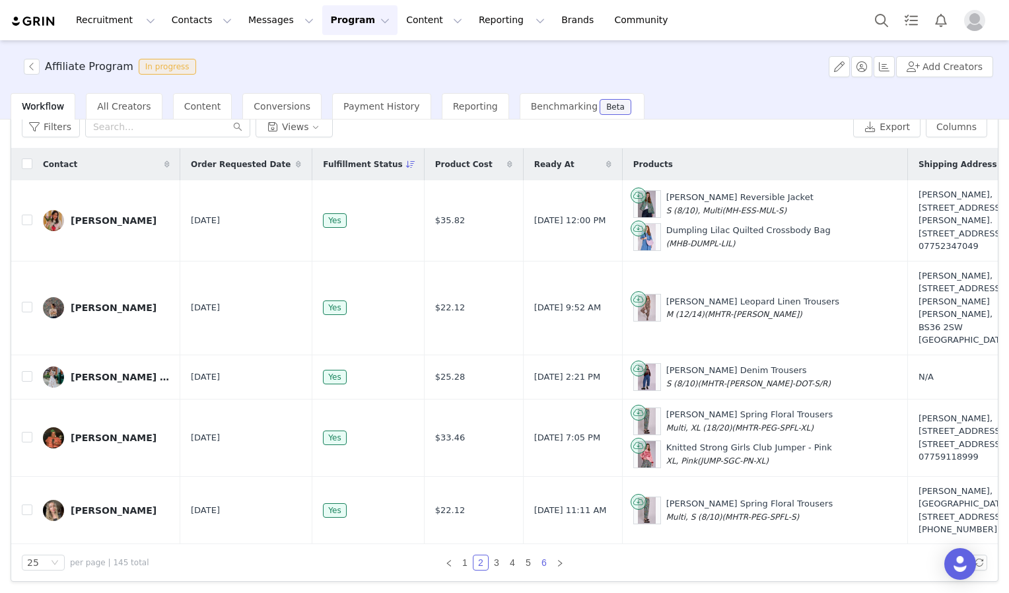
click at [544, 556] on link "6" at bounding box center [544, 563] width 15 height 15
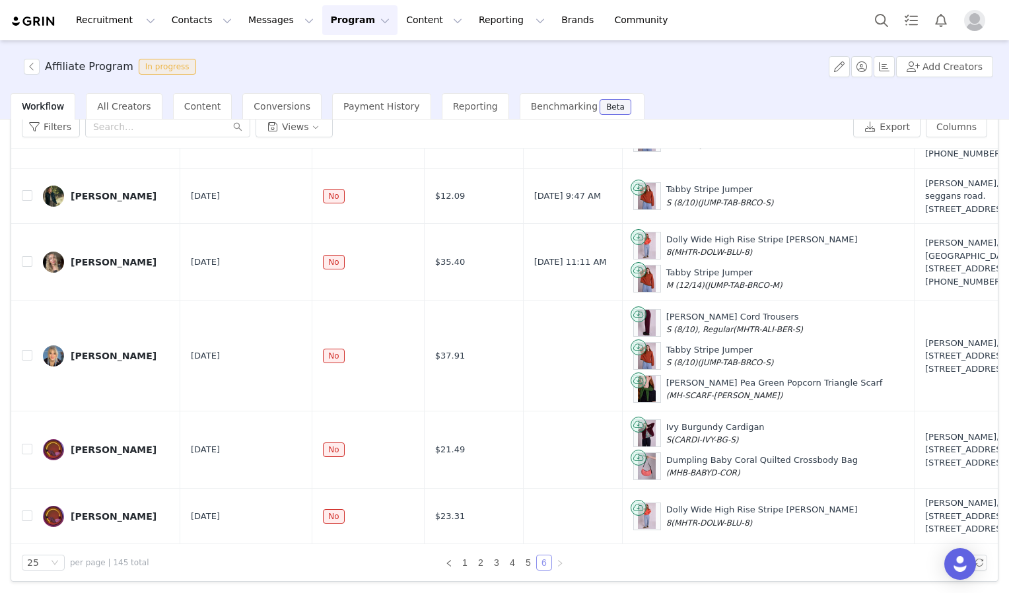
scroll to position [0, 0]
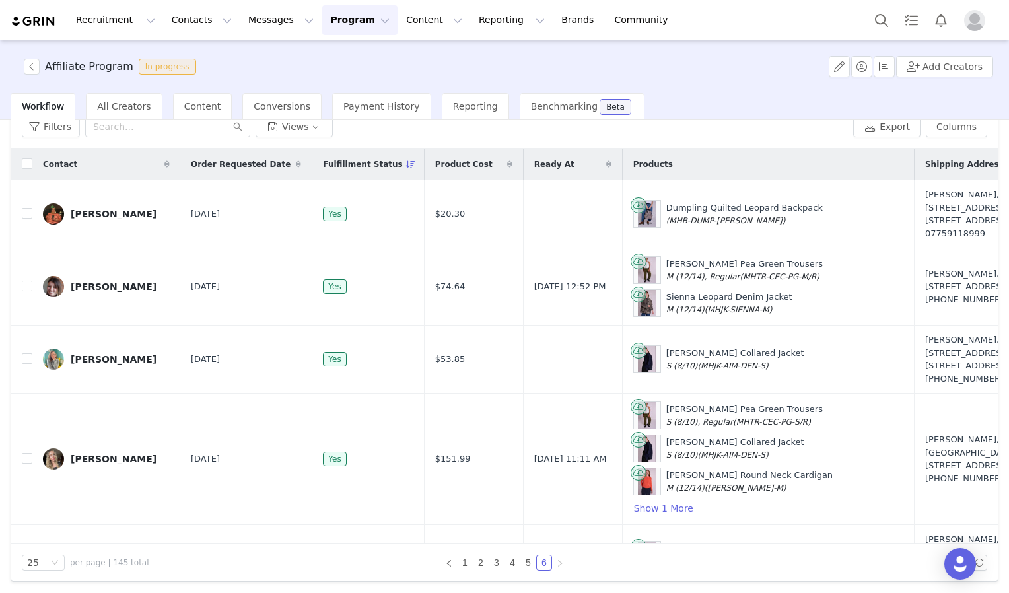
click at [333, 17] on button "Program Program" at bounding box center [359, 20] width 75 height 30
click at [147, 63] on span "In progress" at bounding box center [167, 67] width 57 height 16
click at [30, 65] on button "button" at bounding box center [32, 67] width 16 height 16
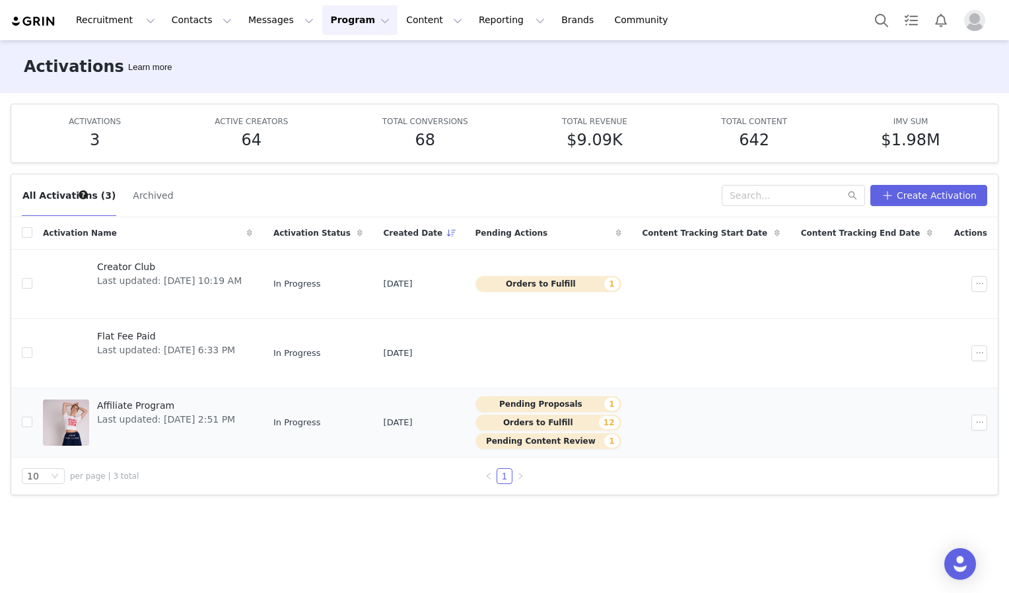
click at [594, 421] on button "Orders to Fulfill 12" at bounding box center [549, 423] width 146 height 16
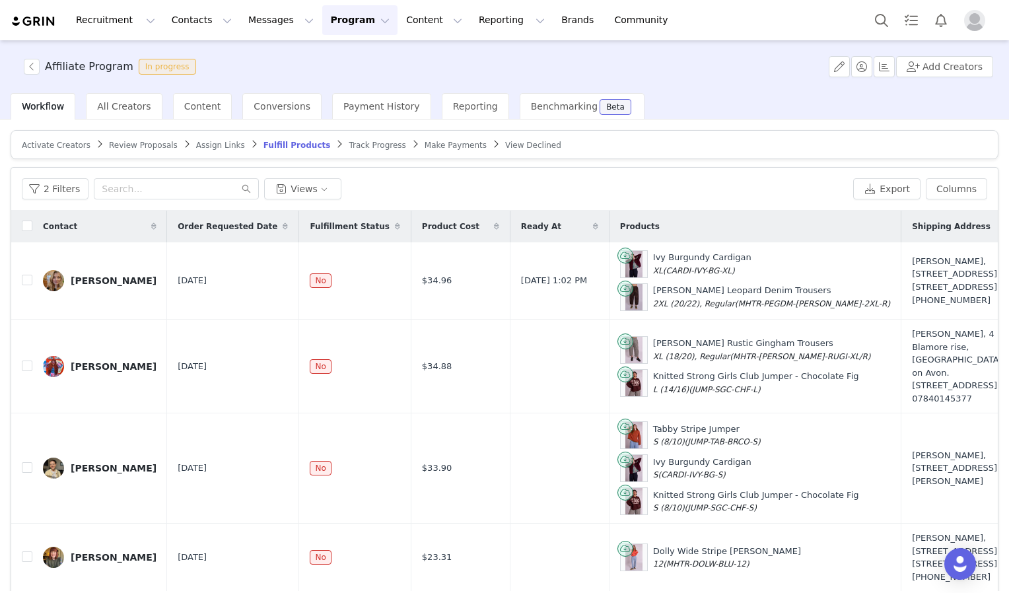
click at [264, 146] on span "Fulfill Products" at bounding box center [297, 145] width 67 height 9
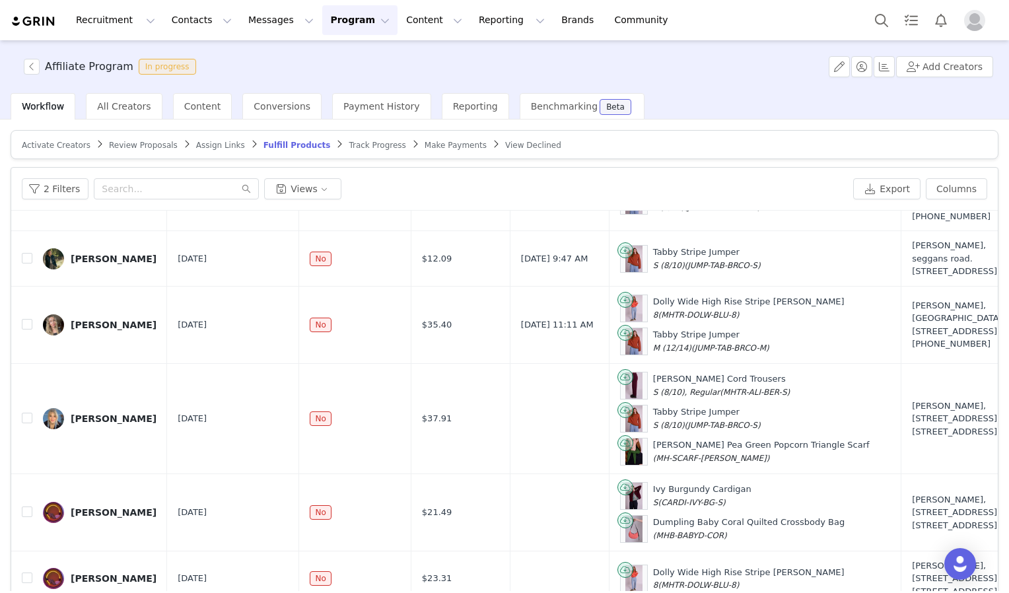
scroll to position [767, 0]
click at [871, 22] on button "Search" at bounding box center [881, 20] width 29 height 30
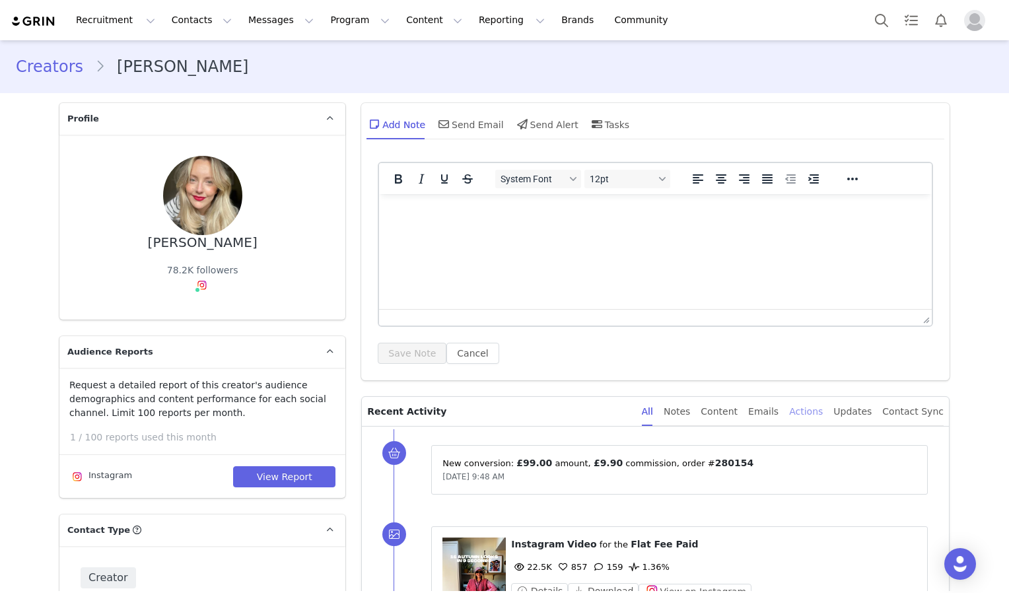
click at [817, 414] on div "Actions" at bounding box center [806, 412] width 34 height 30
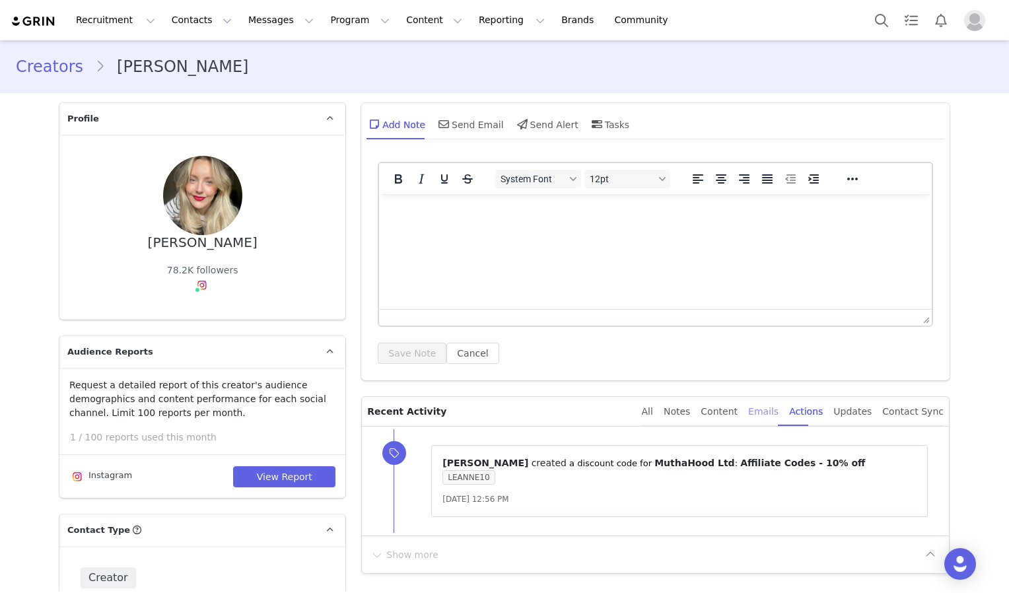
click at [777, 411] on div "Emails" at bounding box center [763, 412] width 30 height 30
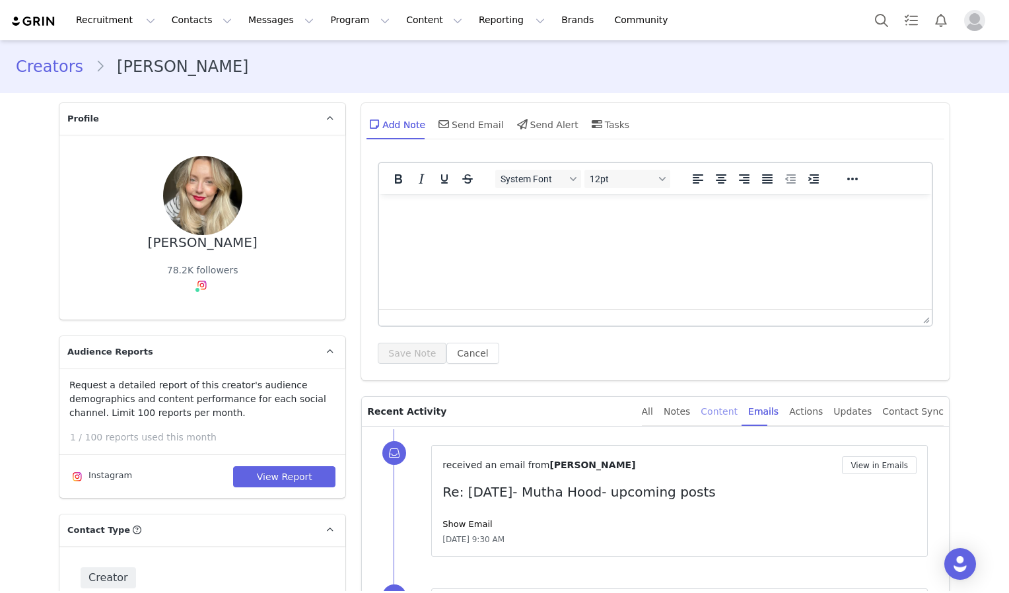
click at [733, 414] on div "Content" at bounding box center [719, 412] width 37 height 30
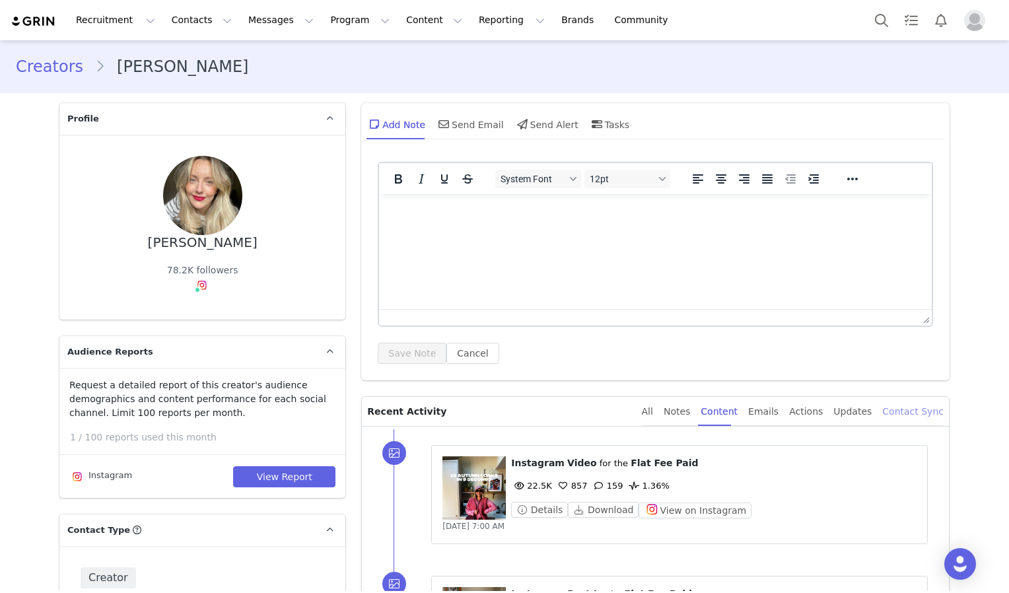
click at [895, 411] on div "Contact Sync" at bounding box center [913, 412] width 61 height 30
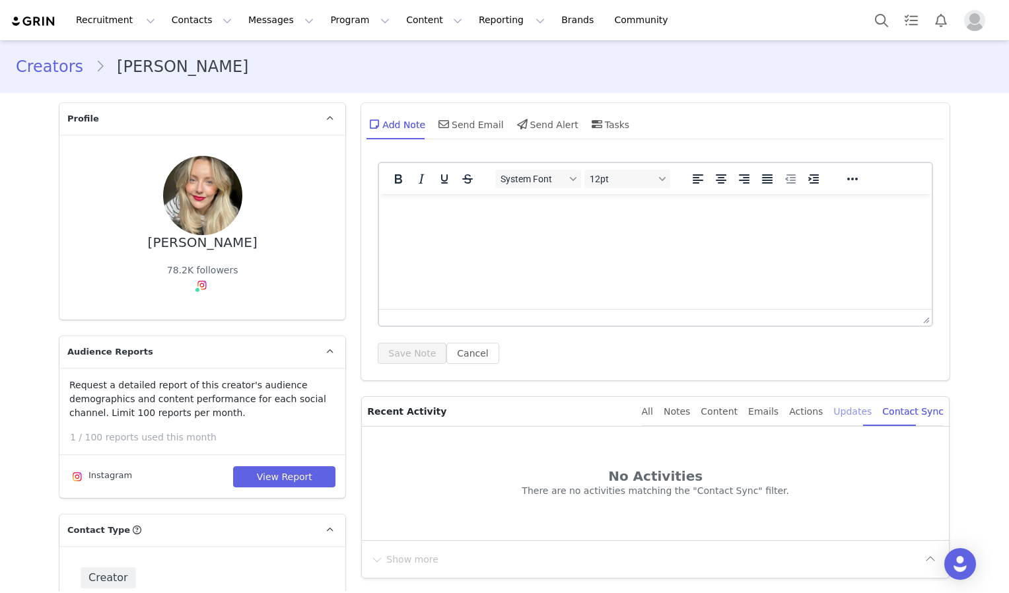
click at [845, 411] on div "Updates" at bounding box center [853, 412] width 38 height 30
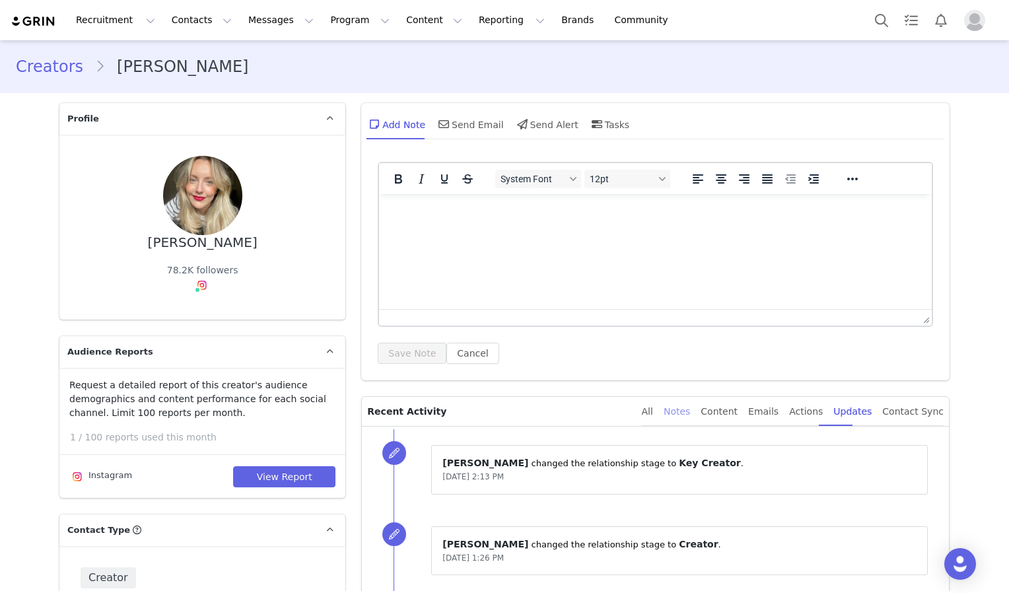
click at [688, 415] on div "Notes" at bounding box center [677, 412] width 26 height 30
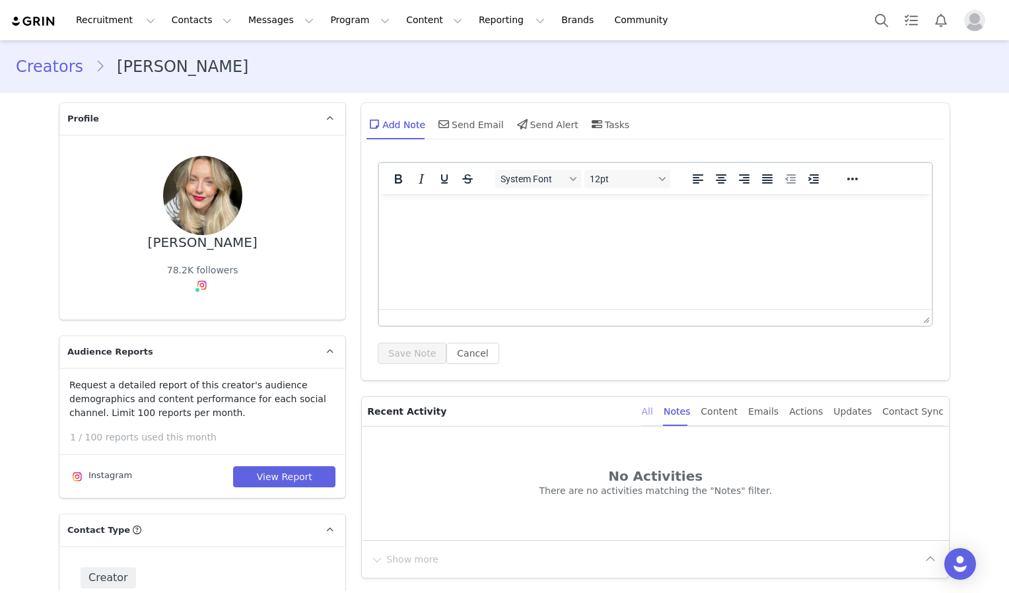
click at [653, 414] on div "All" at bounding box center [647, 412] width 11 height 30
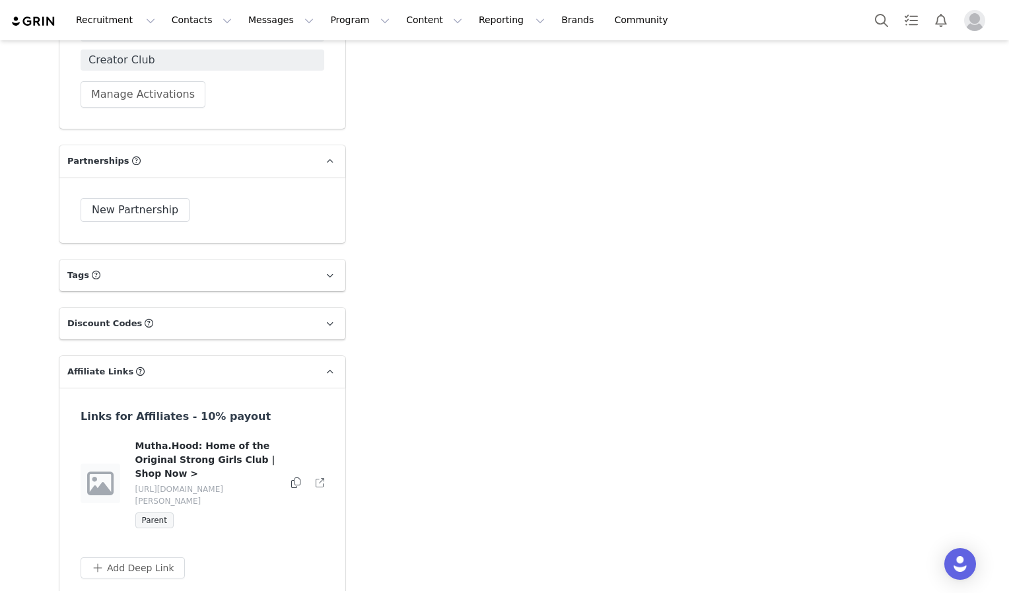
scroll to position [1854, 0]
